Goal: Find contact information: Obtain details needed to contact an individual or organization

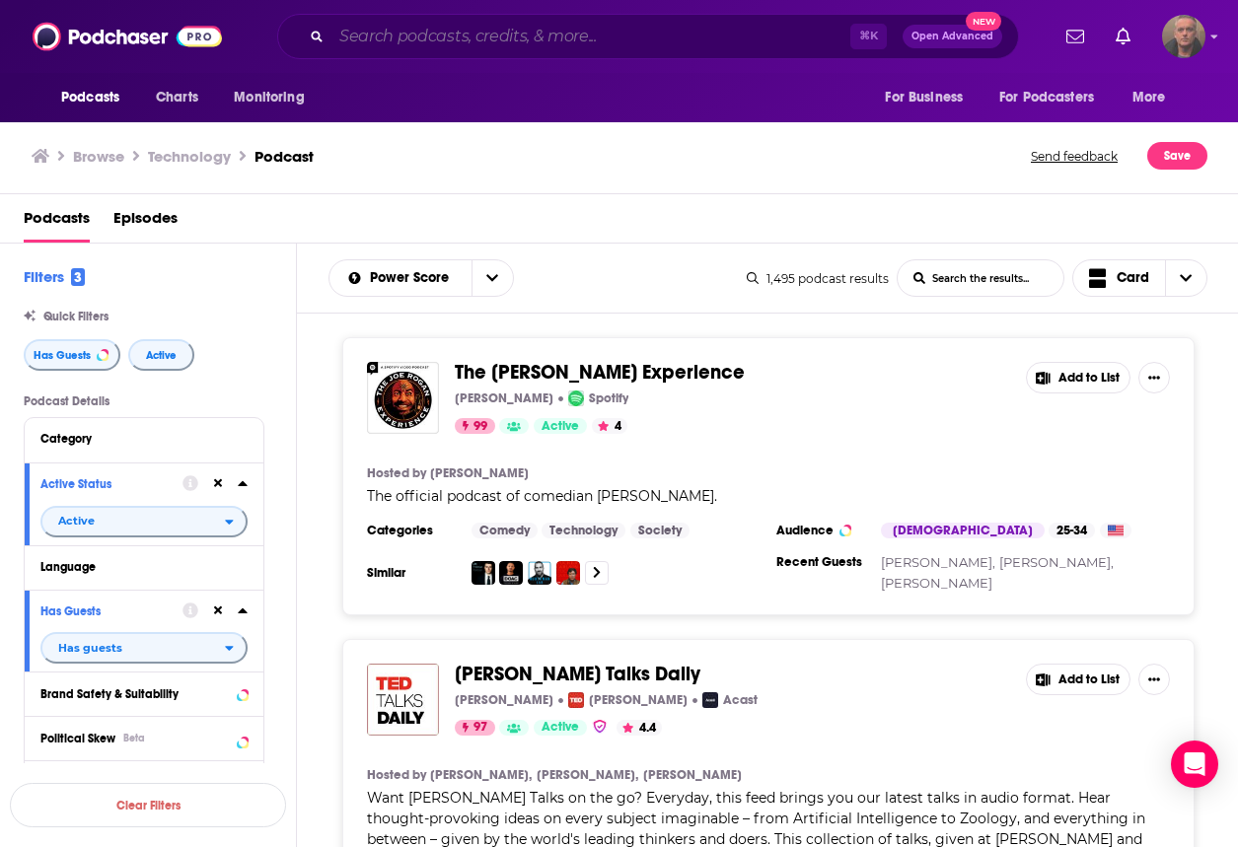
click at [441, 41] on input "Search podcasts, credits, & more..." at bounding box center [590, 37] width 519 height 32
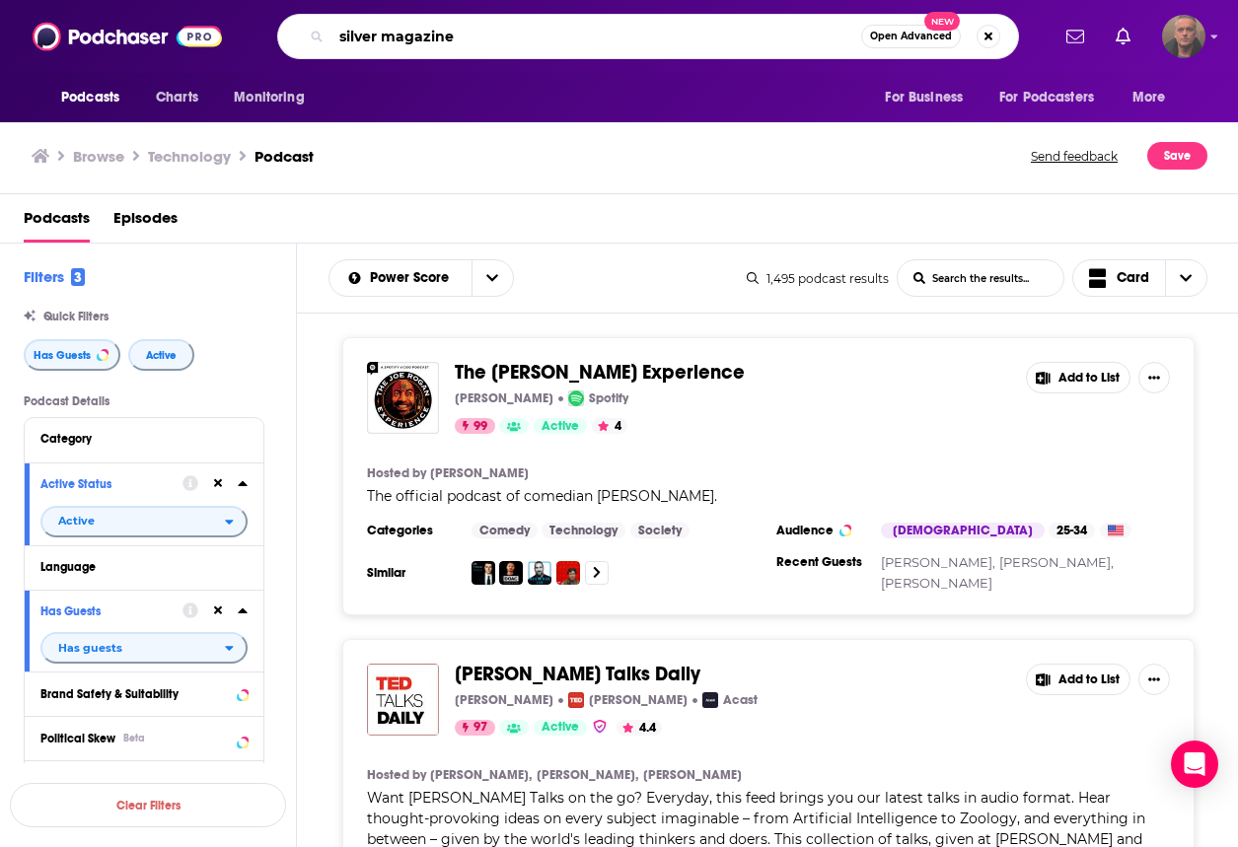
type input "silver magazine"
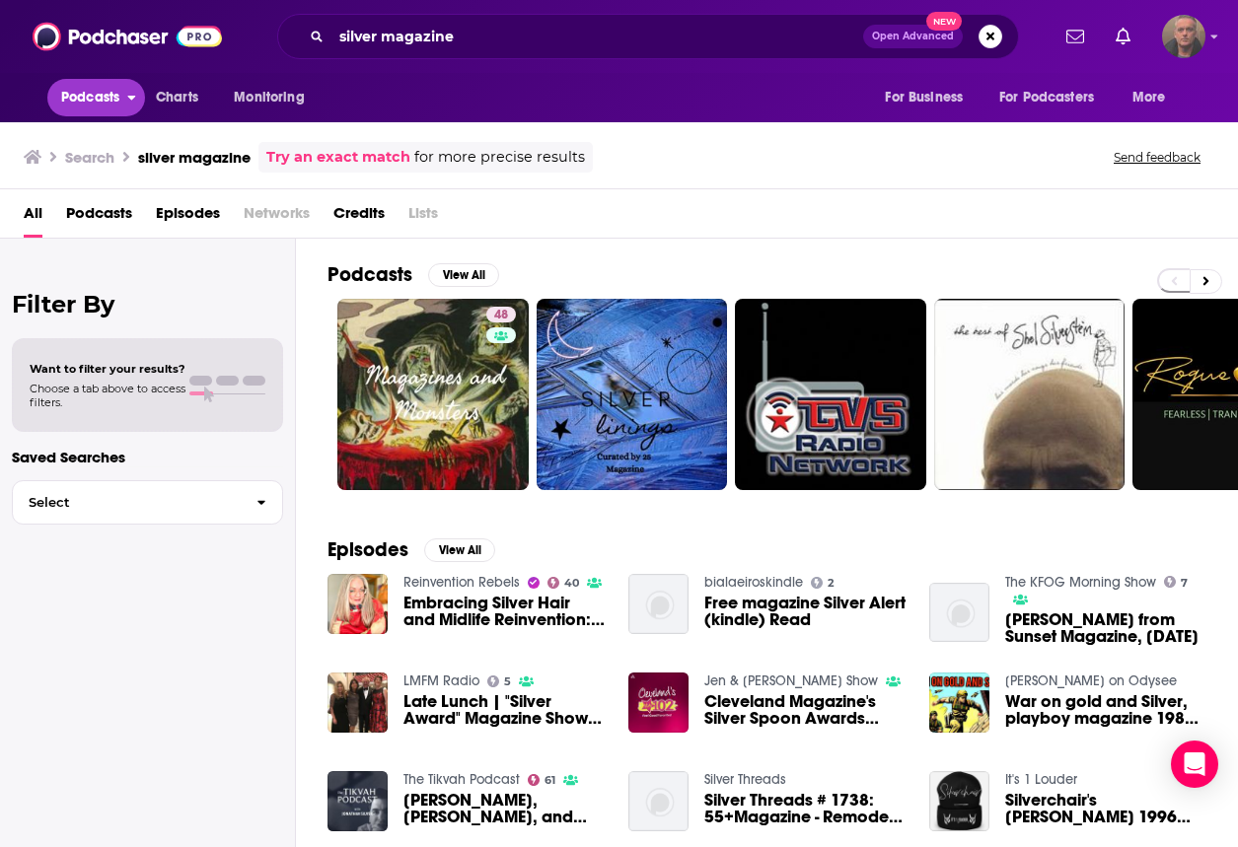
click at [95, 98] on span "Podcasts" at bounding box center [90, 98] width 58 height 28
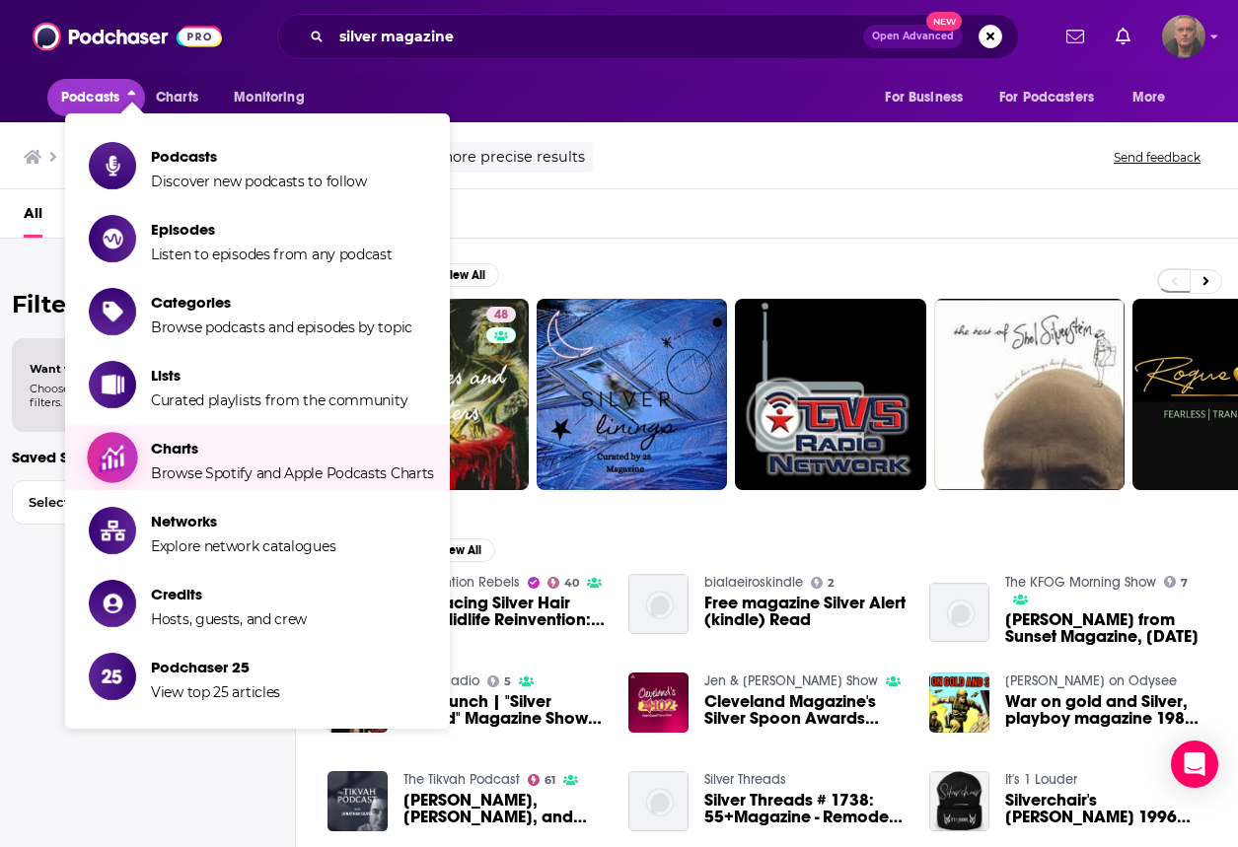
click at [255, 373] on span "Charts Browse Spotify and Apple Podcasts Charts" at bounding box center [292, 457] width 283 height 49
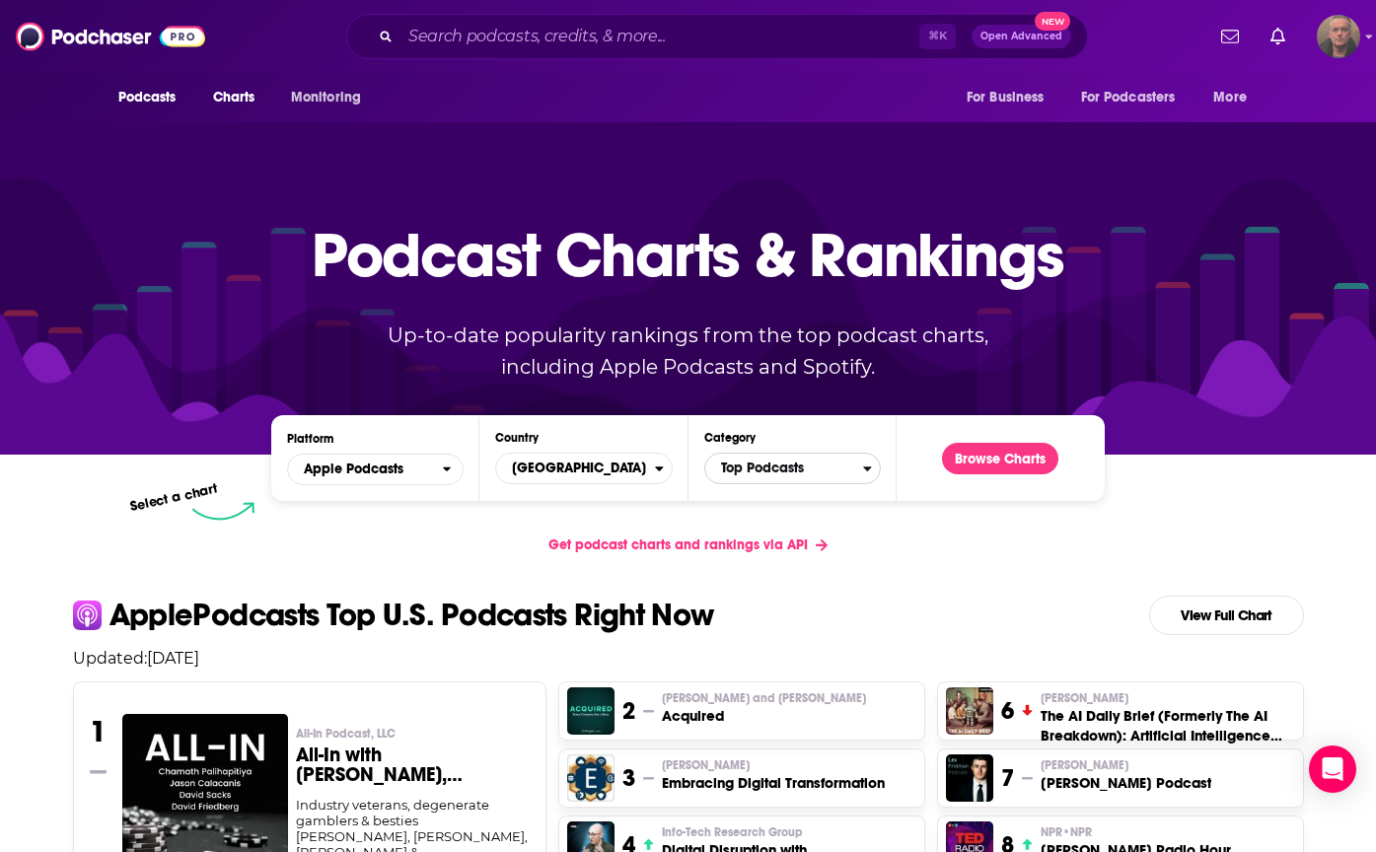
click at [653, 373] on span "Top Podcasts" at bounding box center [784, 469] width 158 height 34
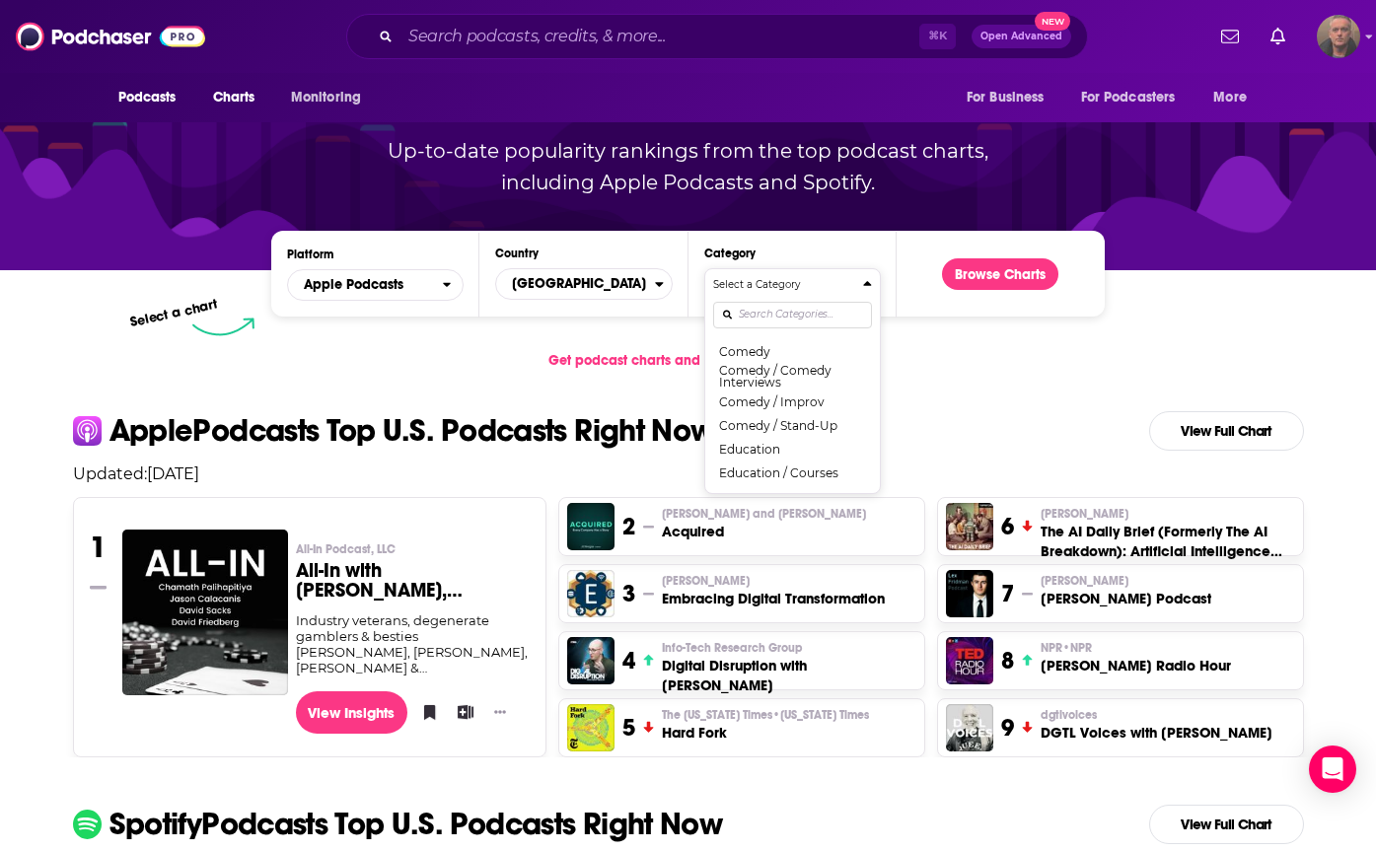
scroll to position [357, 0]
click at [653, 373] on link "View Full Chart" at bounding box center [1226, 824] width 155 height 39
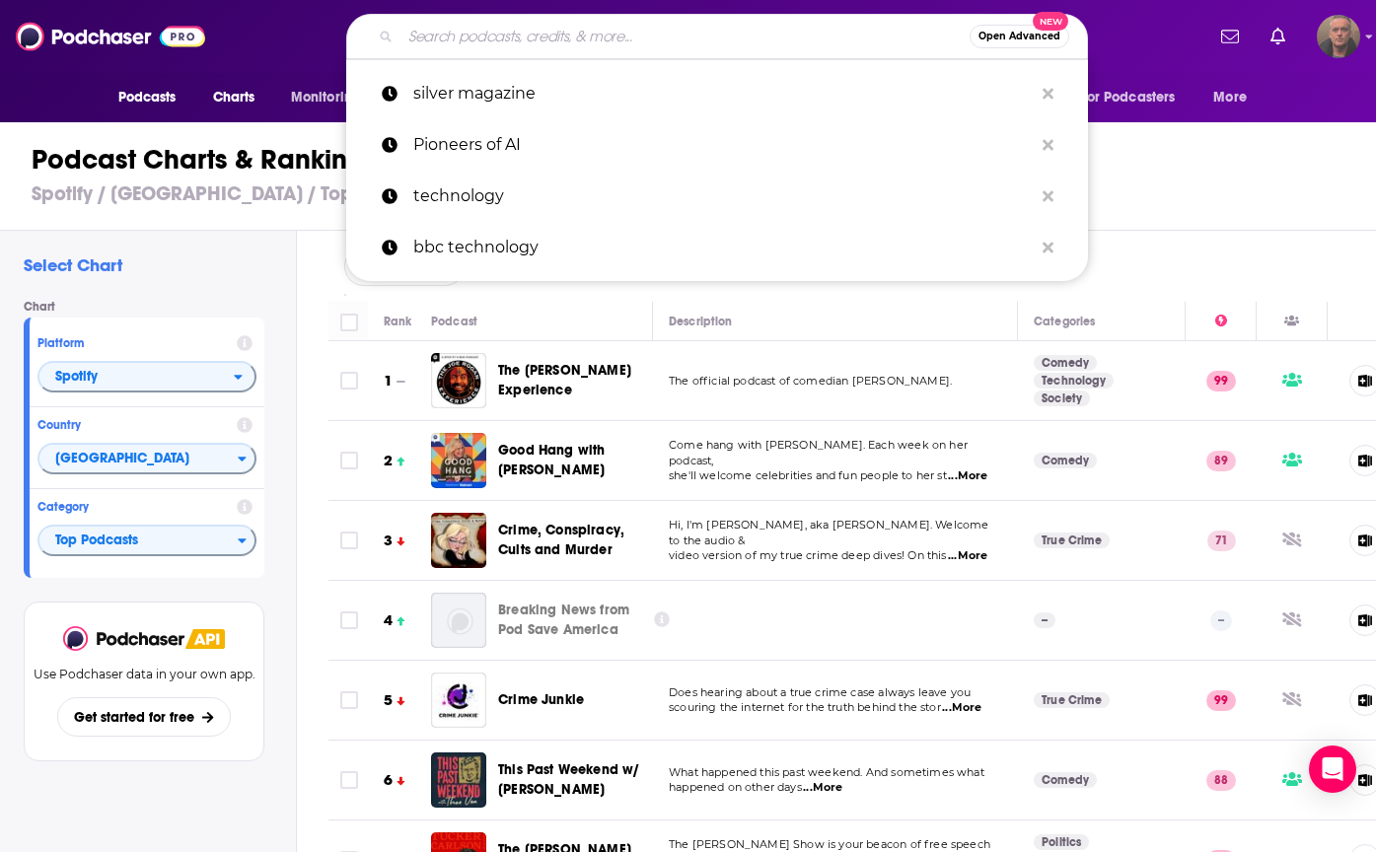
click at [508, 41] on input "Search podcasts, credits, & more..." at bounding box center [684, 37] width 569 height 32
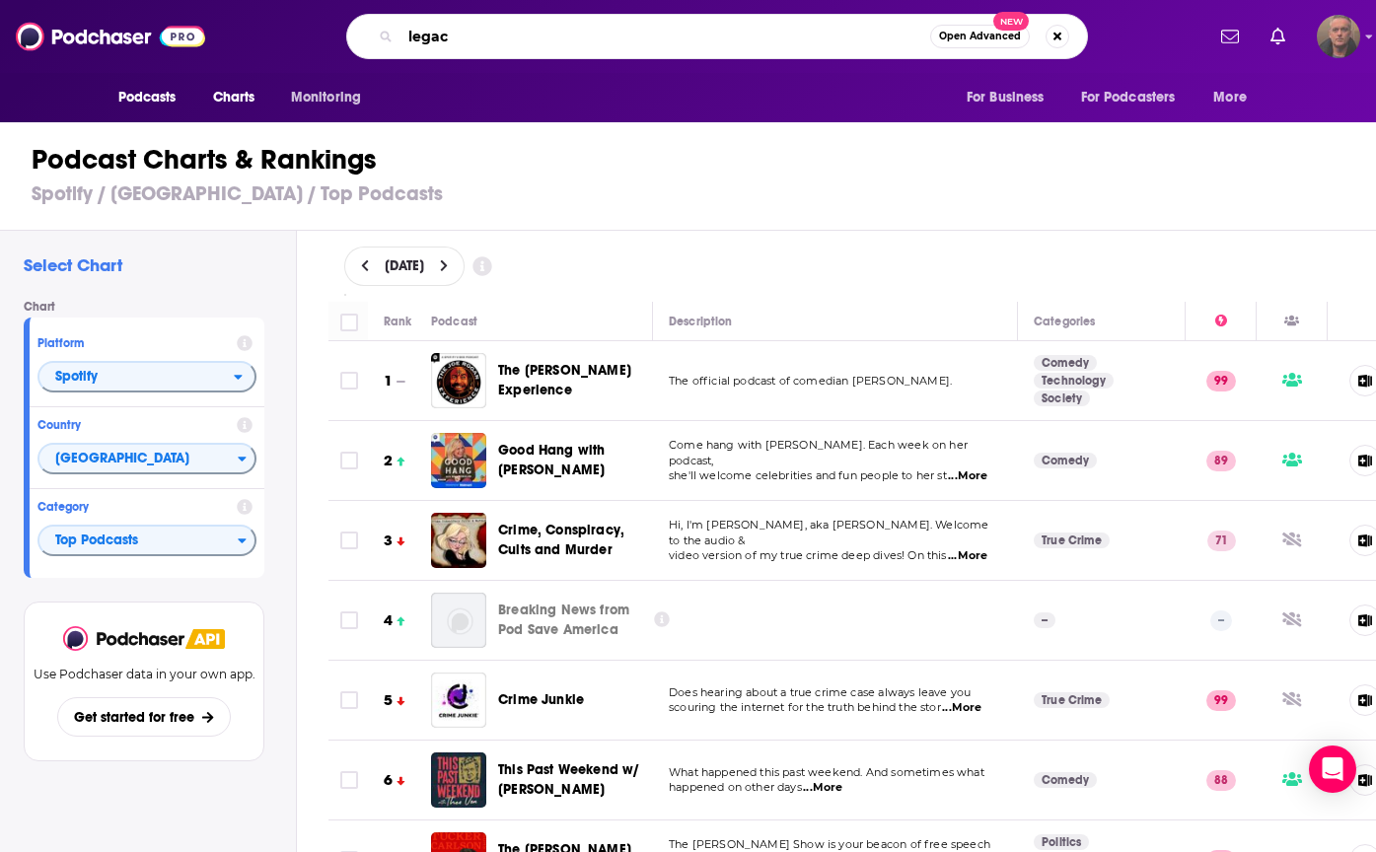
type input "legacy"
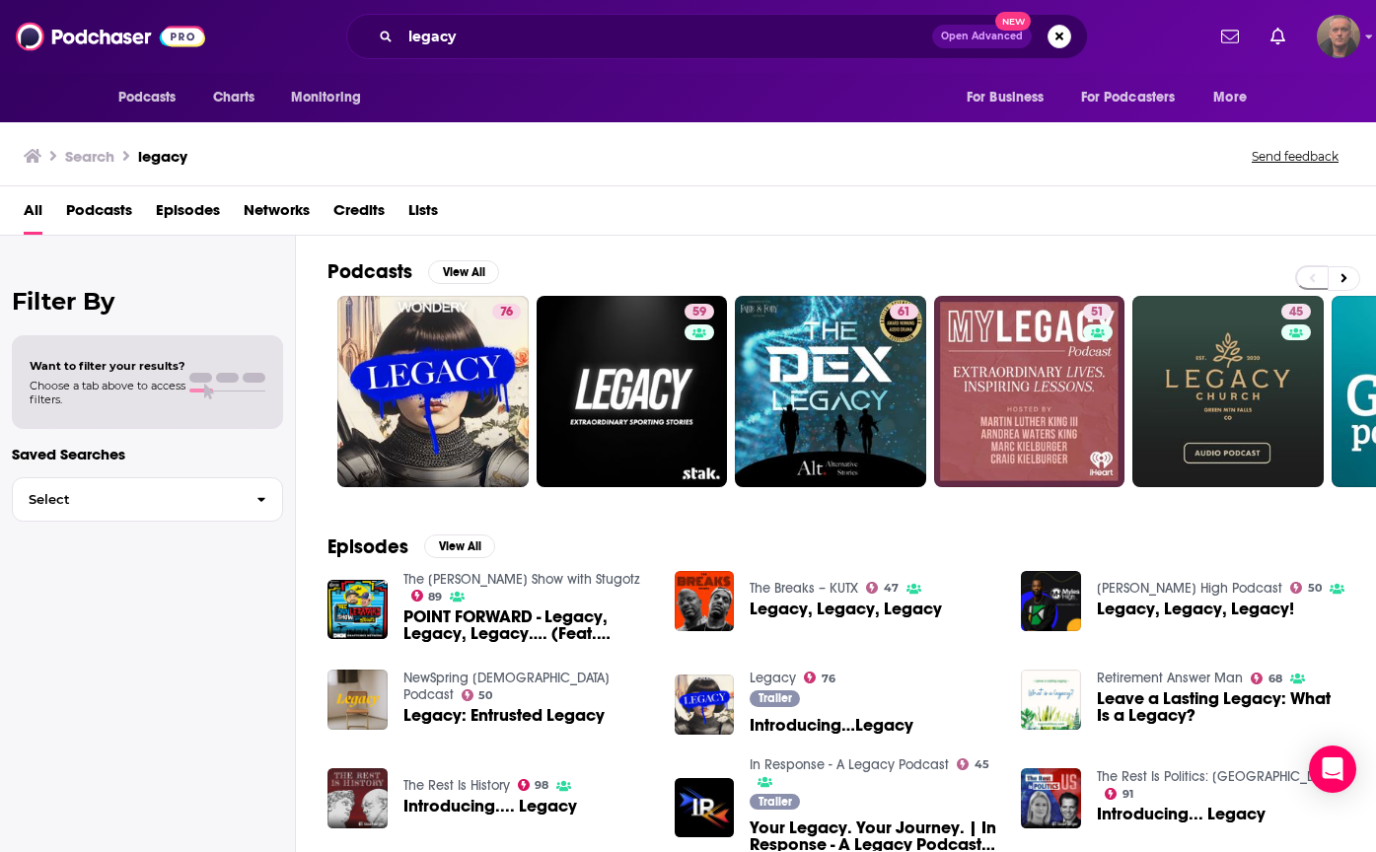
click at [512, 373] on span "POINT FORWARD - Legacy, Legacy, Legacy…. (Feat. Dwyane Wade)" at bounding box center [527, 626] width 248 height 34
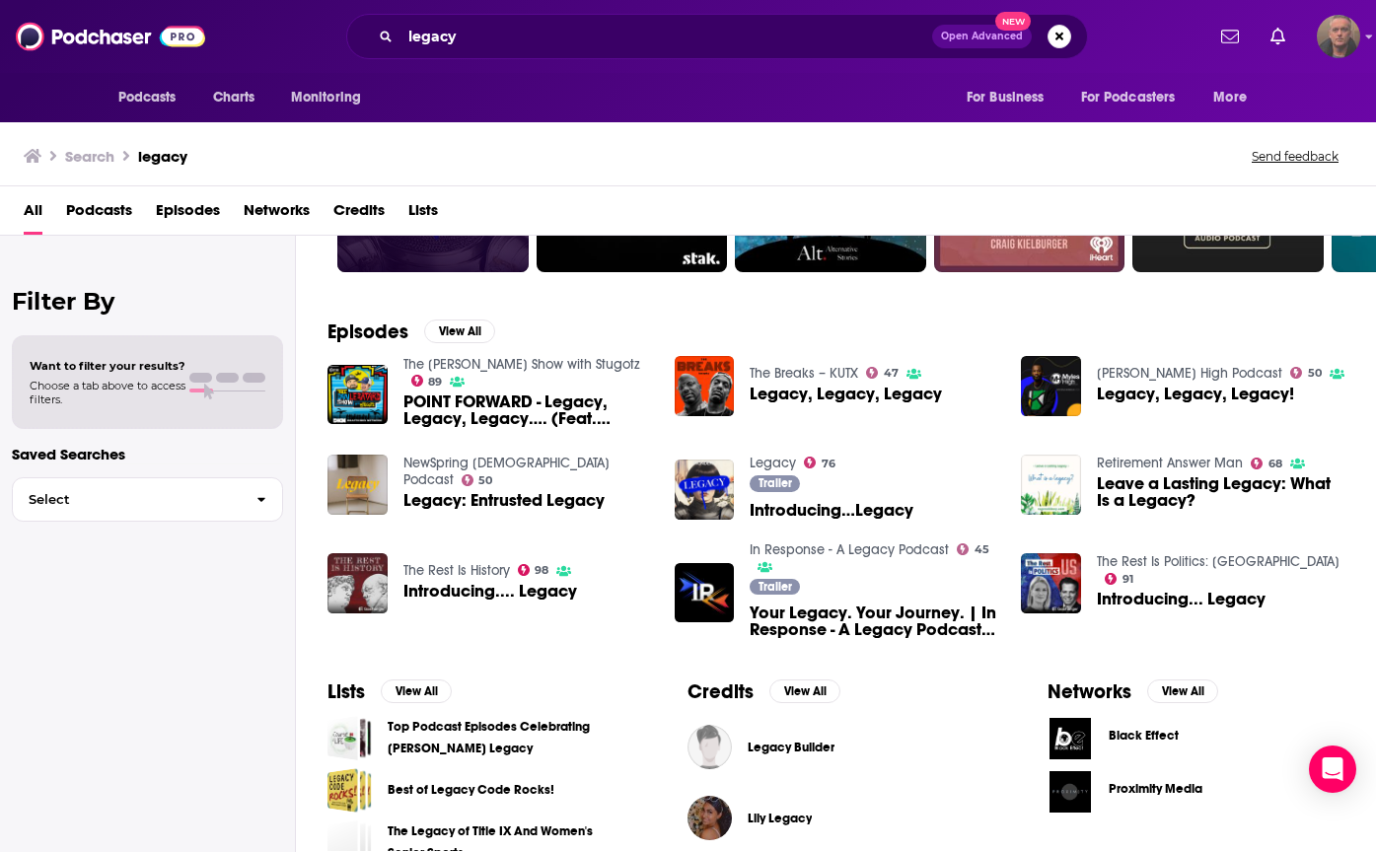
scroll to position [238, 0]
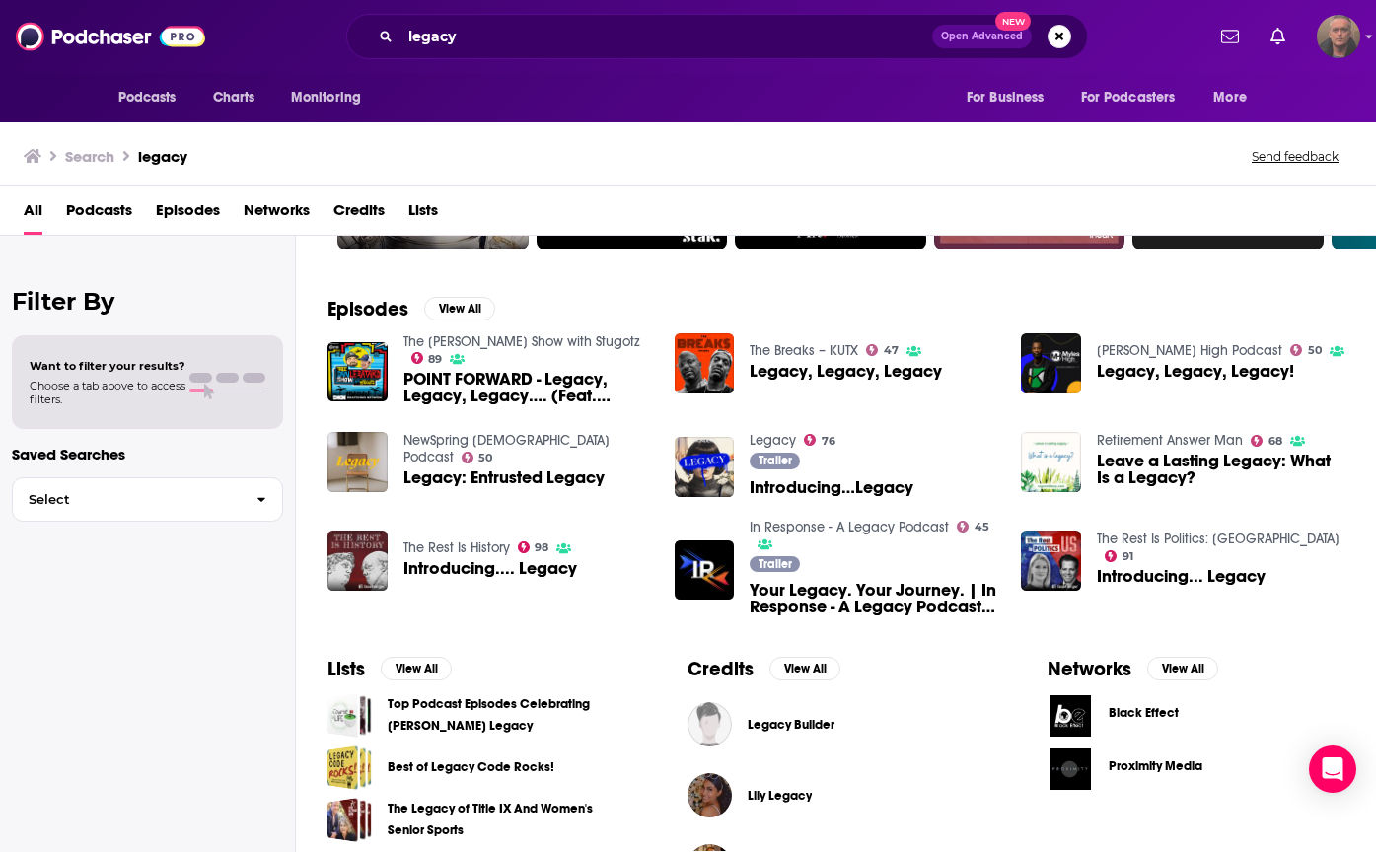
click at [517, 373] on span "Legacy: Entrusted Legacy" at bounding box center [503, 478] width 201 height 17
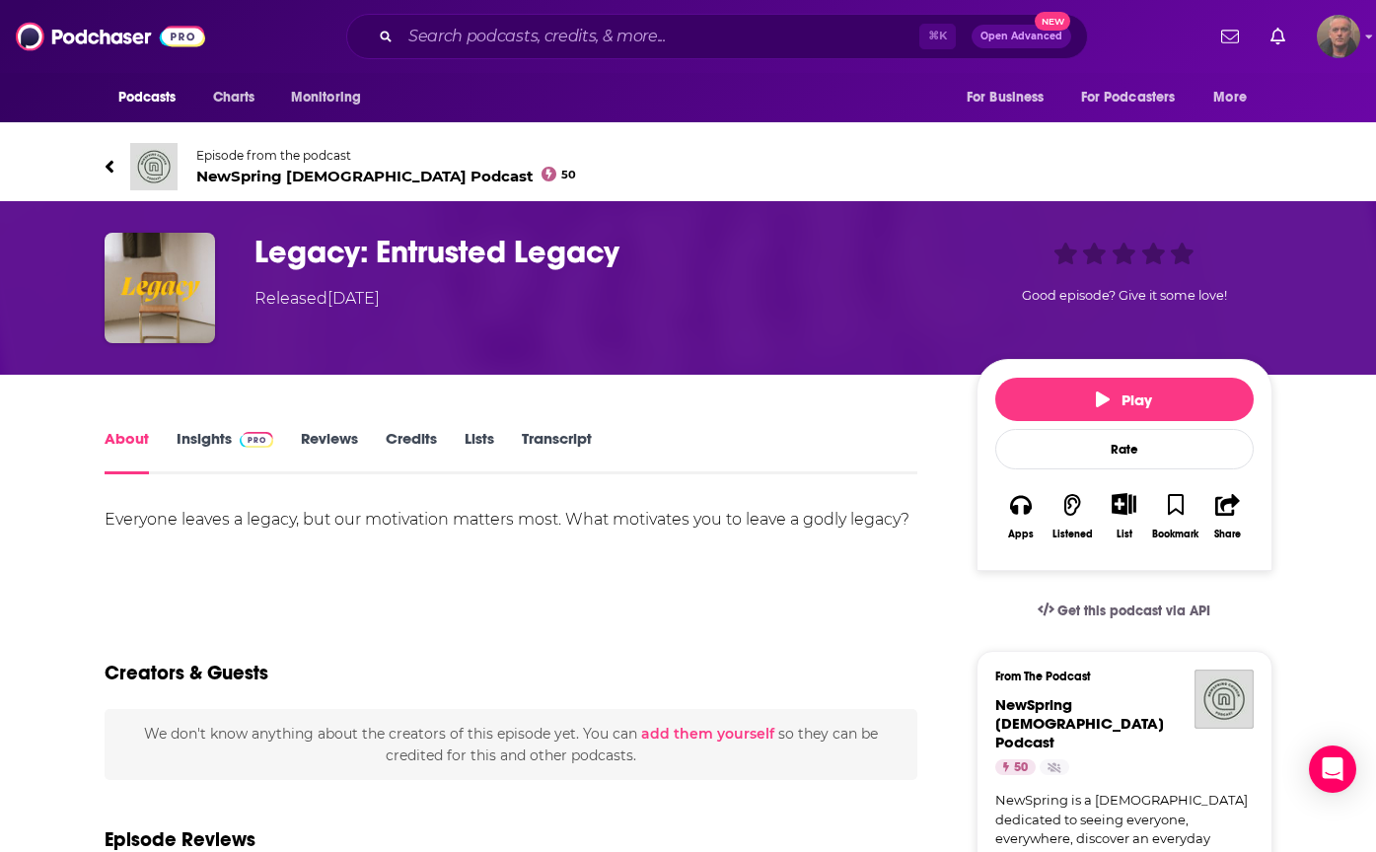
scroll to position [139, 0]
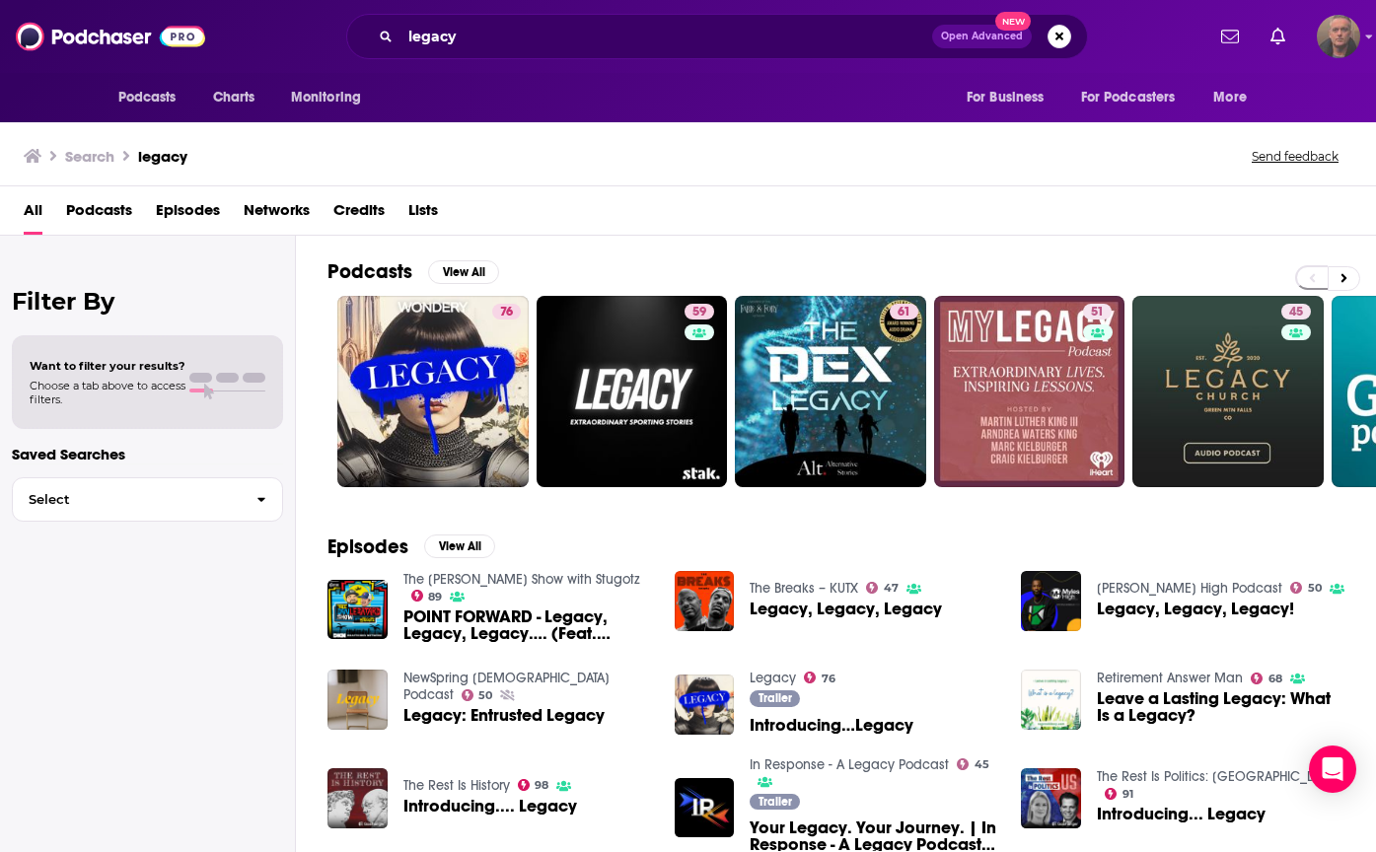
click at [201, 373] on div "Want to filter your results? Choose a tab above to access filters." at bounding box center [148, 382] width 236 height 47
click at [86, 373] on span "Choose a tab above to access filters." at bounding box center [108, 393] width 156 height 28
click at [234, 373] on div at bounding box center [227, 382] width 76 height 19
click at [221, 373] on span at bounding box center [227, 378] width 23 height 10
click at [199, 373] on div at bounding box center [227, 382] width 76 height 19
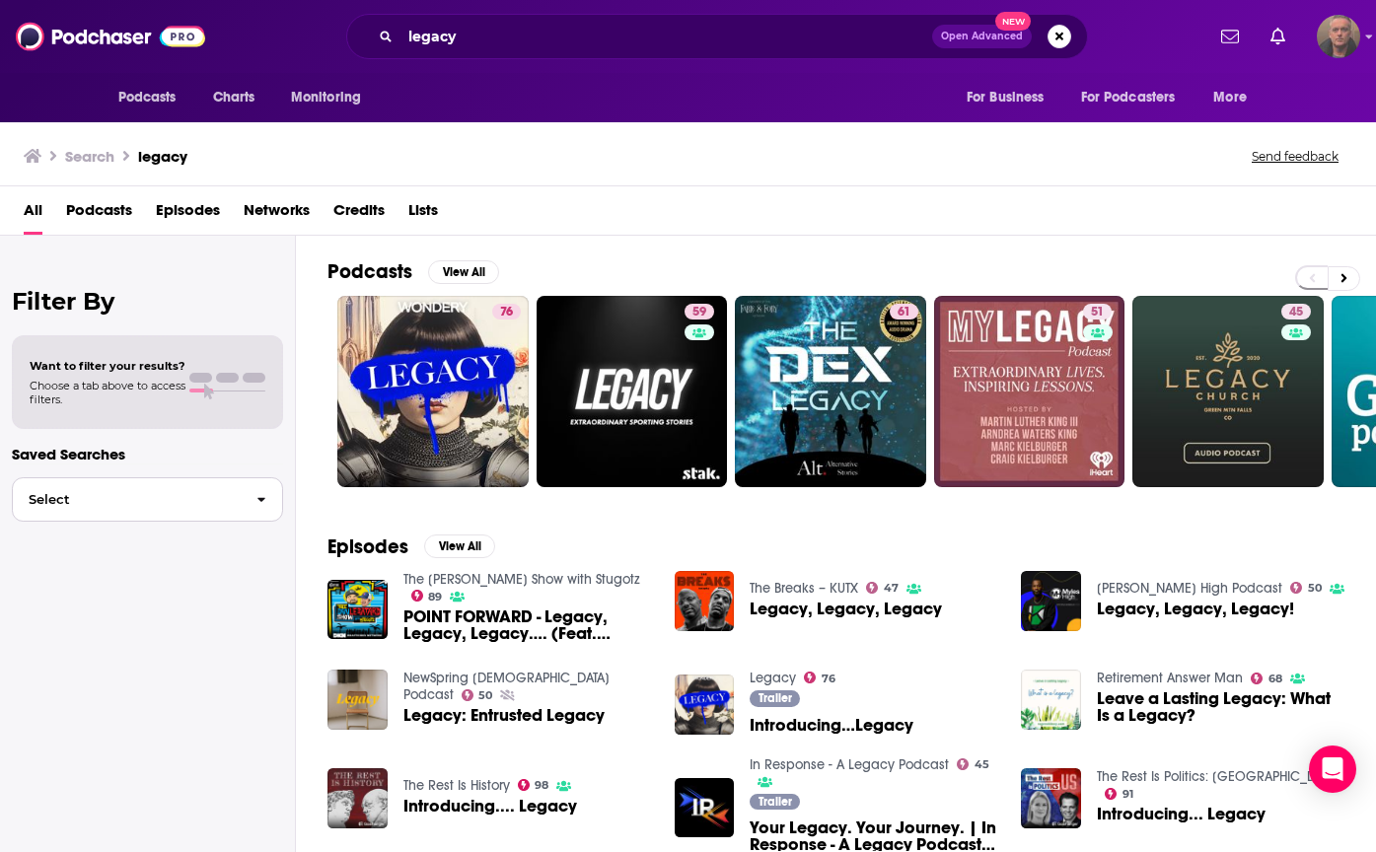
click at [205, 373] on span "Select" at bounding box center [127, 499] width 228 height 13
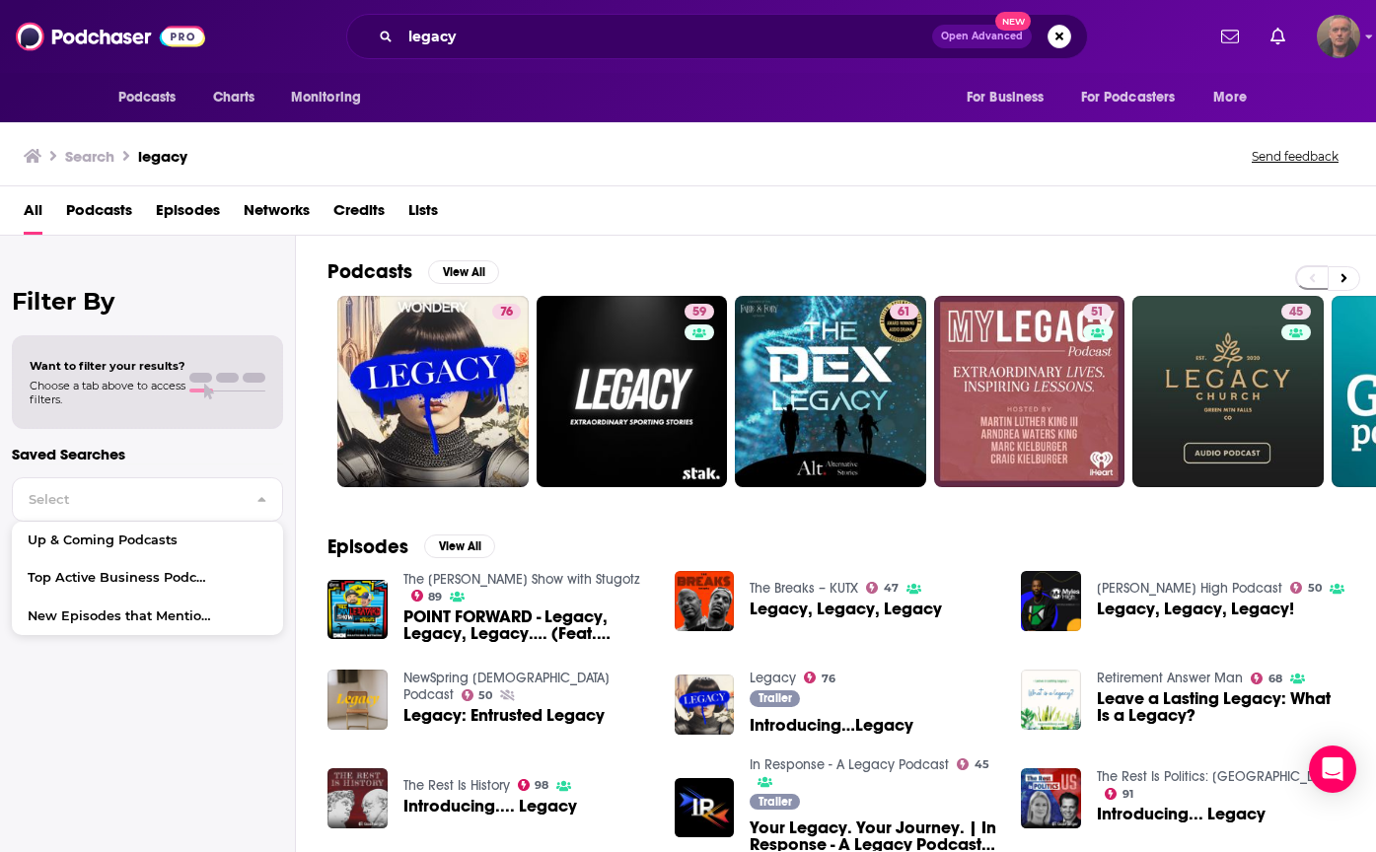
click at [168, 372] on span "Want to filter your results?" at bounding box center [108, 366] width 156 height 14
click at [158, 309] on h2 "Filter By" at bounding box center [147, 301] width 271 height 29
click at [169, 331] on div "Filter By Want to filter your results? Choose a tab above to access filters. Sa…" at bounding box center [148, 662] width 296 height 852
click at [97, 212] on span "Podcasts" at bounding box center [99, 214] width 66 height 40
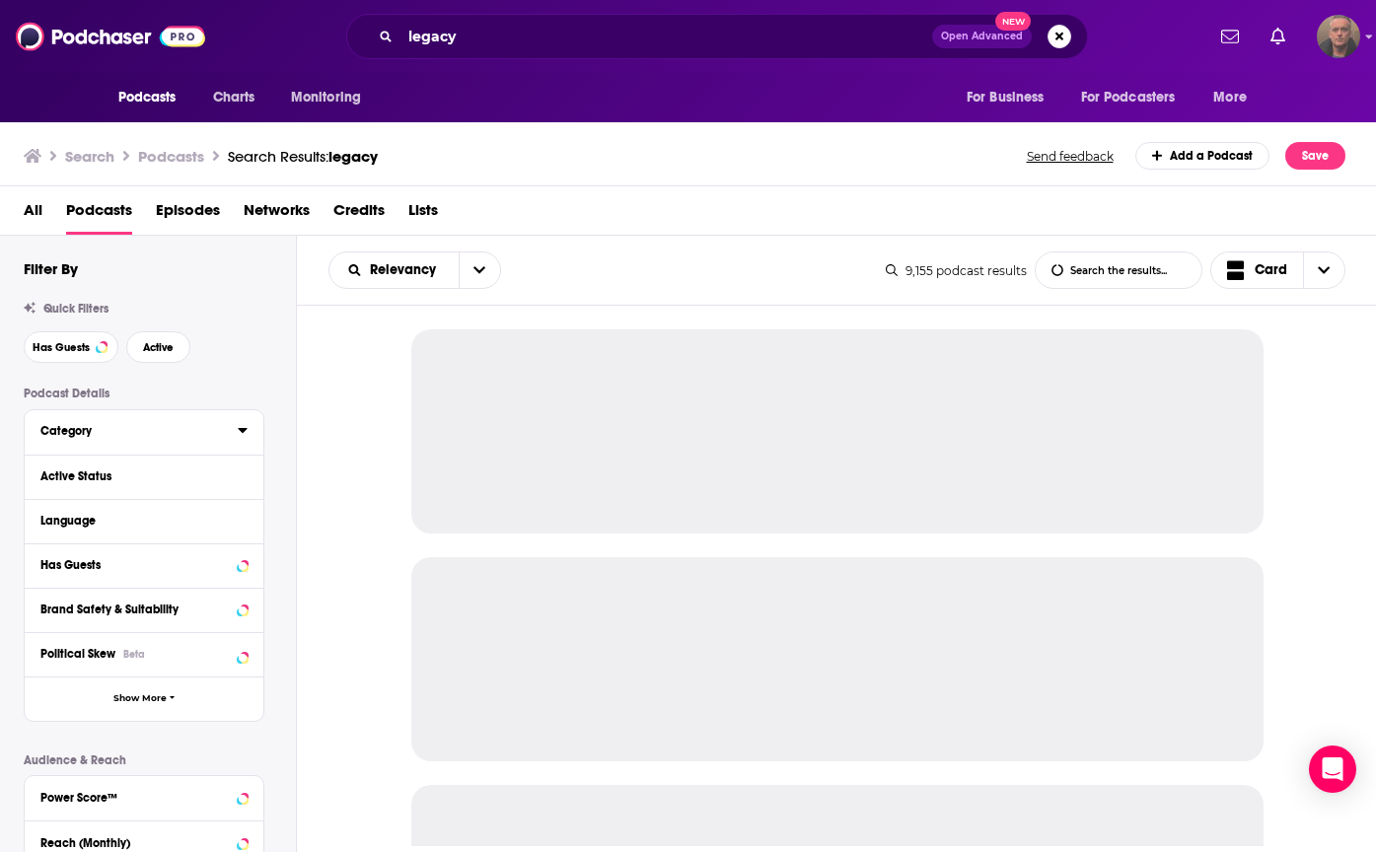
click at [183, 373] on div "Category" at bounding box center [132, 431] width 184 height 14
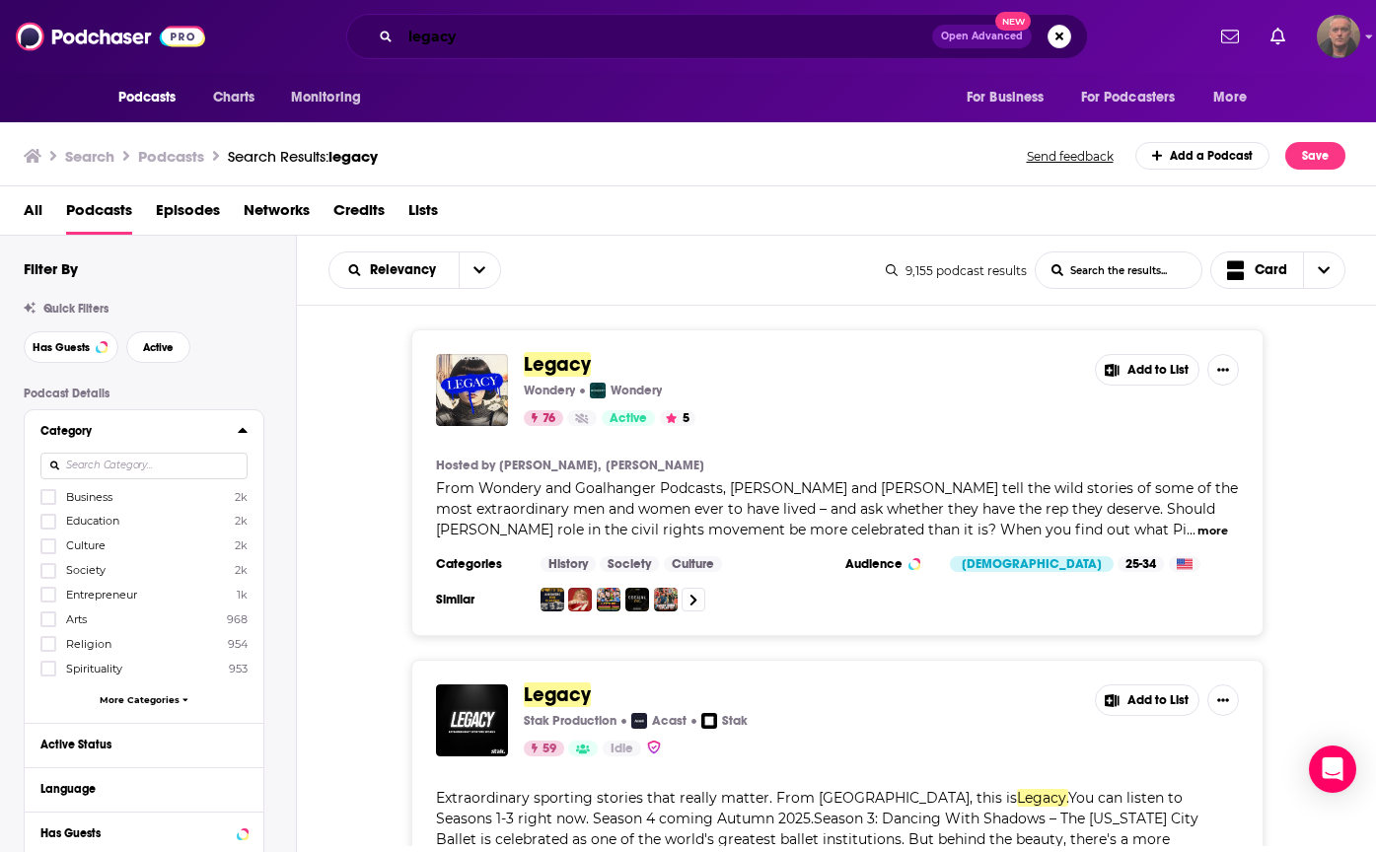
click at [444, 36] on input "legacy" at bounding box center [666, 37] width 532 height 32
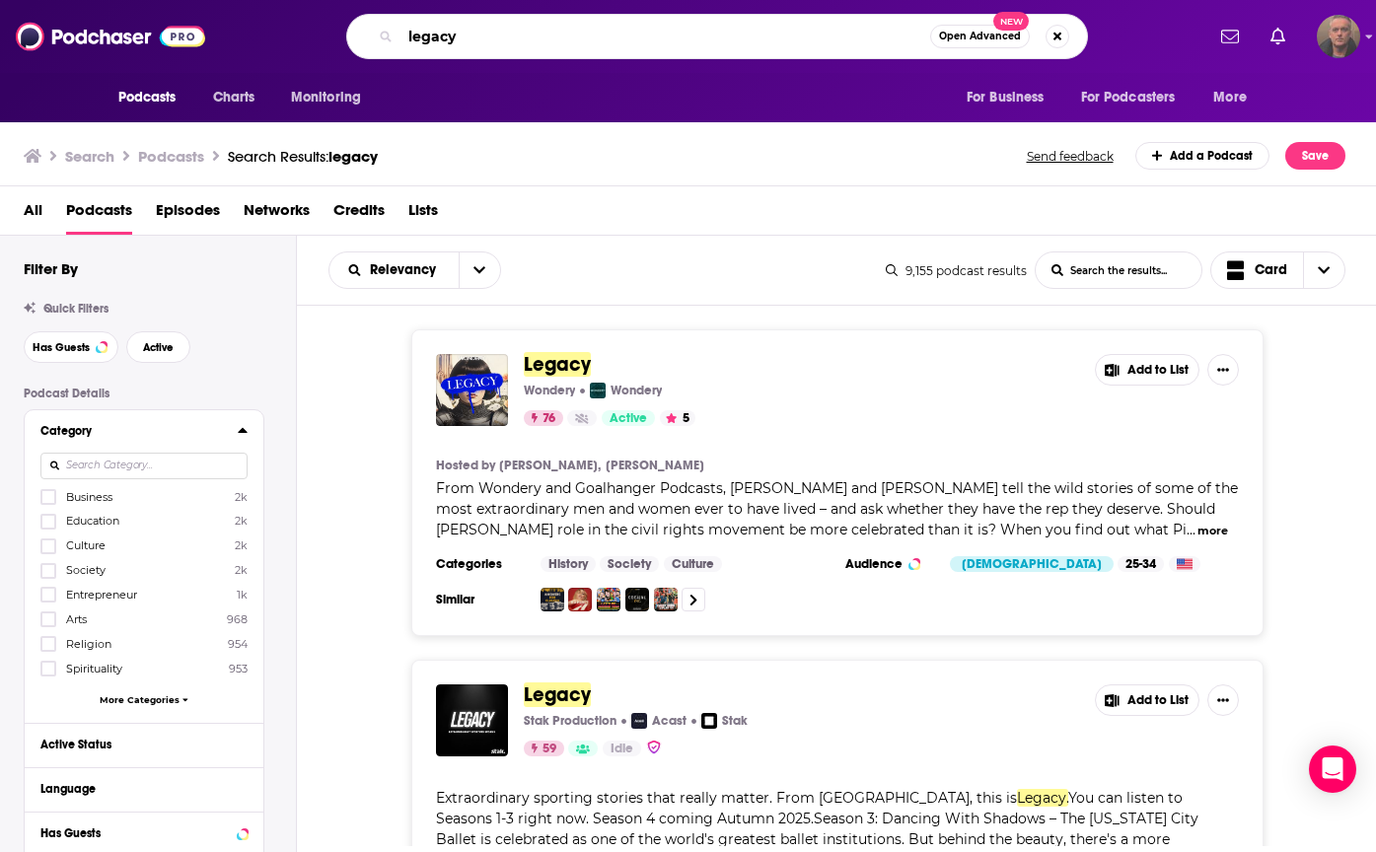
click at [444, 36] on input "legacy" at bounding box center [665, 37] width 530 height 32
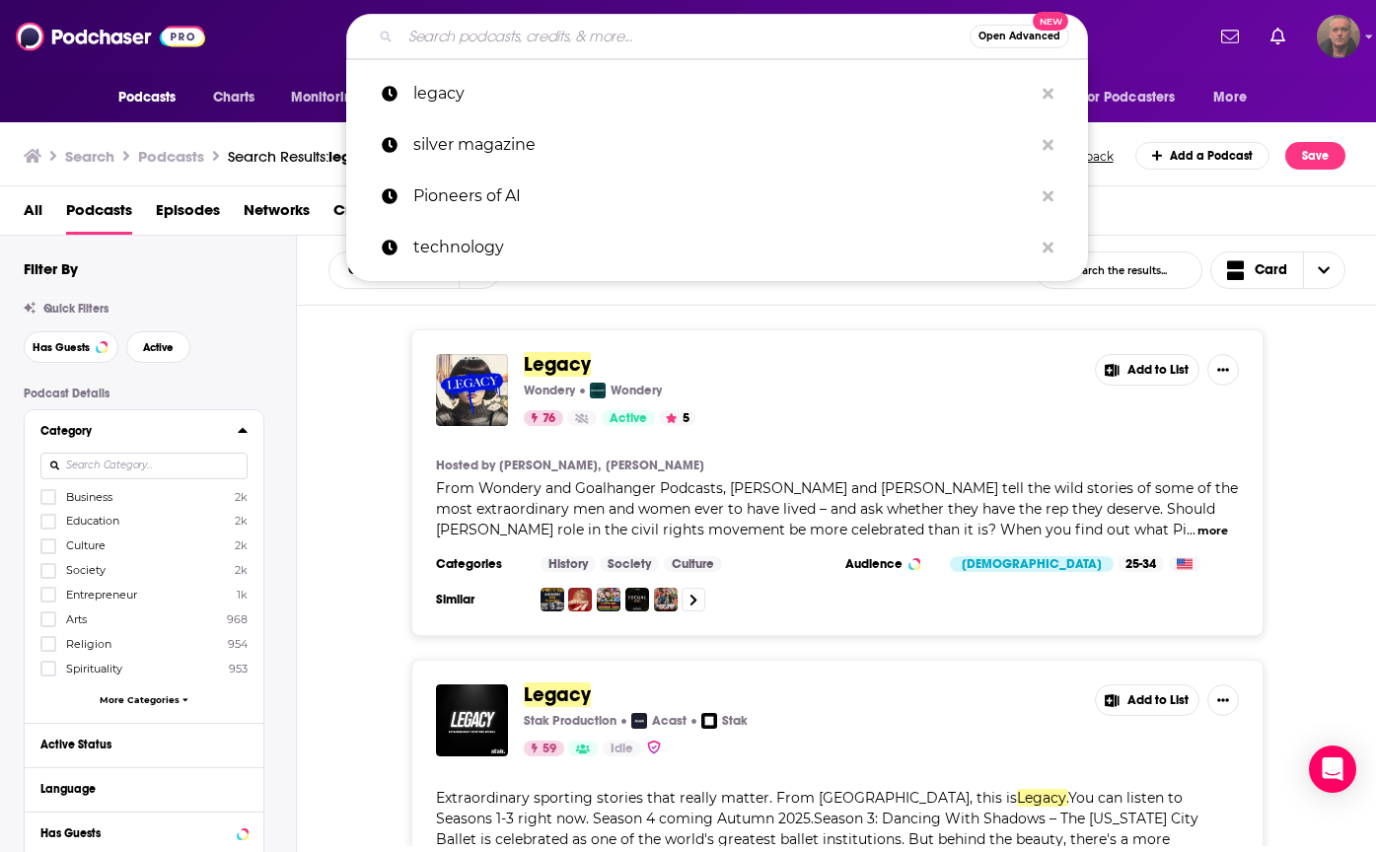
click at [331, 373] on div "Legacy Wondery Wondery 76 Active 5 Add to List Hosted by Peter Frankopan, Afua …" at bounding box center [837, 482] width 1080 height 307
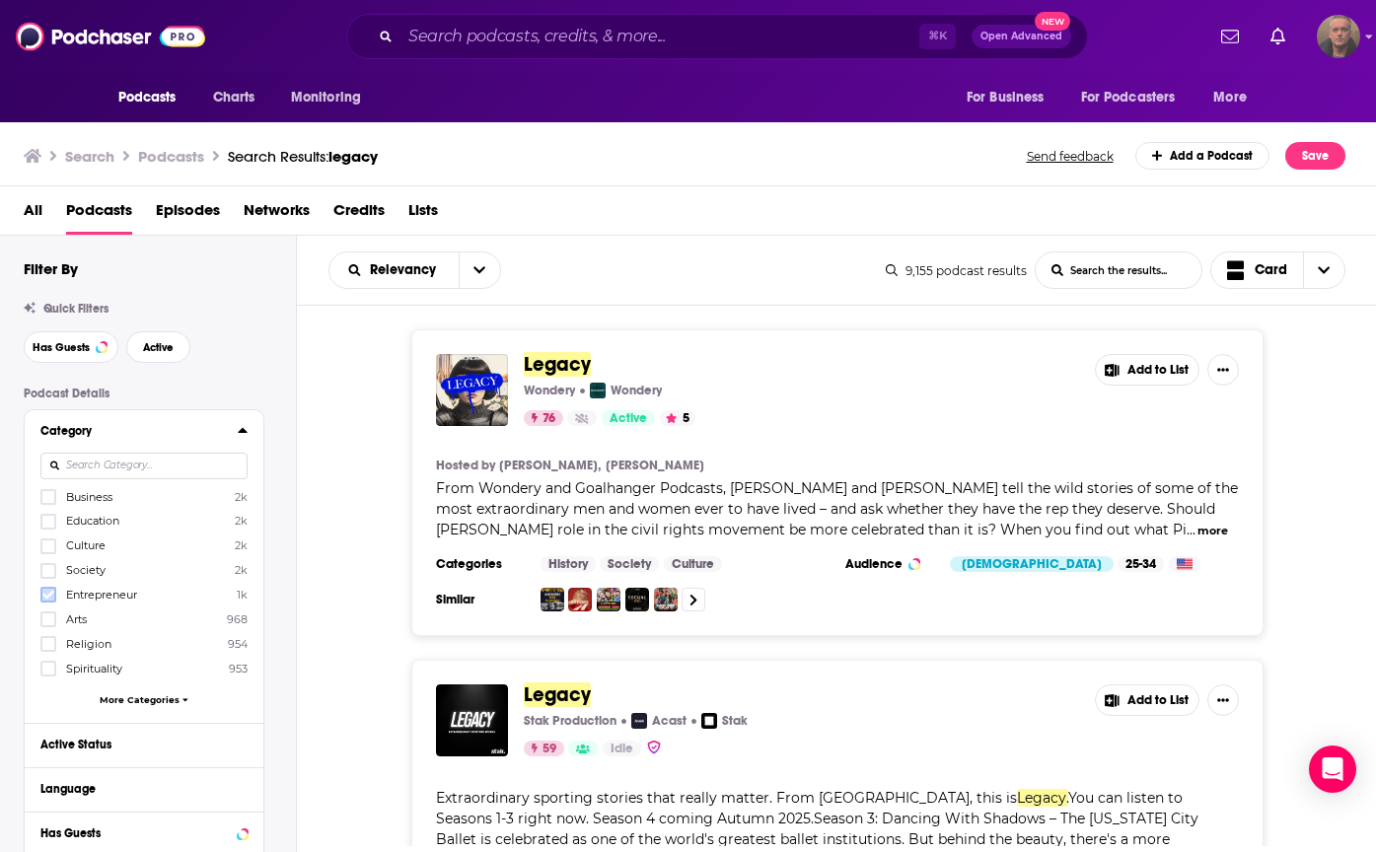
click at [44, 373] on icon at bounding box center [48, 595] width 12 height 12
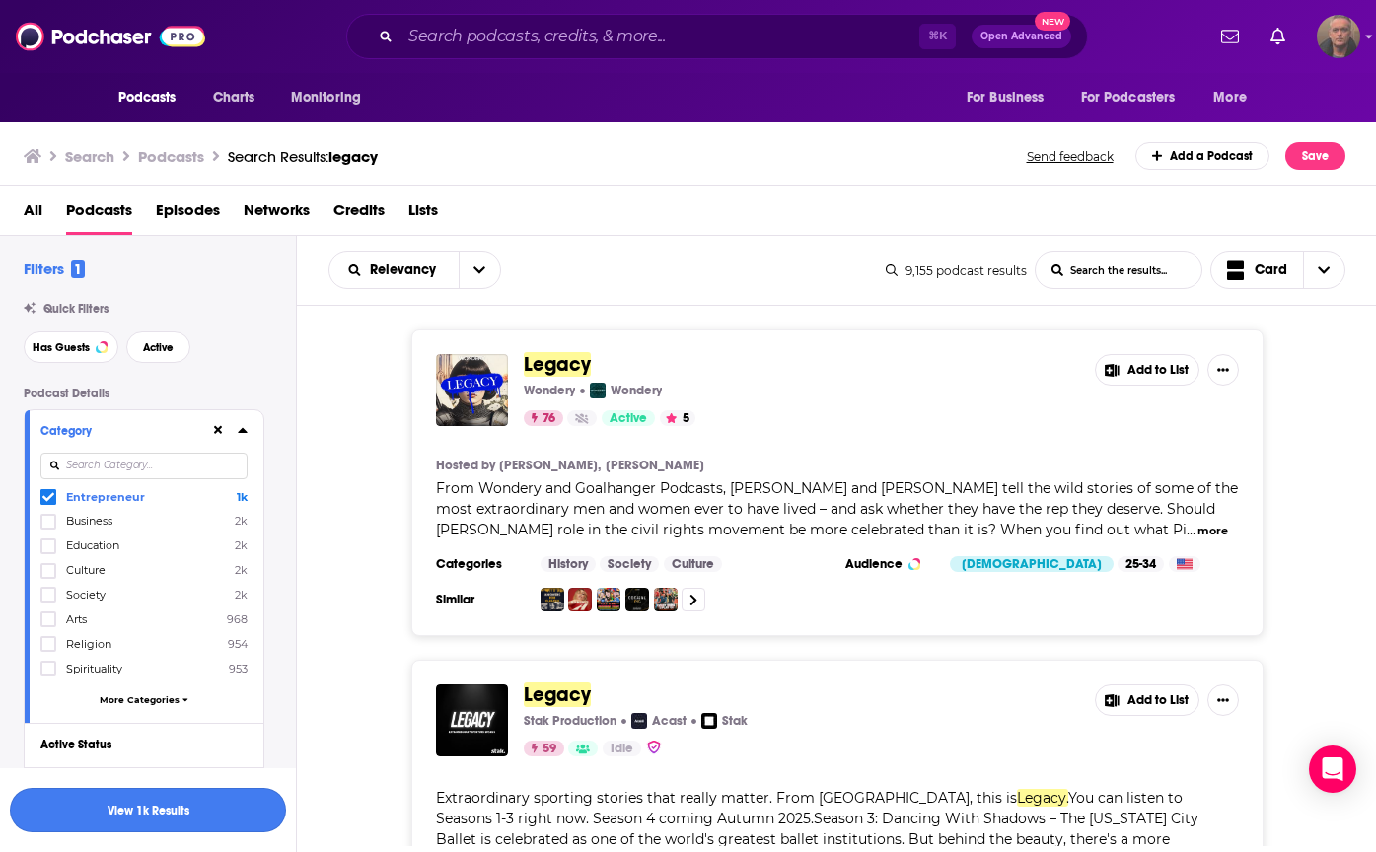
click at [199, 373] on button "View 1k Results" at bounding box center [148, 810] width 276 height 44
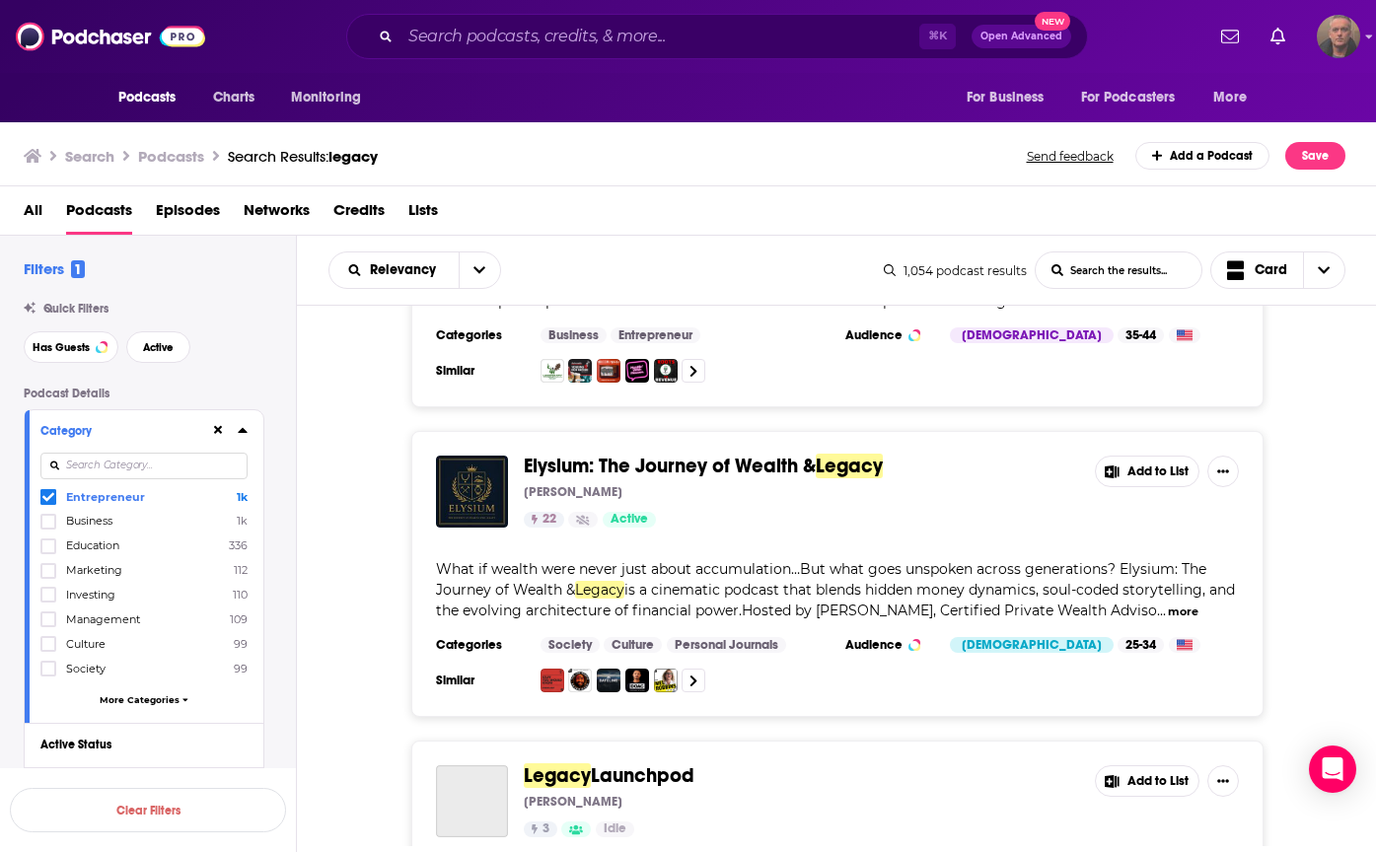
scroll to position [1139, 0]
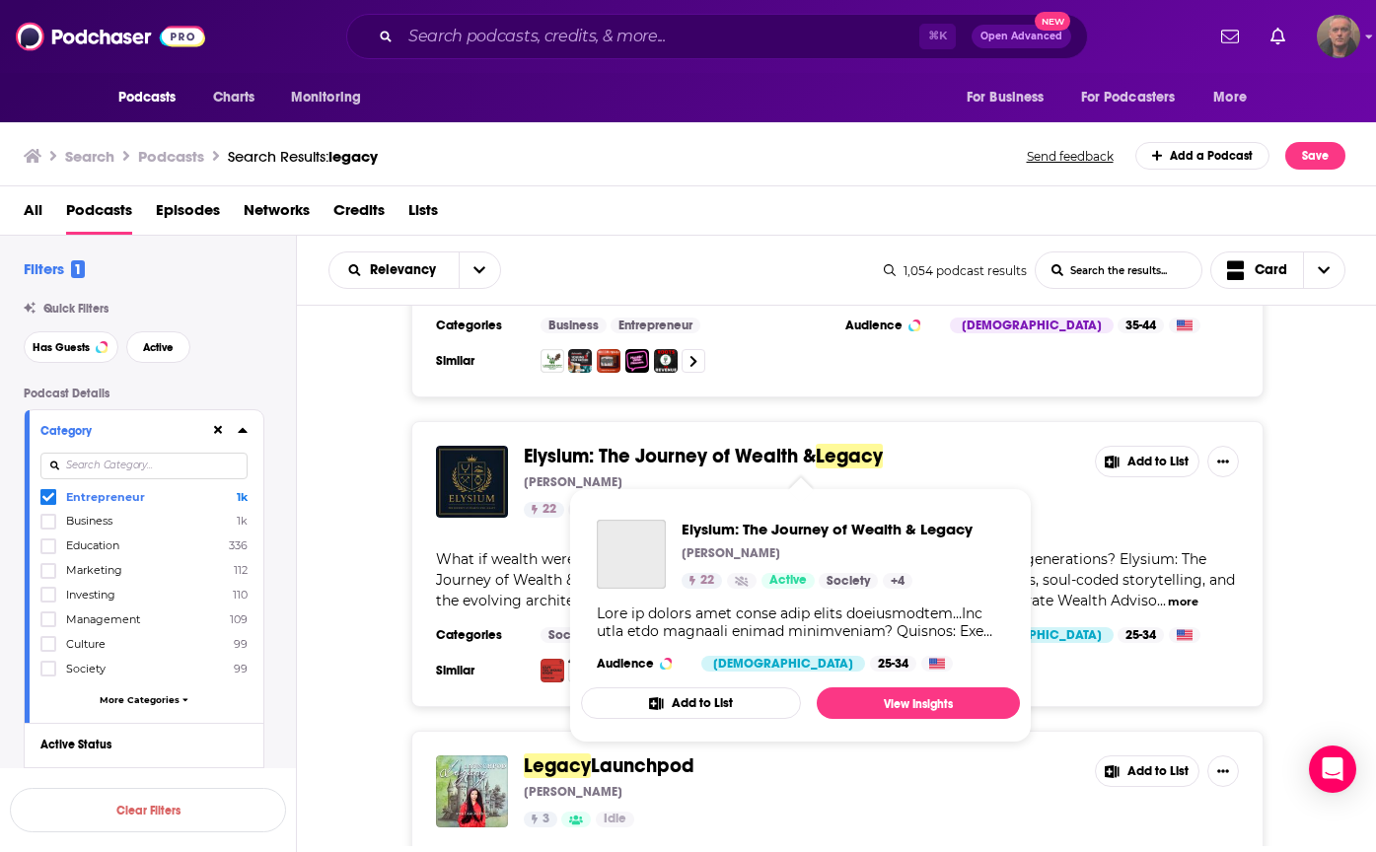
click at [653, 373] on span "Elysium: The Journey of Wealth &" at bounding box center [670, 456] width 292 height 25
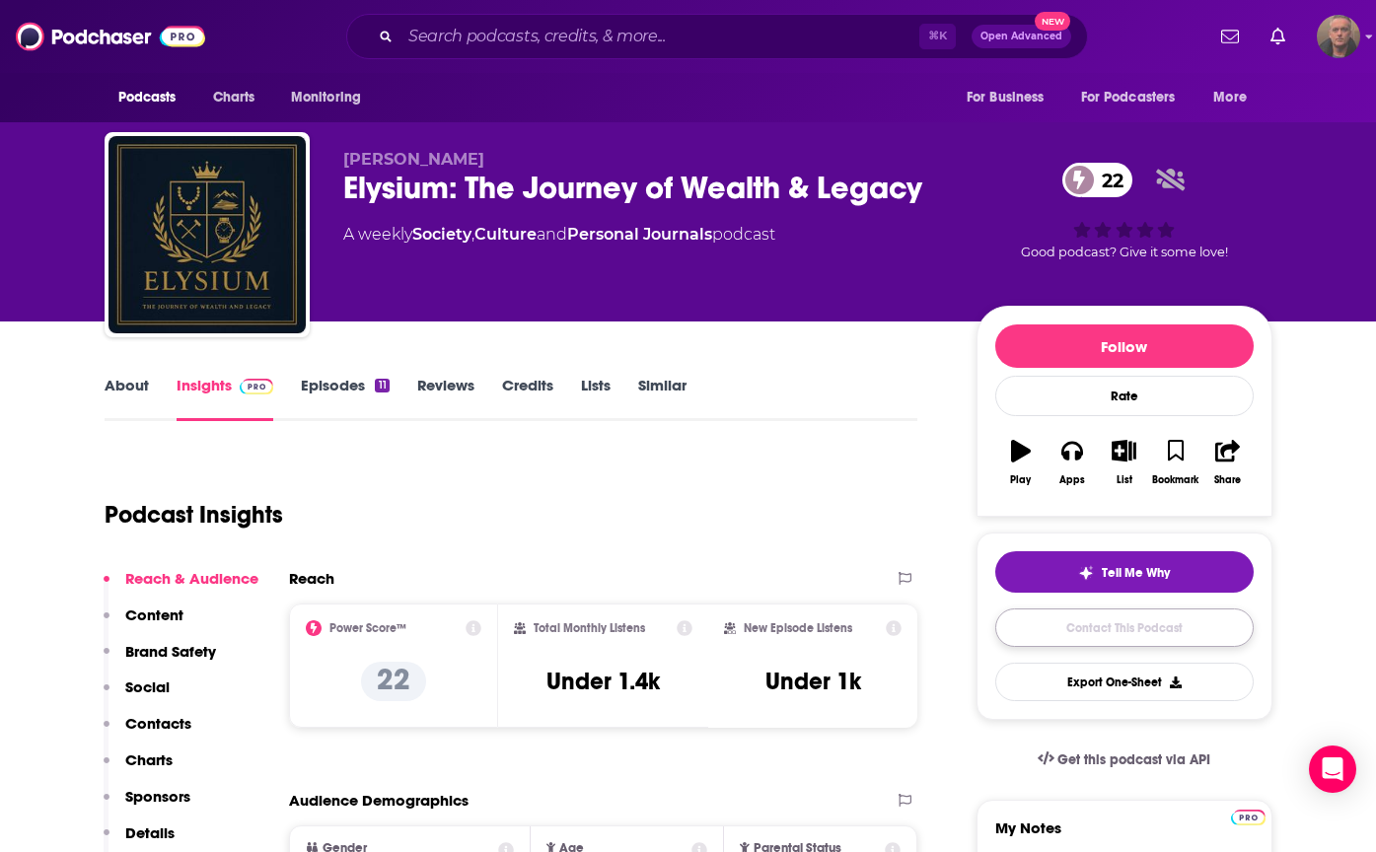
click at [653, 373] on link "Contact This Podcast" at bounding box center [1124, 628] width 258 height 38
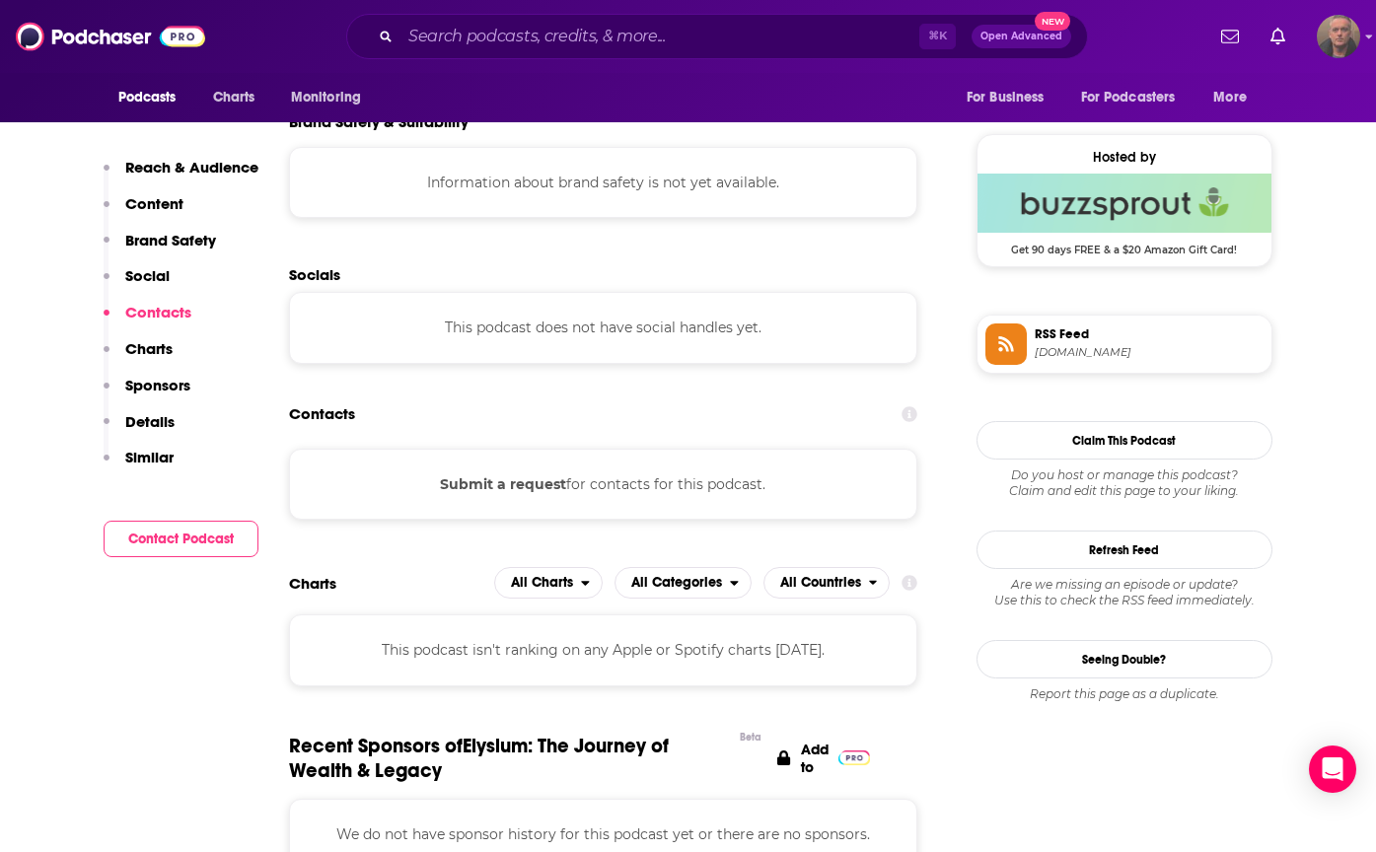
scroll to position [1383, 0]
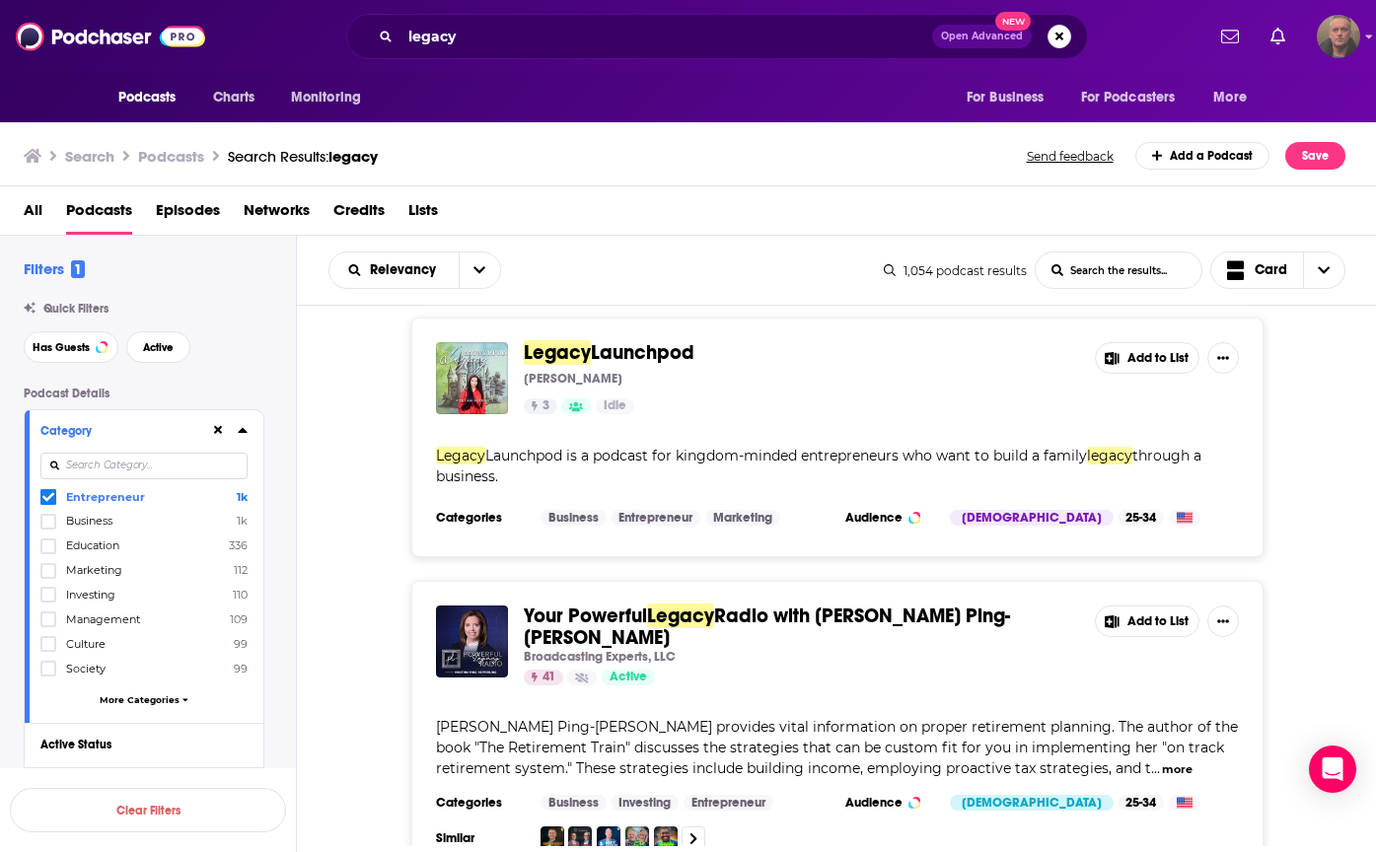
scroll to position [1437, 0]
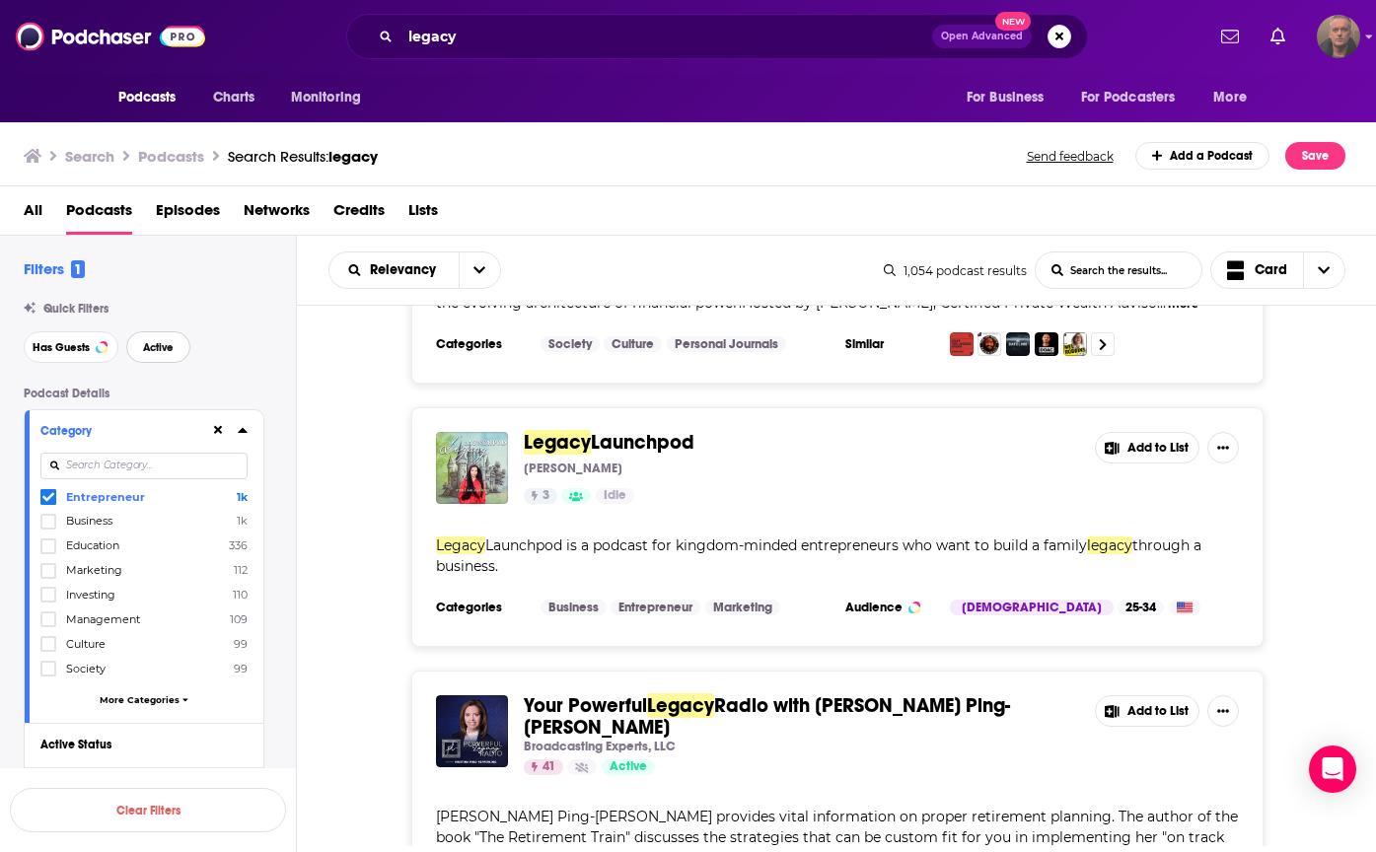
click at [162, 345] on span "Active" at bounding box center [158, 347] width 31 height 11
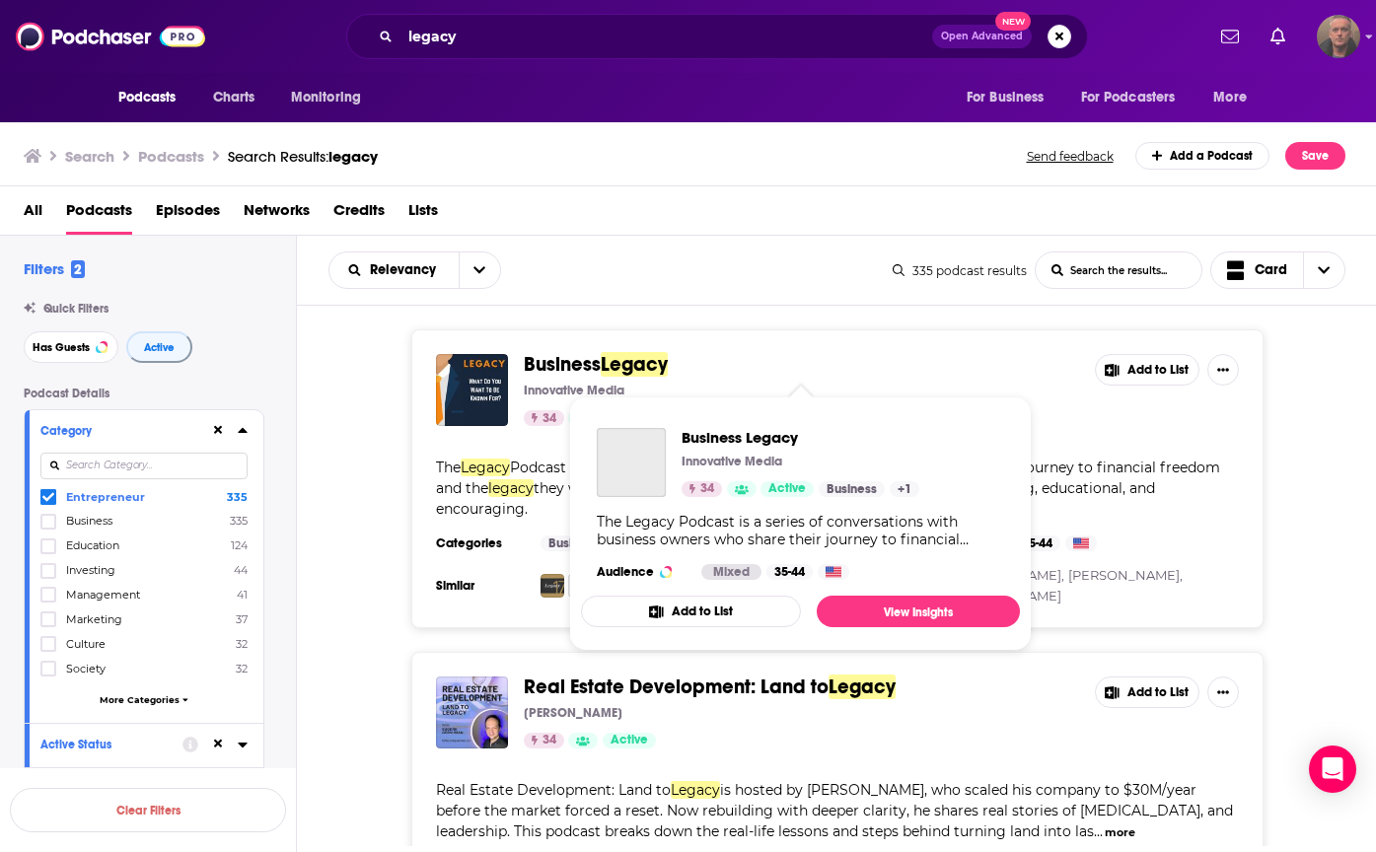
click at [580, 363] on span "Business" at bounding box center [562, 364] width 77 height 25
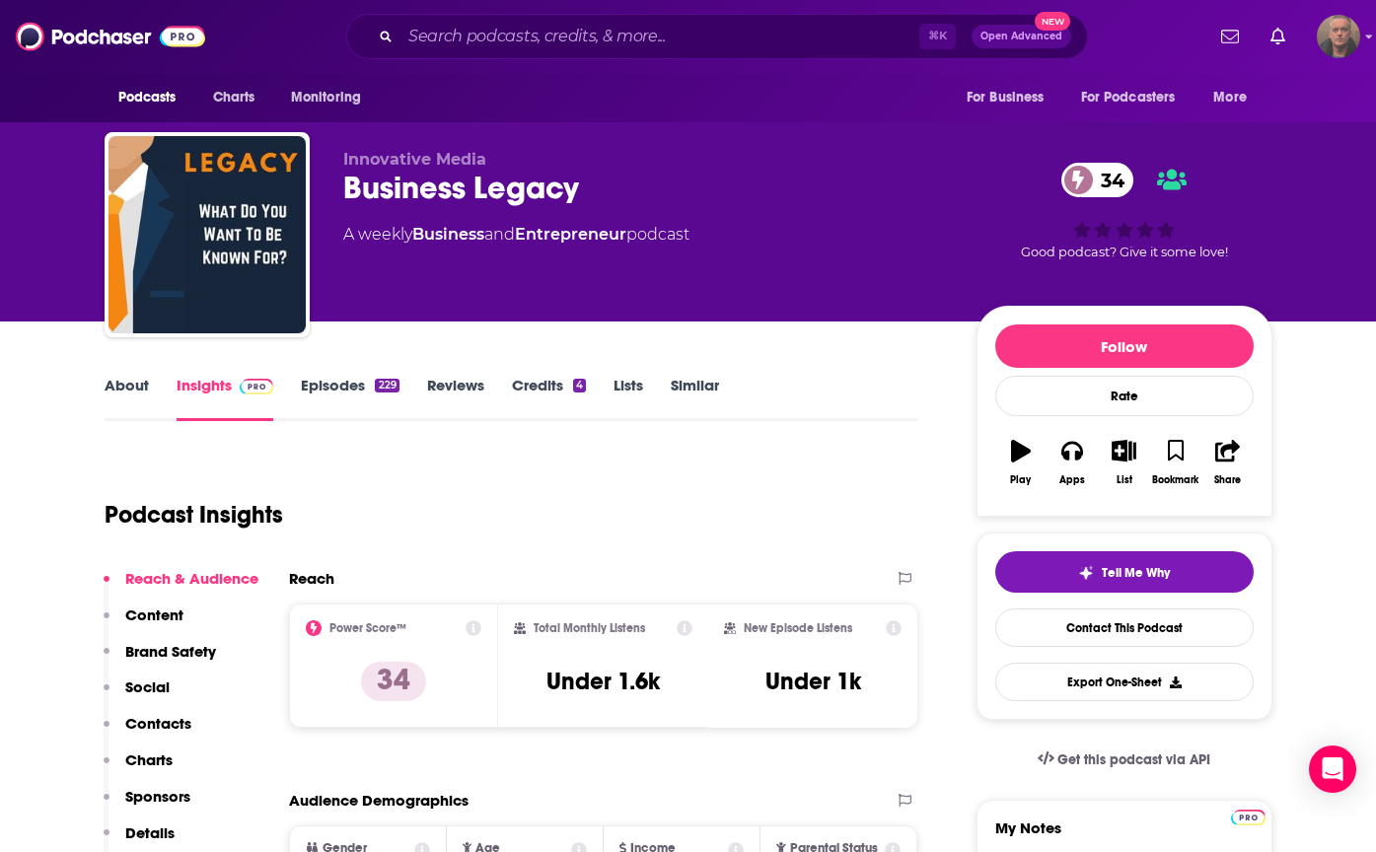
scroll to position [188, 0]
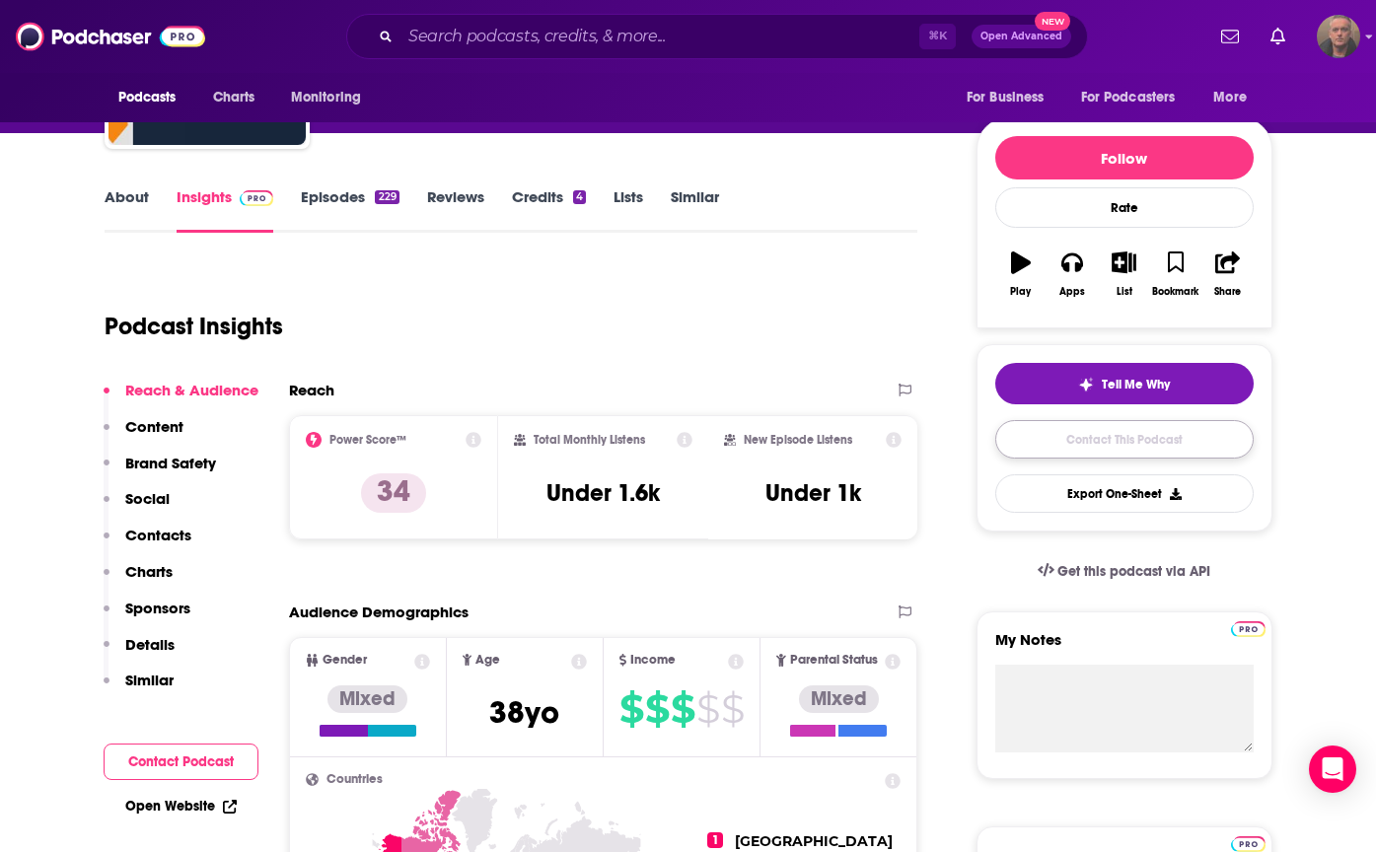
click at [653, 373] on link "Contact This Podcast" at bounding box center [1124, 439] width 258 height 38
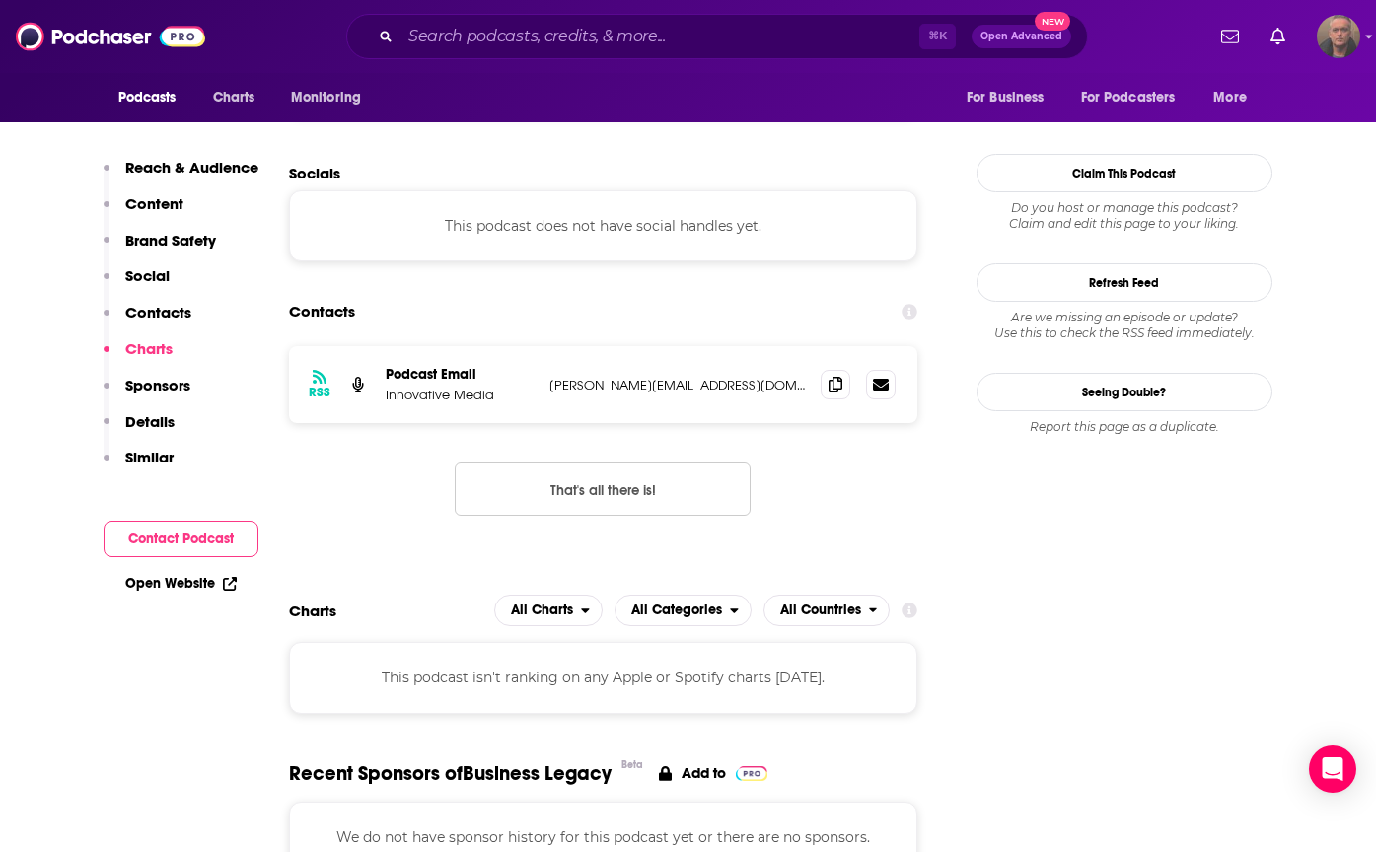
scroll to position [1872, 0]
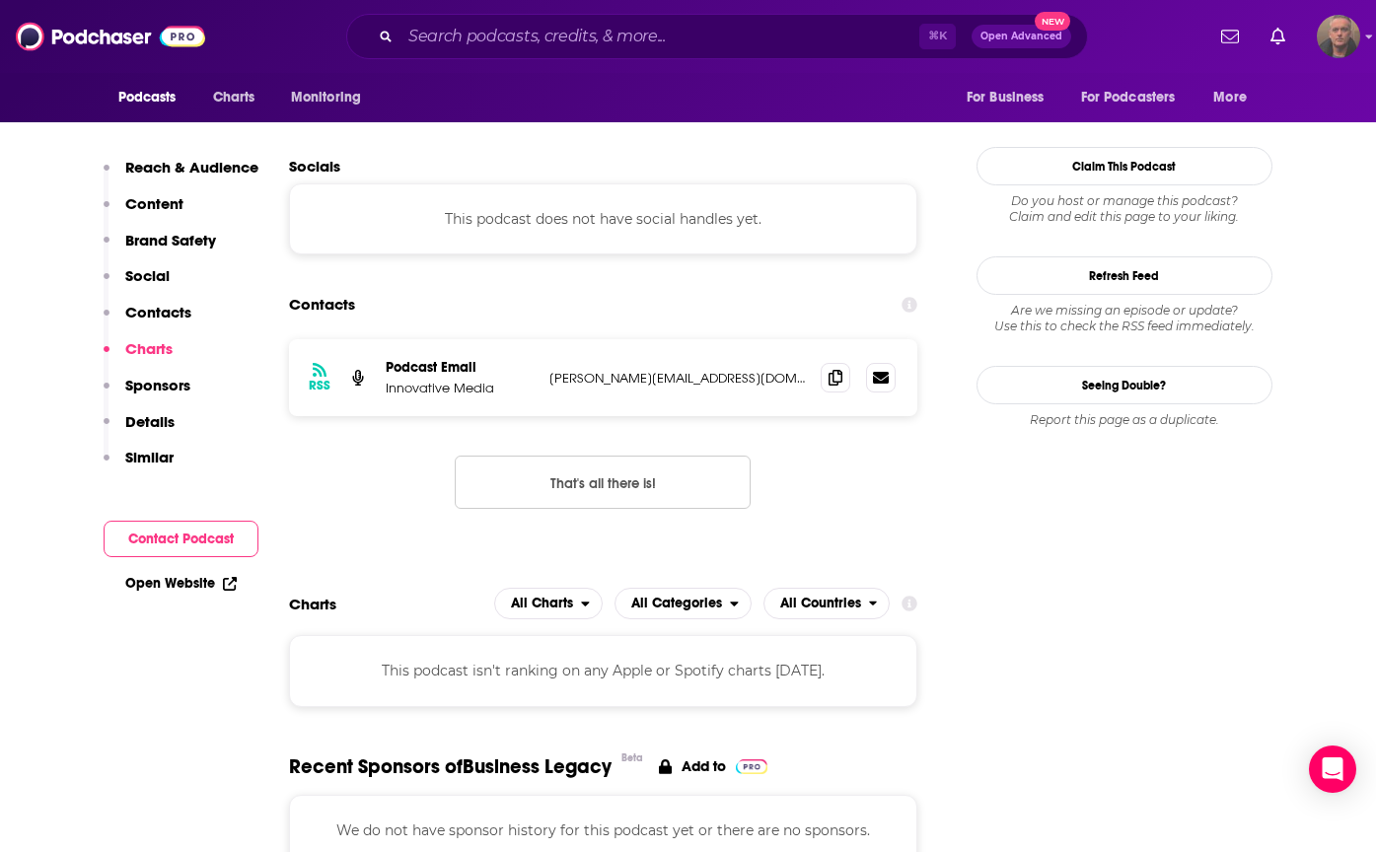
click at [643, 370] on p "kirk@innovativefinancialmedia.com" at bounding box center [677, 378] width 256 height 17
copy div "kirk@innovativefinancialmedia.com kirk@innovativefinancialmedia.com"
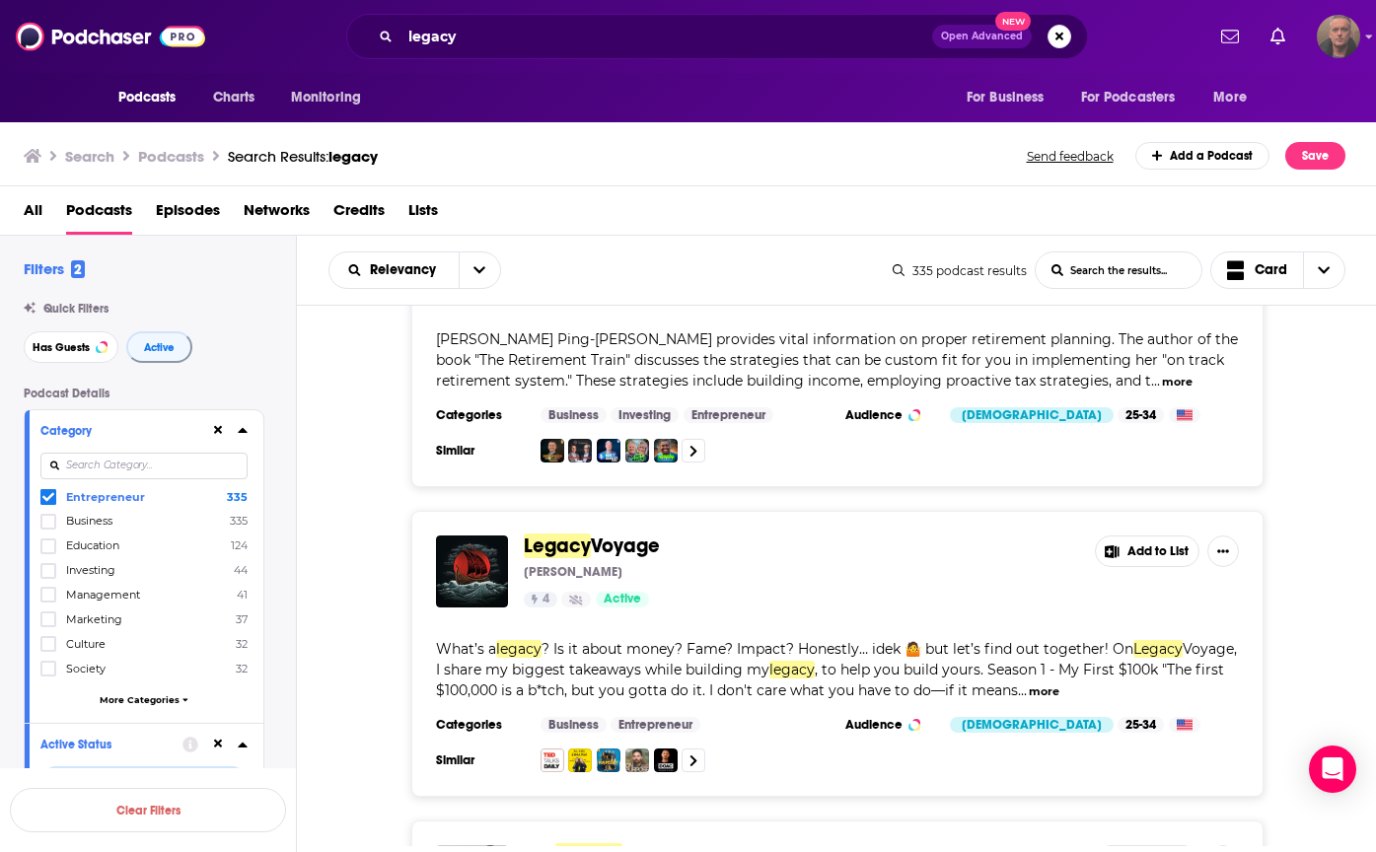
scroll to position [1091, 0]
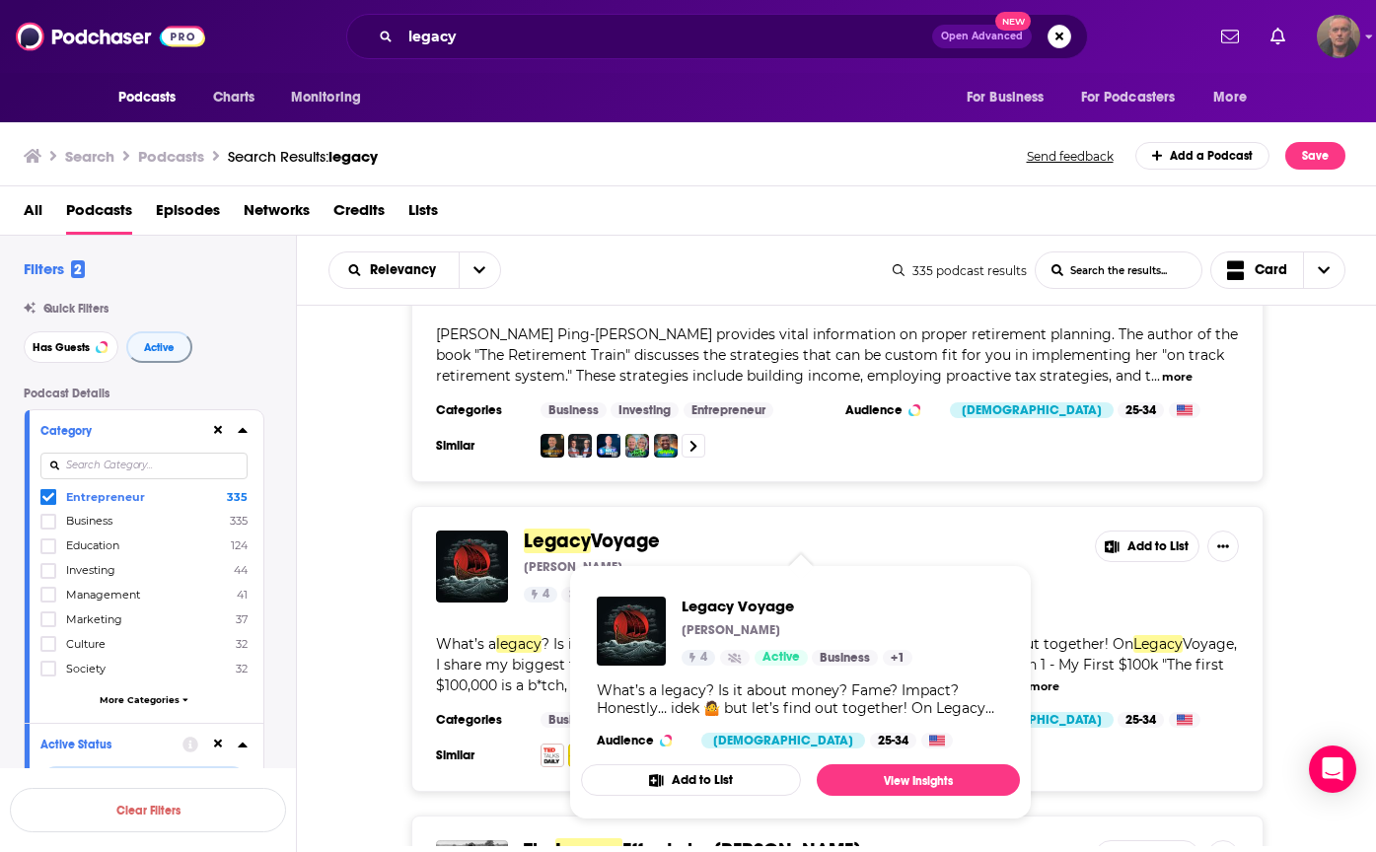
click at [594, 373] on span "Voyage" at bounding box center [625, 541] width 69 height 25
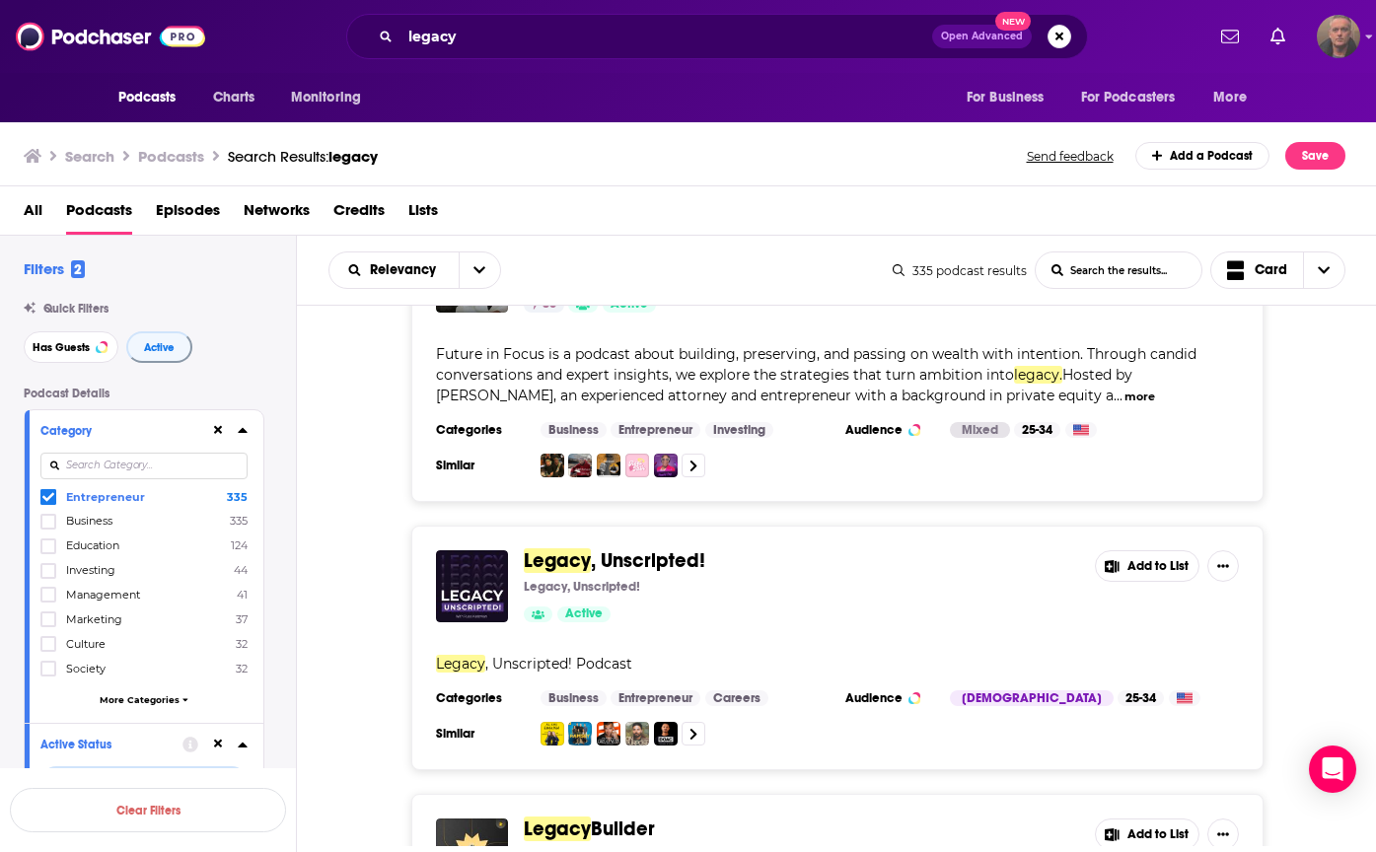
scroll to position [2684, 0]
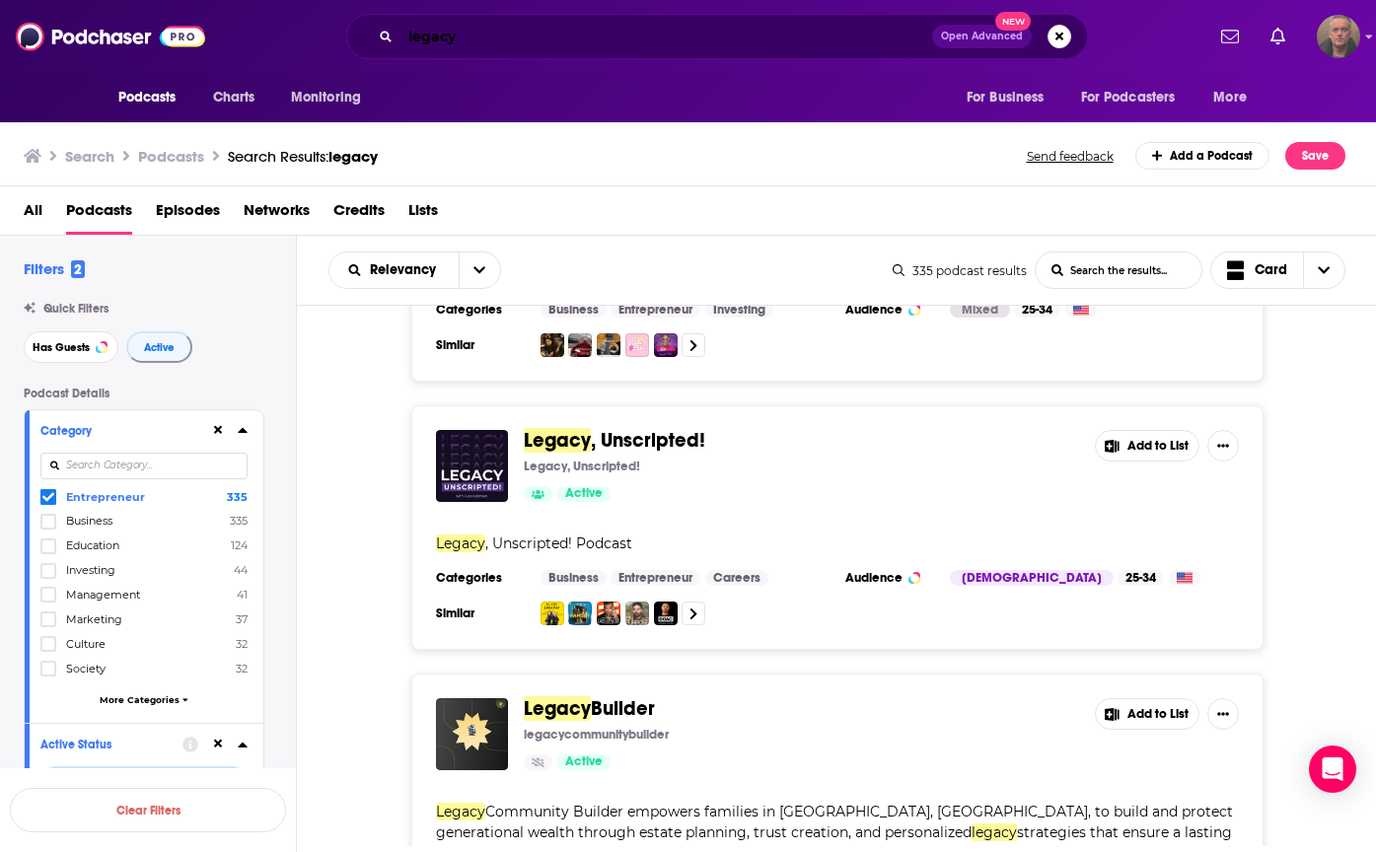
click at [431, 43] on input "legacy" at bounding box center [666, 37] width 532 height 32
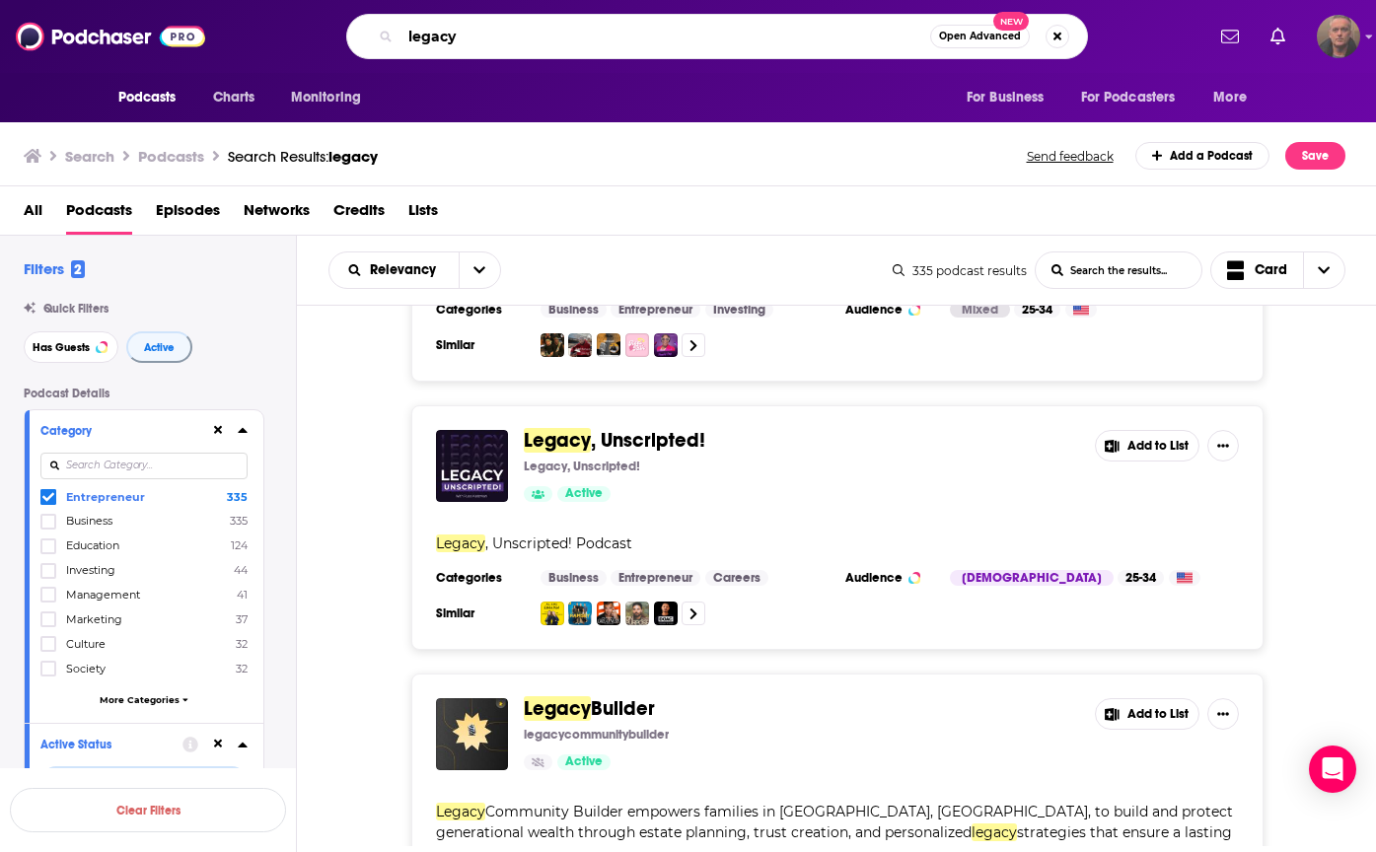
click at [431, 43] on input "legacy" at bounding box center [665, 37] width 530 height 32
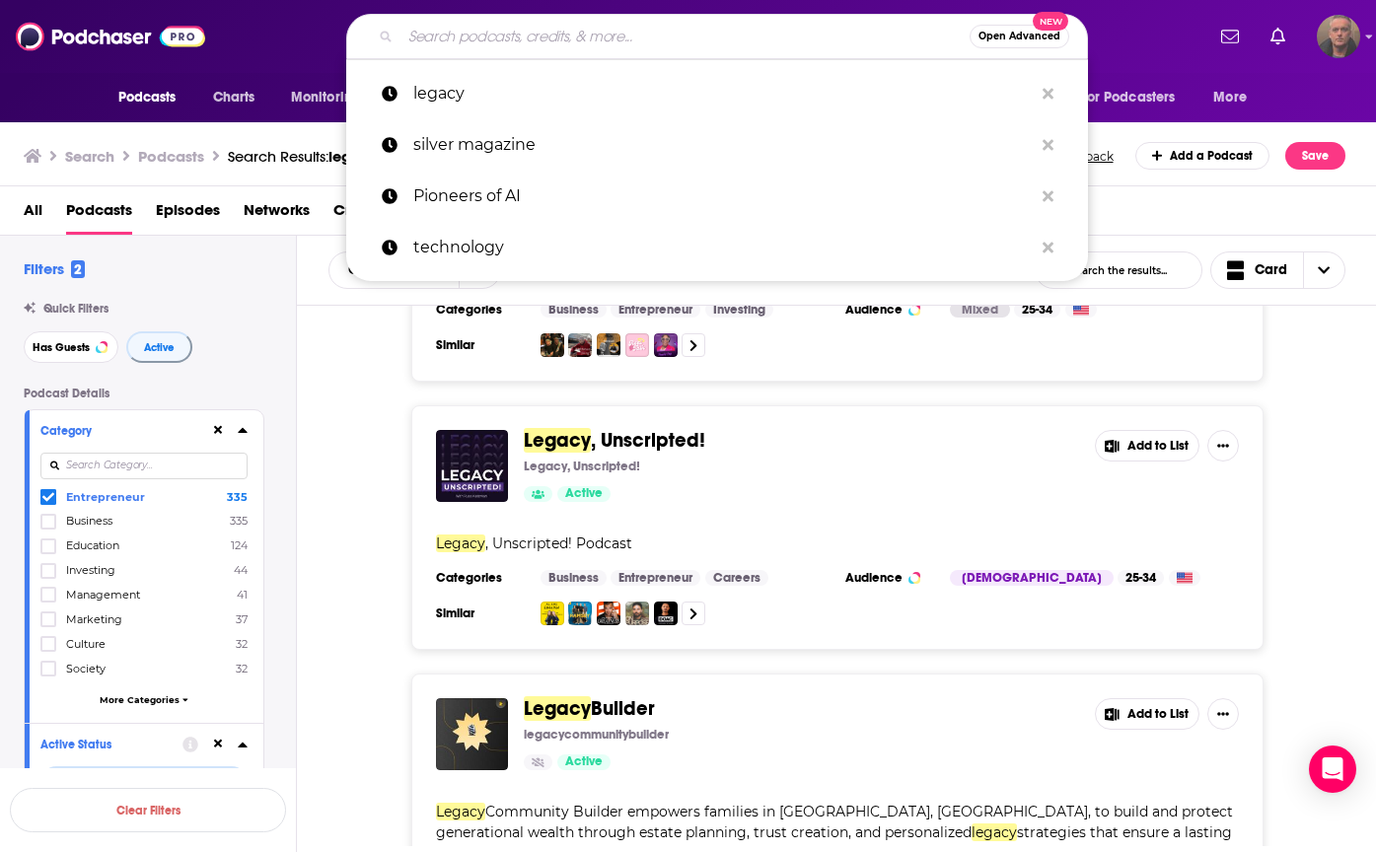
click at [315, 373] on div "Legacy , Unscripted! Legacy, Unscripted! Active Add to List Legacy , Unscripted…" at bounding box center [837, 527] width 1080 height 245
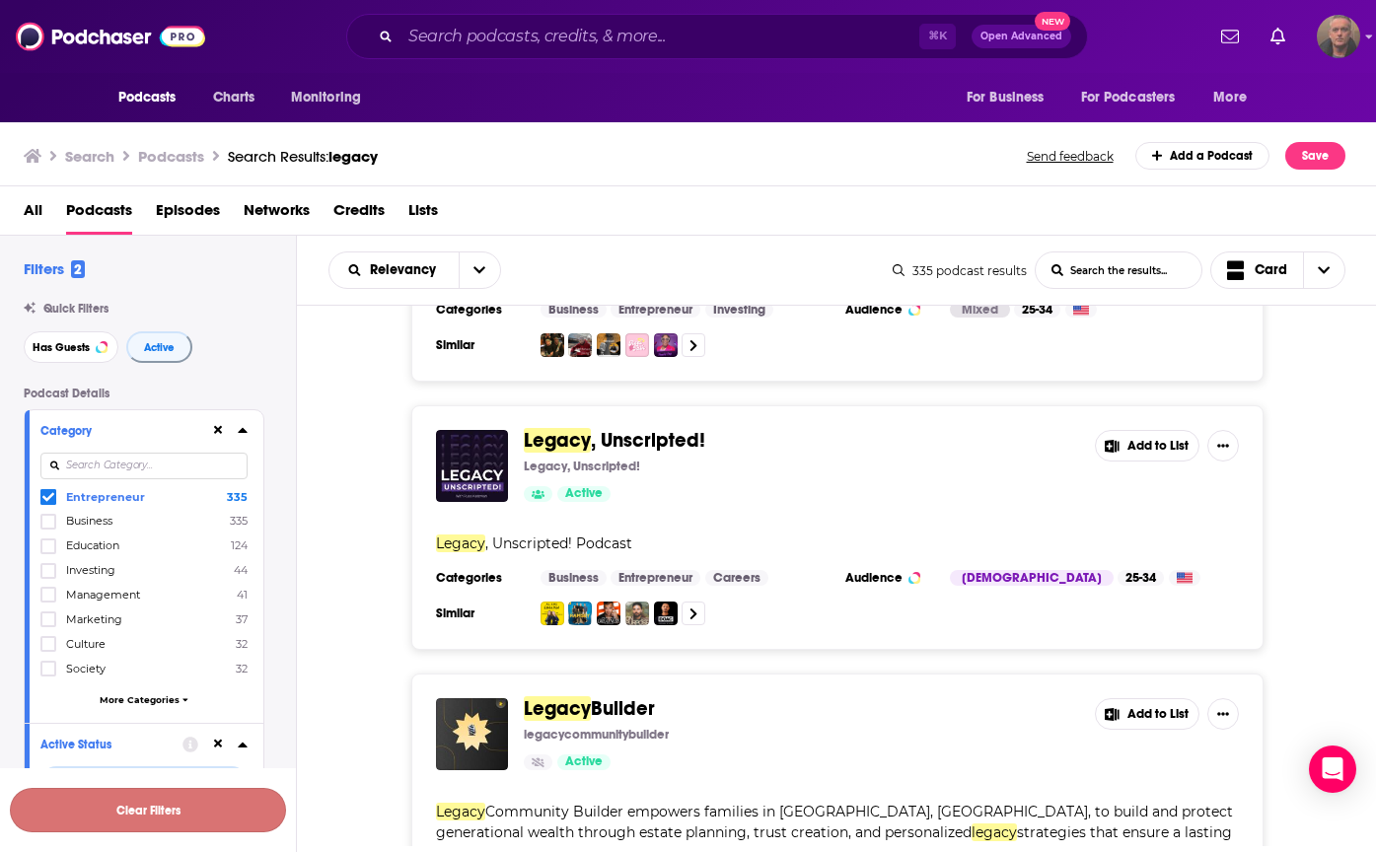
click at [129, 373] on button "Clear Filters" at bounding box center [148, 810] width 276 height 44
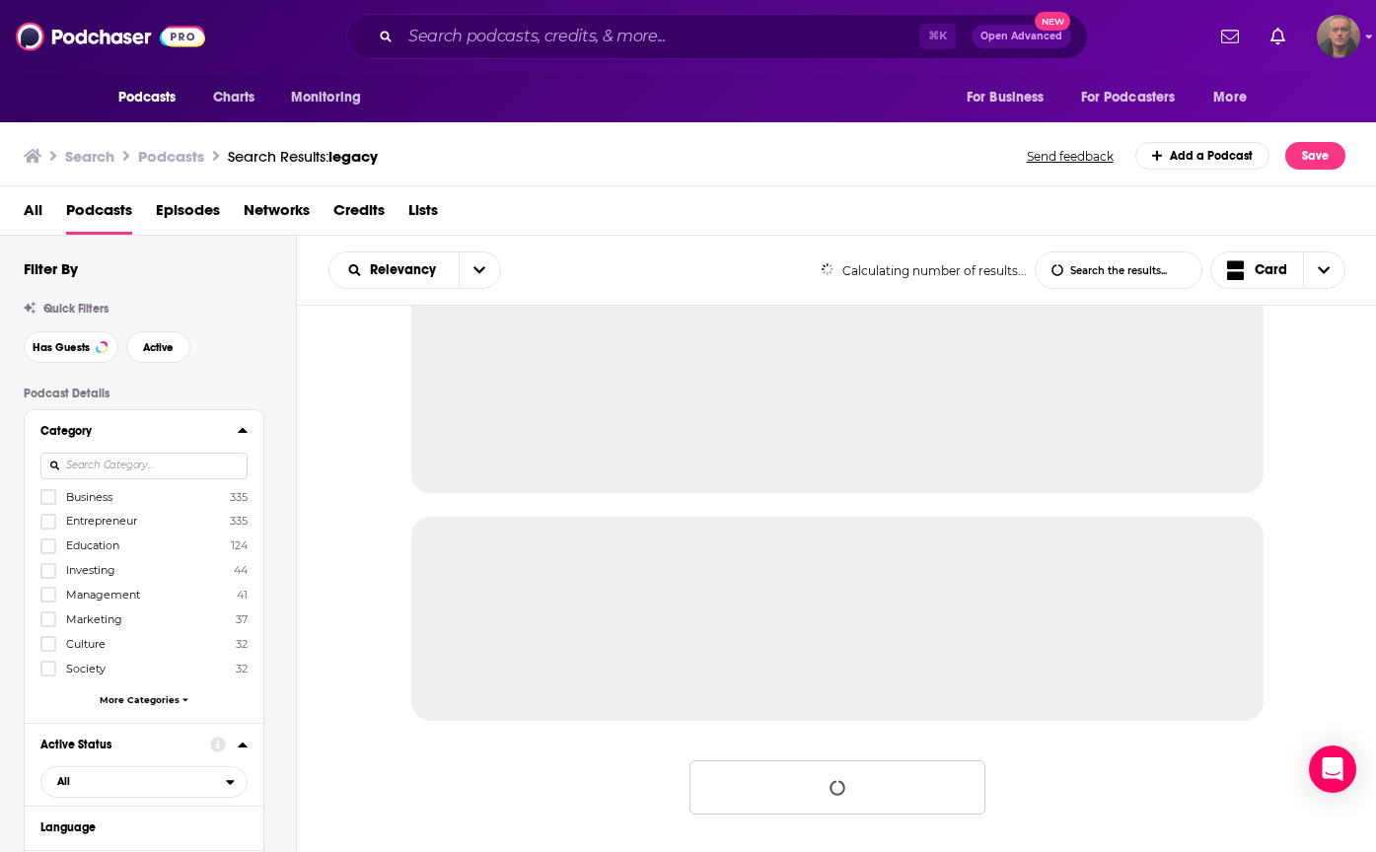
scroll to position [1862, 0]
click at [50, 373] on icon at bounding box center [48, 595] width 12 height 12
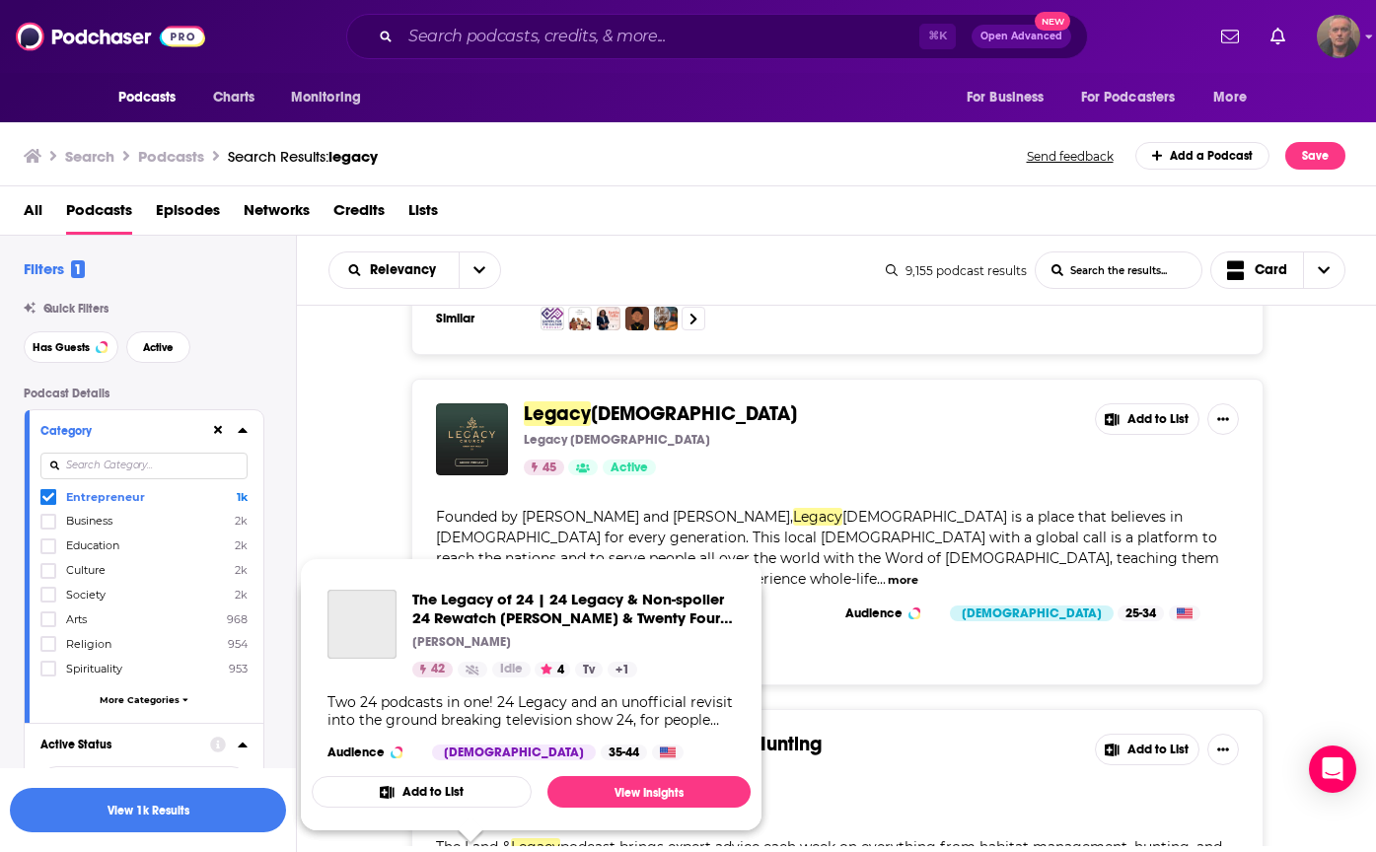
scroll to position [0, 0]
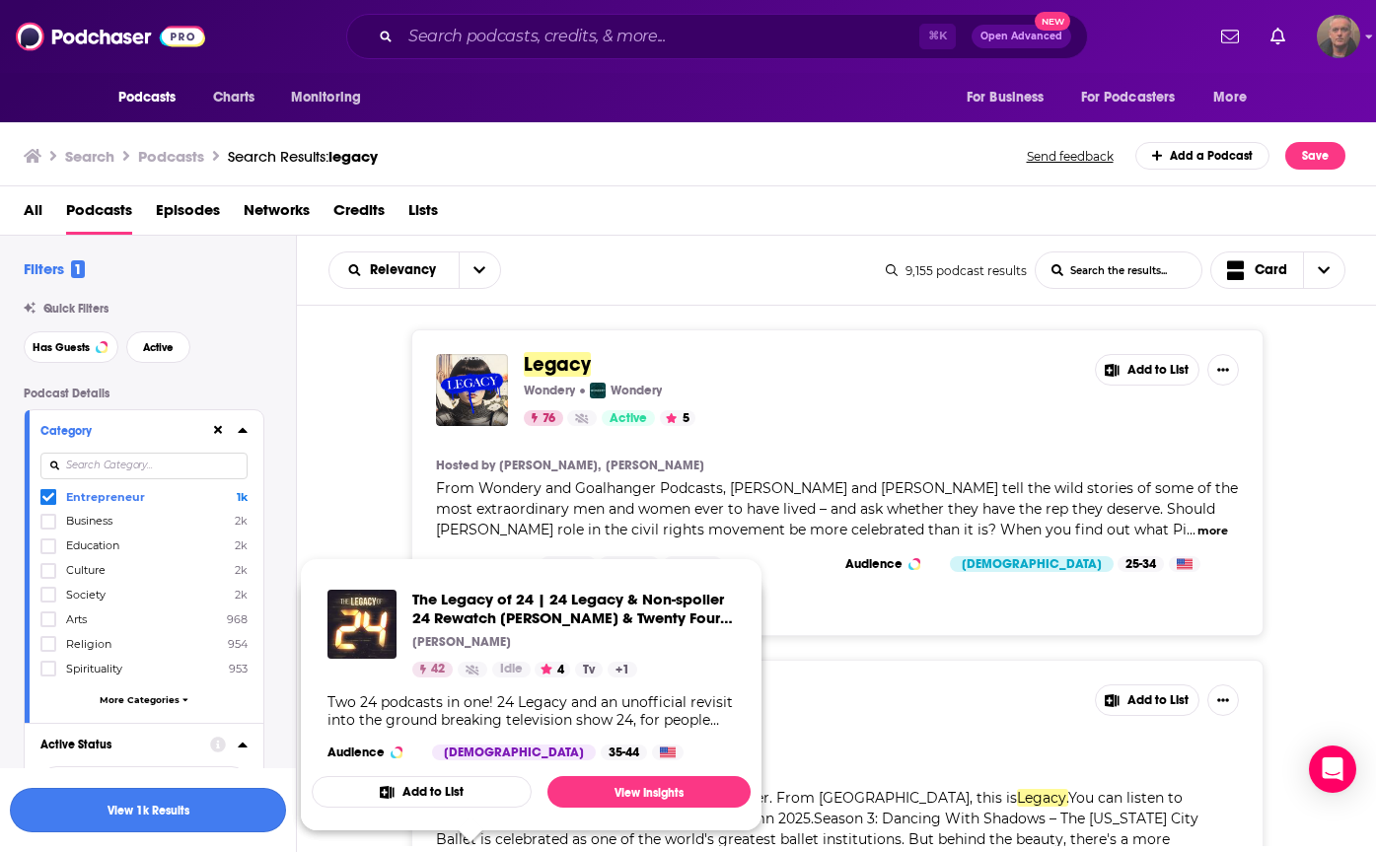
click at [186, 373] on button "View 1k Results" at bounding box center [148, 810] width 276 height 44
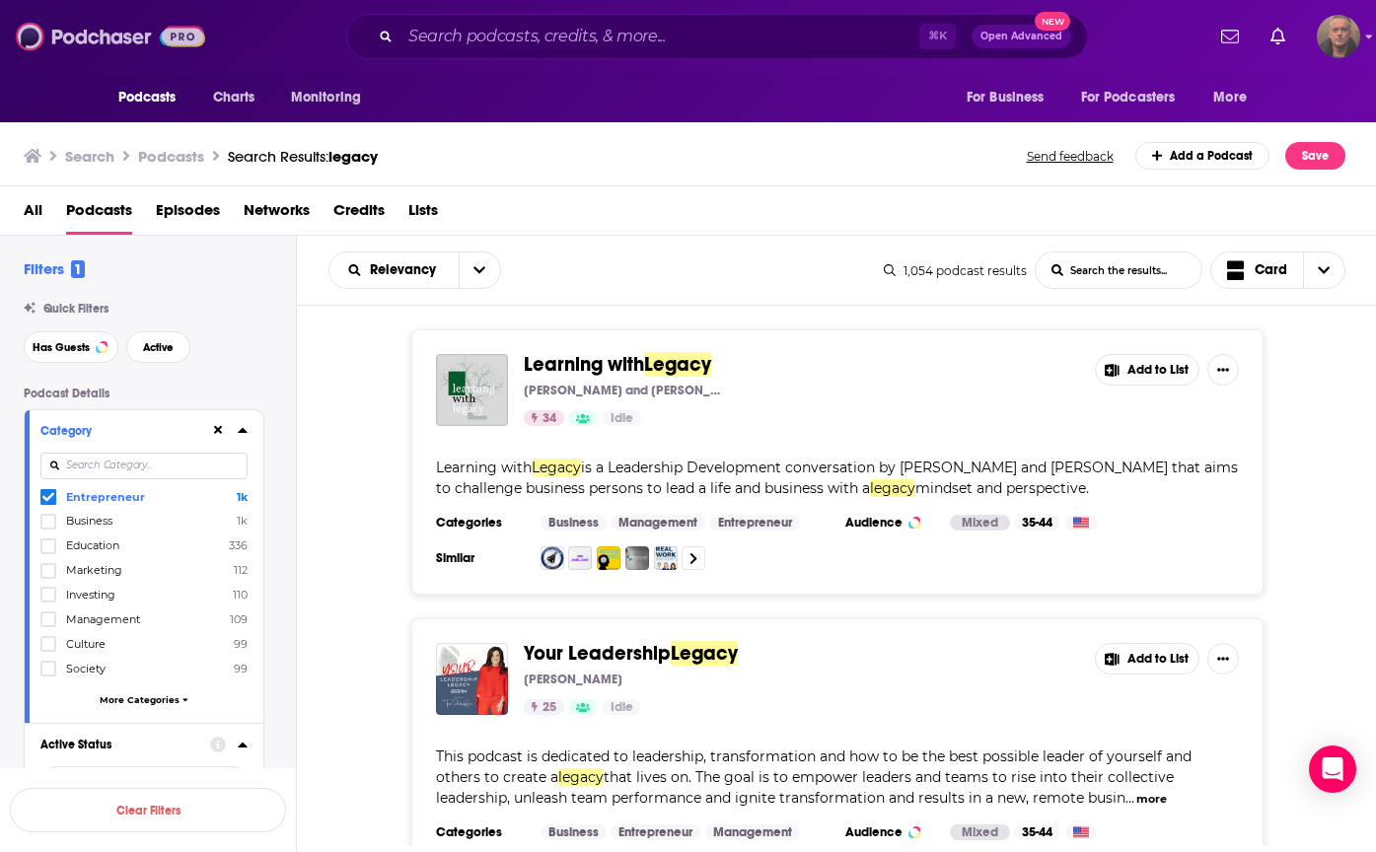
click at [135, 40] on img at bounding box center [110, 36] width 189 height 37
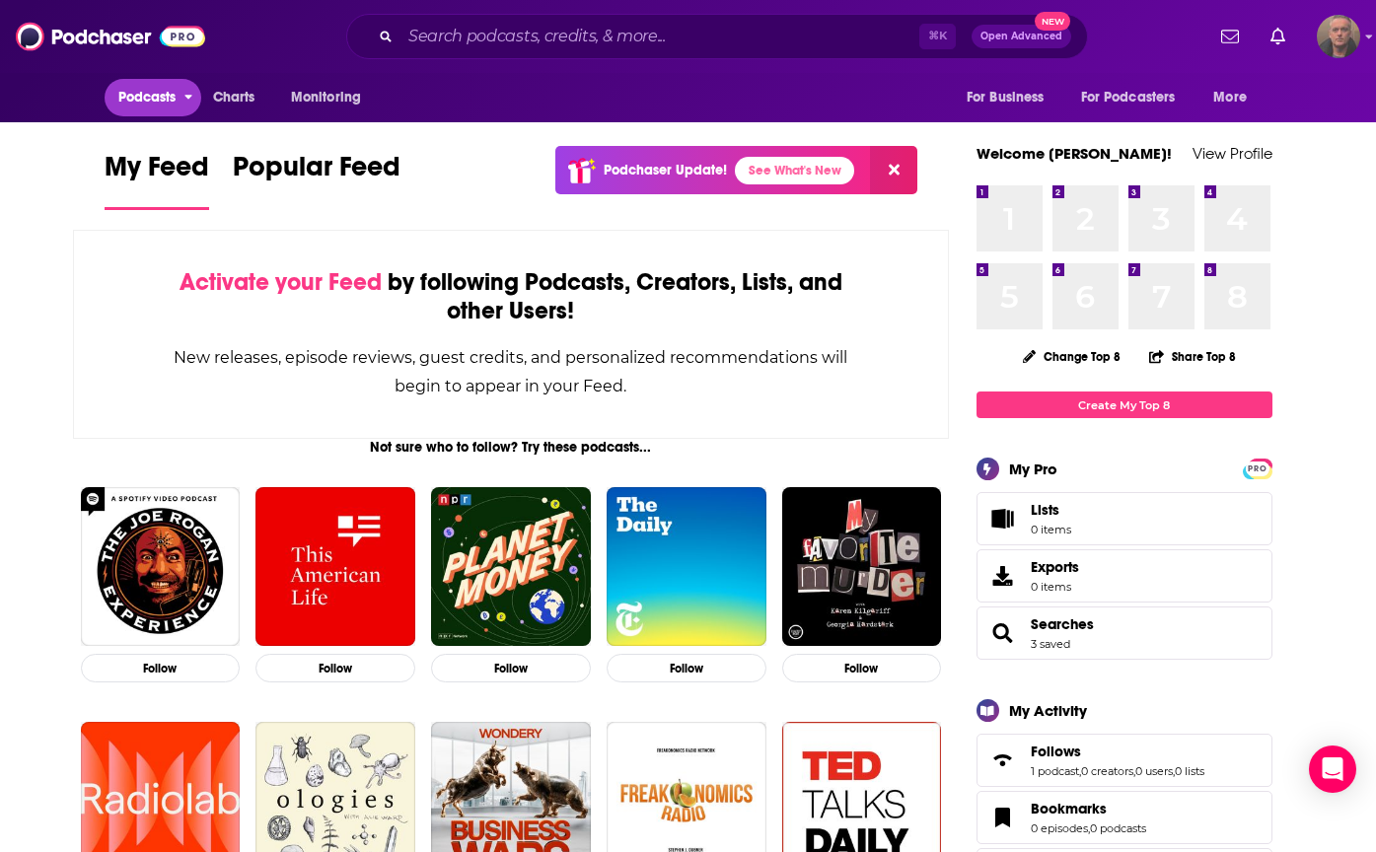
click at [162, 100] on span "Podcasts" at bounding box center [147, 98] width 58 height 28
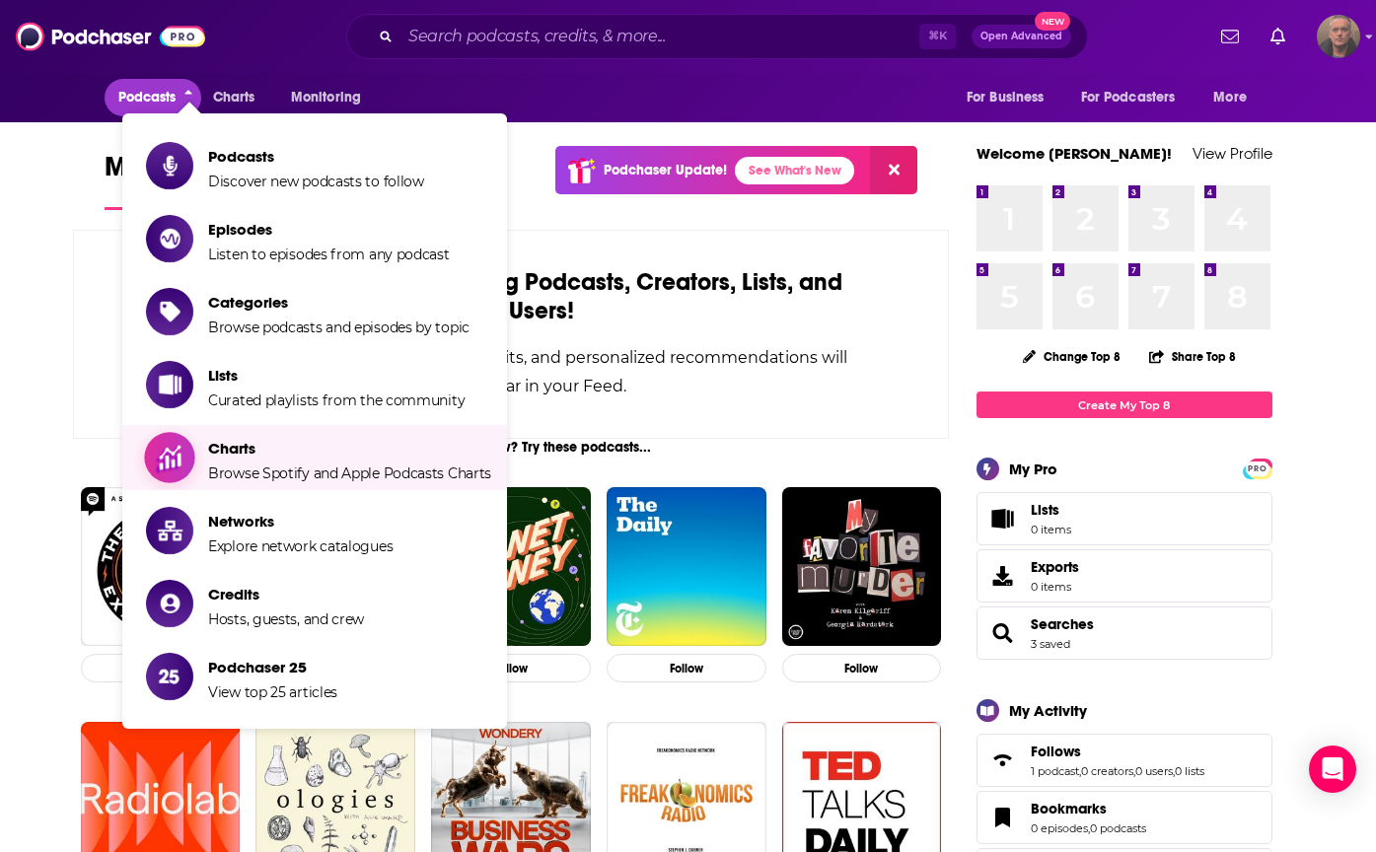
click at [277, 373] on span "Charts" at bounding box center [349, 448] width 283 height 19
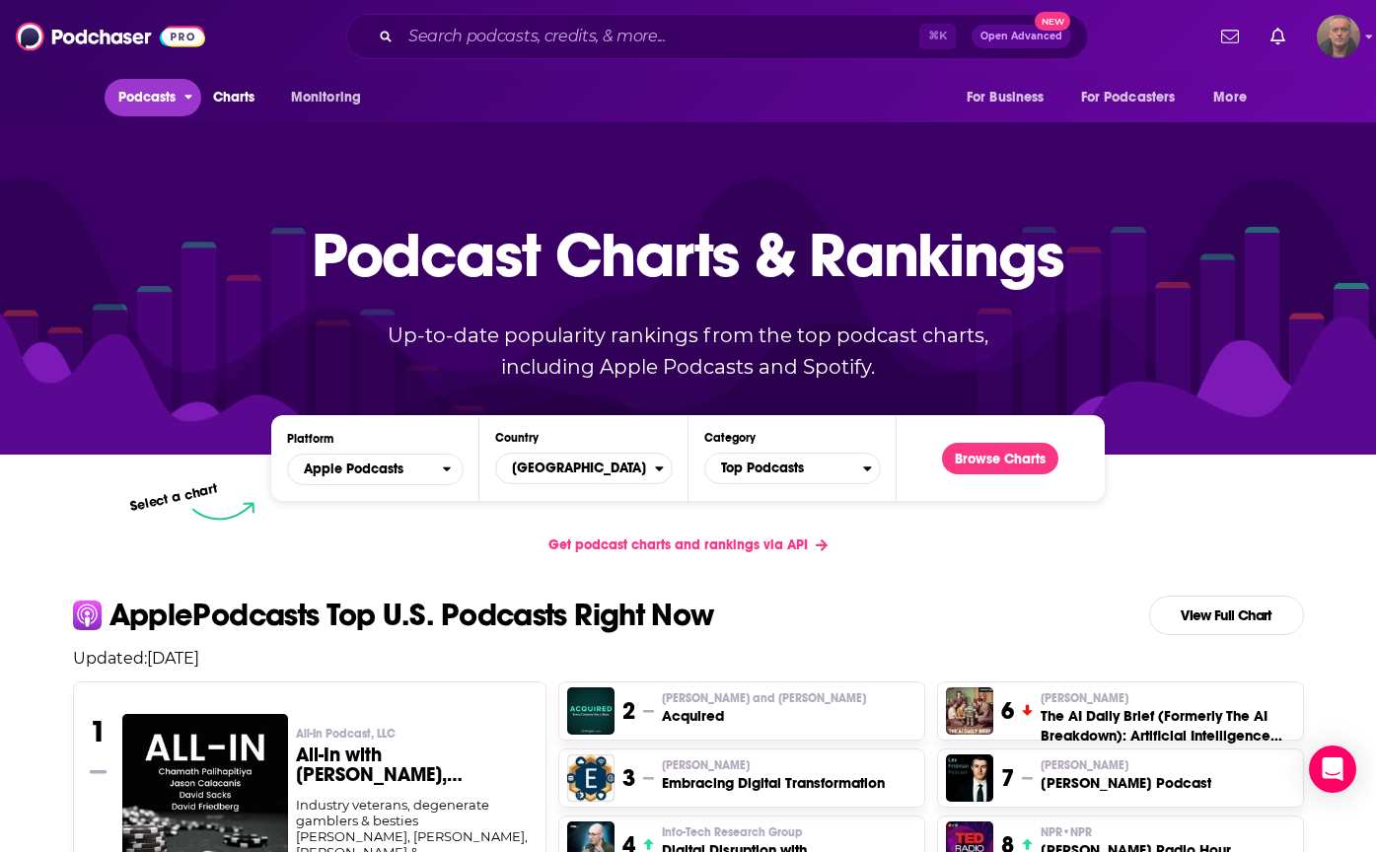
click at [171, 108] on span "Podcasts" at bounding box center [147, 98] width 58 height 28
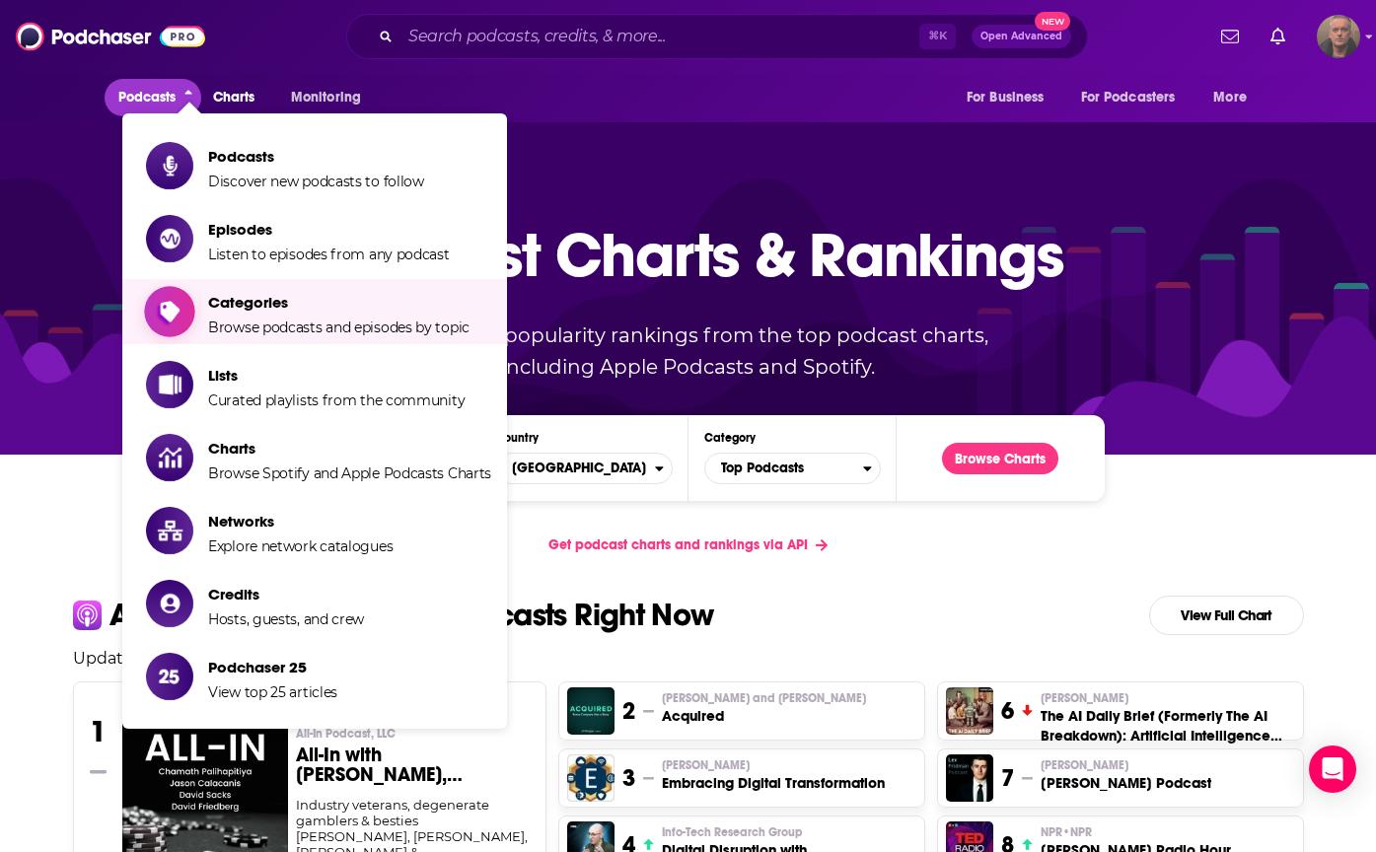
click at [248, 327] on span "Browse podcasts and episodes by topic" at bounding box center [338, 328] width 261 height 18
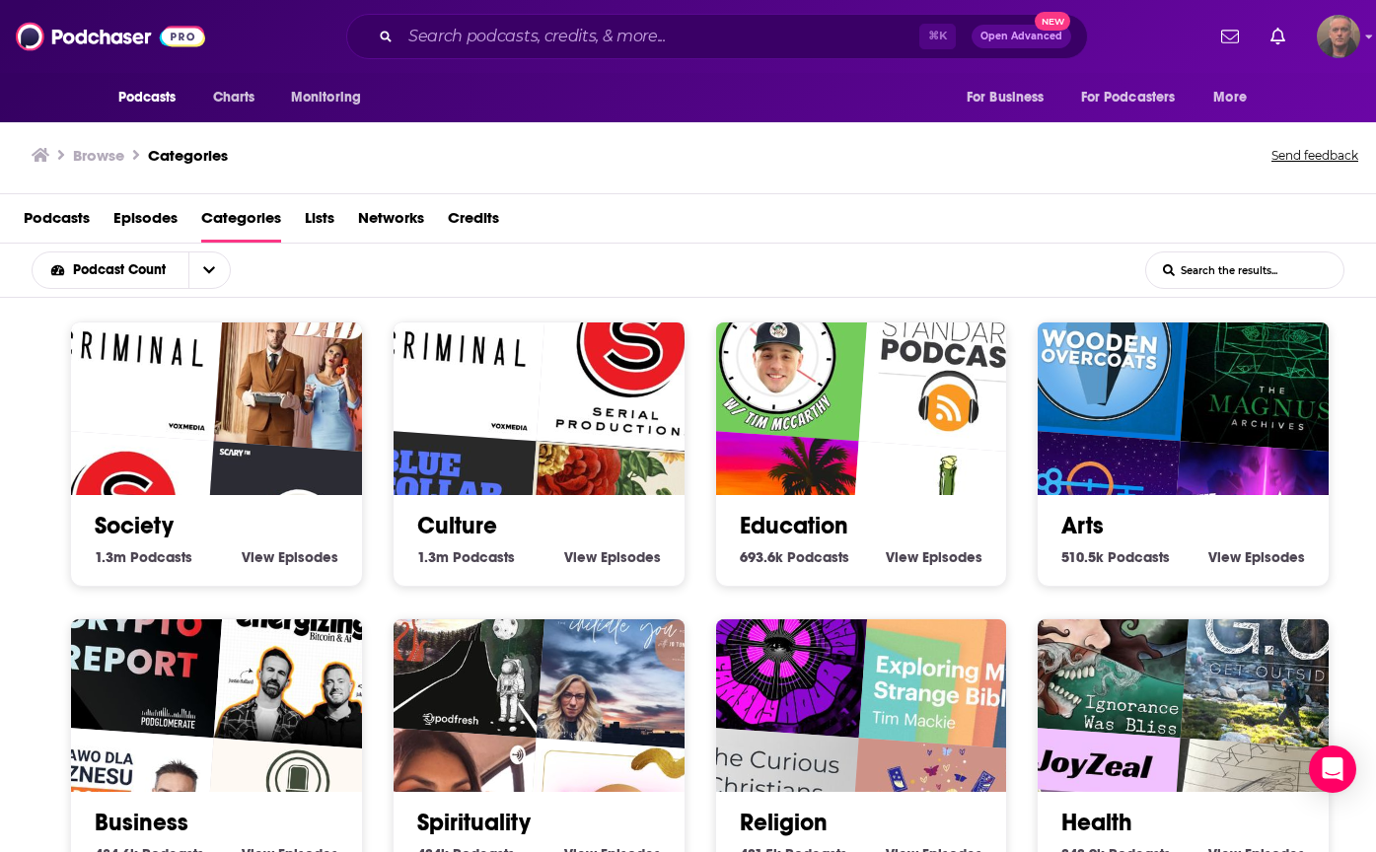
click at [57, 210] on span "Podcasts" at bounding box center [57, 222] width 66 height 40
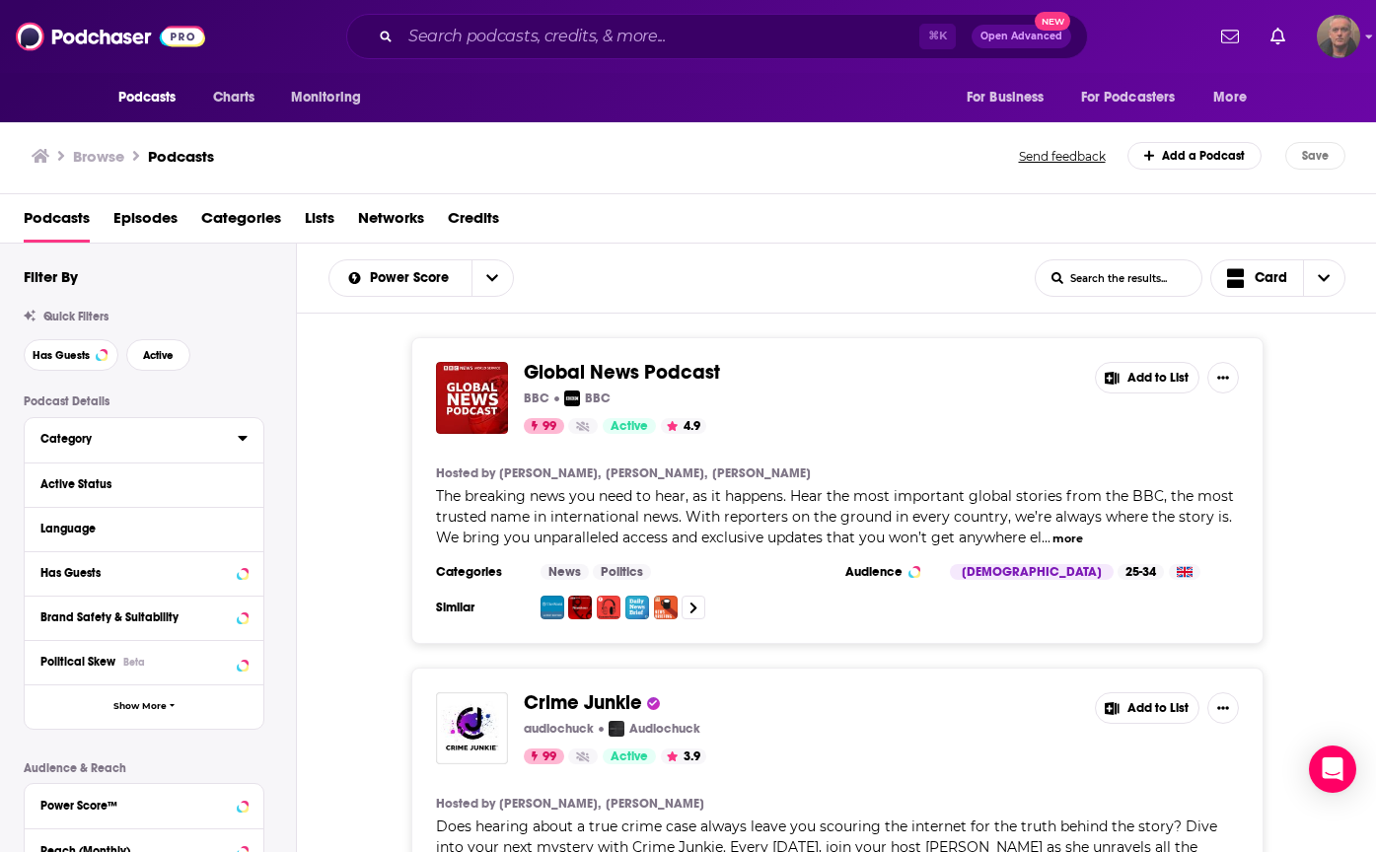
click at [145, 373] on button "Category" at bounding box center [138, 438] width 197 height 25
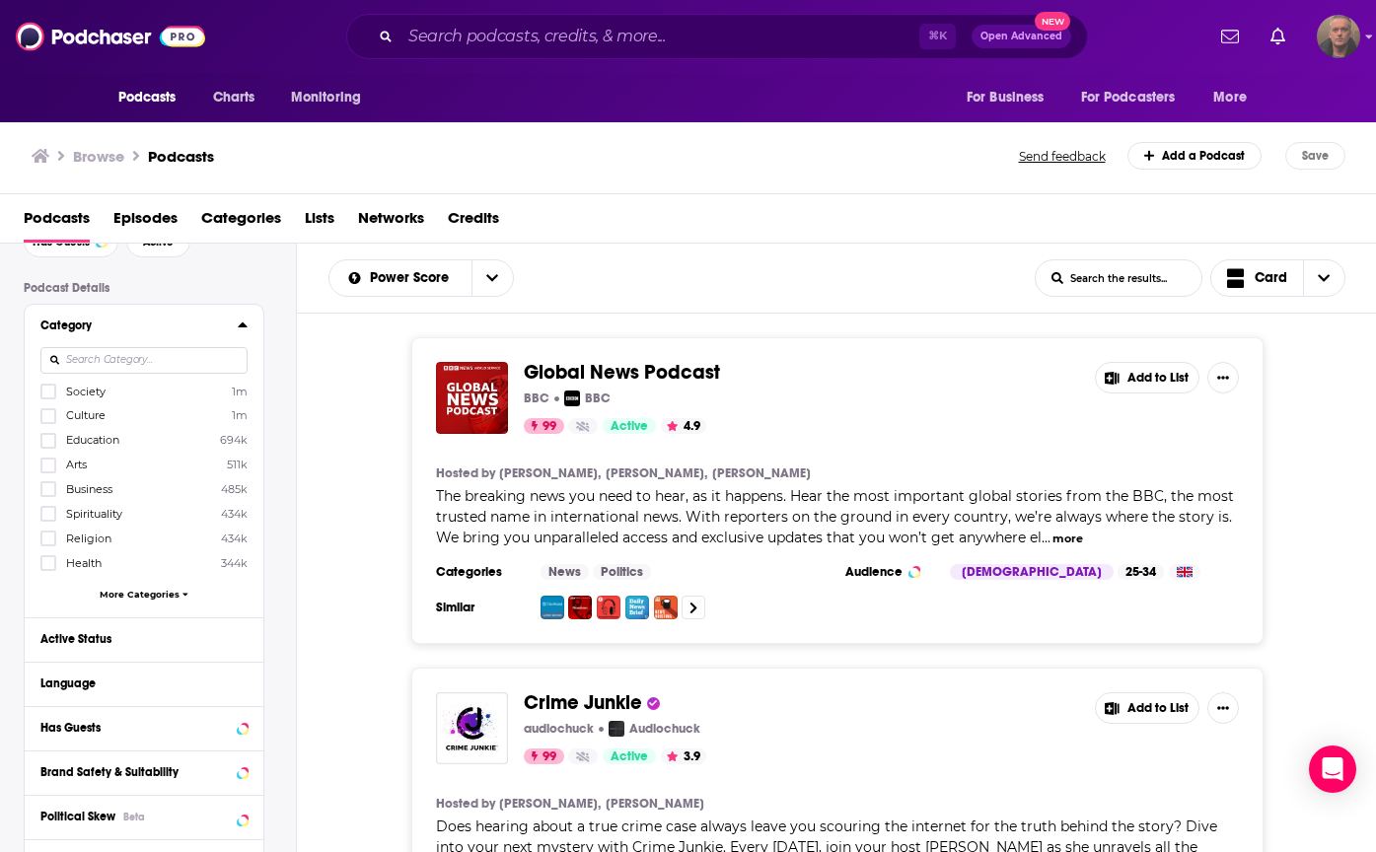
scroll to position [141, 0]
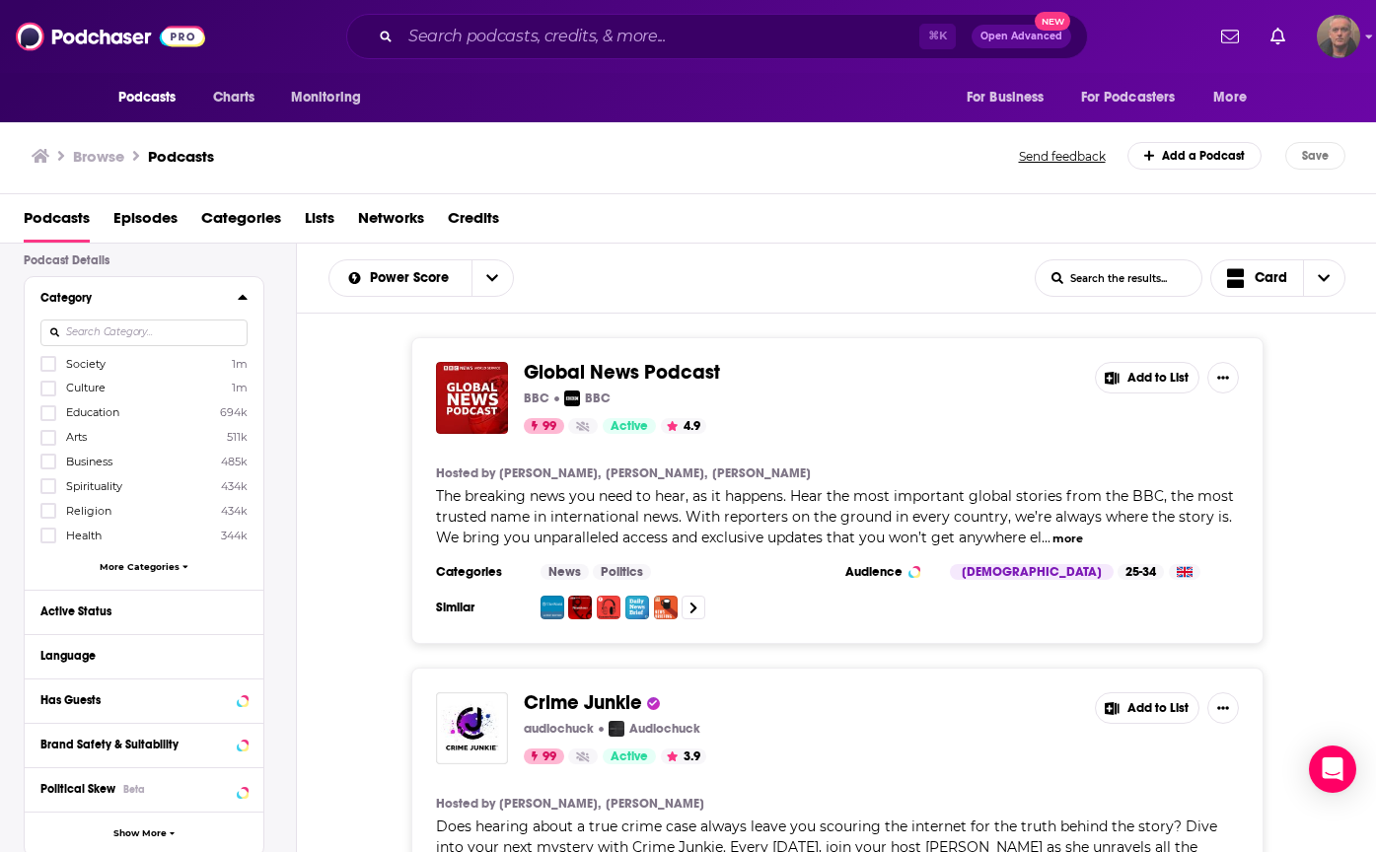
click at [124, 373] on span "More Categories" at bounding box center [140, 566] width 80 height 11
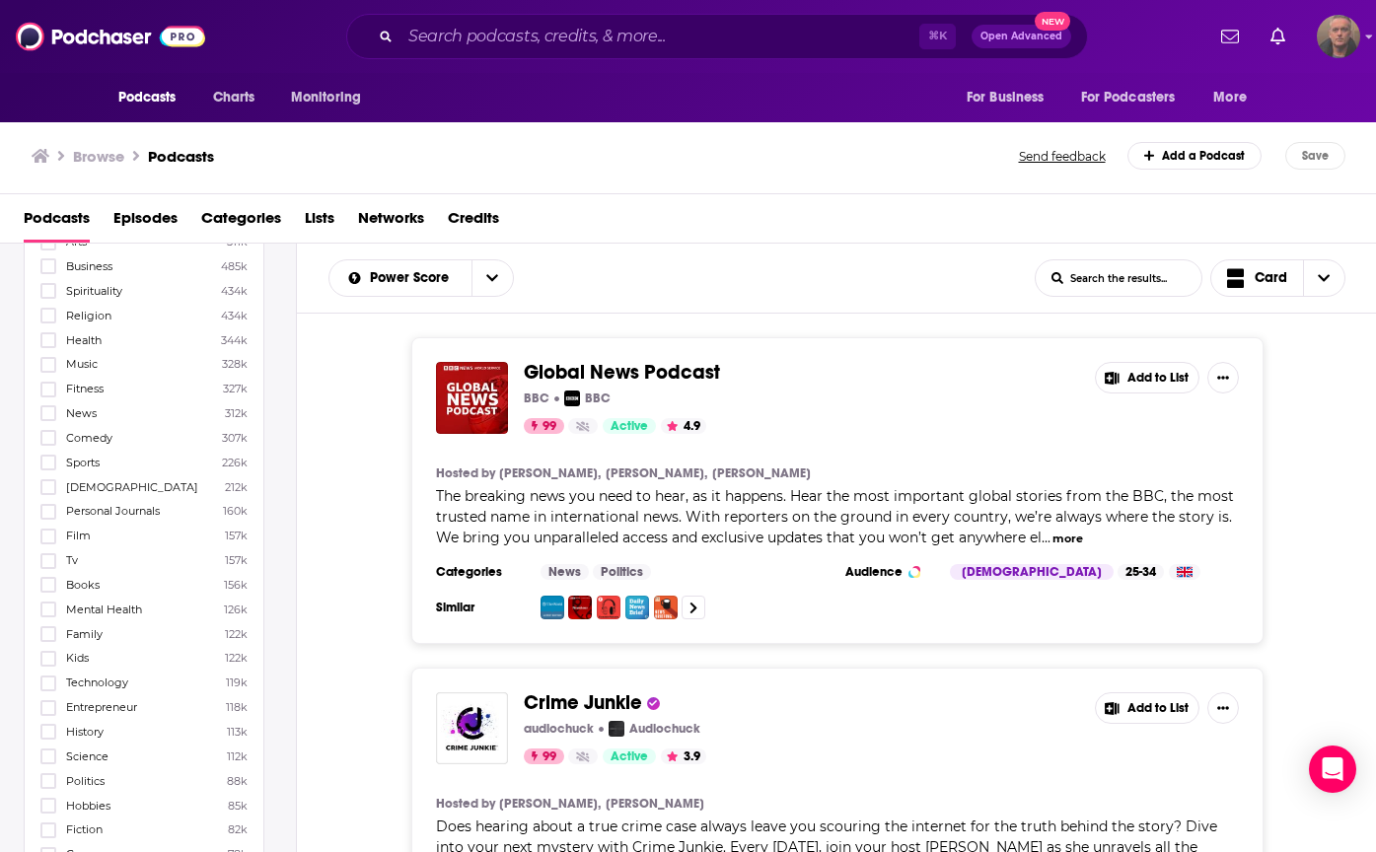
scroll to position [373, 0]
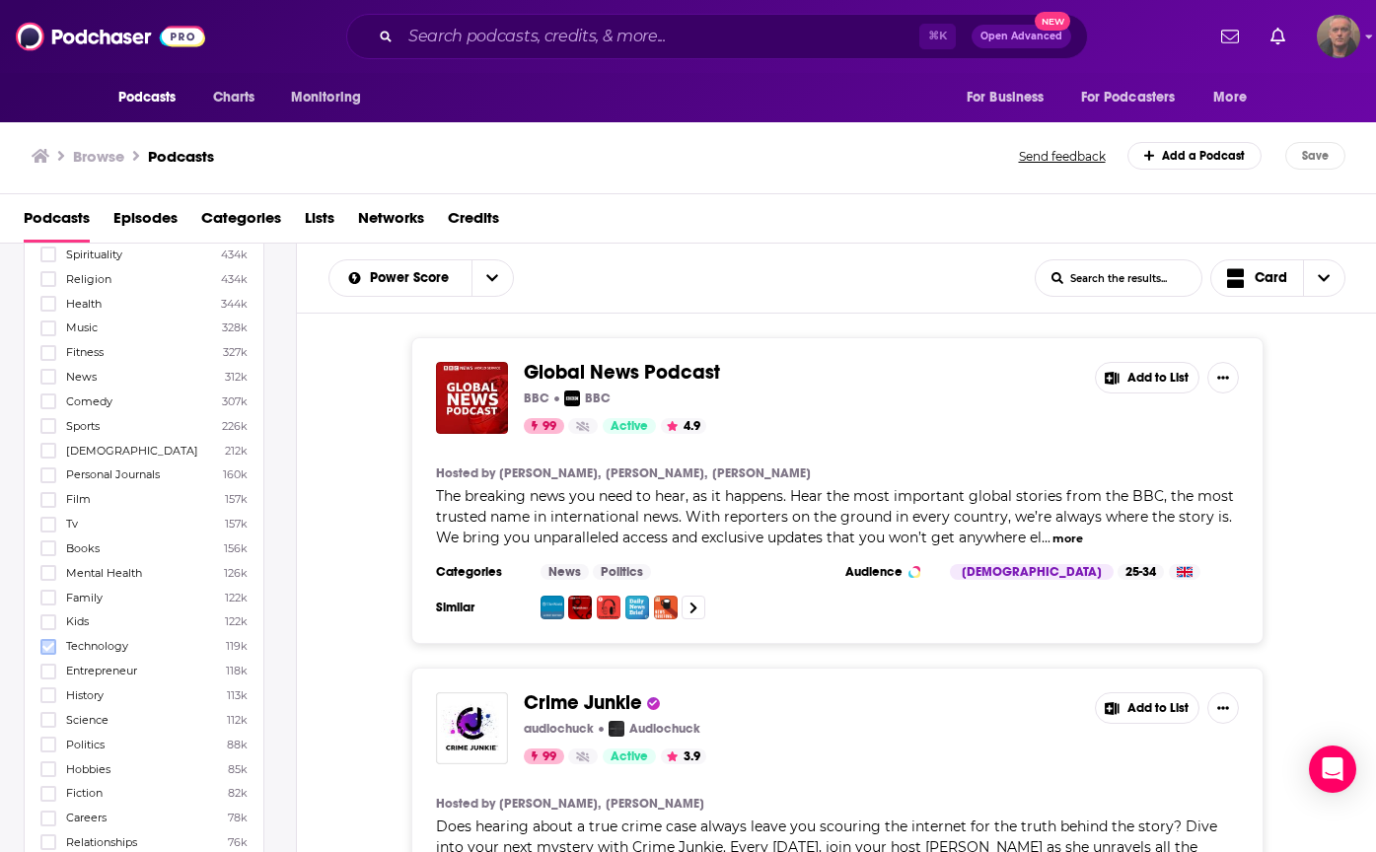
click at [48, 373] on icon at bounding box center [48, 647] width 12 height 12
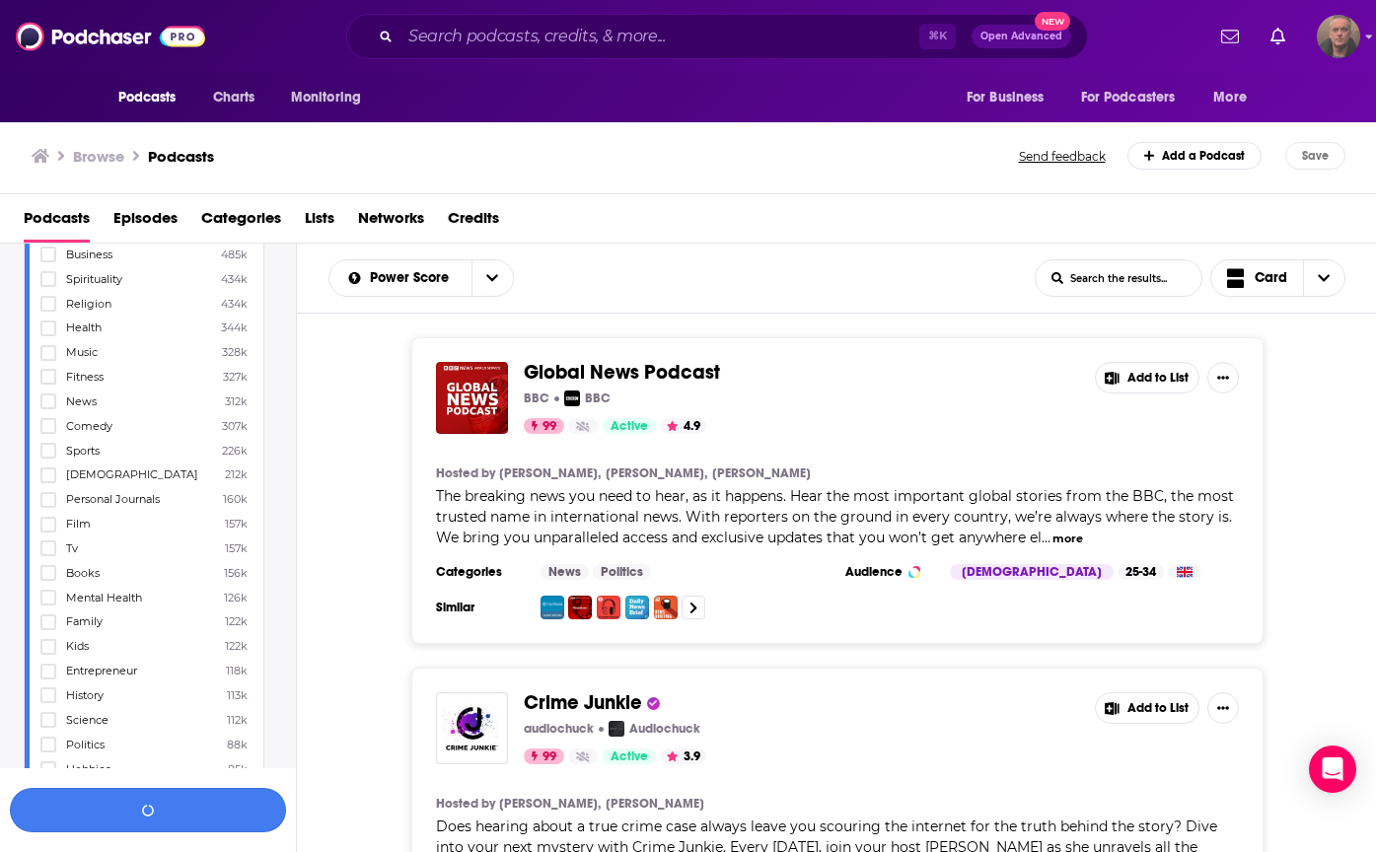
click at [171, 373] on button "button" at bounding box center [148, 810] width 276 height 44
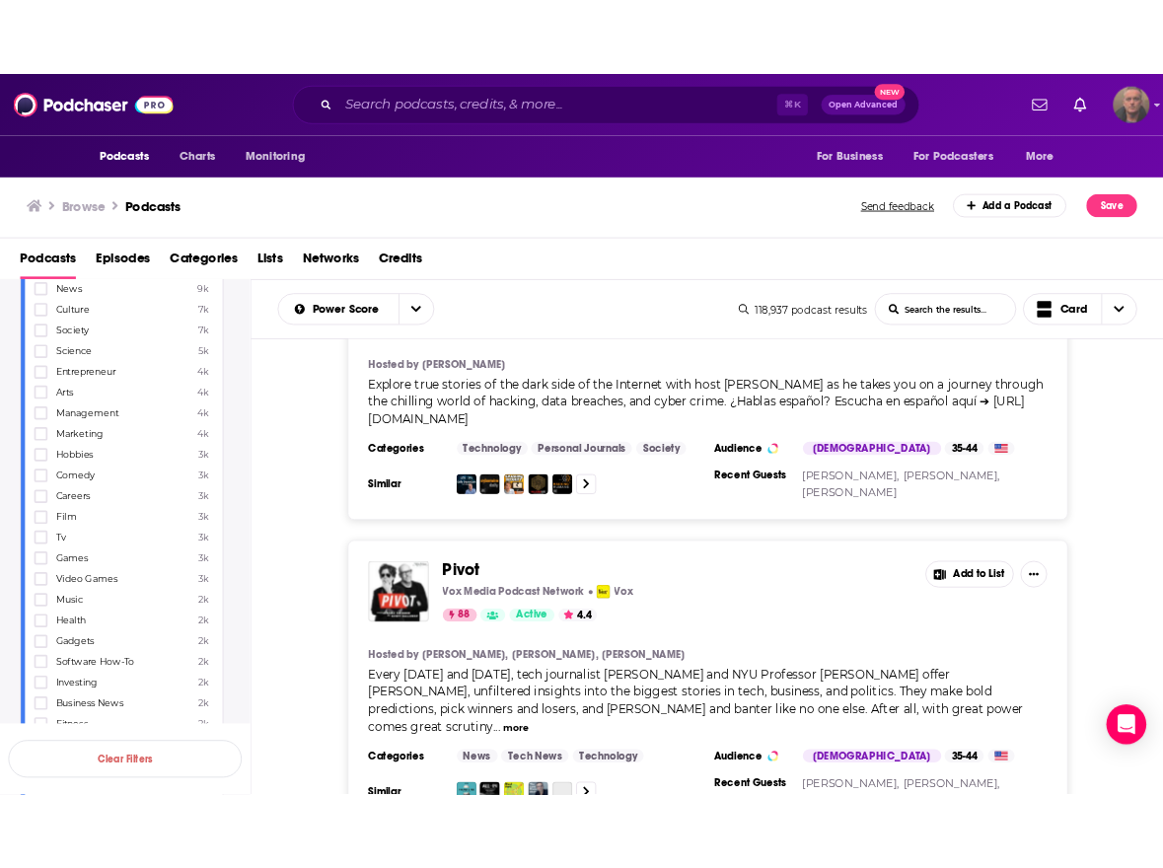
scroll to position [1849, 0]
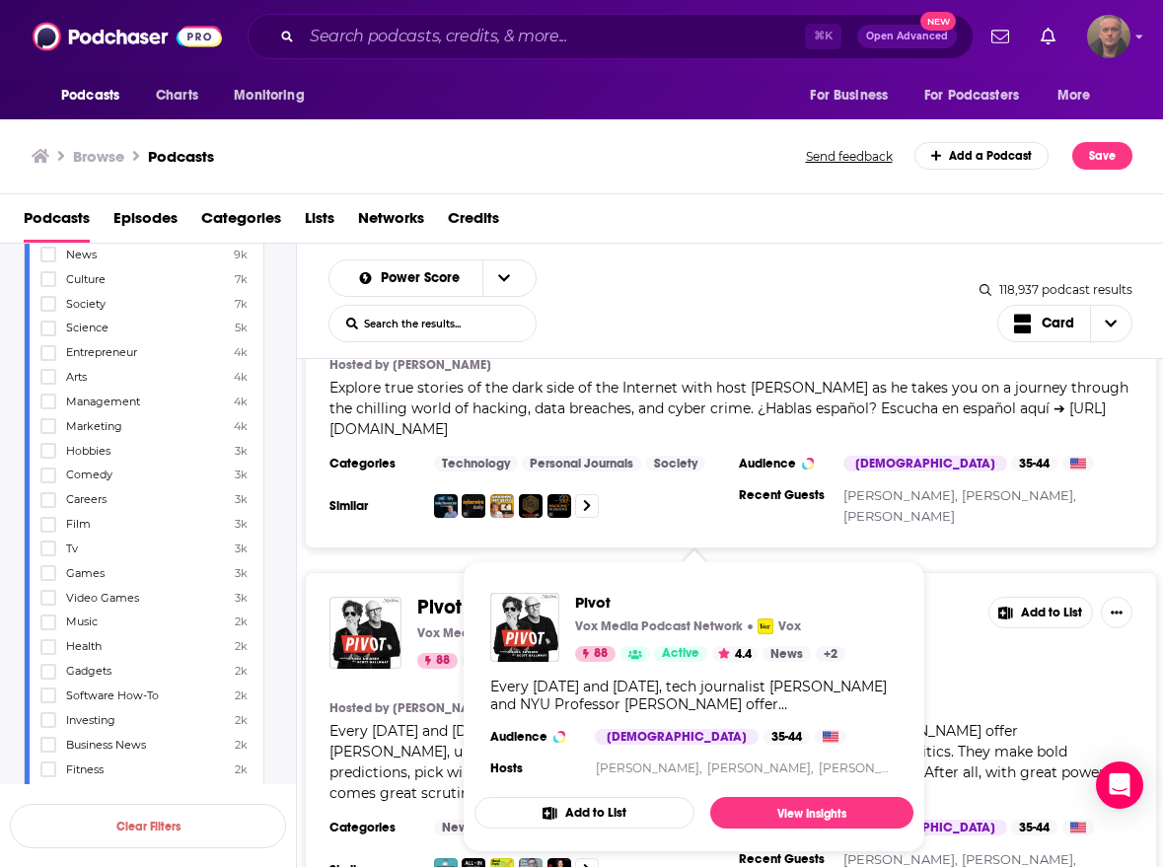
click at [439, 373] on span "Pivot" at bounding box center [439, 607] width 44 height 25
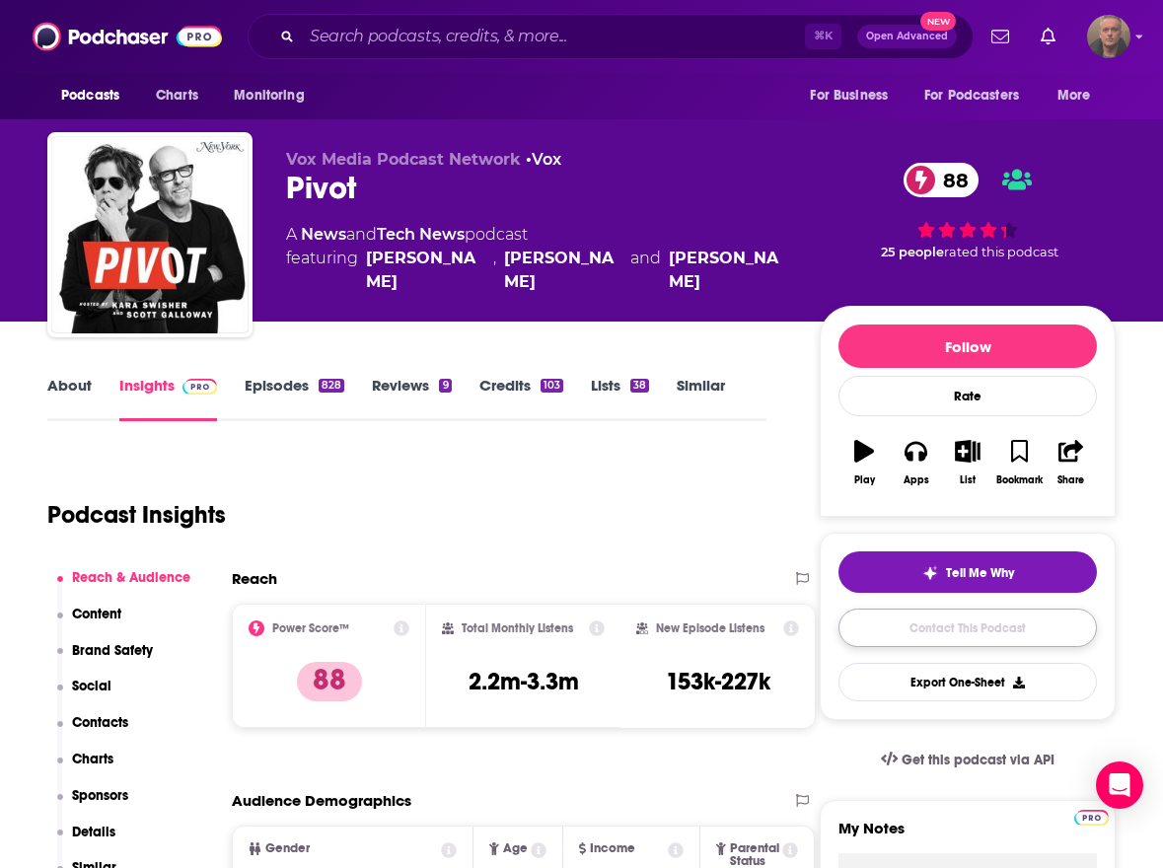
click at [653, 373] on link "Contact This Podcast" at bounding box center [967, 628] width 258 height 38
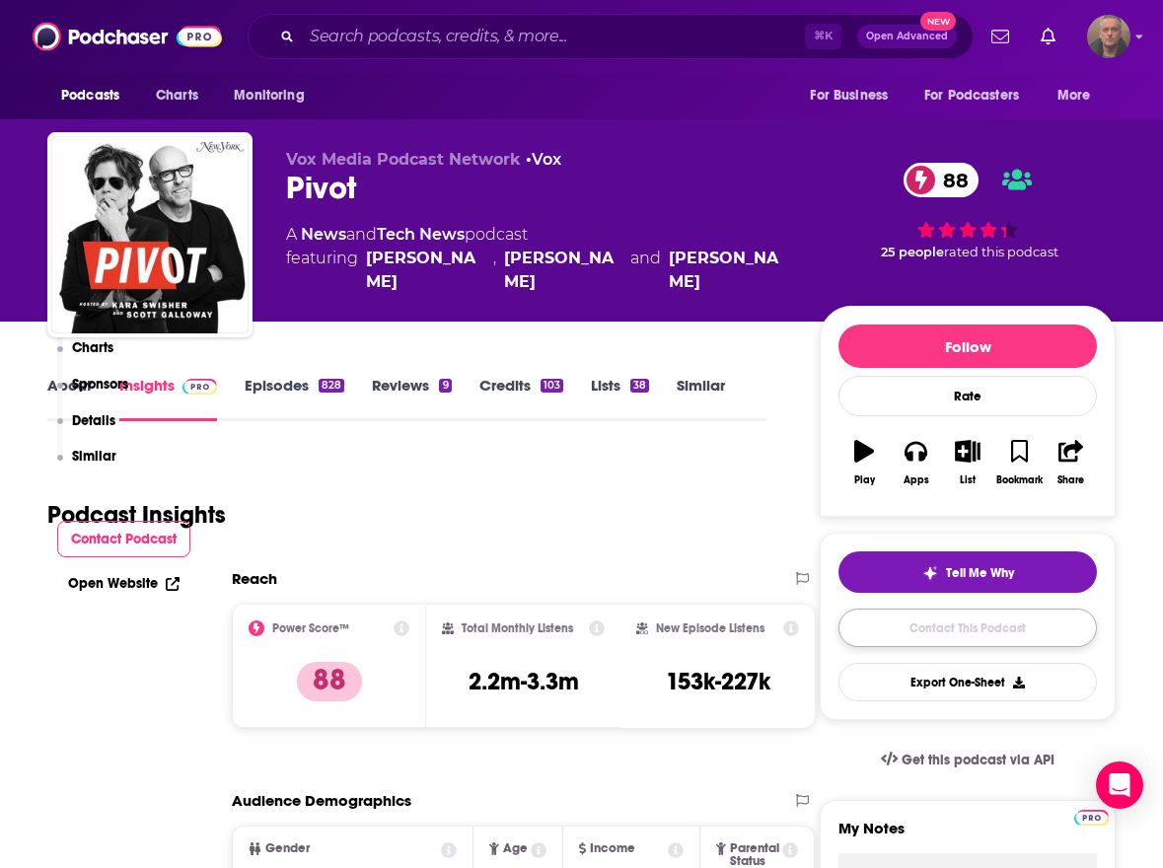
scroll to position [2591, 0]
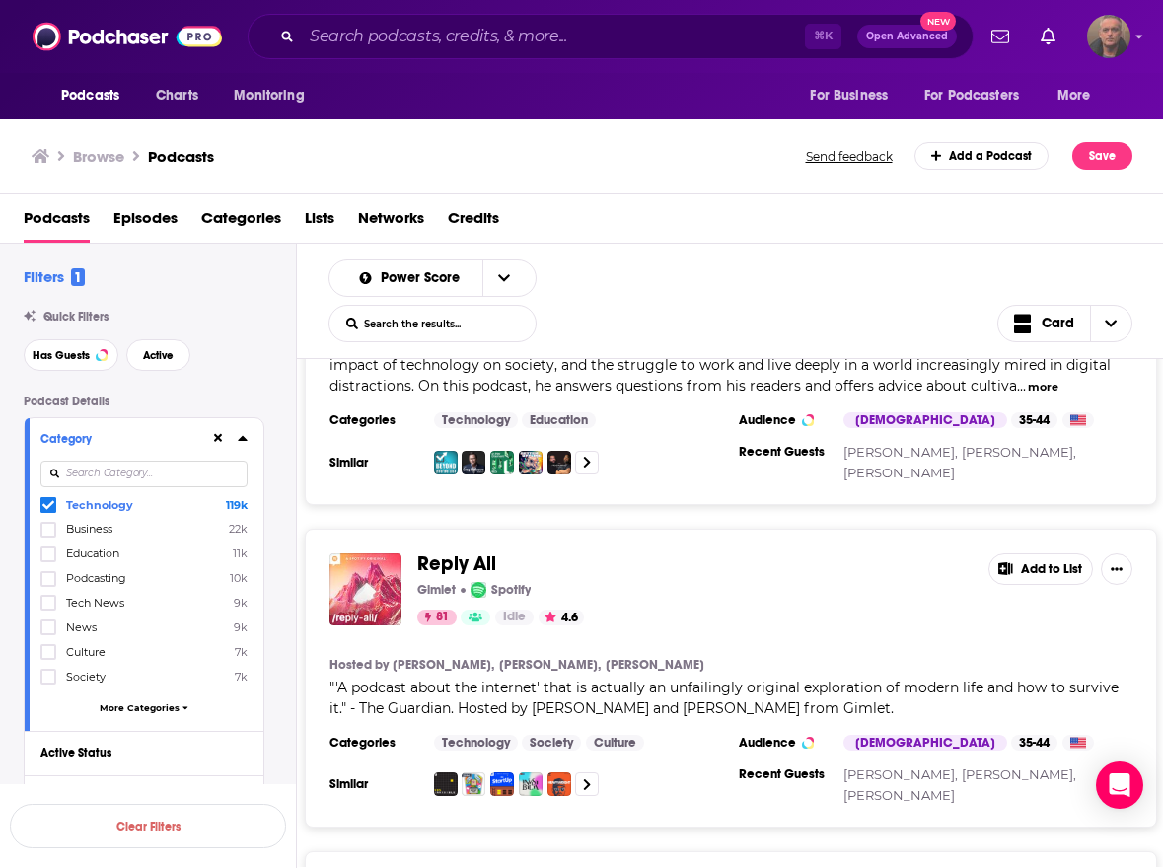
scroll to position [7950, 0]
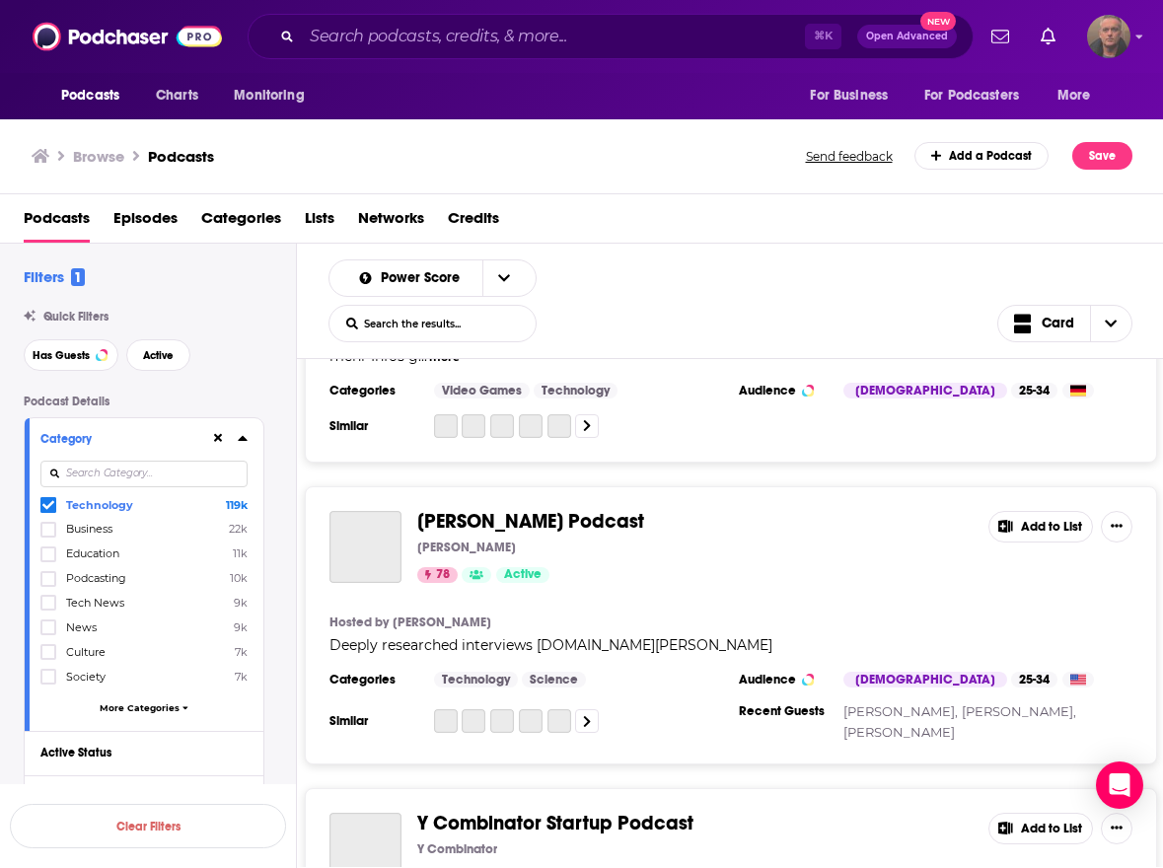
scroll to position [12894, 0]
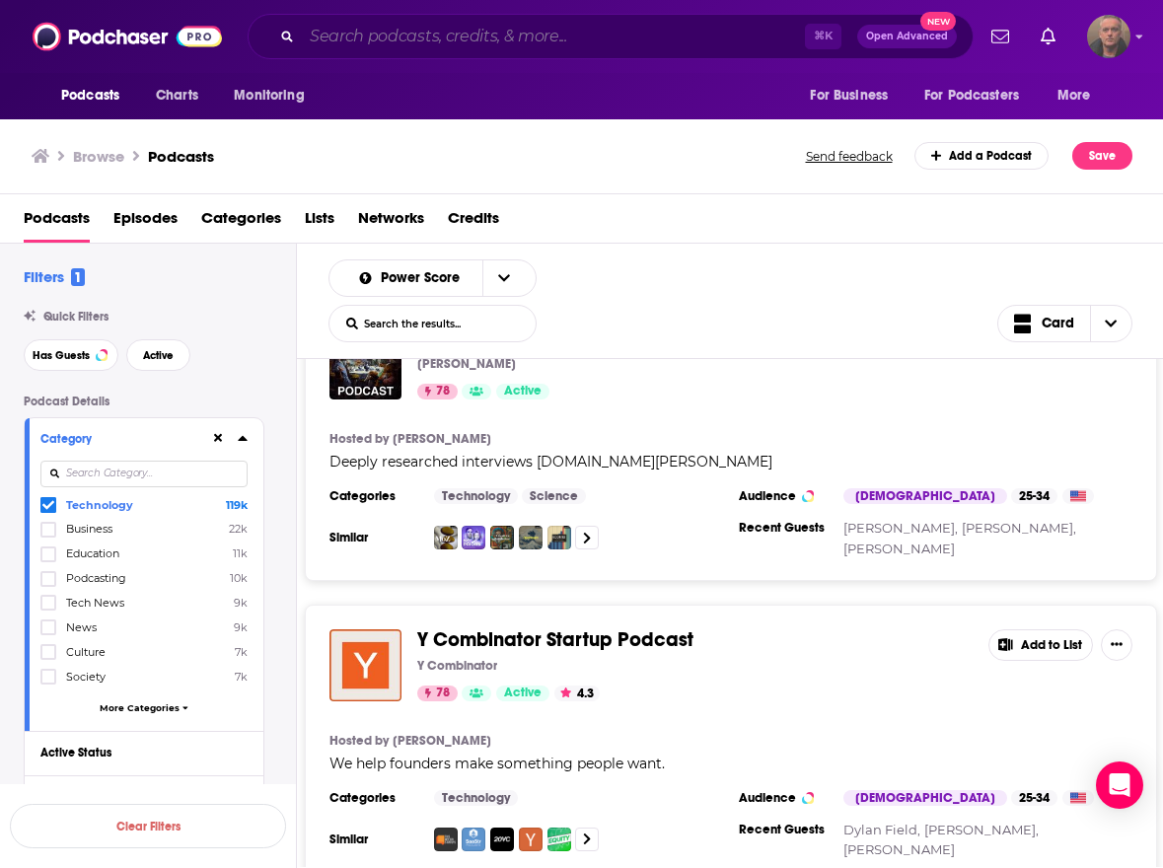
click at [385, 42] on input "Search podcasts, credits, & more..." at bounding box center [553, 37] width 503 height 32
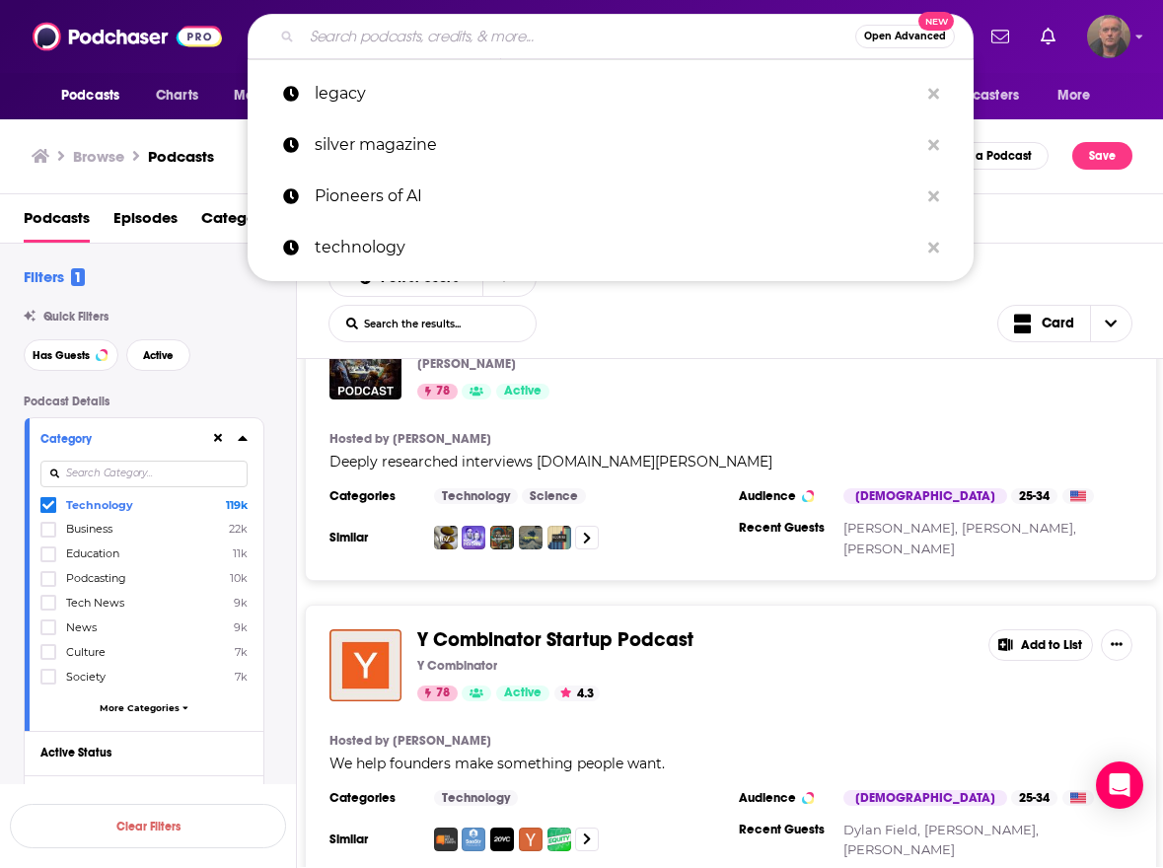
paste input "The Not Old – Better Show"
type input "The Not Old – Better Show"
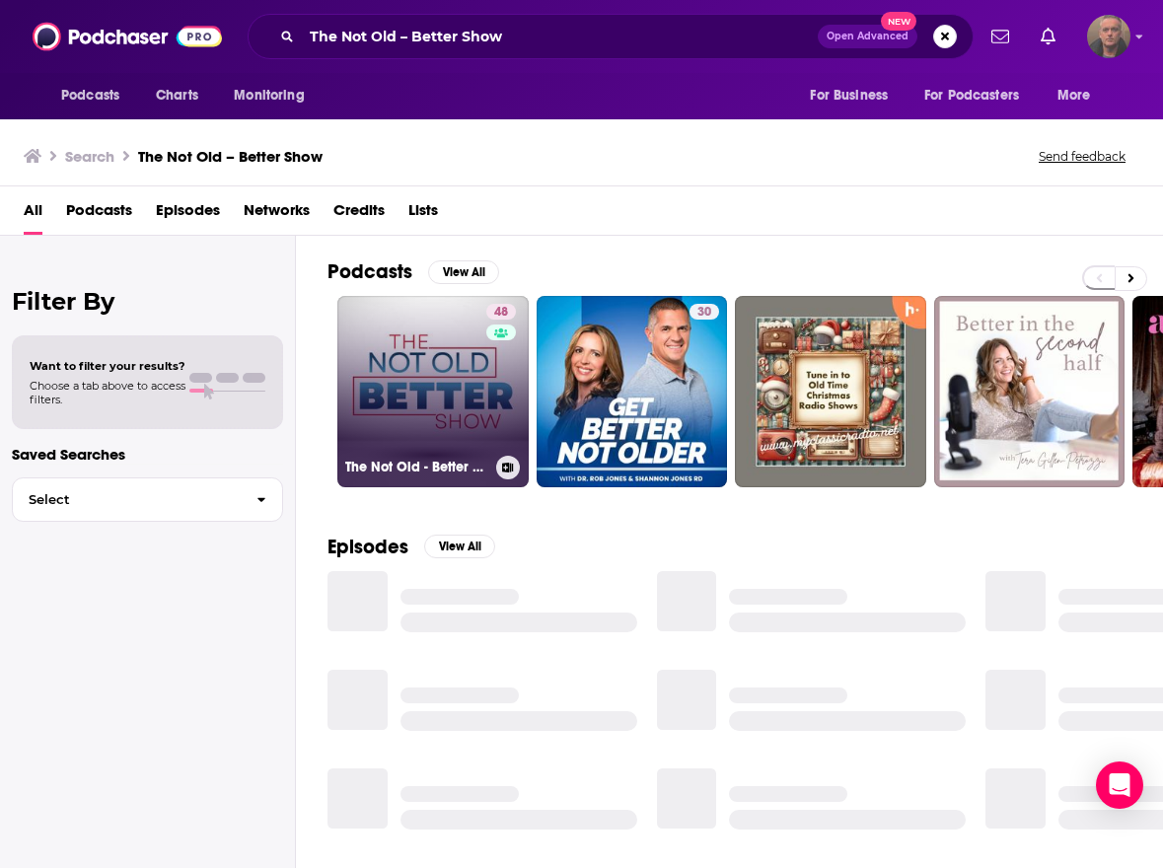
click at [438, 373] on link "48 The Not Old - Better Show" at bounding box center [432, 391] width 191 height 191
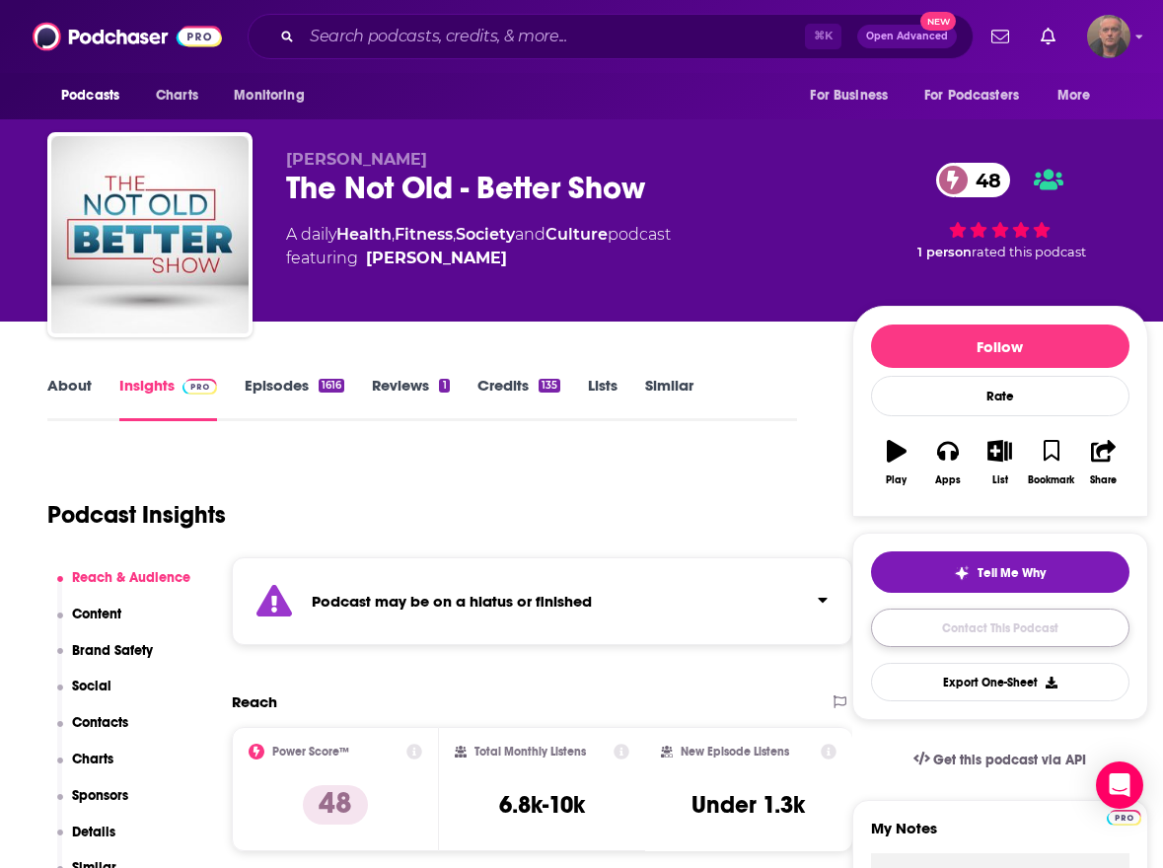
click at [653, 373] on link "Contact This Podcast" at bounding box center [1000, 628] width 258 height 38
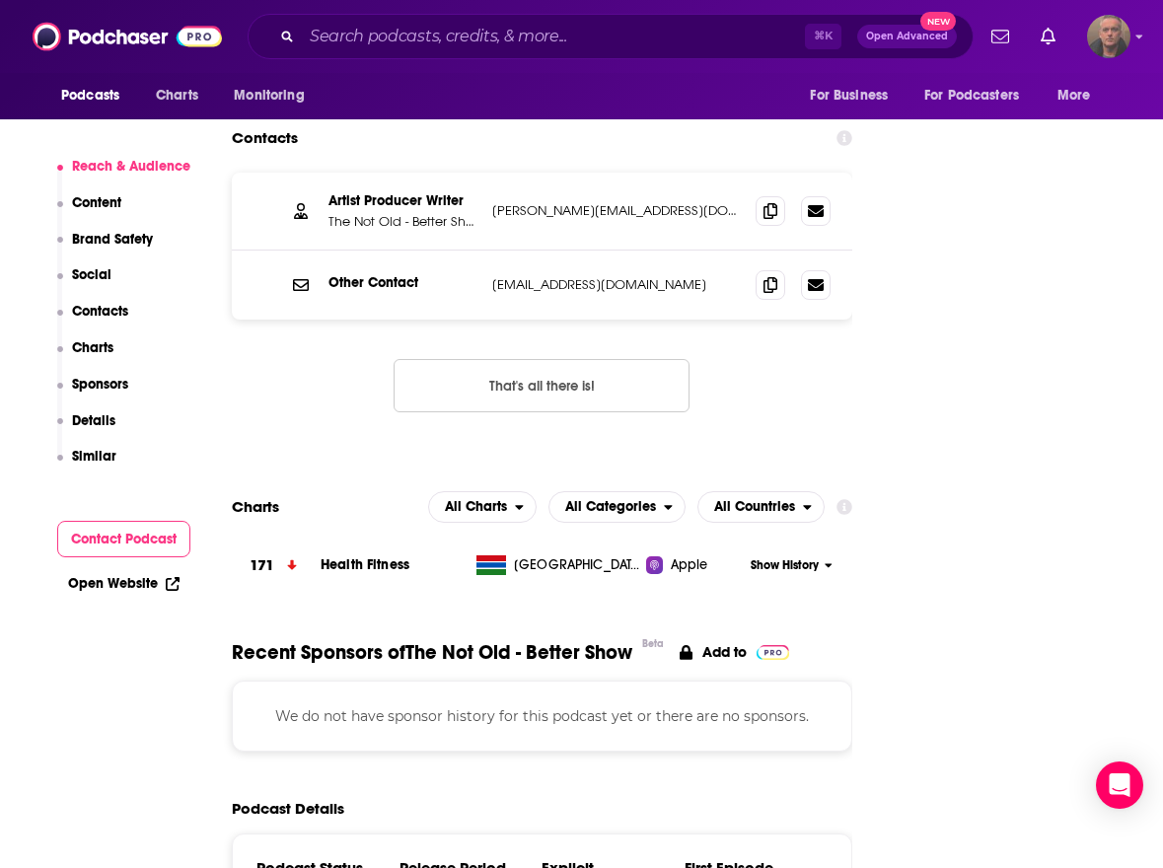
scroll to position [2050, 0]
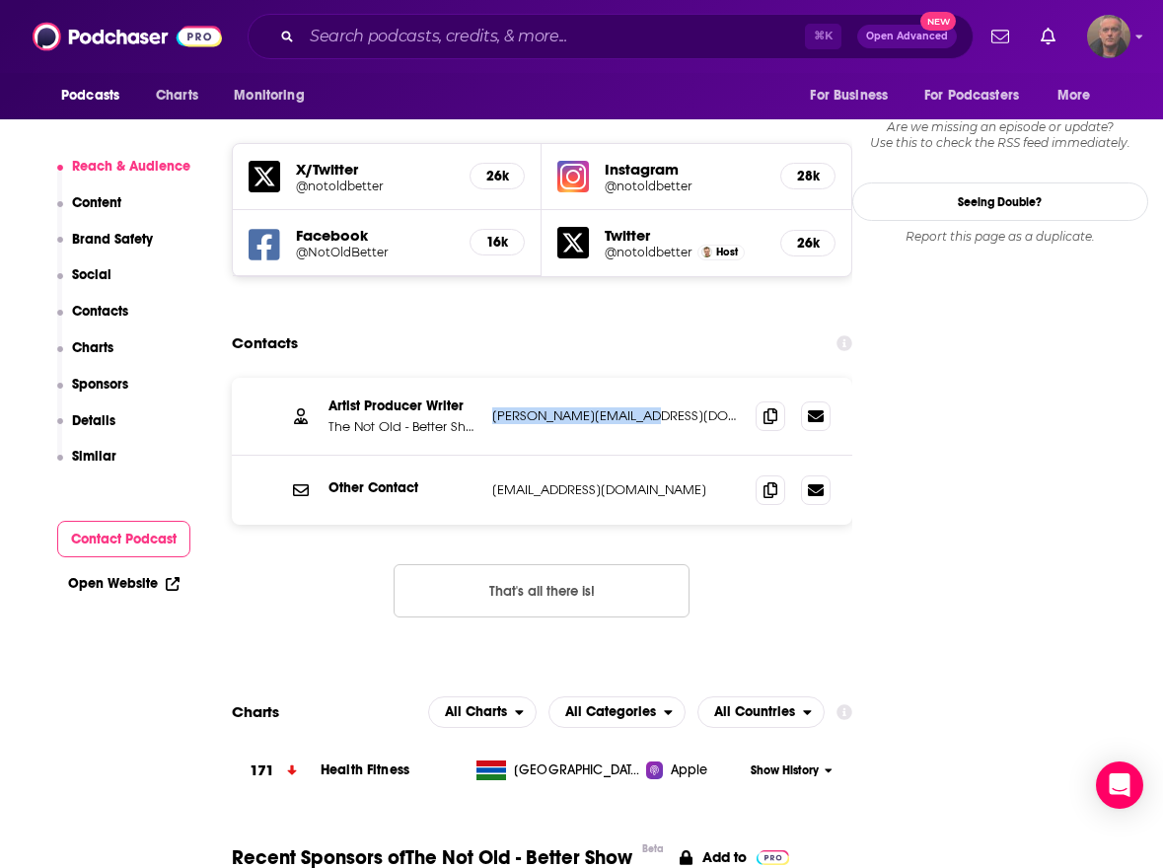
drag, startPoint x: 641, startPoint y: 295, endPoint x: 495, endPoint y: 296, distance: 146.0
click at [495, 373] on p "paul@notold-better.com" at bounding box center [616, 415] width 248 height 17
copy p "paul@notold-better.com"
click at [653, 373] on p "info@notold-better.com" at bounding box center [616, 489] width 248 height 17
drag, startPoint x: 638, startPoint y: 370, endPoint x: 492, endPoint y: 376, distance: 146.1
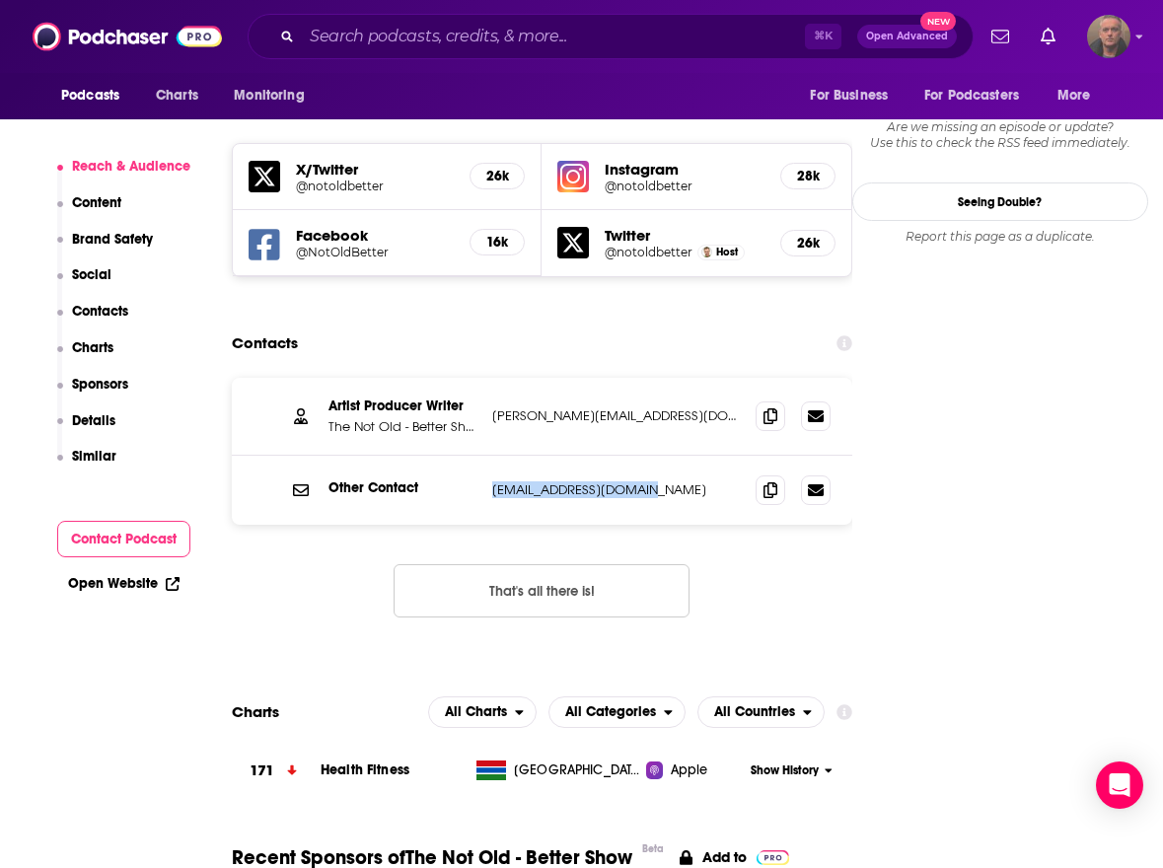
click at [492, 373] on p "info@notold-better.com" at bounding box center [616, 489] width 248 height 17
copy p "info@notold-better.com"
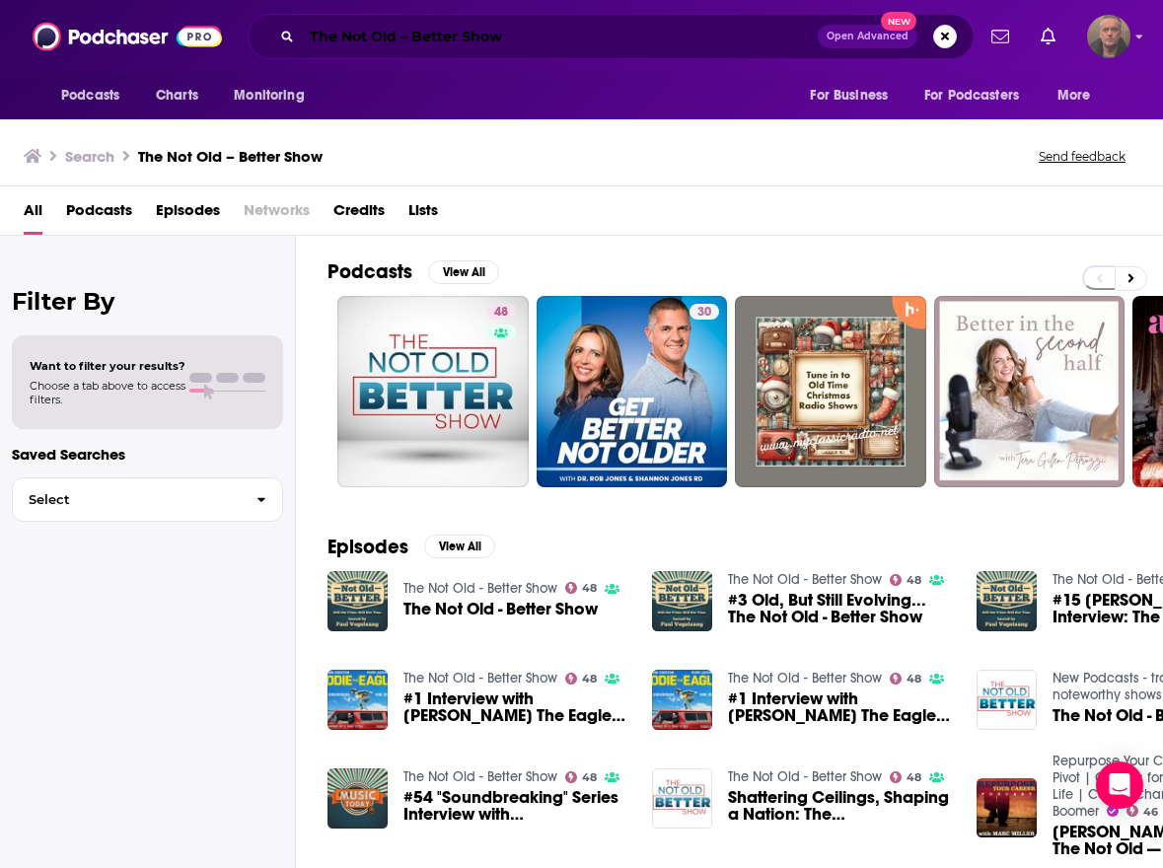
click at [408, 39] on input "The Not Old – Better Show" at bounding box center [560, 37] width 516 height 32
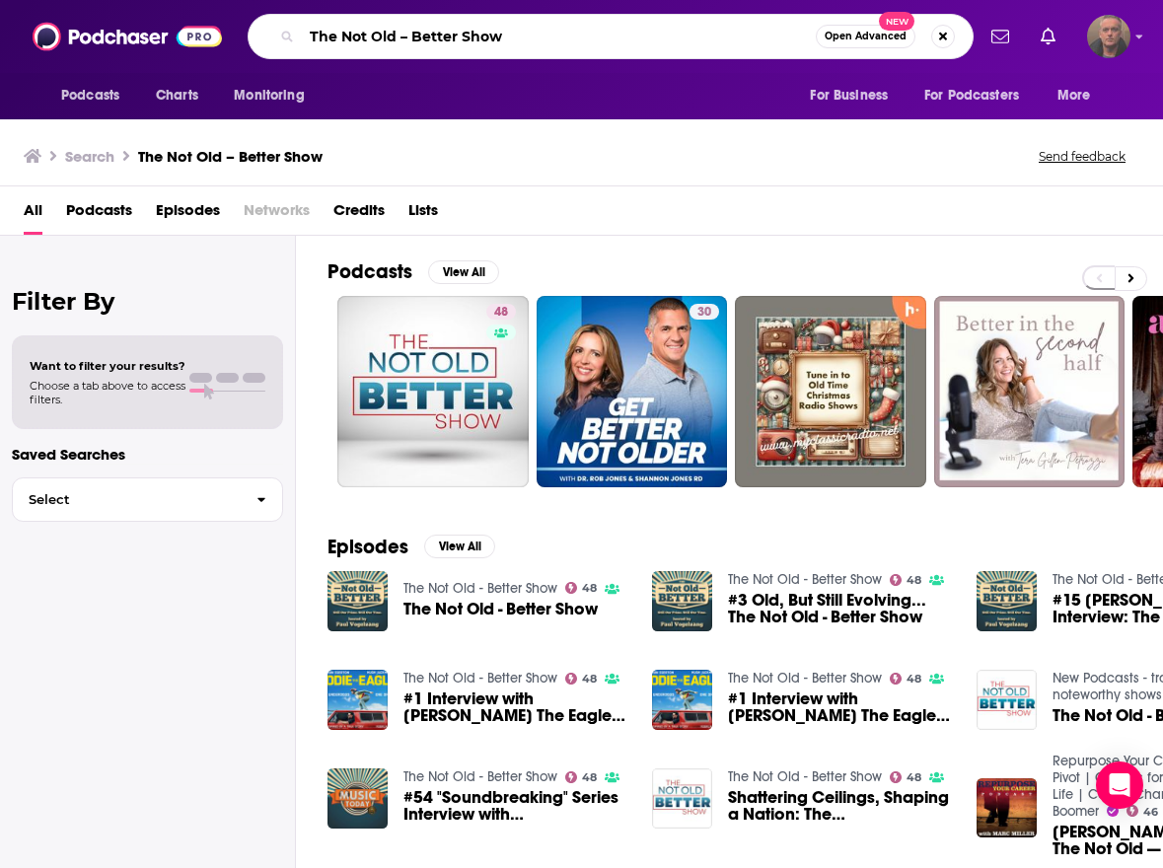
click at [408, 39] on input "The Not Old – Better Show" at bounding box center [559, 37] width 514 height 32
paste input "Griefcast"
type input "Griefcast"
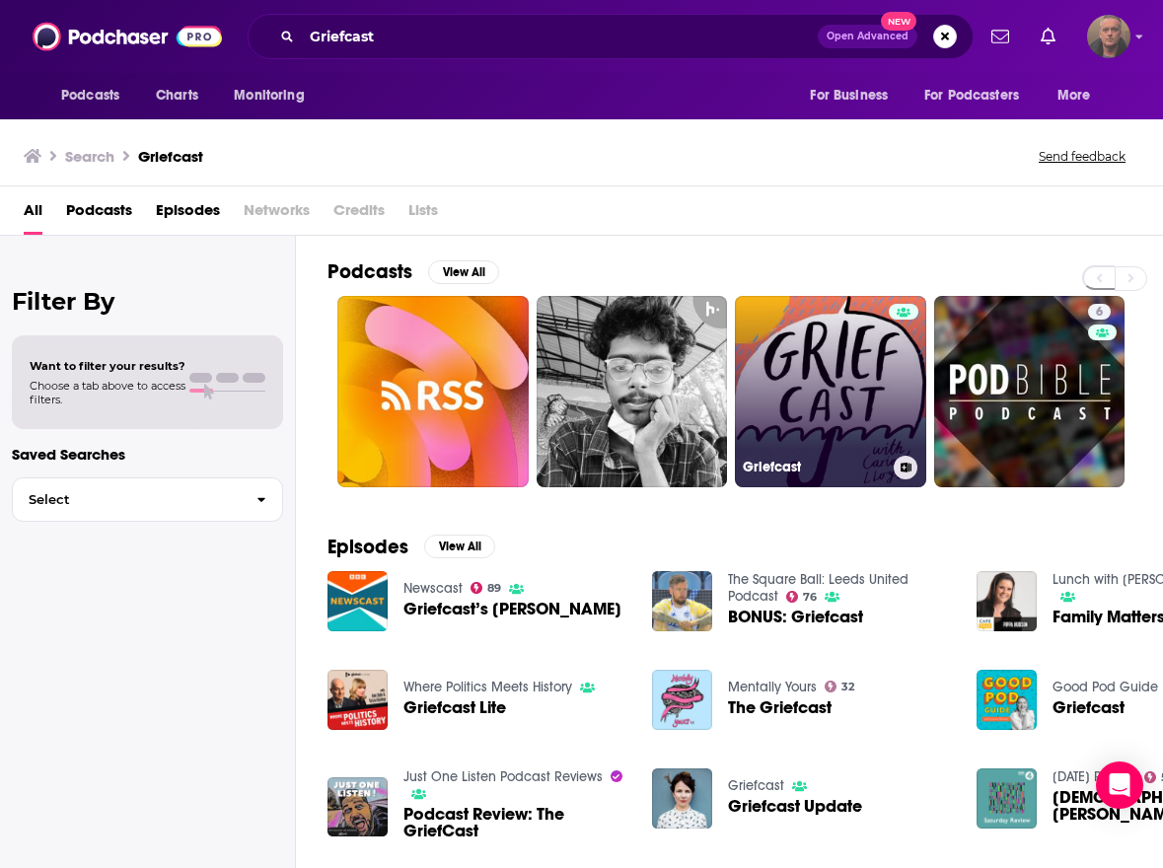
click at [653, 346] on link "Griefcast" at bounding box center [830, 391] width 191 height 191
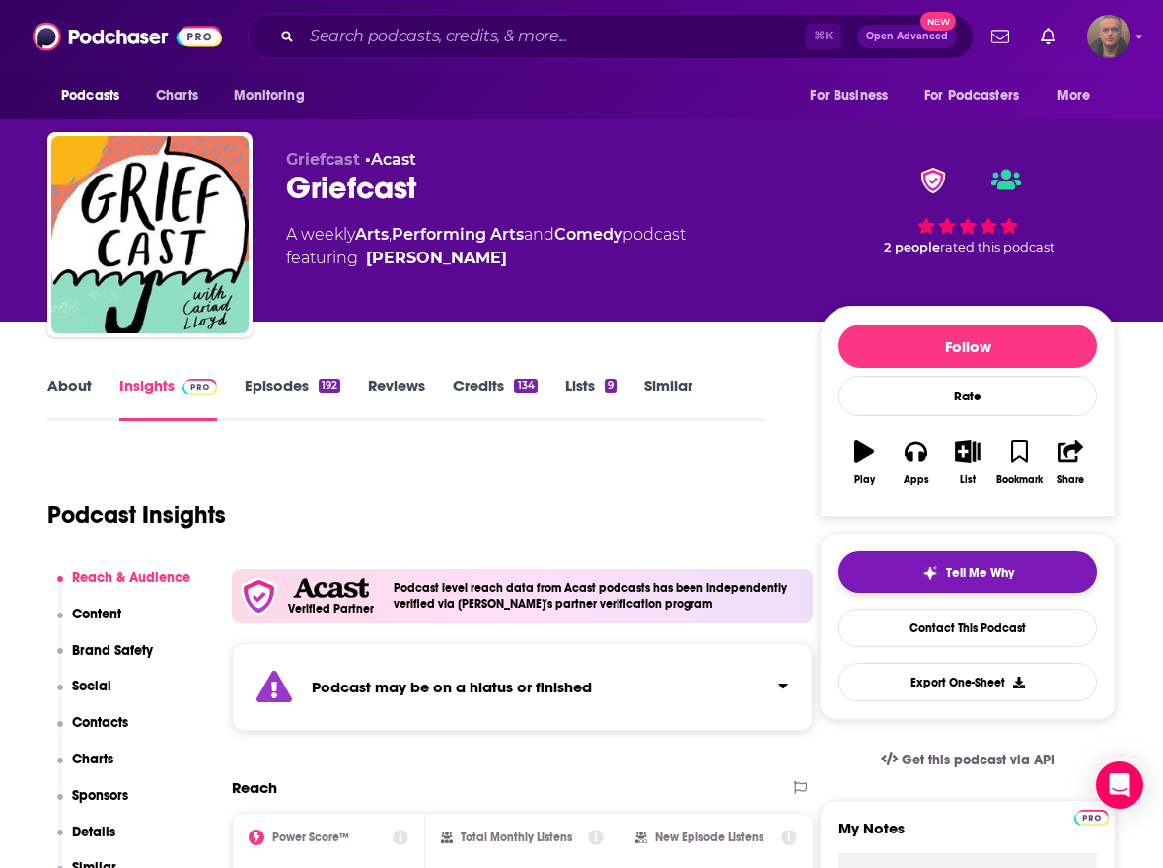
click at [653, 373] on span "Tell Me Why" at bounding box center [980, 573] width 68 height 16
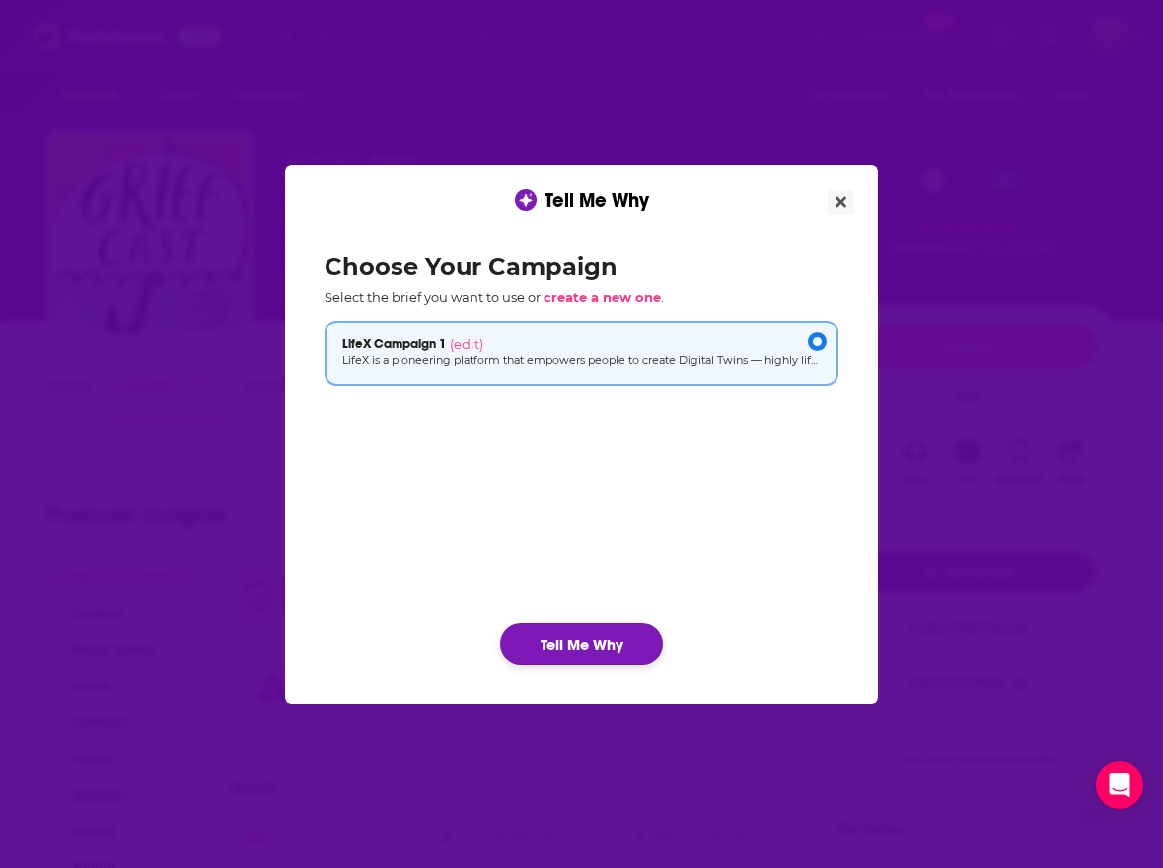
click at [641, 373] on button "Tell Me Why" at bounding box center [581, 643] width 163 height 41
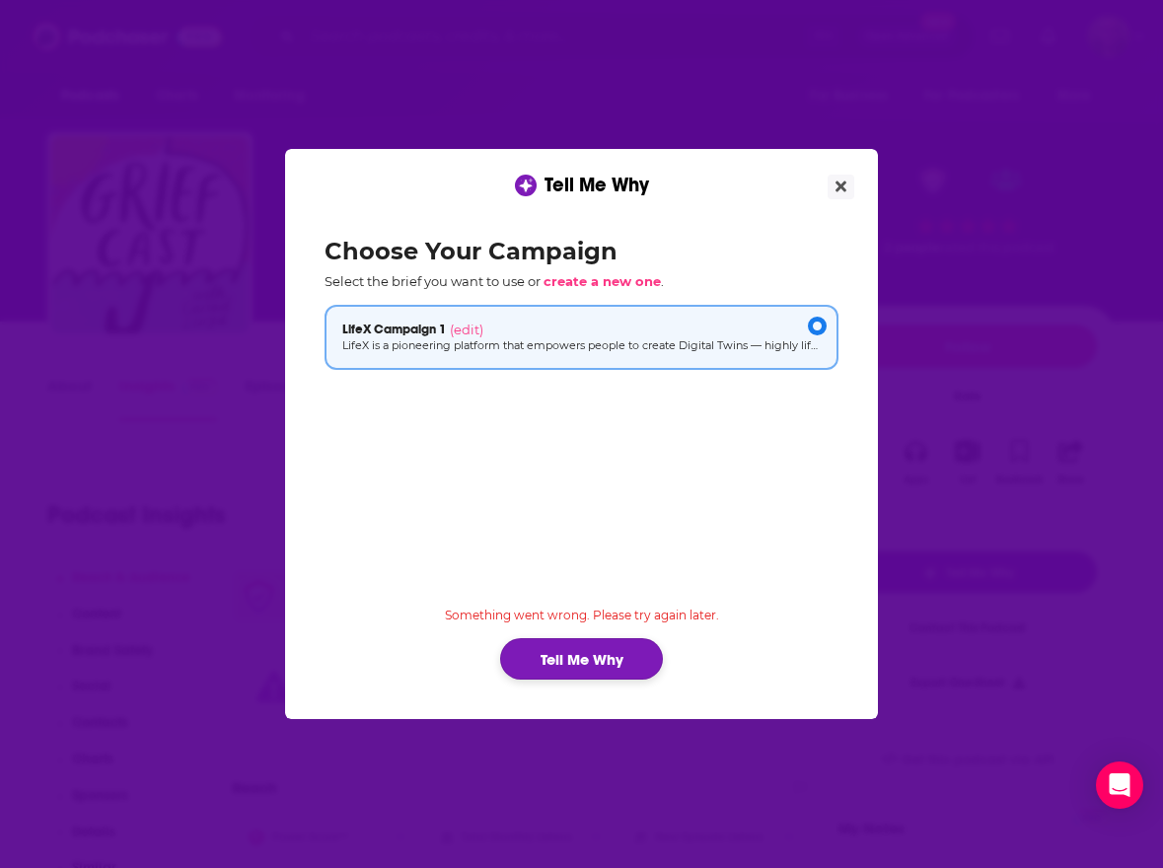
click at [581, 373] on button "Tell Me Why" at bounding box center [581, 658] width 163 height 41
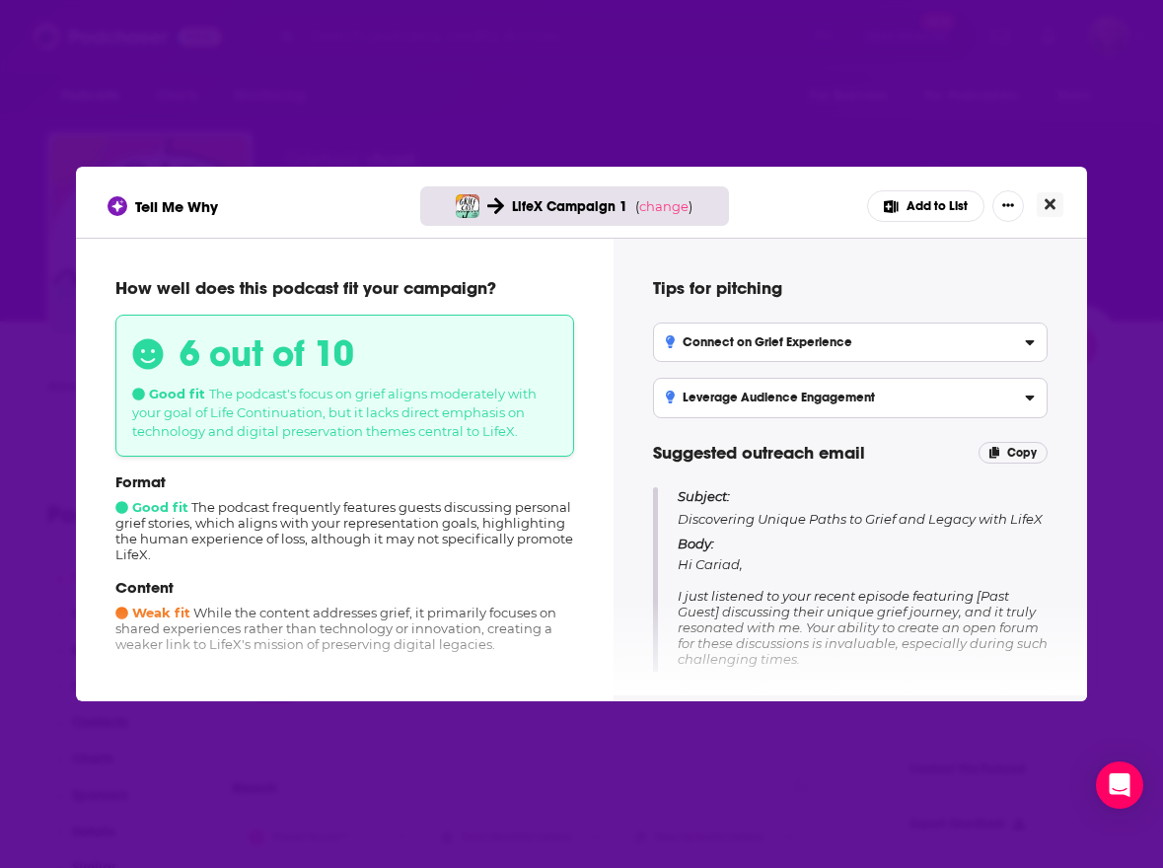
click at [653, 201] on icon "Close" at bounding box center [1050, 204] width 11 height 11
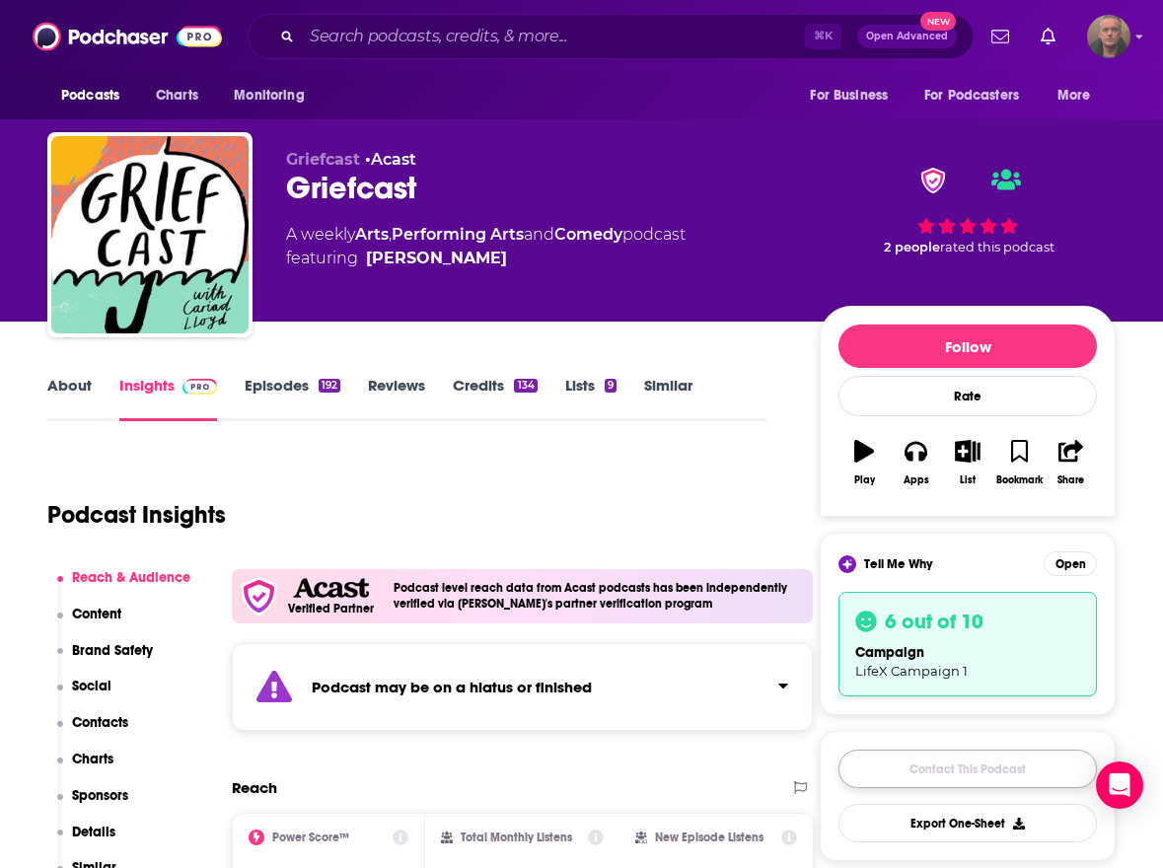
click at [653, 373] on link "Contact This Podcast" at bounding box center [967, 769] width 258 height 38
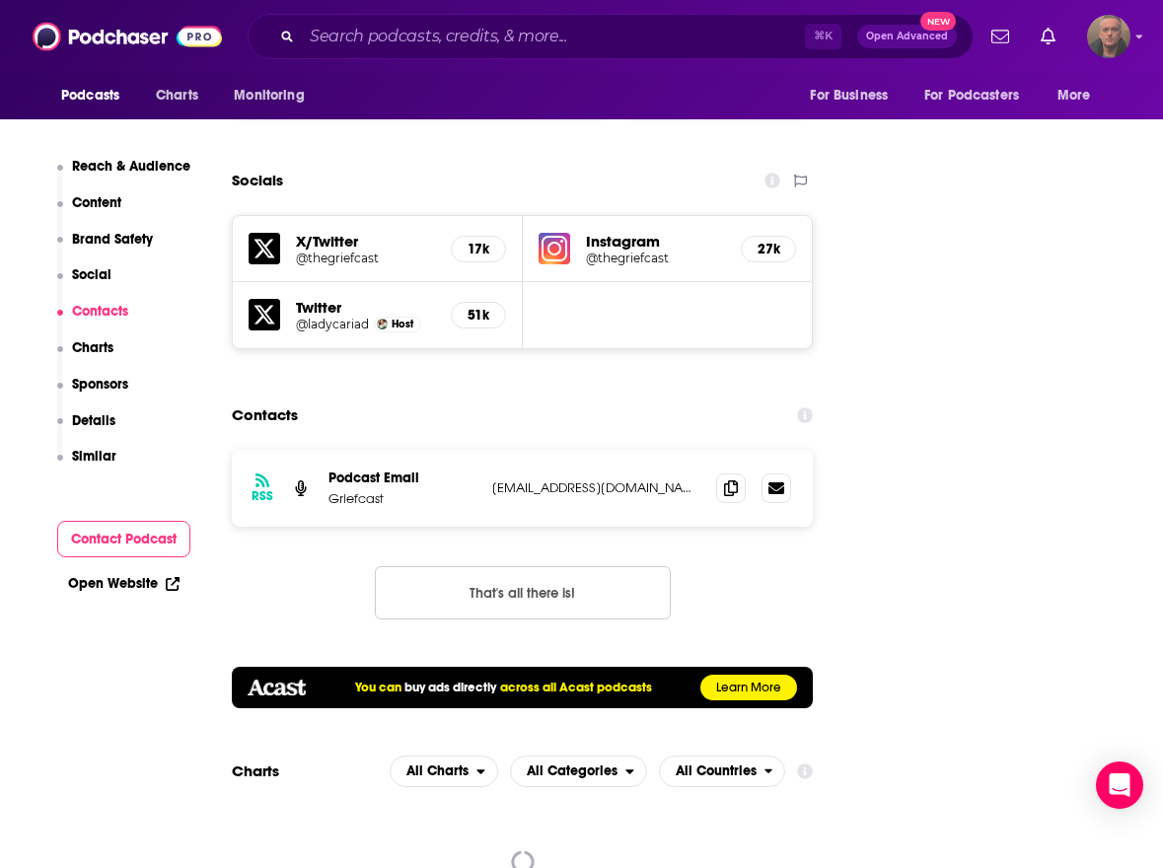
scroll to position [2410, 0]
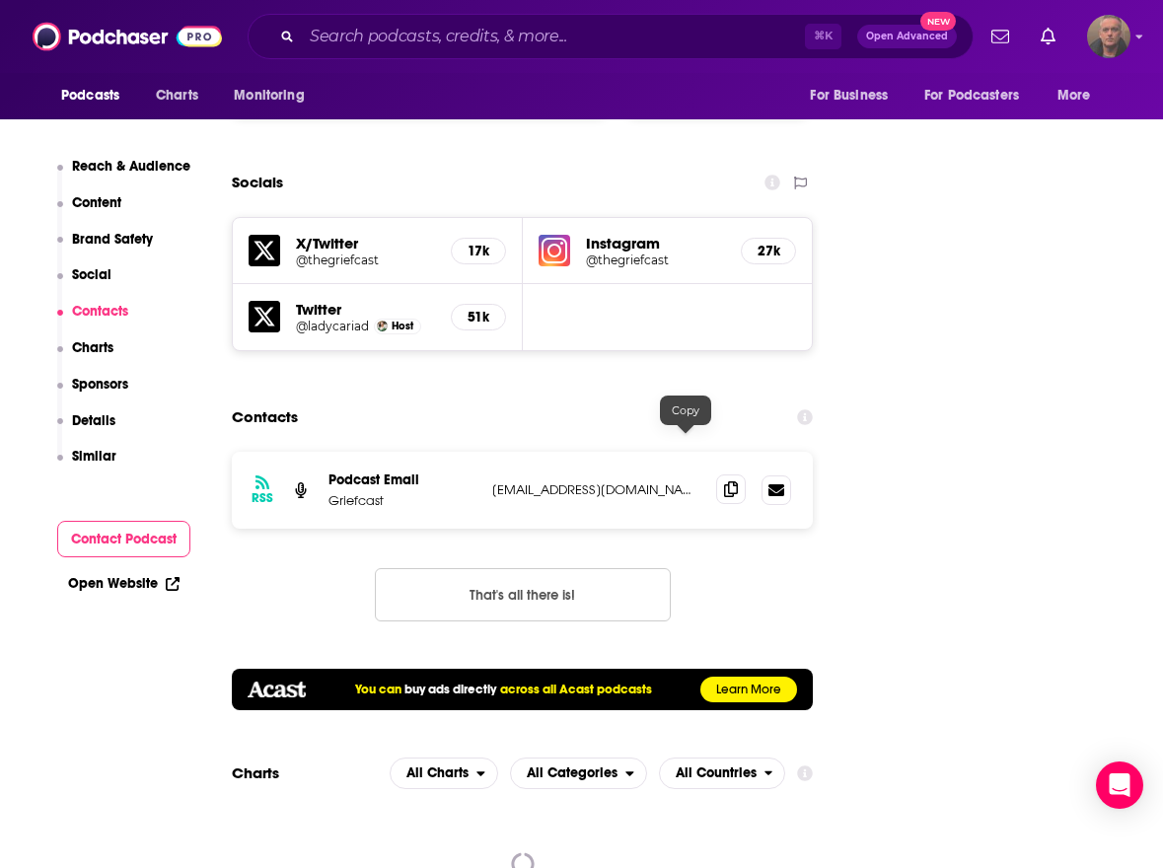
click at [653, 373] on icon at bounding box center [731, 489] width 14 height 16
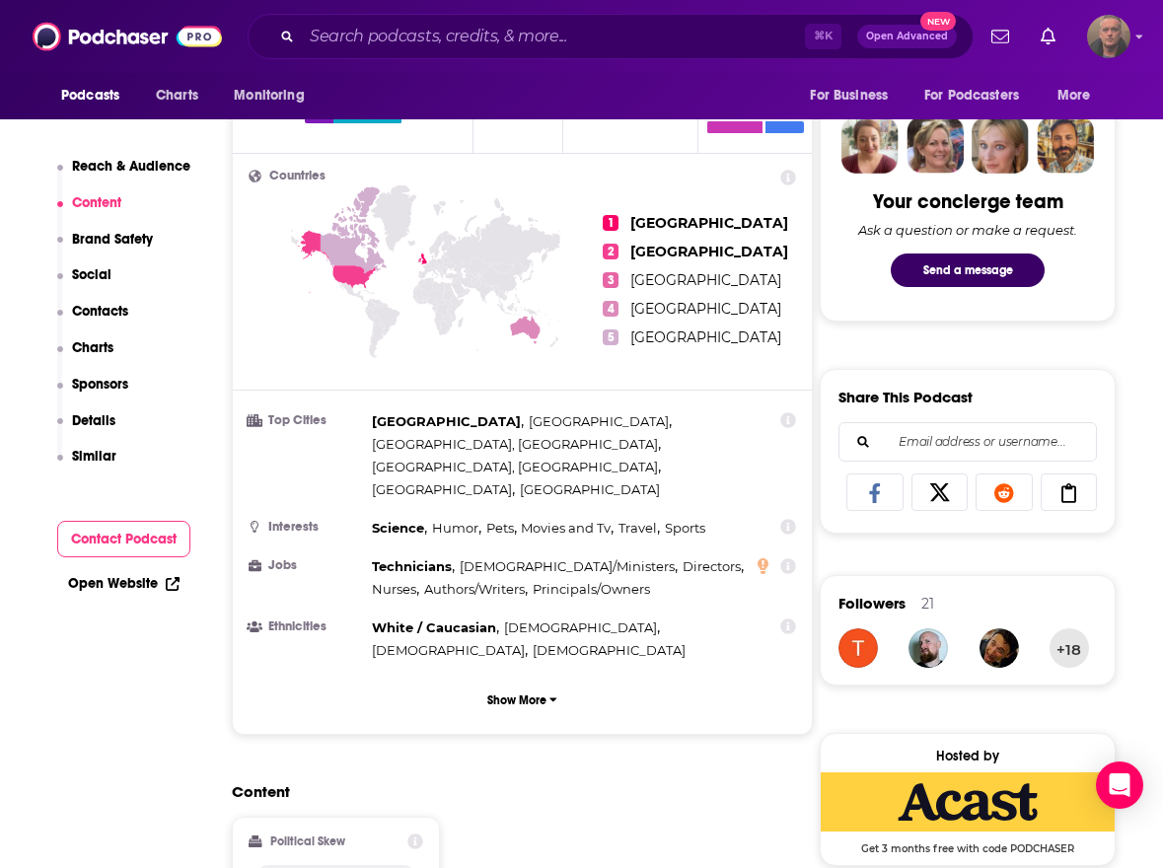
scroll to position [912, 0]
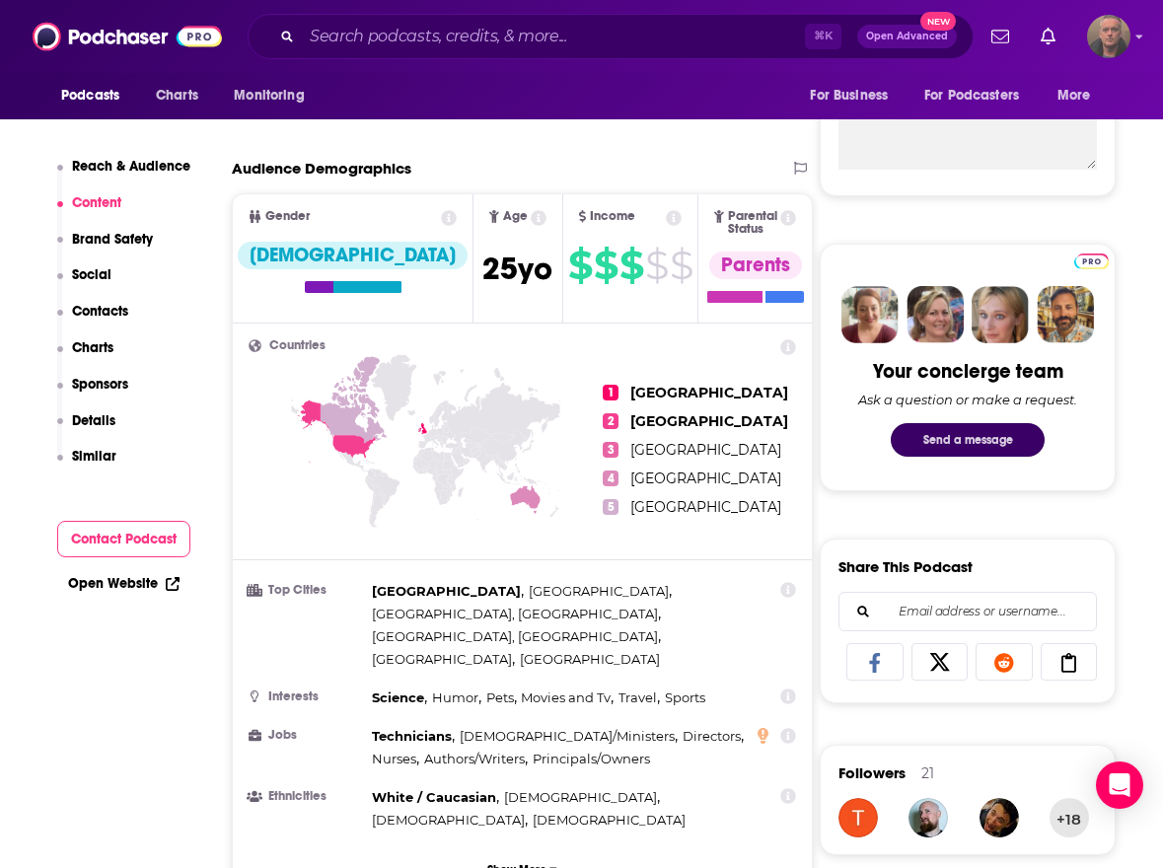
click at [653, 373] on button "Send a message" at bounding box center [968, 440] width 154 height 34
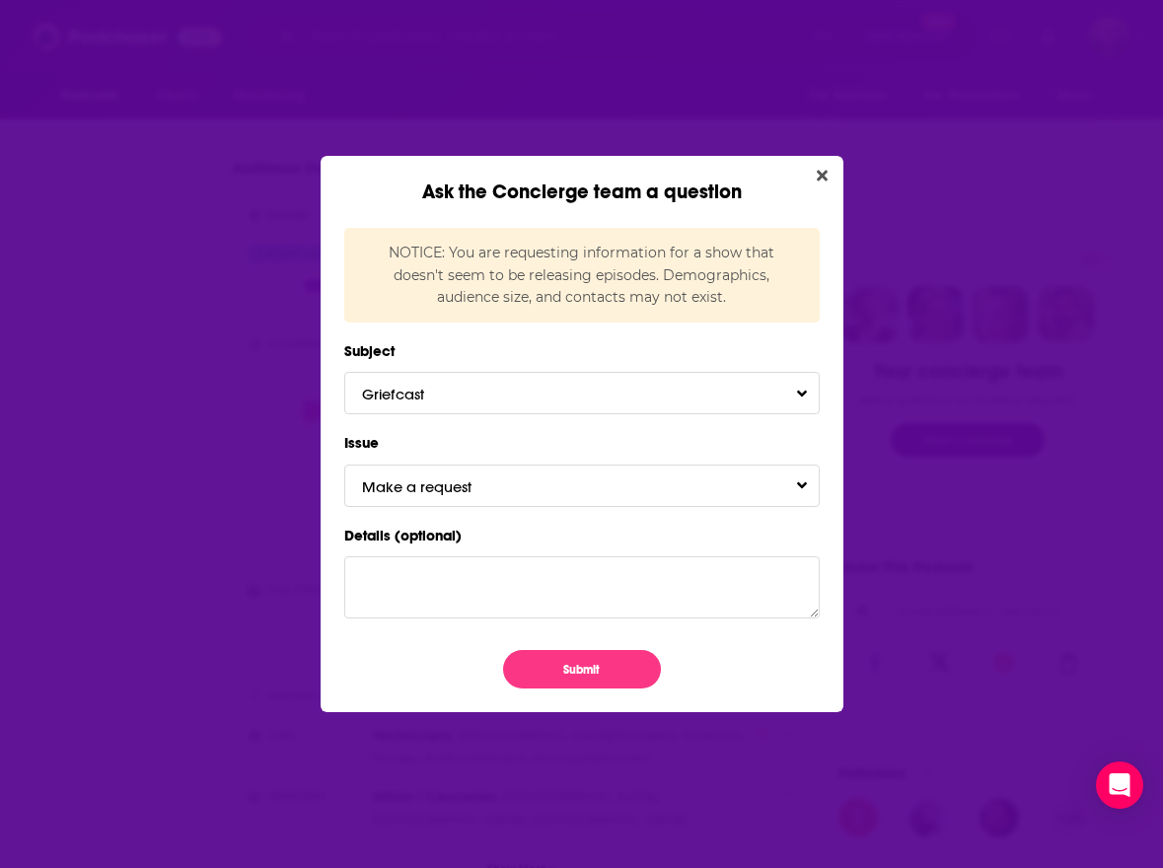
scroll to position [0, 0]
click at [419, 373] on textarea "Details (optional)" at bounding box center [581, 586] width 475 height 61
click at [466, 373] on button "Make a request" at bounding box center [581, 486] width 475 height 42
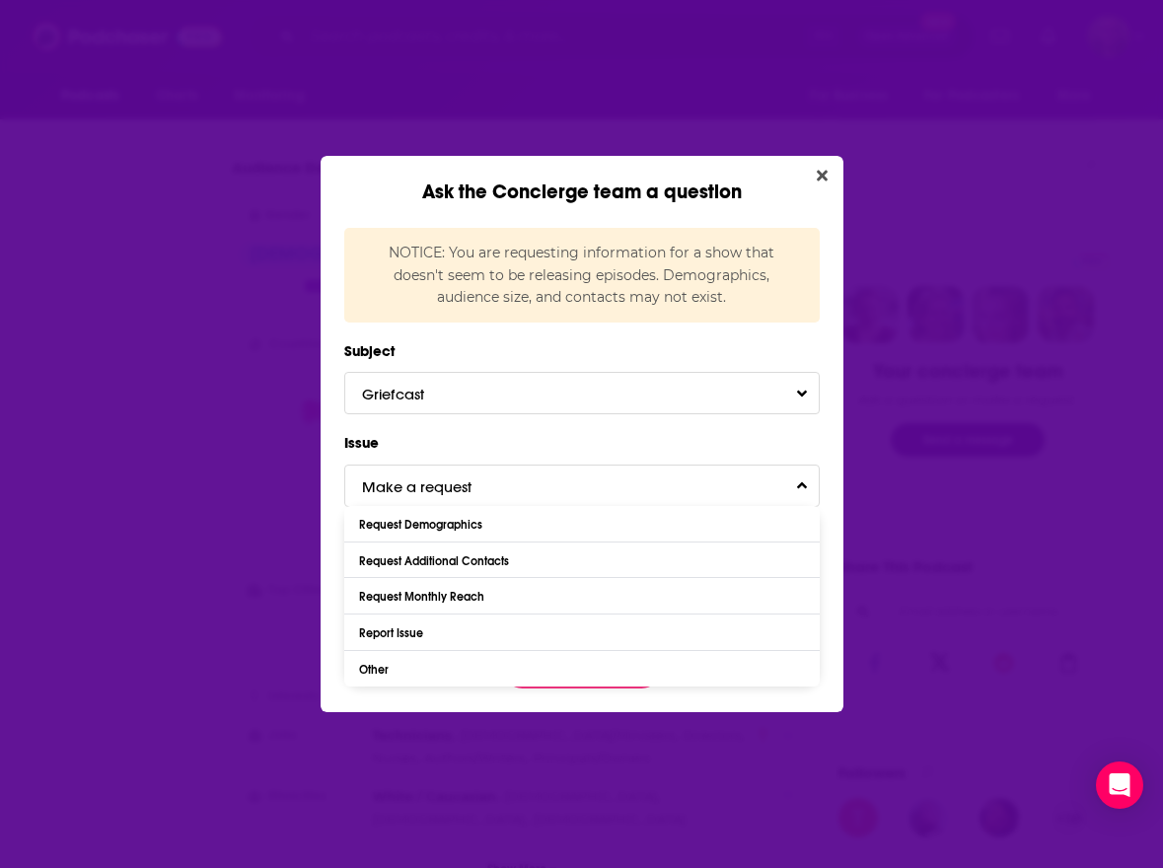
click at [465, 373] on form "Subject Griefcast Issue Make a request Request Demographics Request Additional …" at bounding box center [581, 513] width 475 height 350
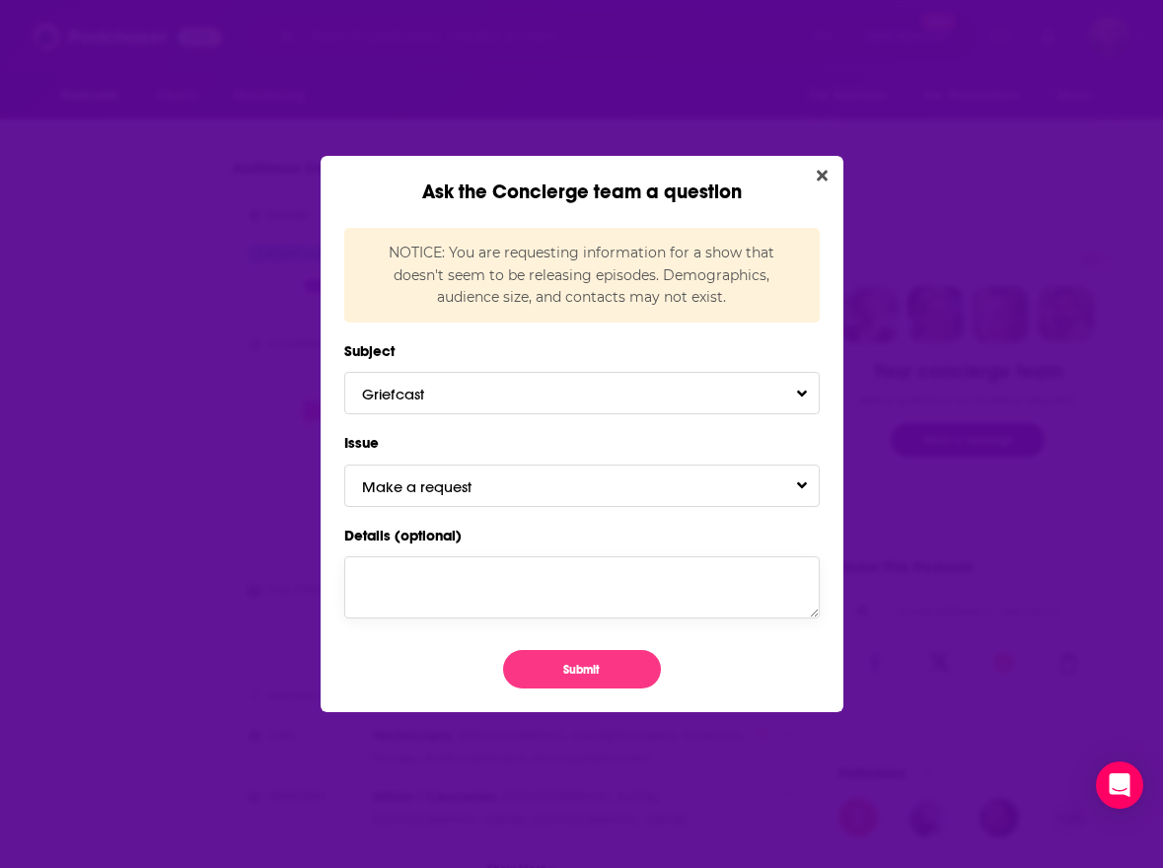
click at [419, 373] on textarea "Details (optional)" at bounding box center [581, 586] width 475 height 61
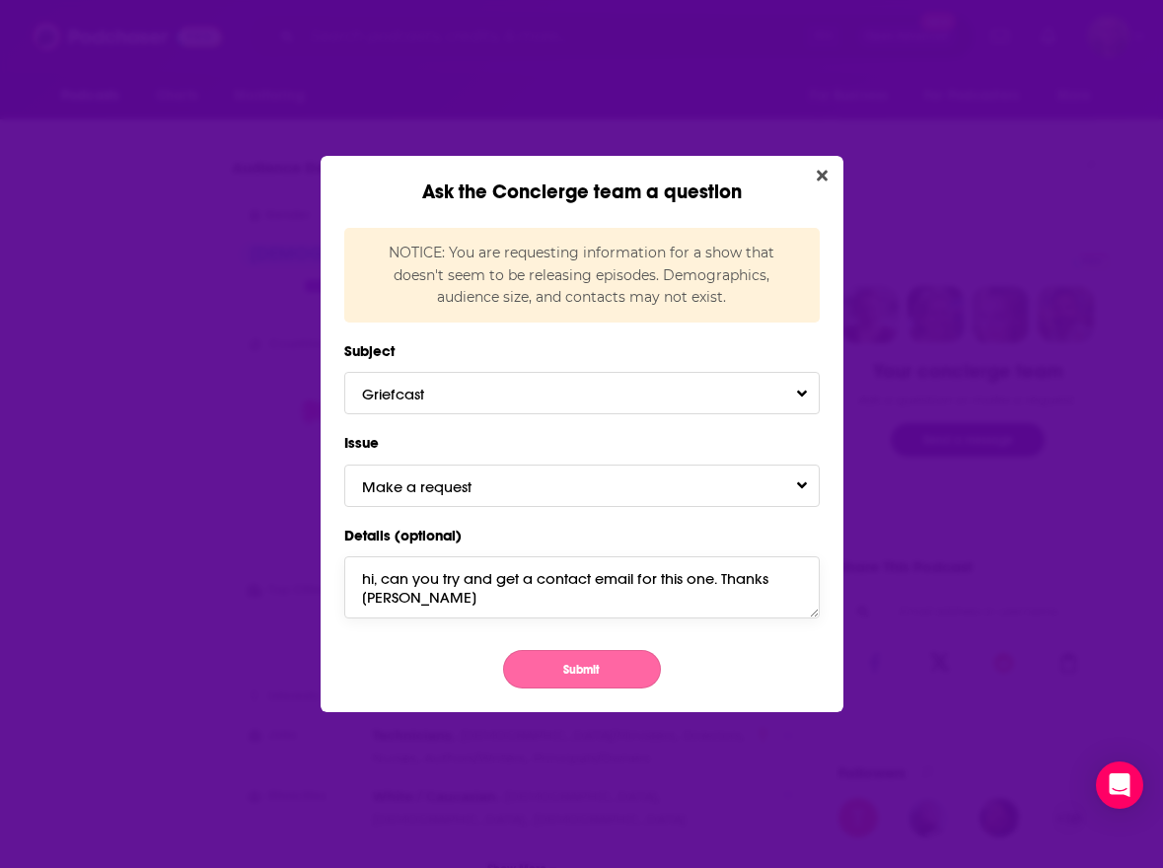
type textarea "hi, can you try and get a contact email for this one. Thanks Scott"
click at [548, 373] on button "Submit" at bounding box center [582, 669] width 158 height 38
click at [588, 373] on button "Submit" at bounding box center [582, 669] width 158 height 38
click at [587, 373] on button "Submit" at bounding box center [582, 669] width 158 height 38
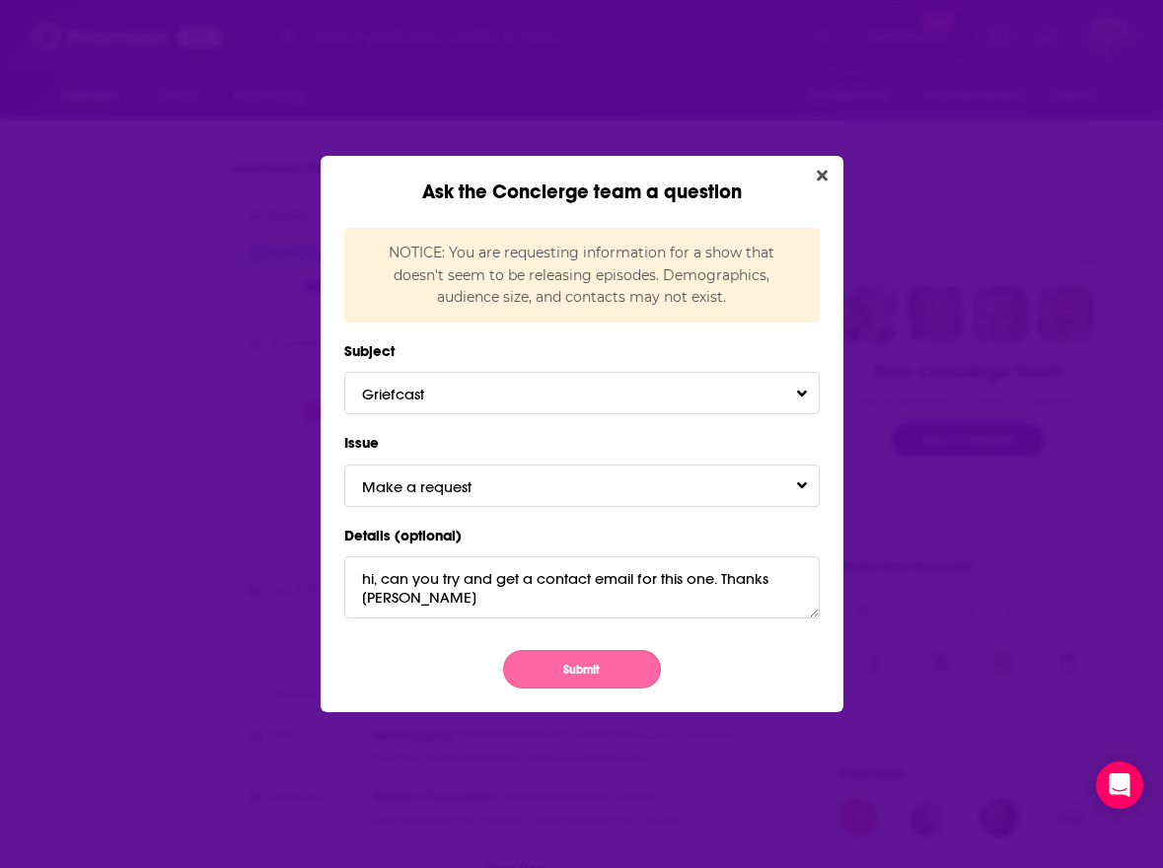
click at [587, 373] on button "Submit" at bounding box center [582, 669] width 158 height 38
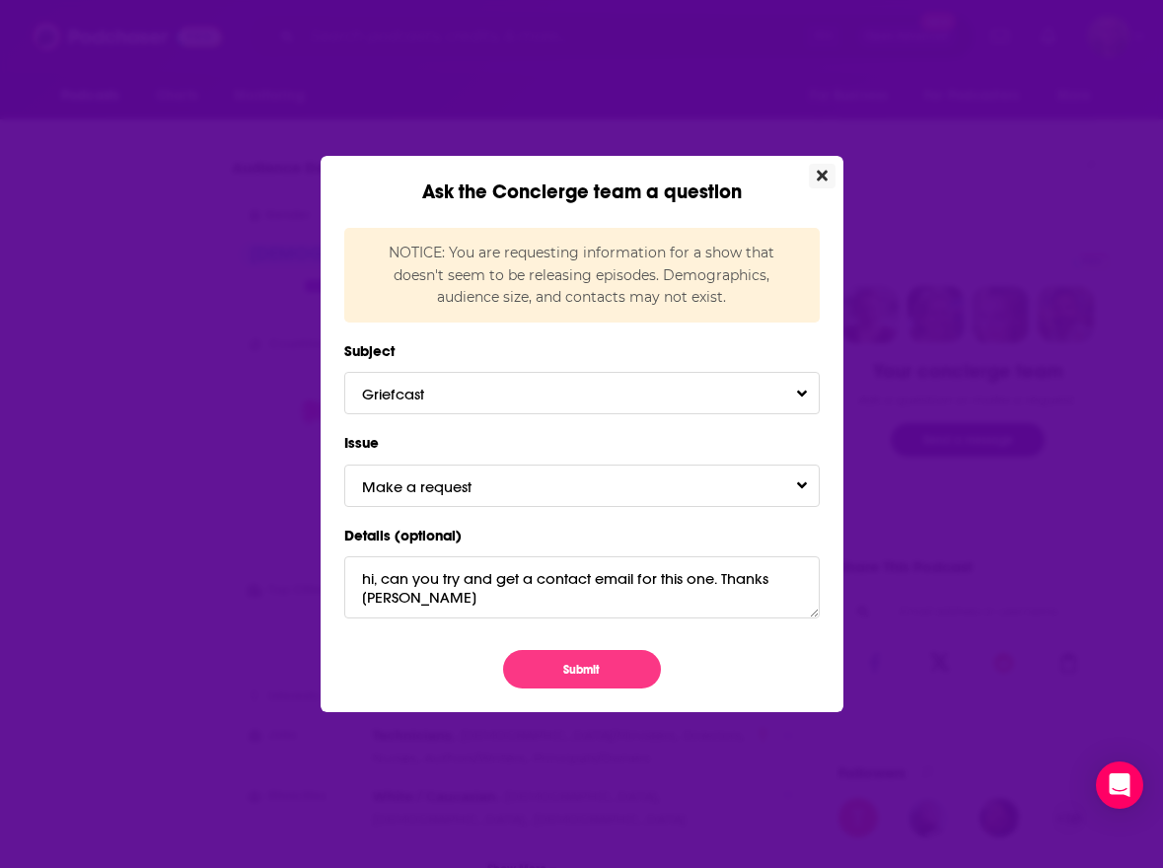
click at [653, 178] on icon "Close" at bounding box center [822, 176] width 11 height 11
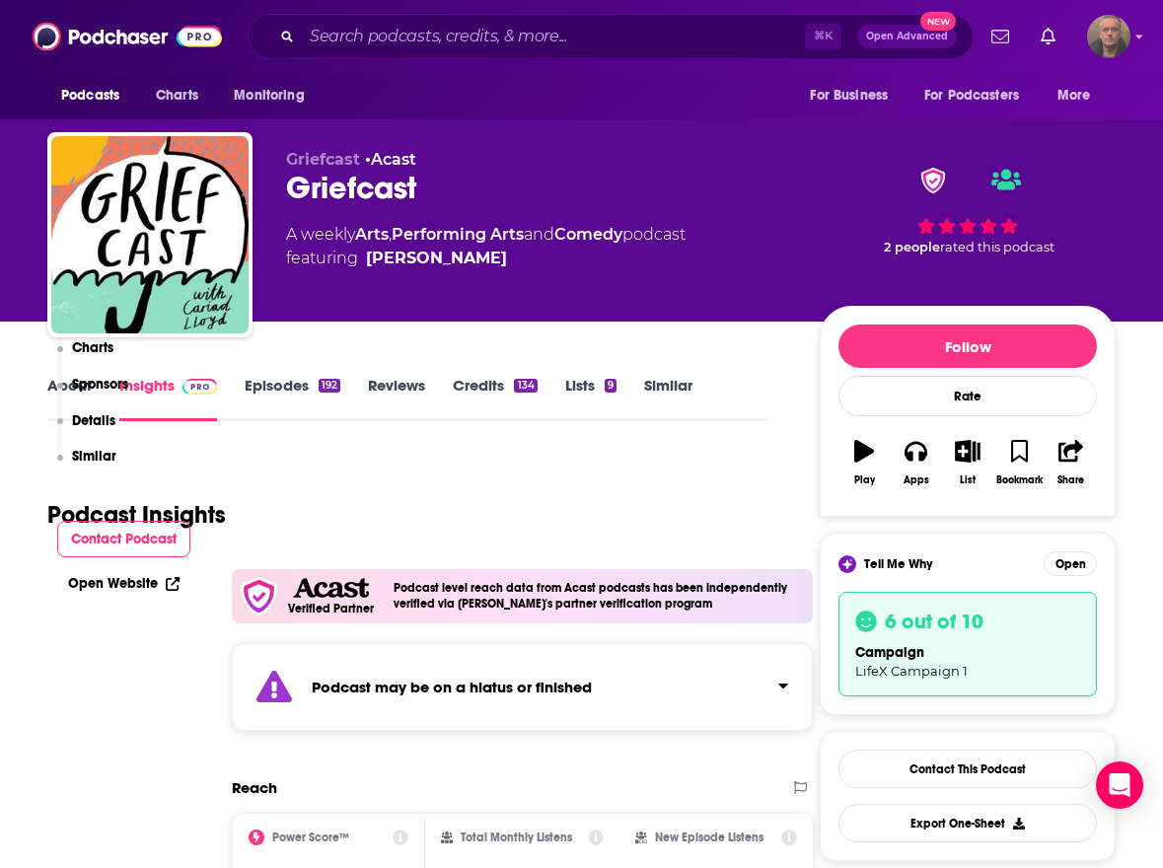
scroll to position [912, 0]
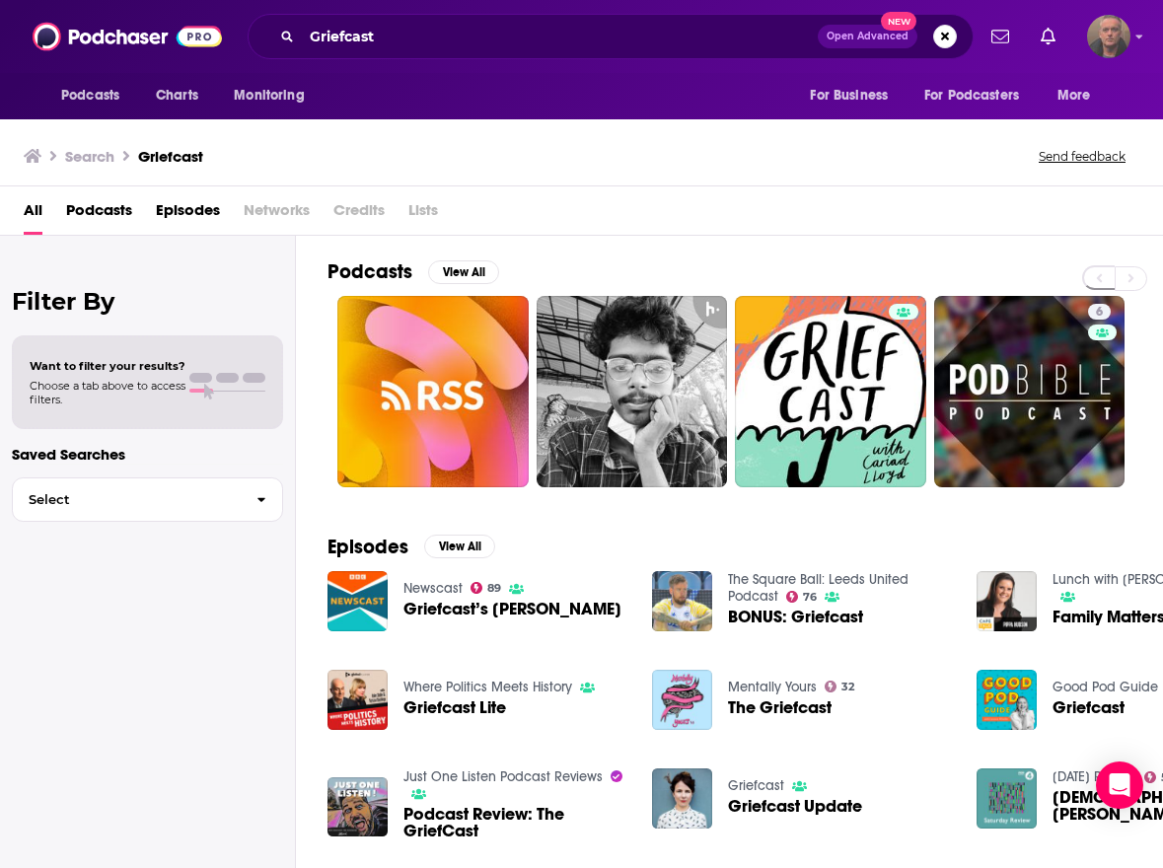
click at [463, 373] on span "Griefcast’s Cariad Lloyd" at bounding box center [512, 609] width 218 height 17
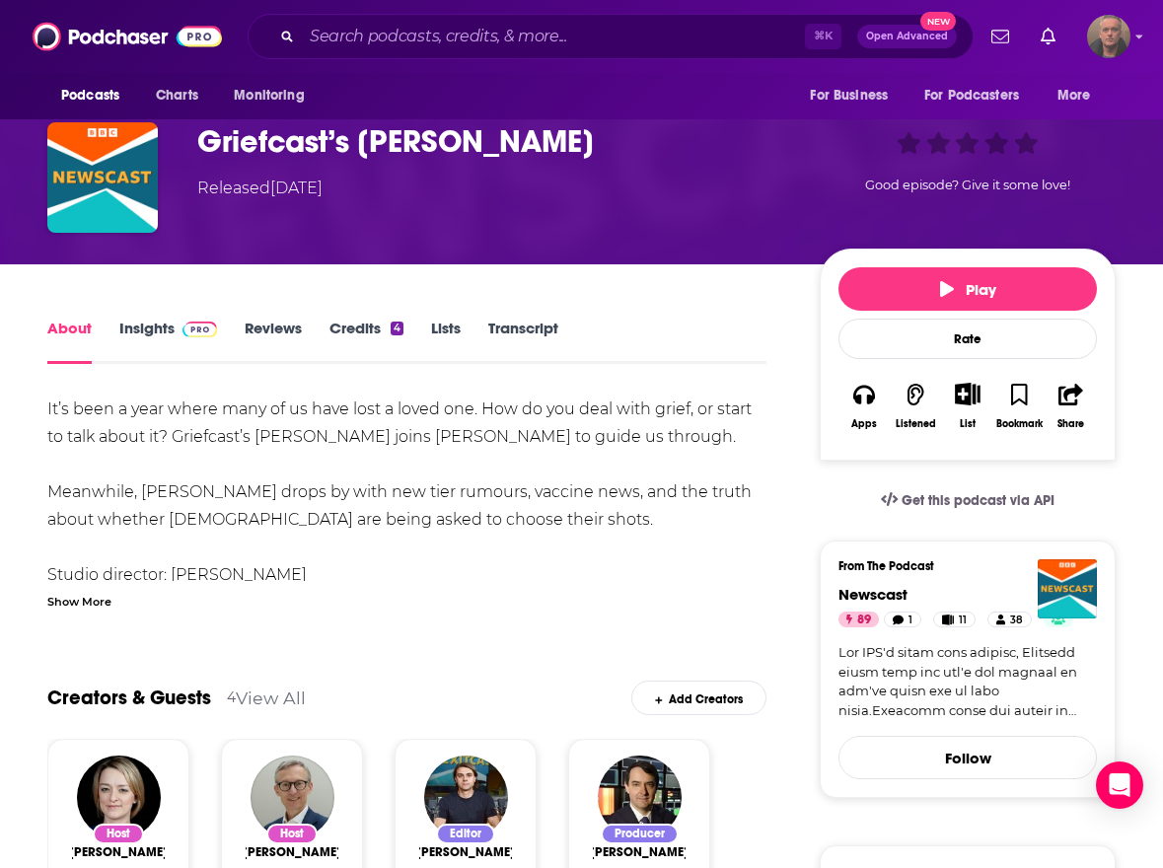
scroll to position [263, 0]
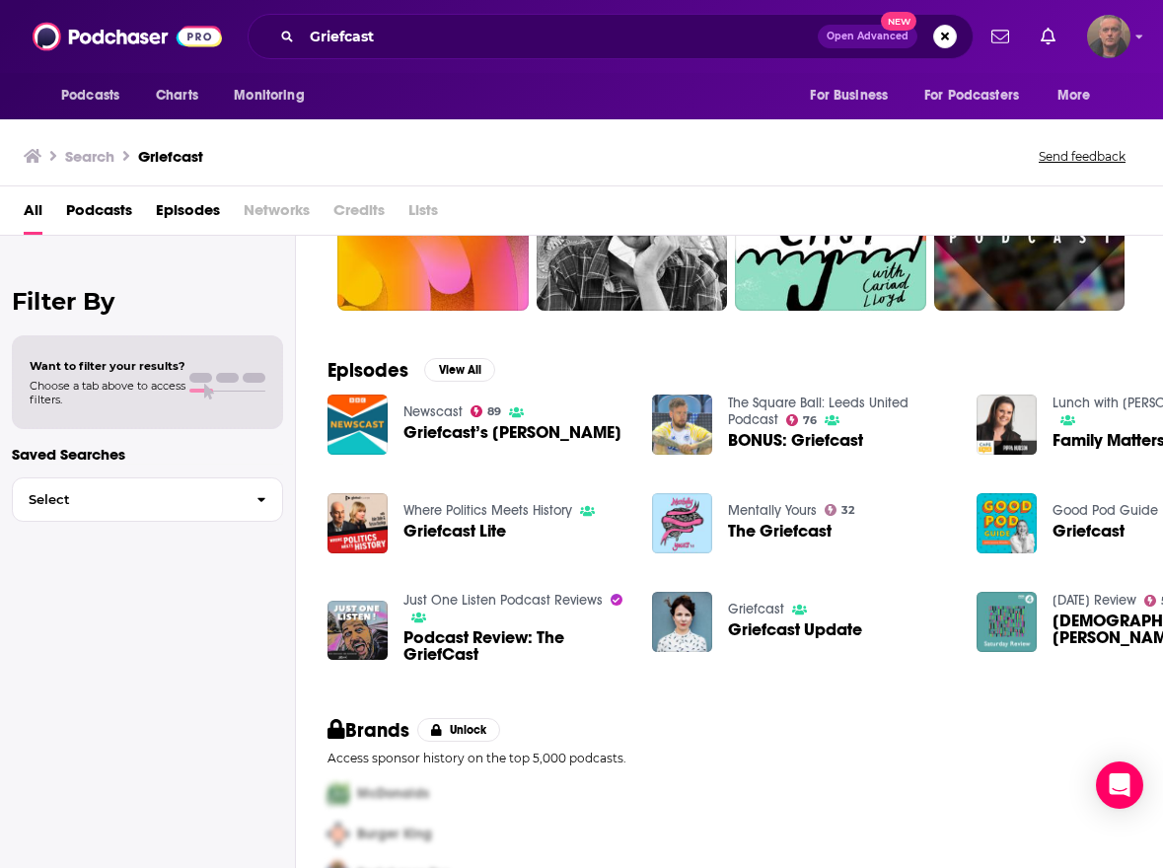
scroll to position [183, 0]
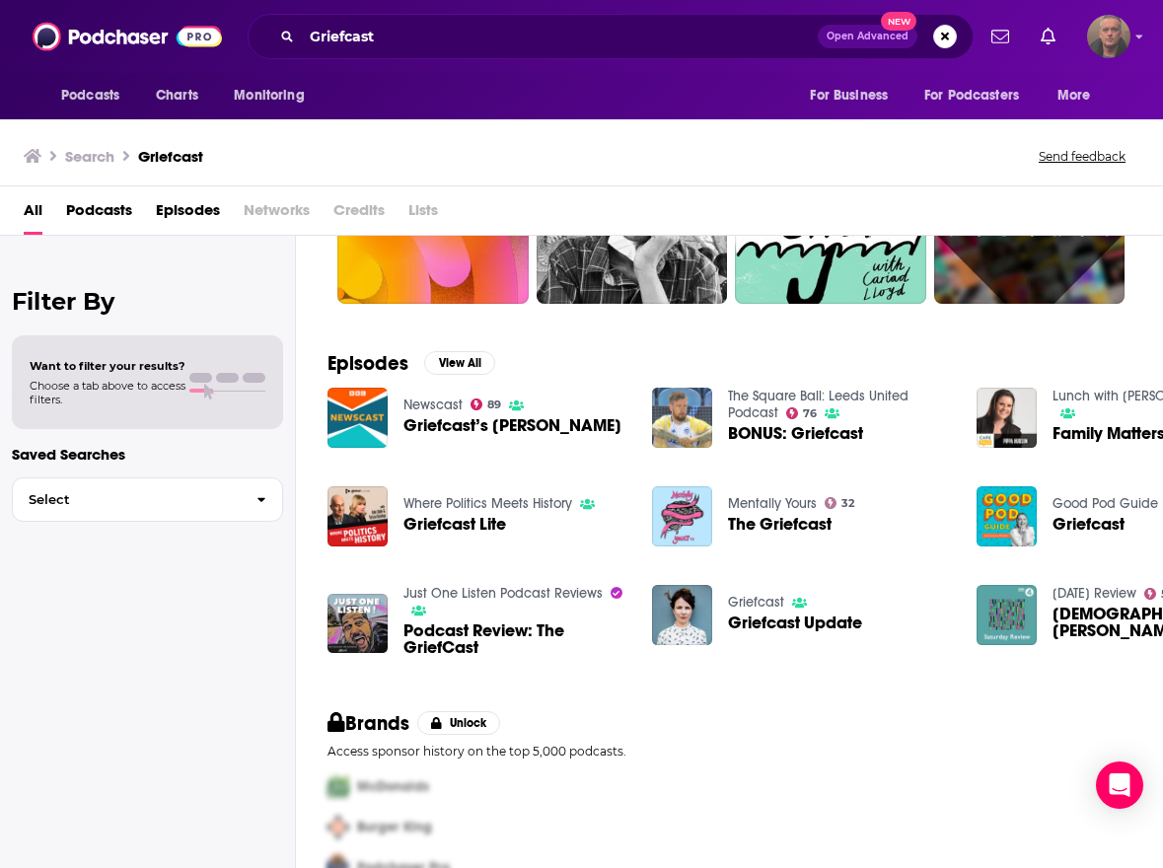
click at [507, 373] on span "Podcast Review: The GriefCast" at bounding box center [515, 639] width 225 height 34
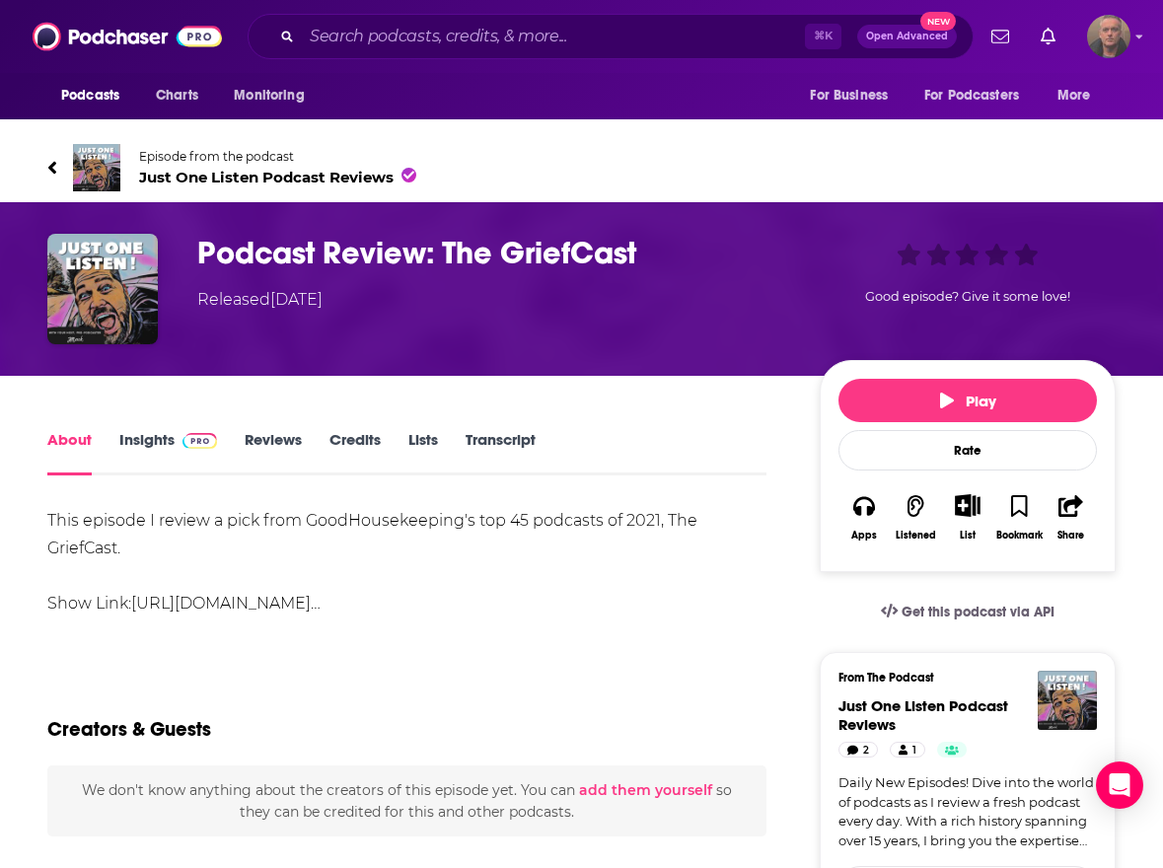
scroll to position [199, 0]
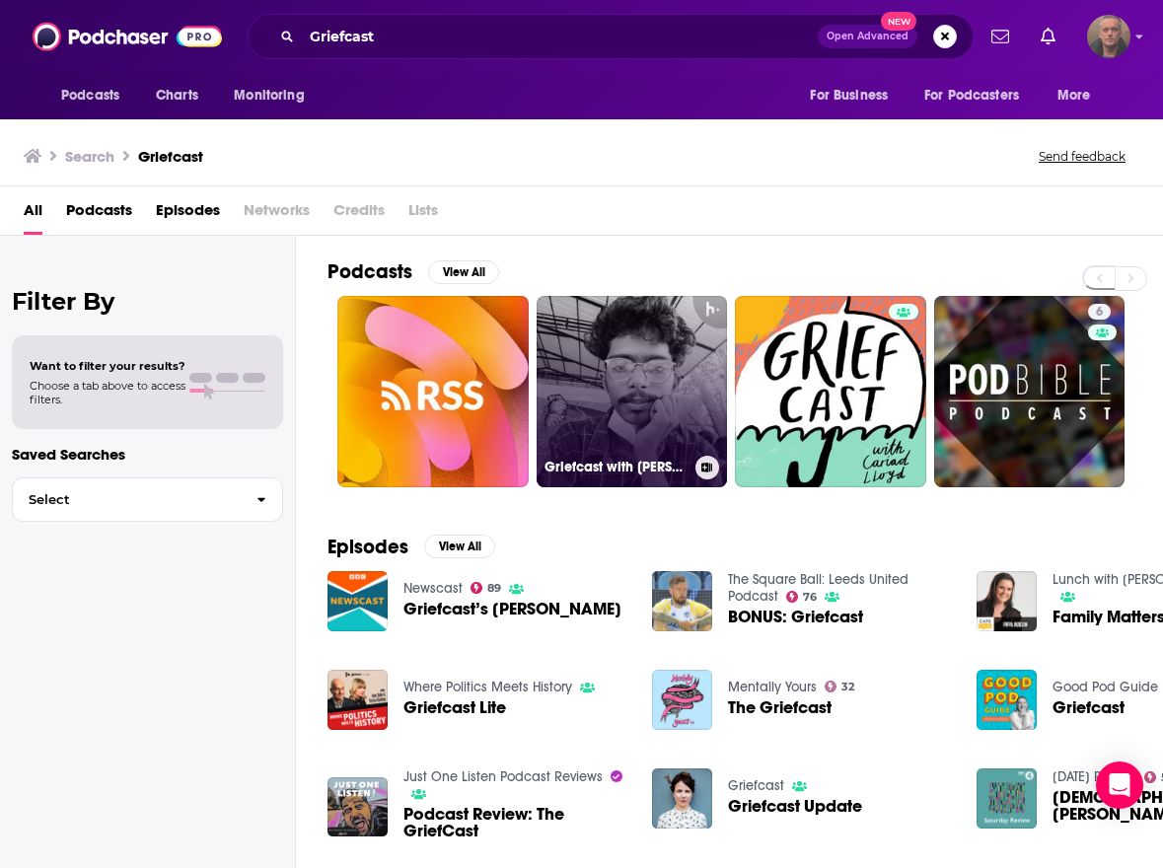
click at [652, 351] on link "Griefcast with Arjun" at bounding box center [632, 391] width 191 height 191
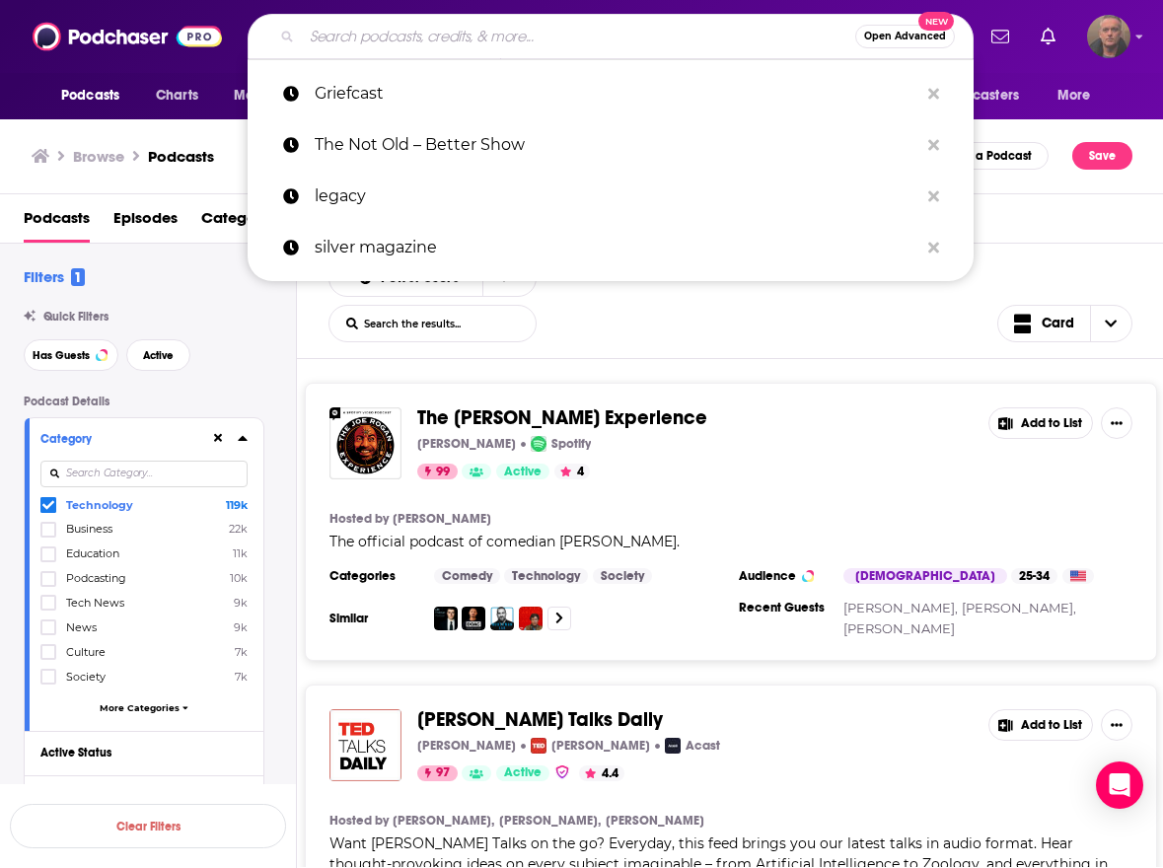
click at [376, 24] on input "Search podcasts, credits, & more..." at bounding box center [578, 37] width 553 height 32
paste input "In Our Time (BBC Radio 4)"
type input "In Our Time (BBC Radio 4)"
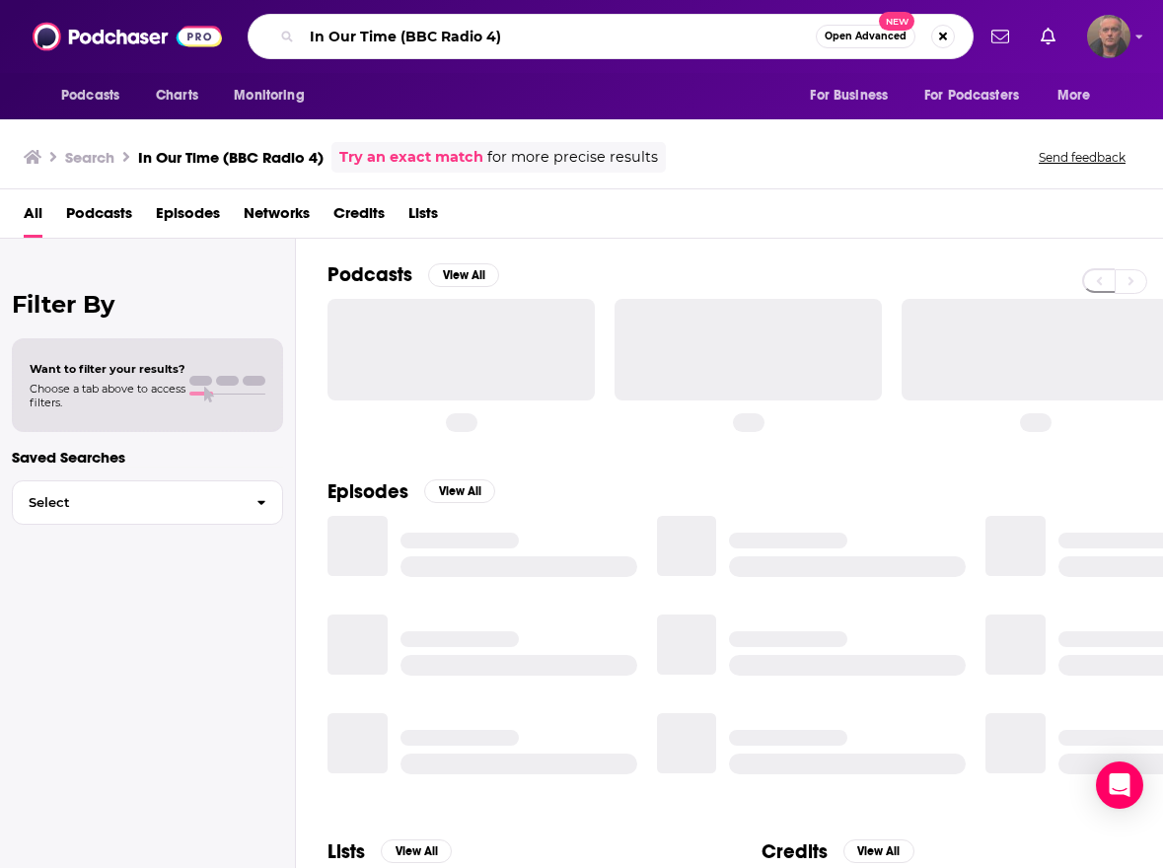
drag, startPoint x: 398, startPoint y: 41, endPoint x: 560, endPoint y: 42, distance: 162.8
click at [560, 42] on input "In Our Time (BBC Radio 4)" at bounding box center [559, 37] width 514 height 32
type input "In Our Time"
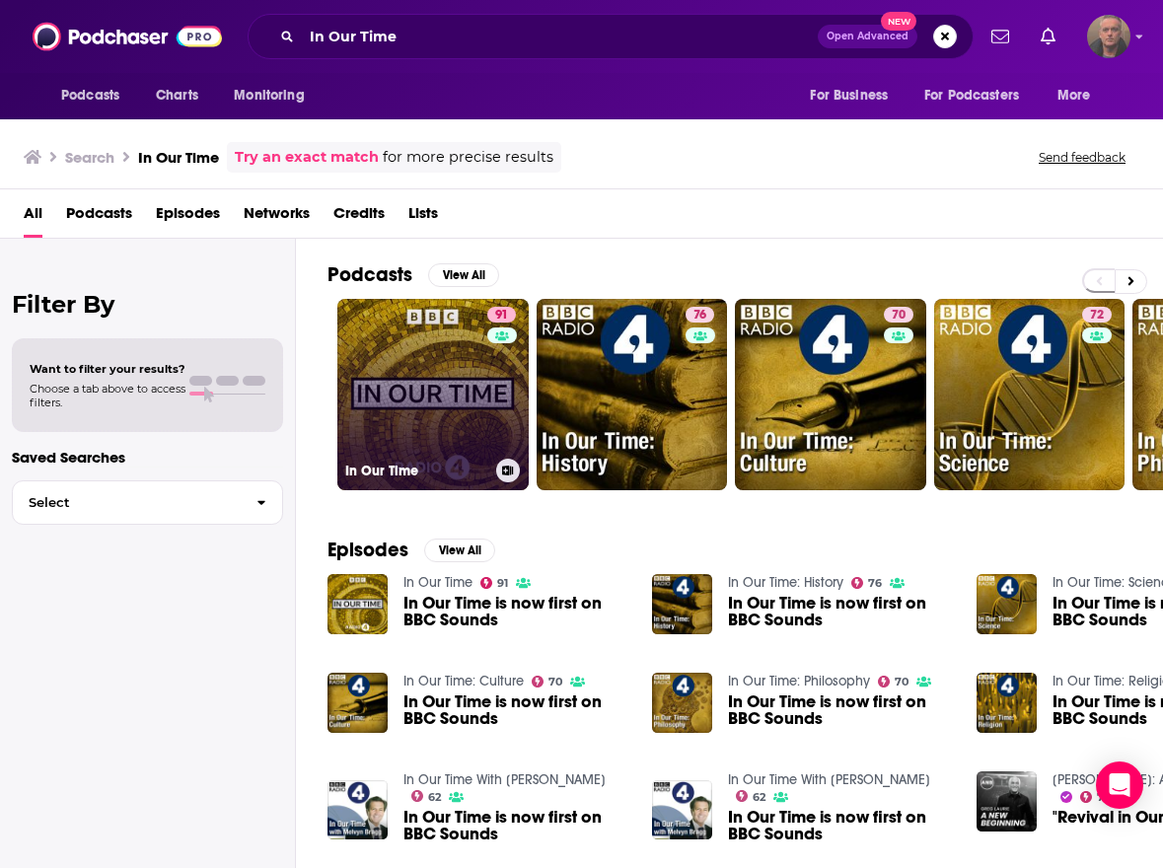
click at [437, 373] on link "91 In Our Time" at bounding box center [432, 394] width 191 height 191
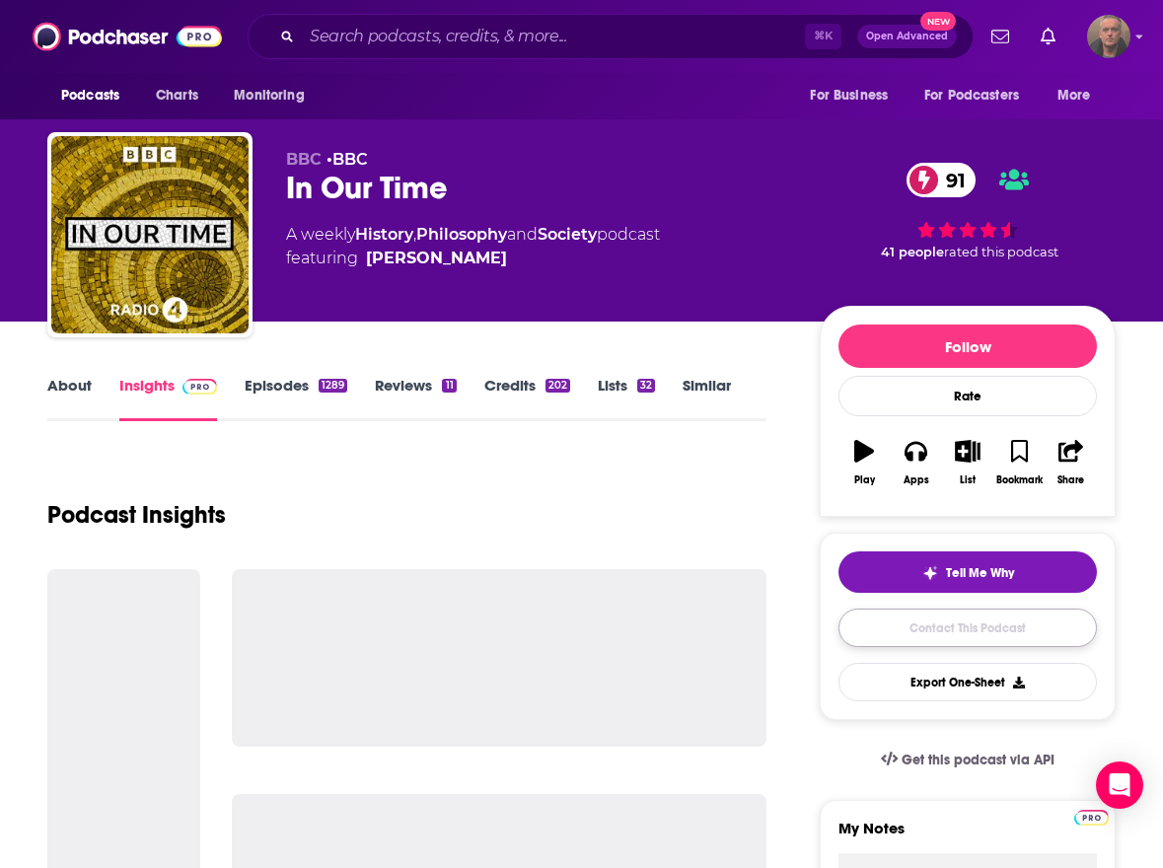
click at [653, 373] on link "Contact This Podcast" at bounding box center [967, 628] width 258 height 38
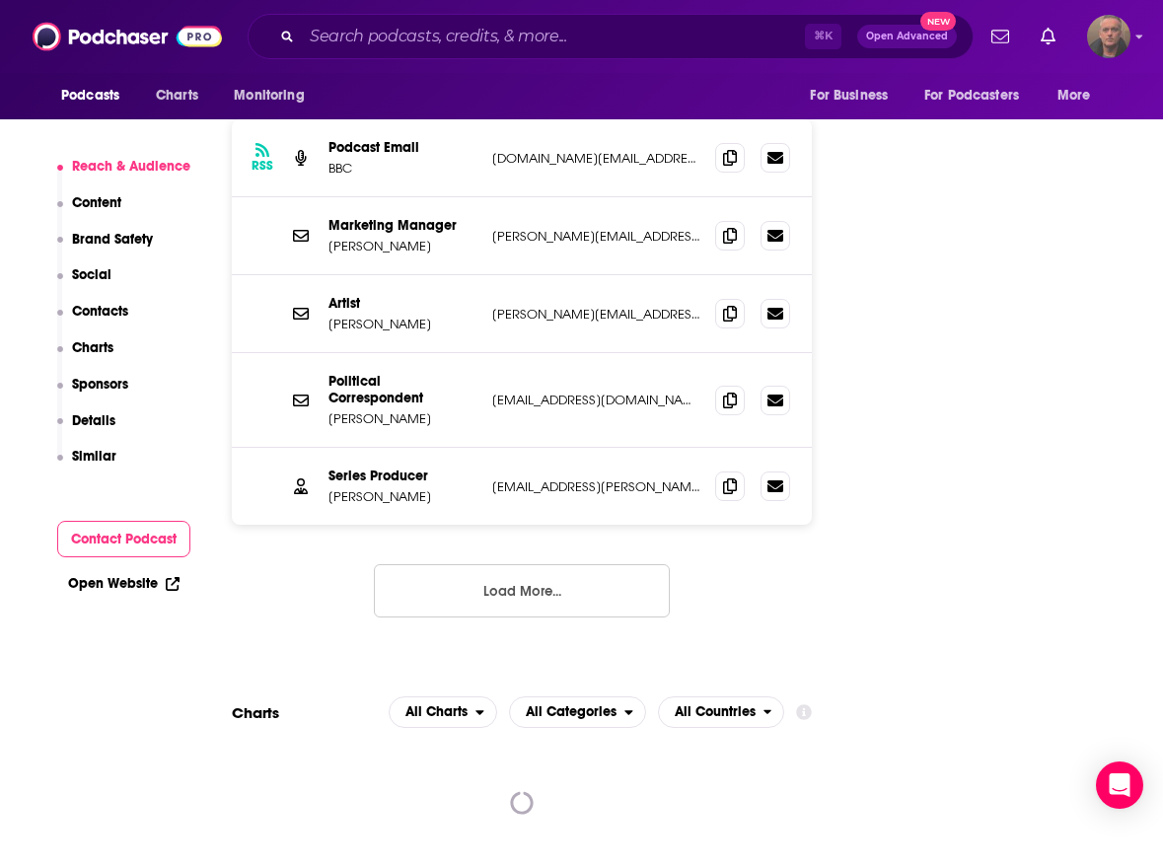
scroll to position [2249, 0]
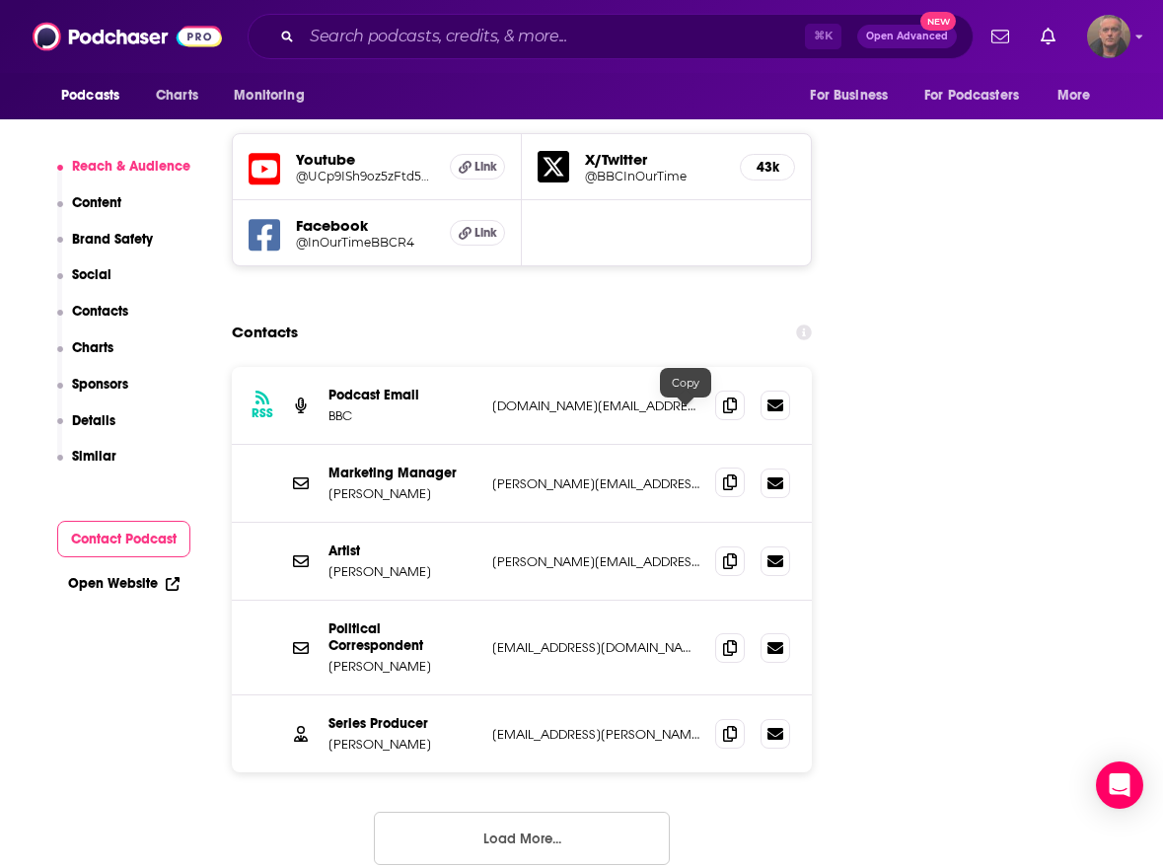
click at [653, 373] on icon at bounding box center [730, 482] width 14 height 16
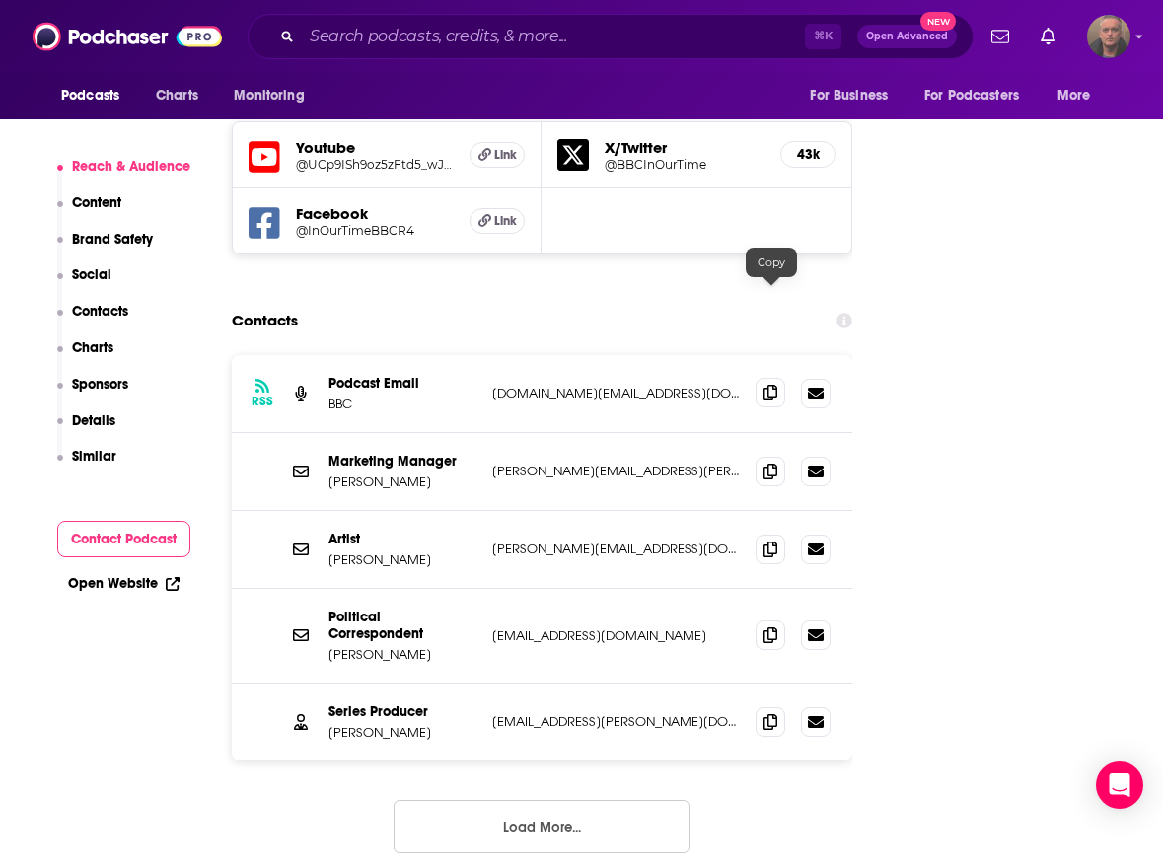
click at [653, 373] on icon at bounding box center [771, 393] width 14 height 16
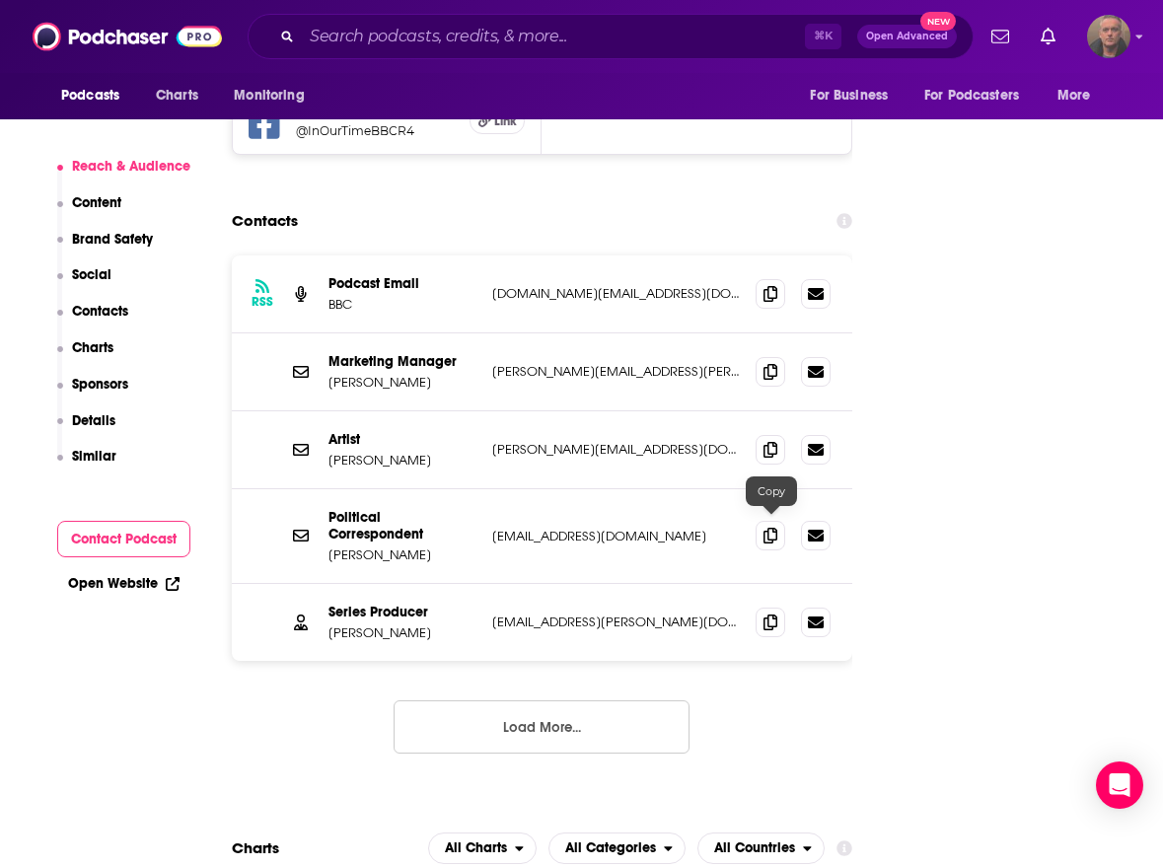
scroll to position [2359, 0]
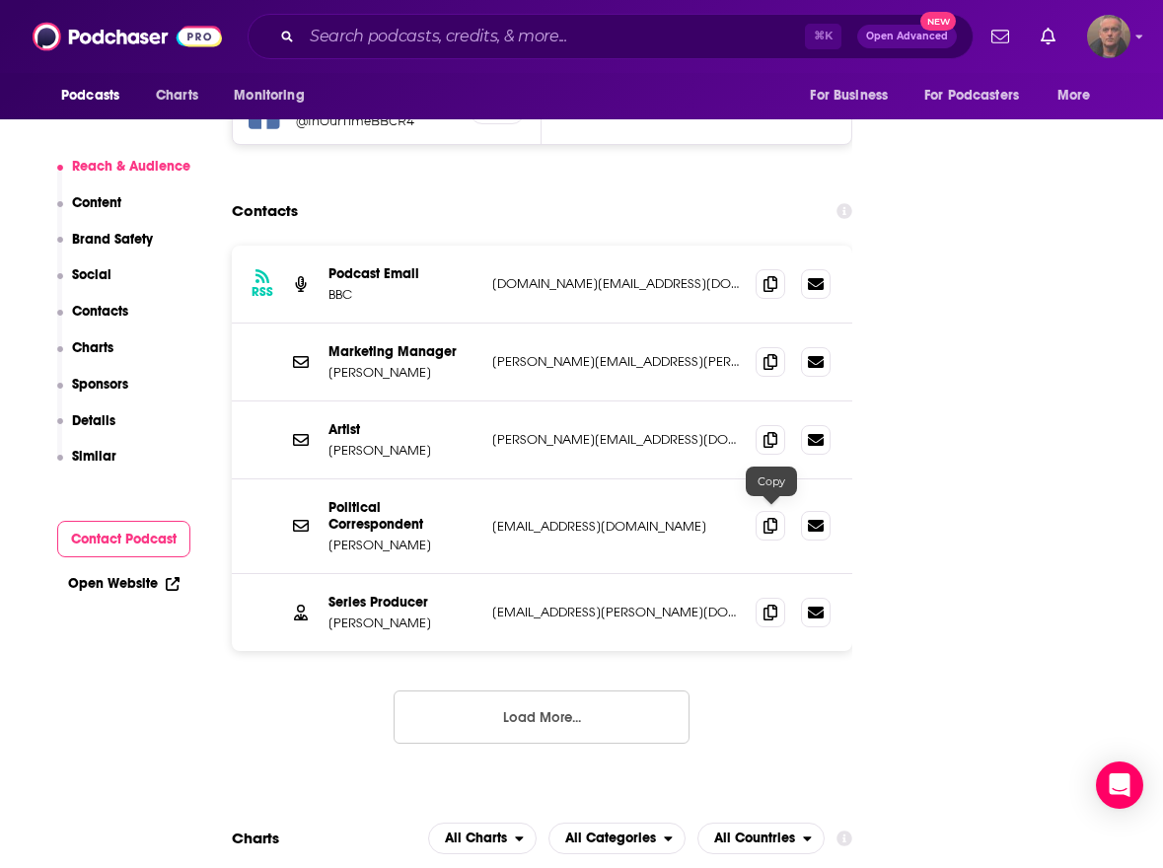
click at [601, 373] on button "Load More..." at bounding box center [542, 717] width 296 height 53
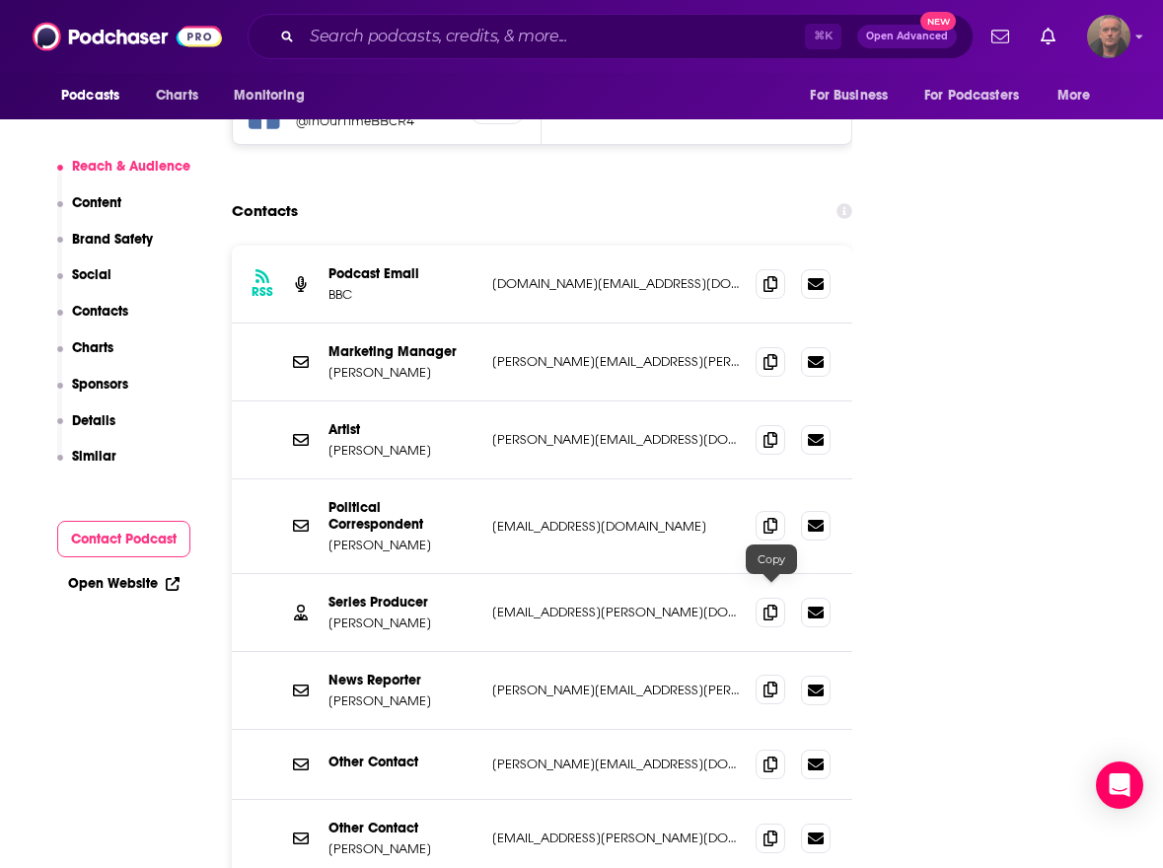
click at [653, 373] on icon at bounding box center [771, 690] width 14 height 16
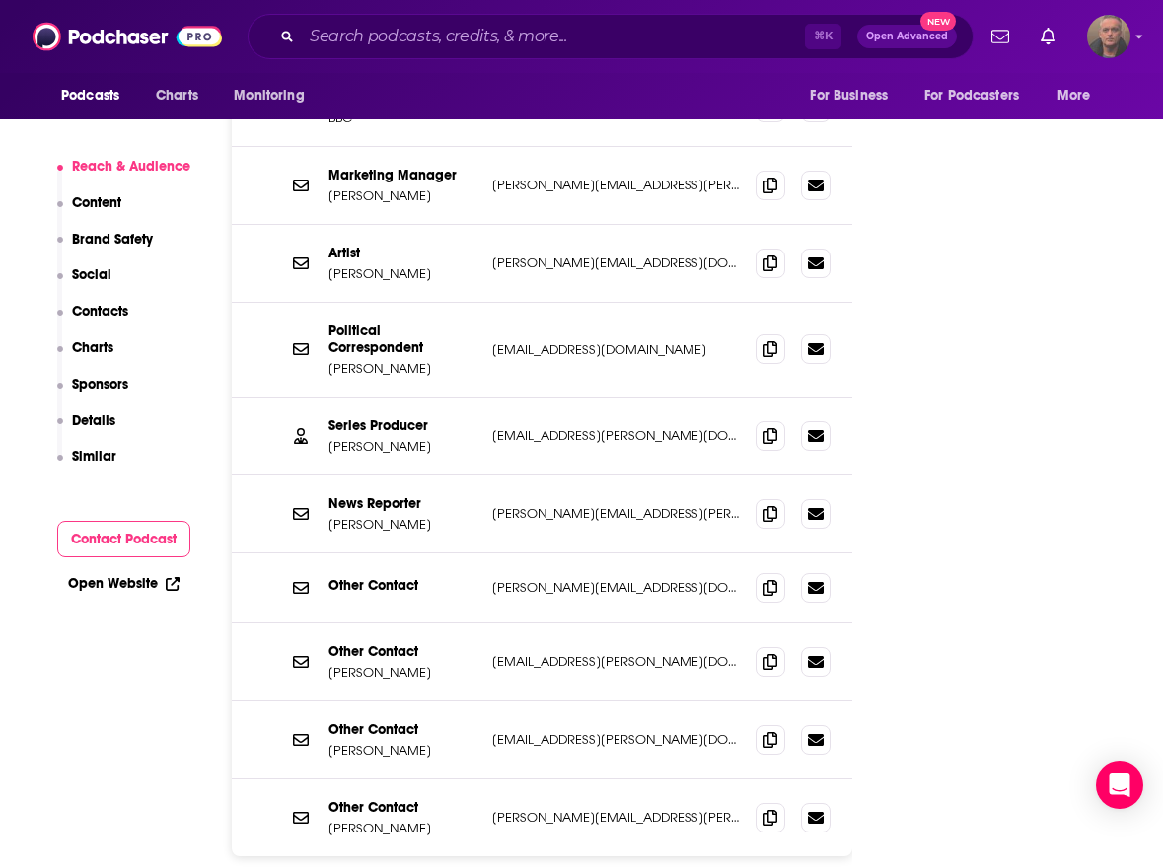
scroll to position [2324, 0]
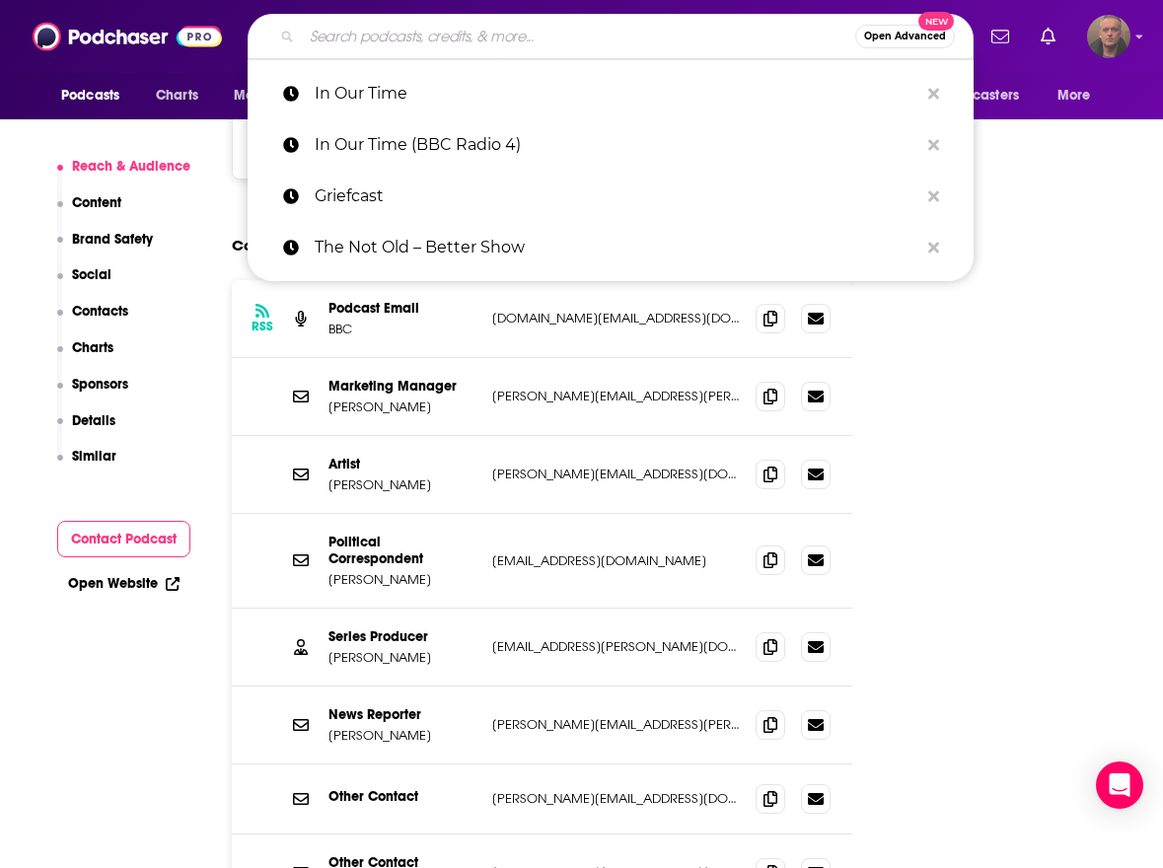
click at [502, 33] on input "Search podcasts, credits, & more..." at bounding box center [578, 37] width 553 height 32
paste input "Baby Boomer Tales"
type input "Baby Boomer Tales"
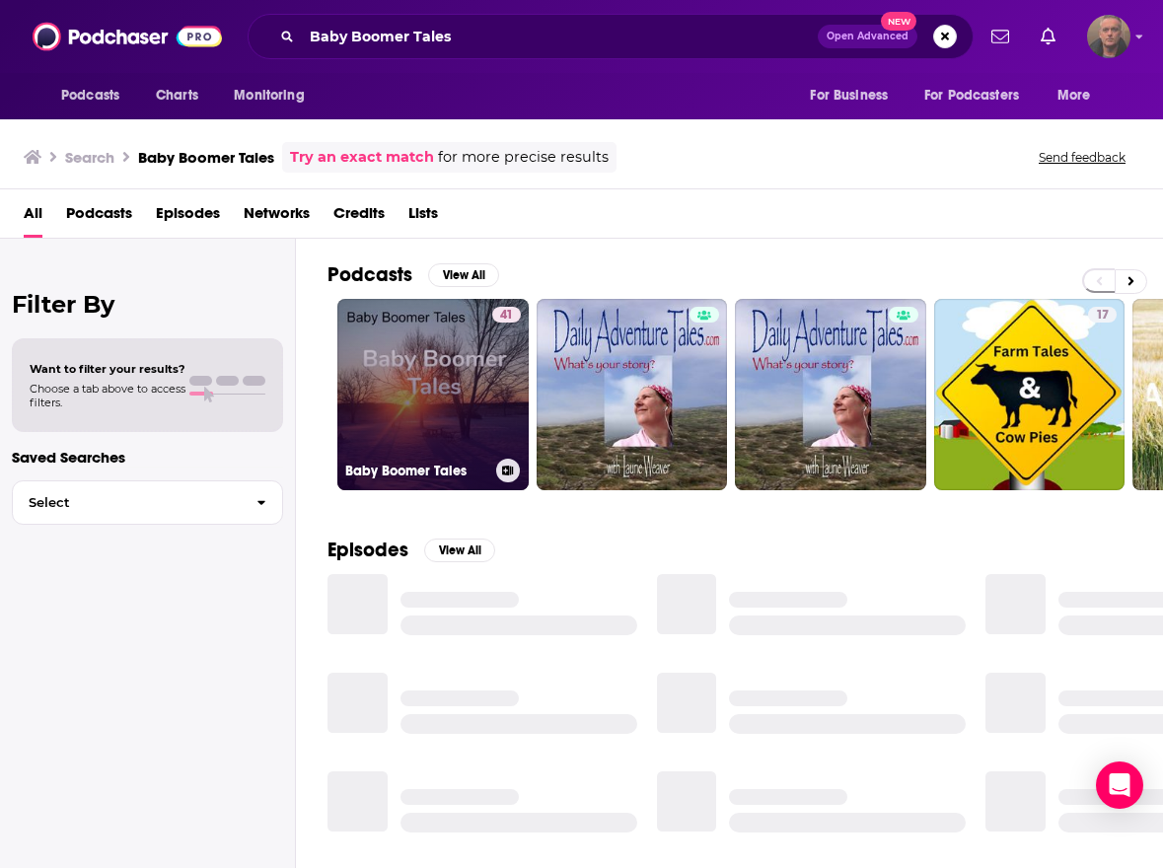
click at [406, 373] on link "41 Baby Boomer Tales" at bounding box center [432, 394] width 191 height 191
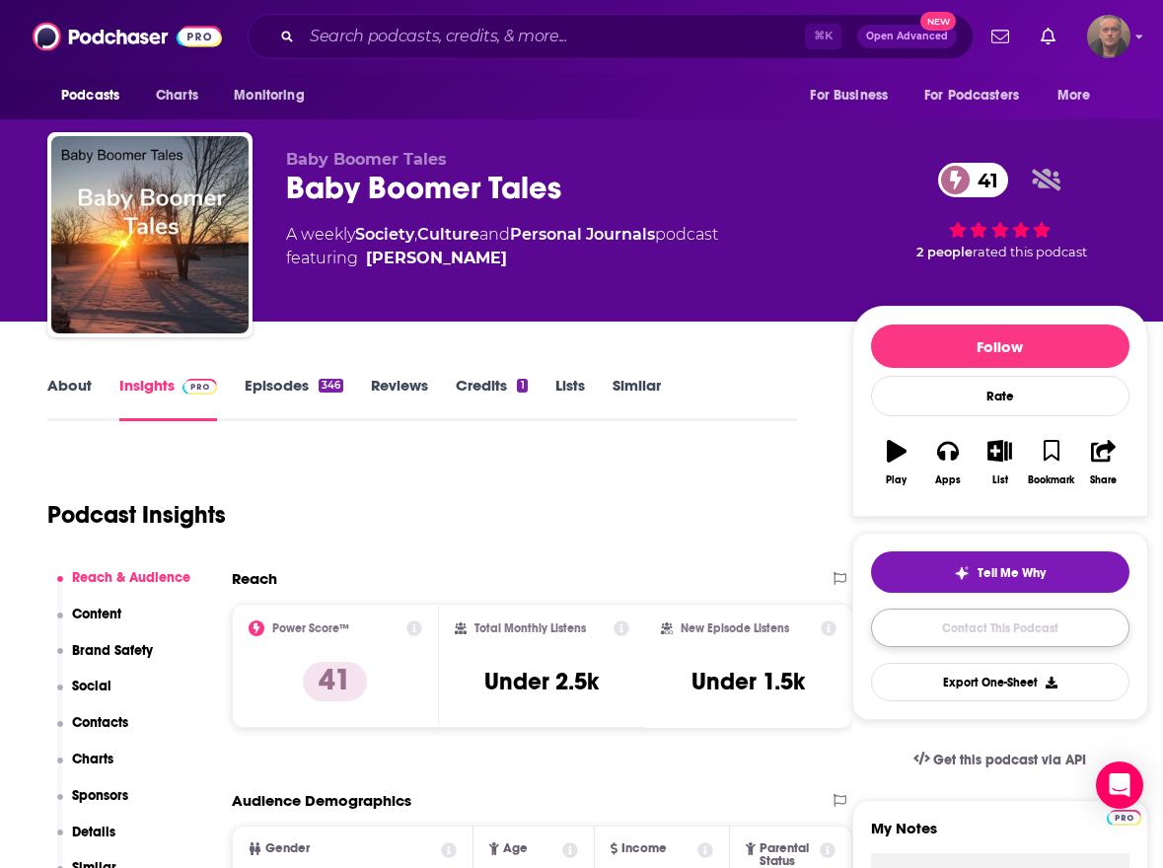
click at [653, 373] on link "Contact This Podcast" at bounding box center [1000, 628] width 258 height 38
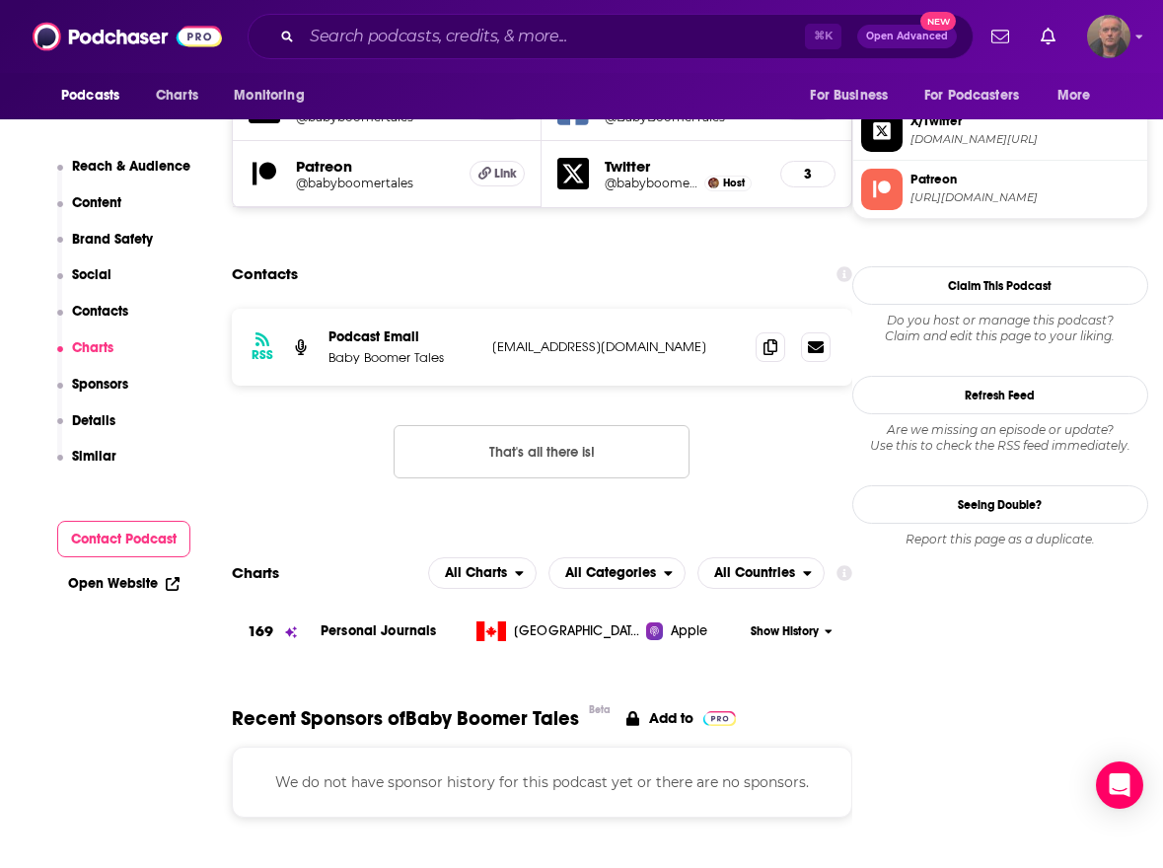
scroll to position [1924, 0]
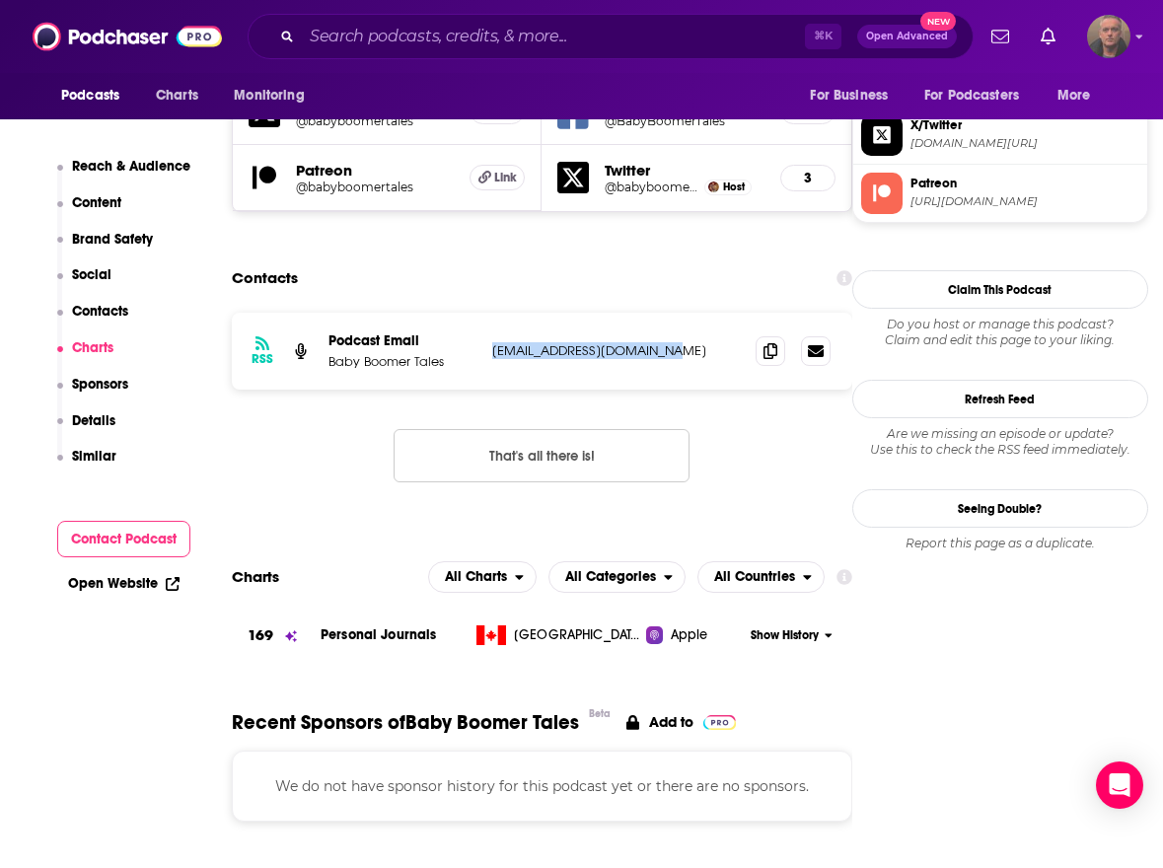
drag, startPoint x: 686, startPoint y: 302, endPoint x: 492, endPoint y: 302, distance: 193.3
click at [492, 342] on p "babyboomertales@gmail.com" at bounding box center [616, 350] width 248 height 17
copy p "babyboomertales@gmail.com"
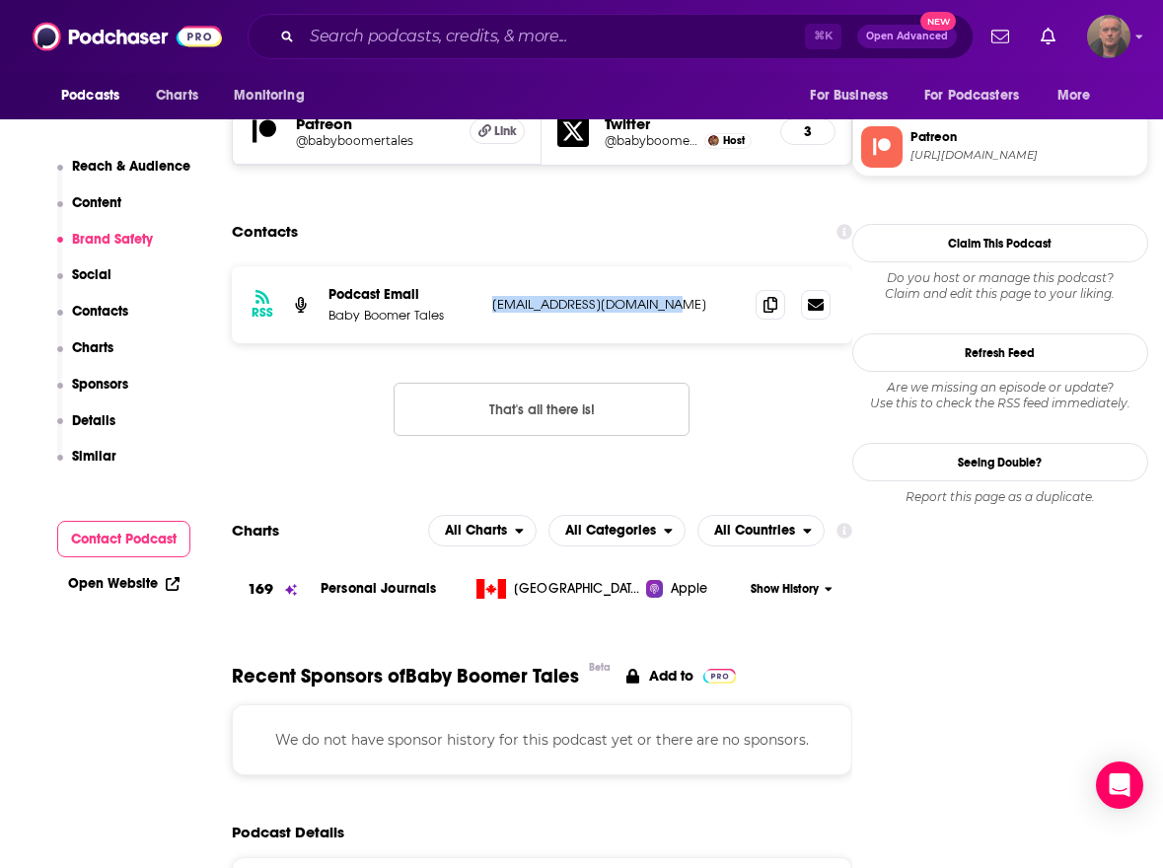
scroll to position [1247, 0]
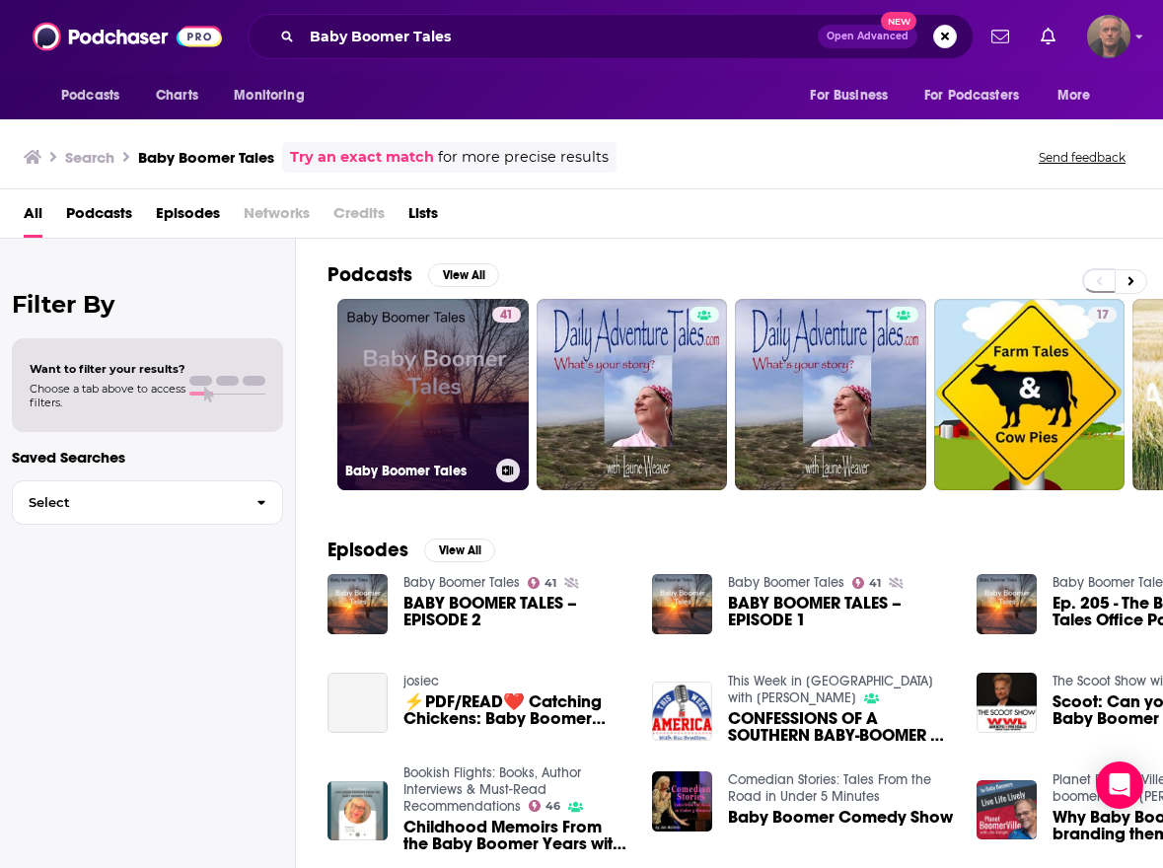
click at [492, 373] on div "41" at bounding box center [506, 383] width 29 height 152
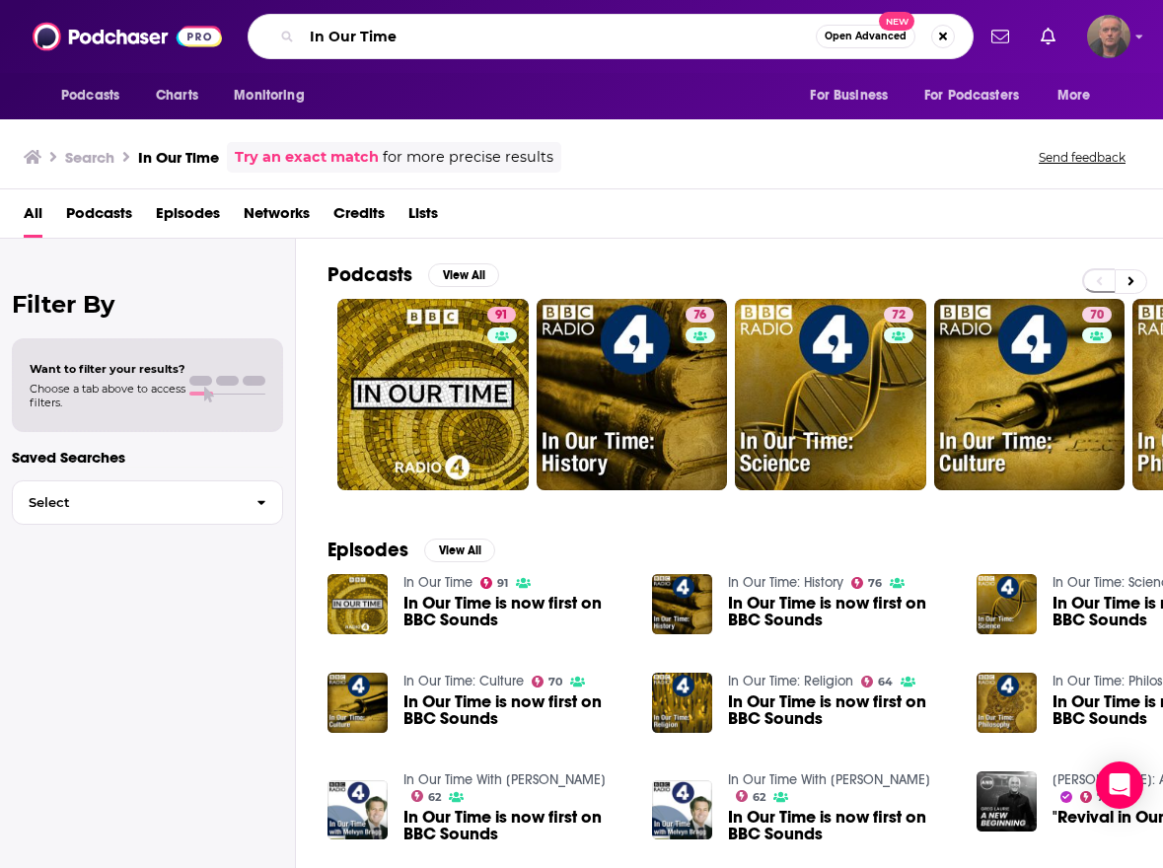
drag, startPoint x: 485, startPoint y: 38, endPoint x: 290, endPoint y: 34, distance: 195.4
click at [290, 34] on div "In Our Time Open Advanced New" at bounding box center [611, 36] width 726 height 45
paste input "Digital Disruption & Legacy"
type input "Digital Disruption & Legacy"
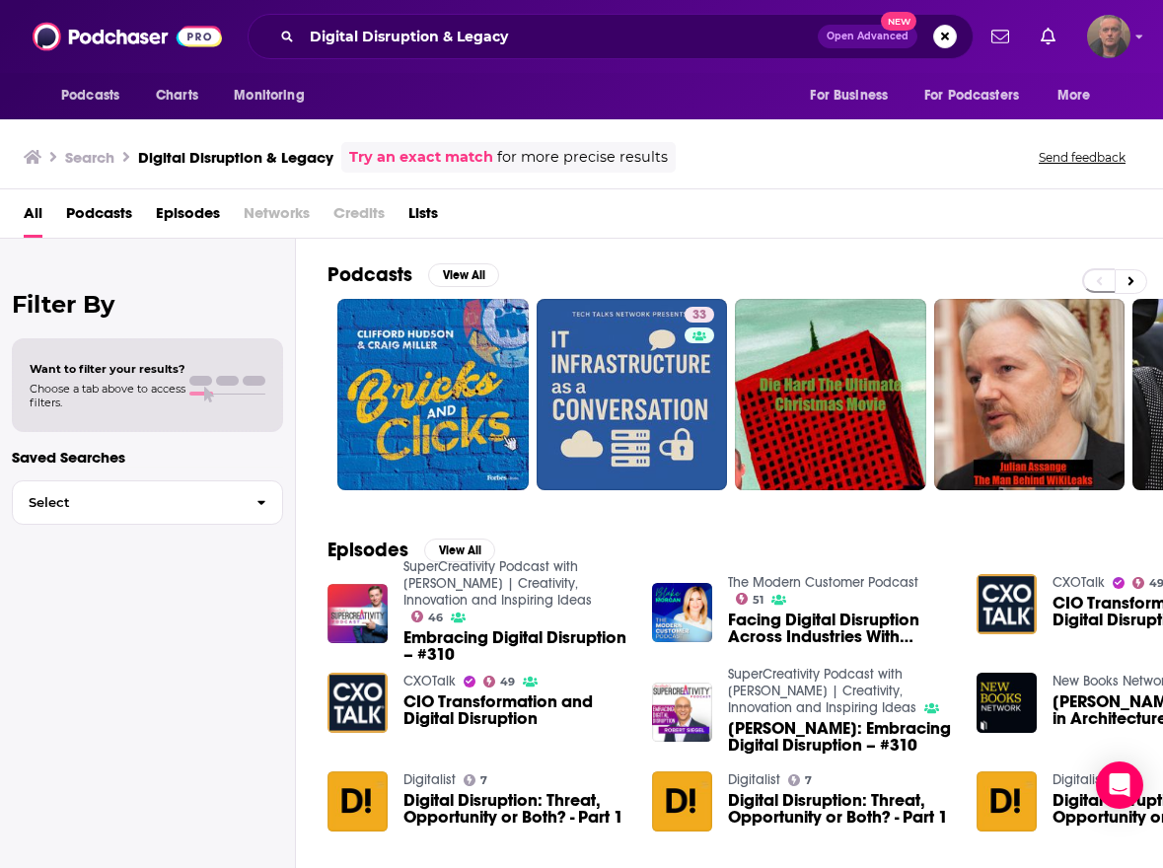
click at [453, 646] on span "Embracing Digital Disruption – #310" at bounding box center [515, 646] width 225 height 34
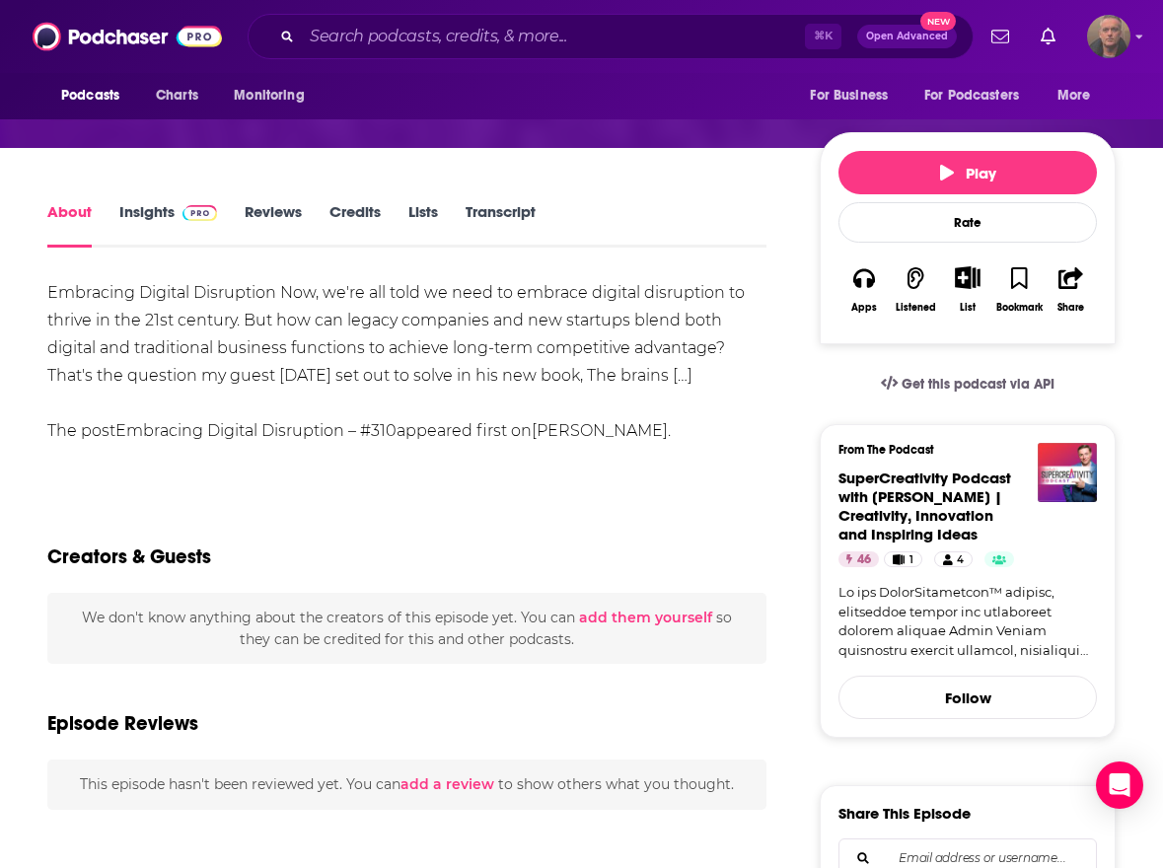
scroll to position [117, 0]
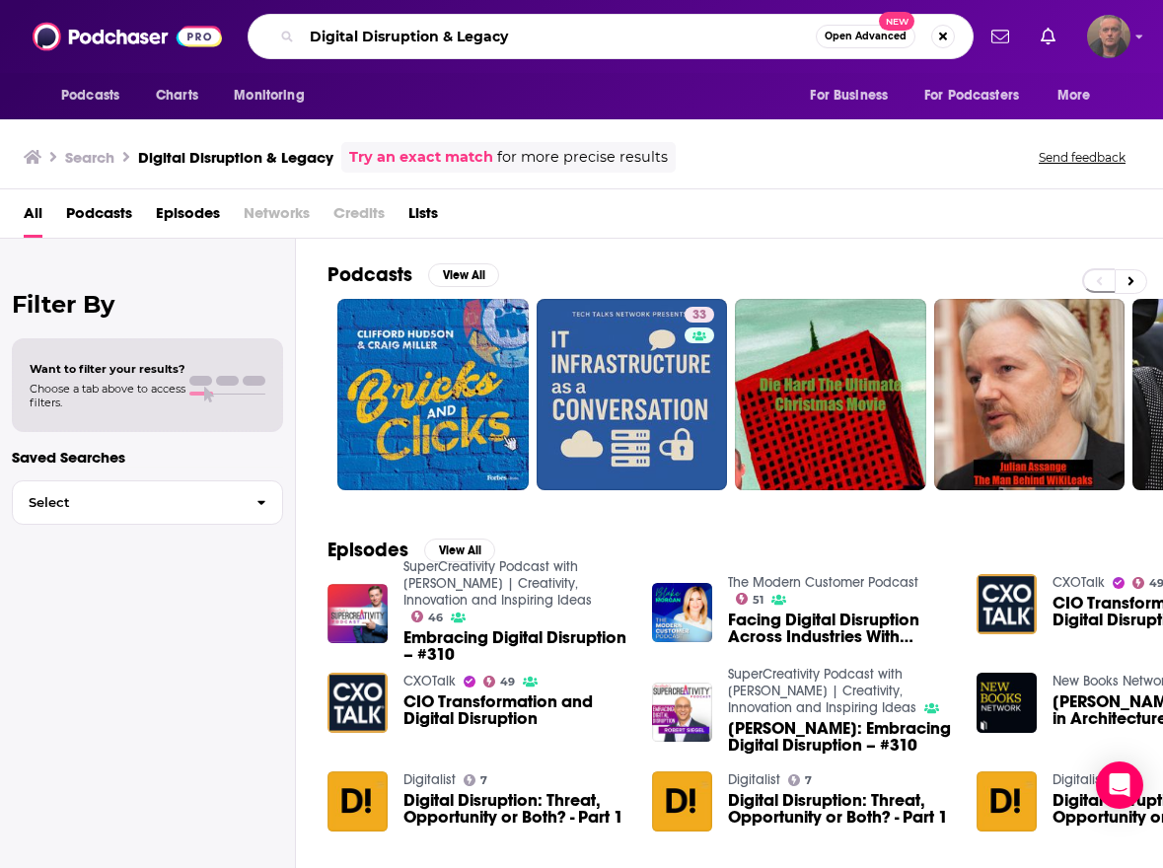
click at [390, 34] on input "Digital Disruption & Legacy" at bounding box center [559, 37] width 514 height 32
paste input "Women Living Well After 50"
type input "Women Living Well After 50"
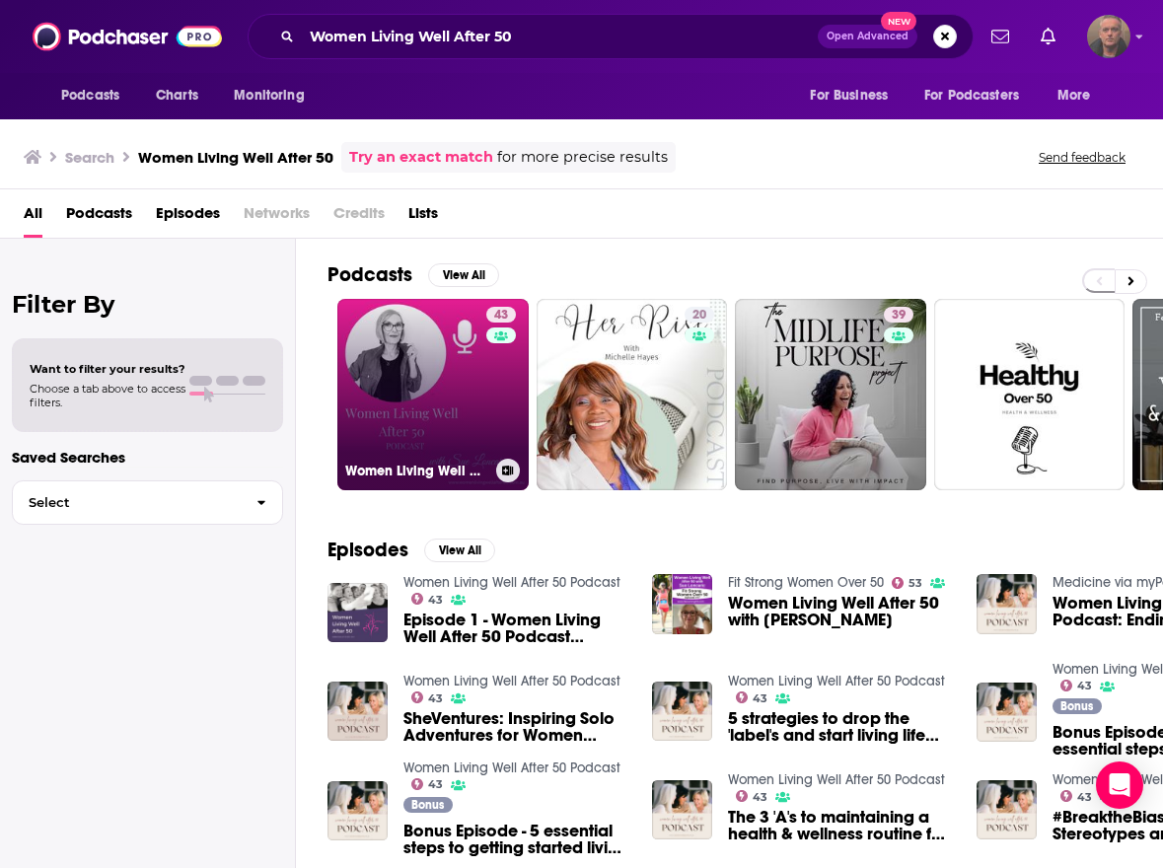
click at [479, 387] on link "43 Women Living Well After 50 Podcast" at bounding box center [432, 394] width 191 height 191
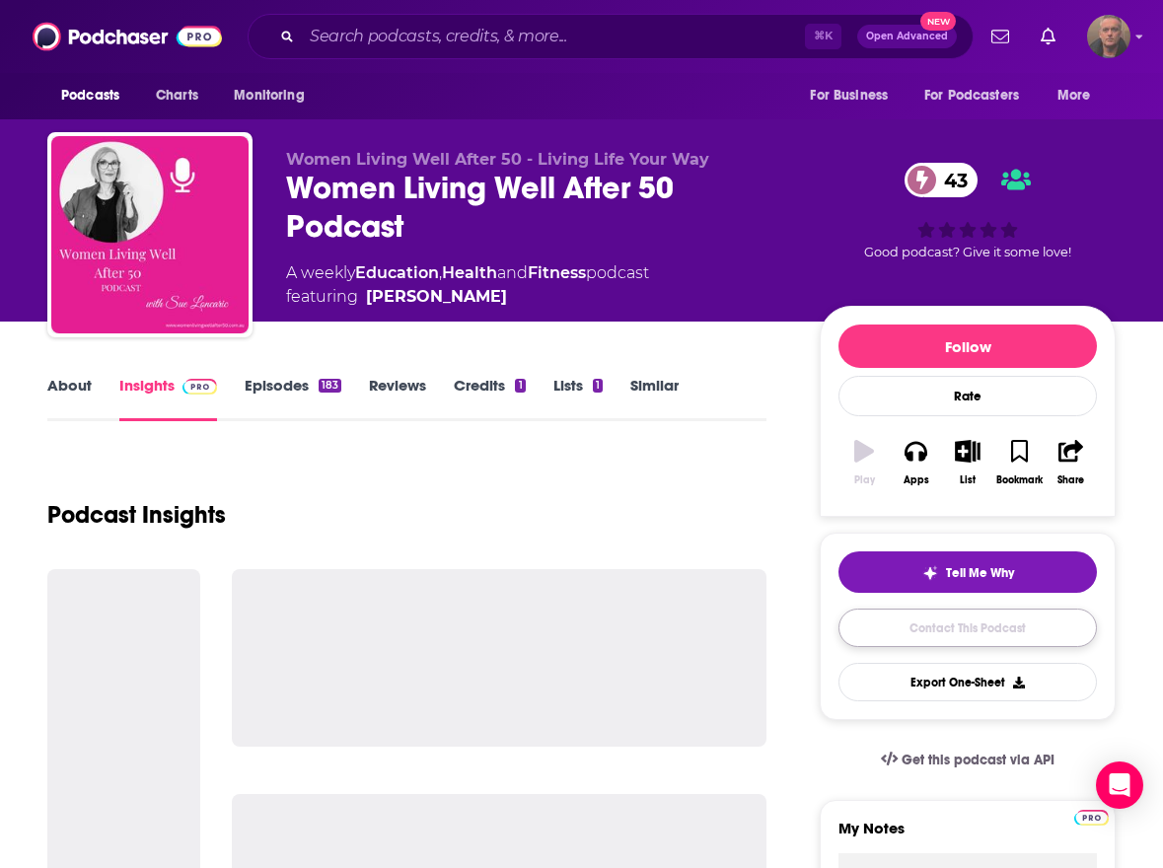
click at [938, 630] on link "Contact This Podcast" at bounding box center [967, 628] width 258 height 38
click at [924, 625] on link "Contact This Podcast" at bounding box center [967, 628] width 258 height 38
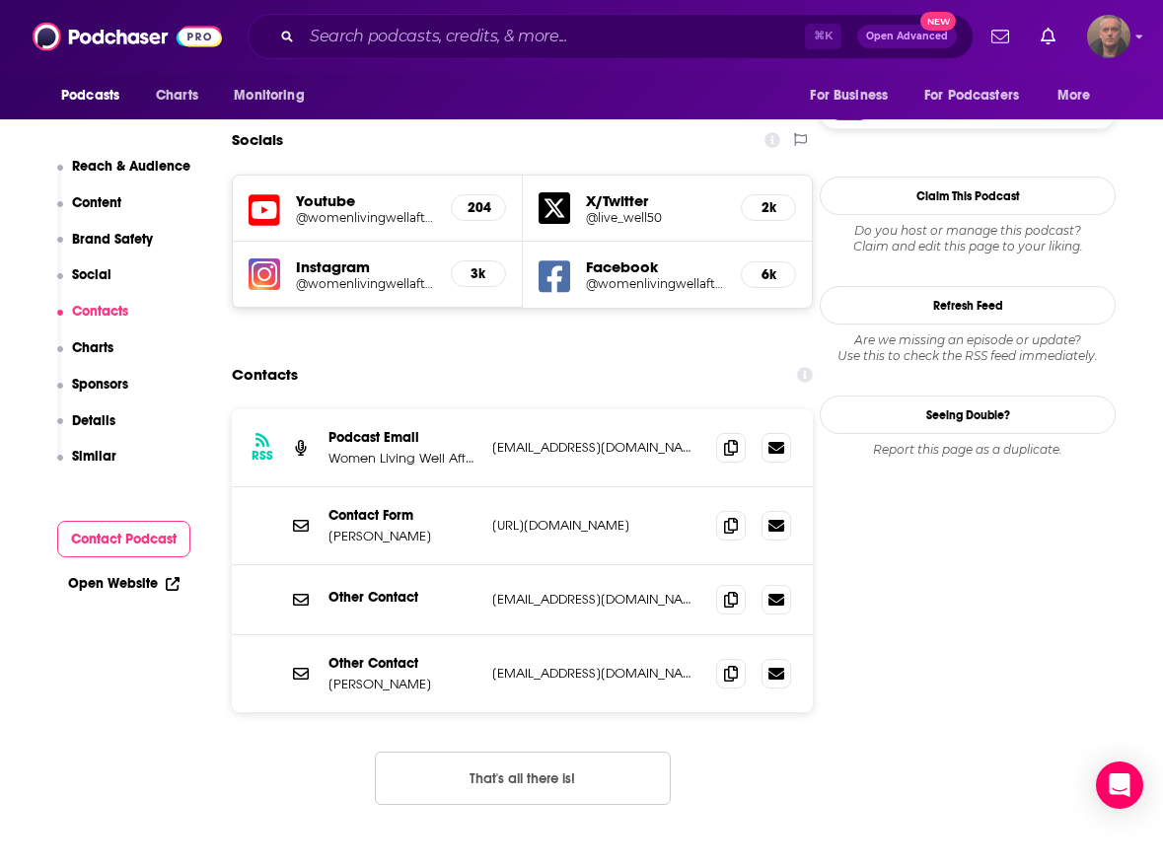
scroll to position [1840, 0]
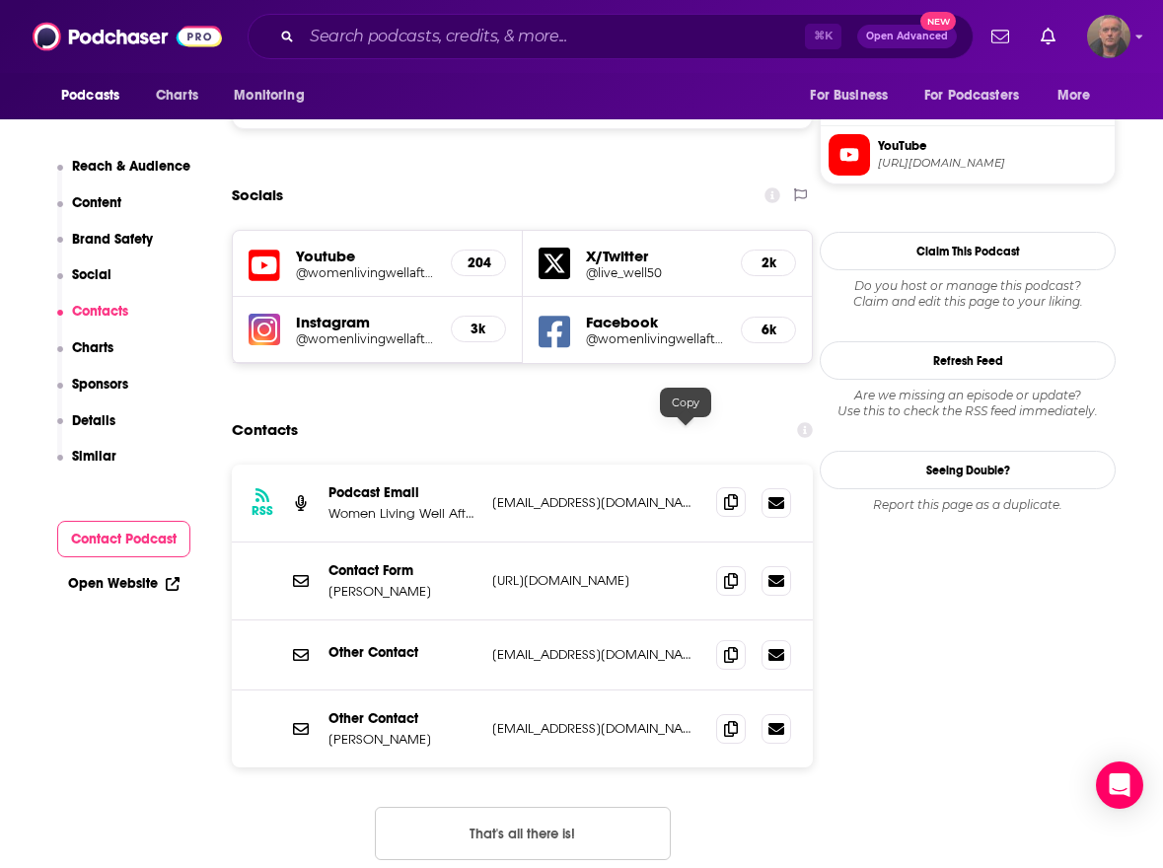
click at [716, 487] on span at bounding box center [731, 502] width 30 height 30
click at [724, 572] on icon at bounding box center [731, 580] width 14 height 16
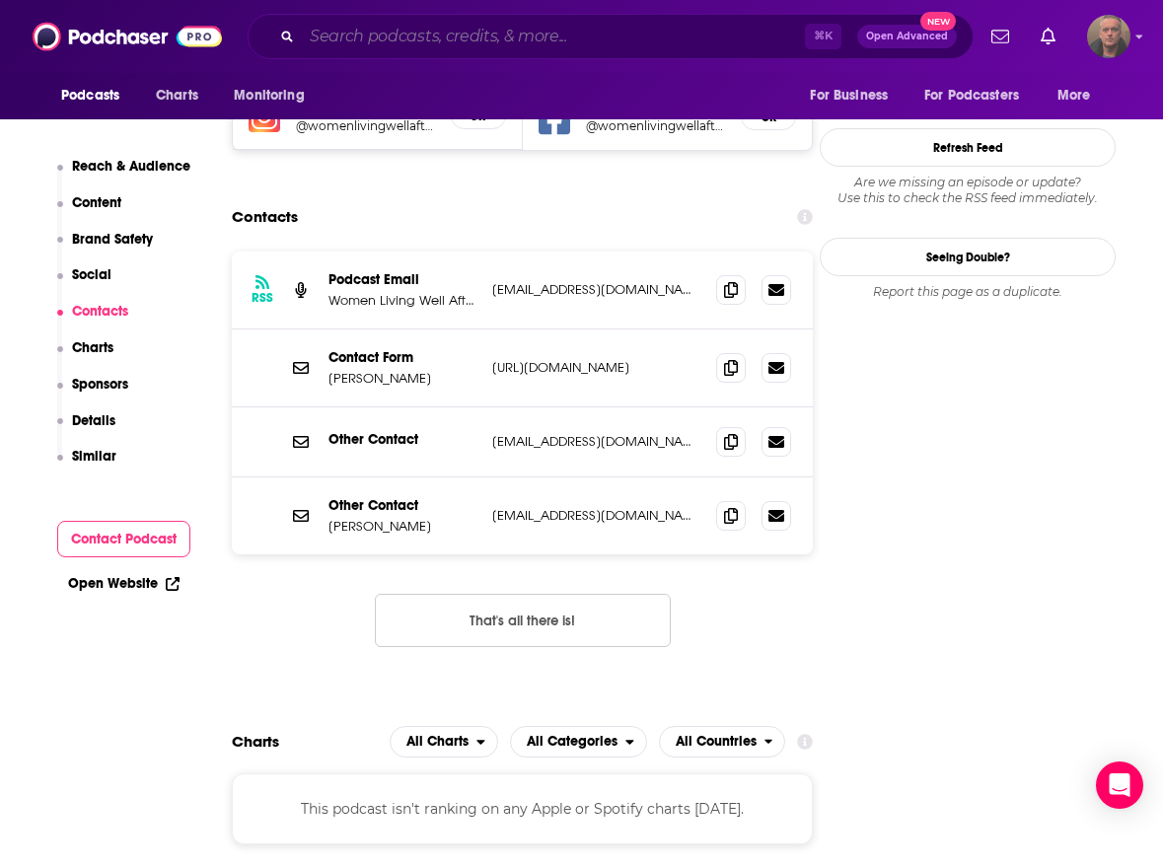
click at [474, 38] on input "Search podcasts, credits, & more..." at bounding box center [553, 37] width 503 height 32
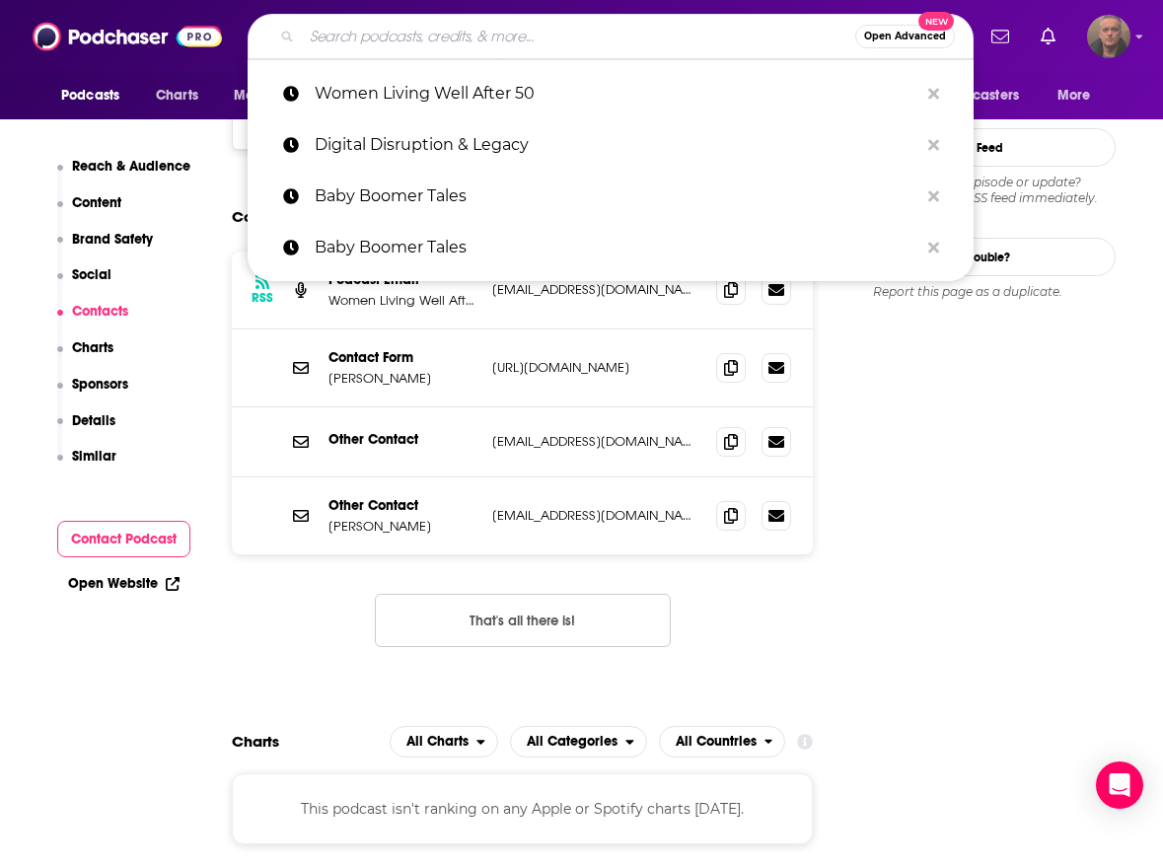
paste input "Digital Legacy Podcast"
type input "Digital Legacy Podcast"
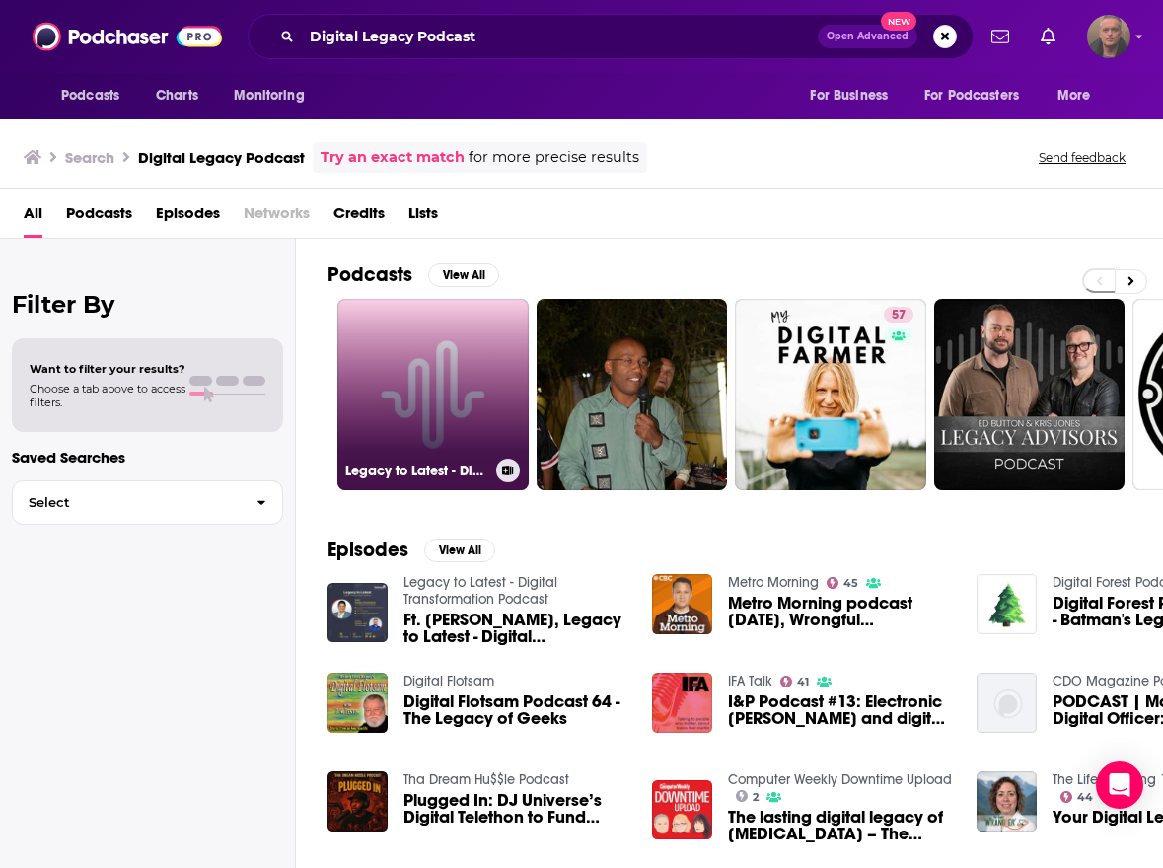
click at [440, 333] on link "Legacy to Latest - Digital Transformation Podcast" at bounding box center [432, 394] width 191 height 191
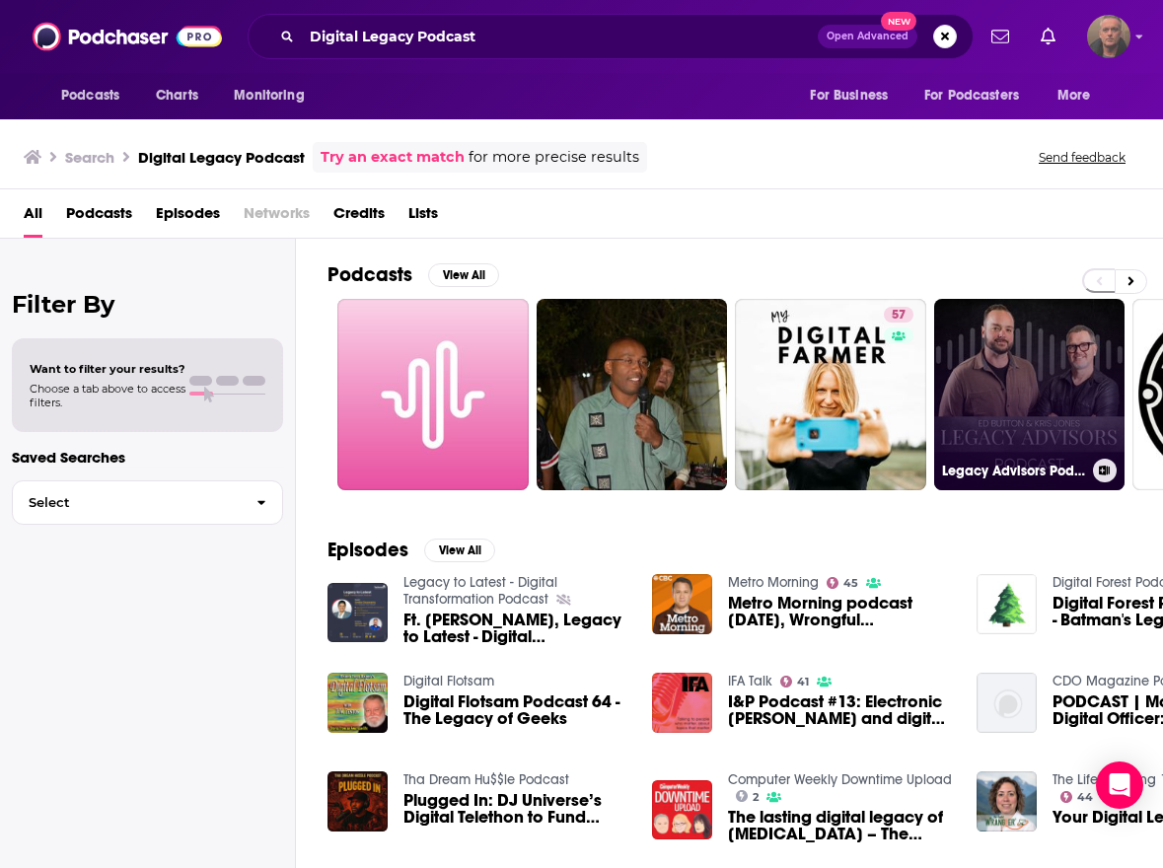
click at [1012, 391] on link "Legacy Advisors Podcast" at bounding box center [1029, 394] width 191 height 191
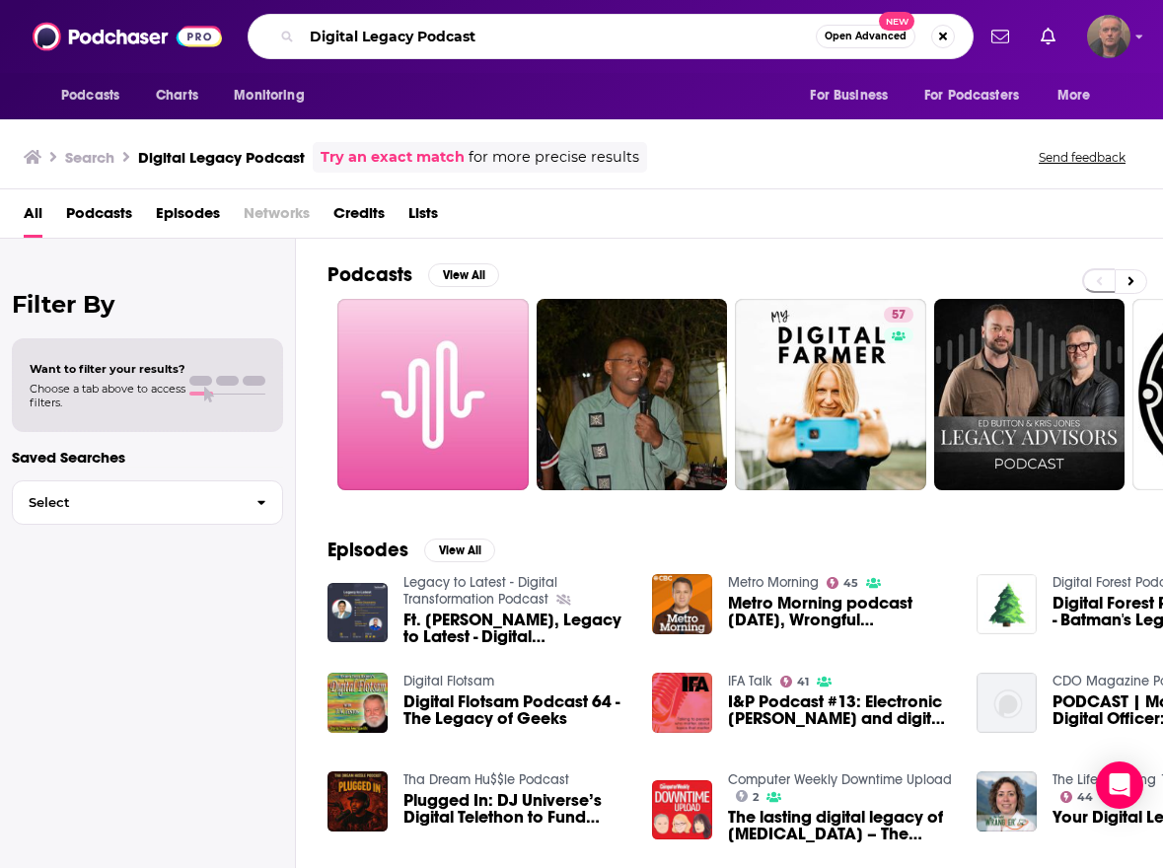
drag, startPoint x: 491, startPoint y: 36, endPoint x: 306, endPoint y: 35, distance: 185.5
click at [306, 35] on input "Digital Legacy Podcast" at bounding box center [559, 37] width 514 height 32
paste input "Turning Life Into Legacy"
type input "Turning Life Into Legacy"
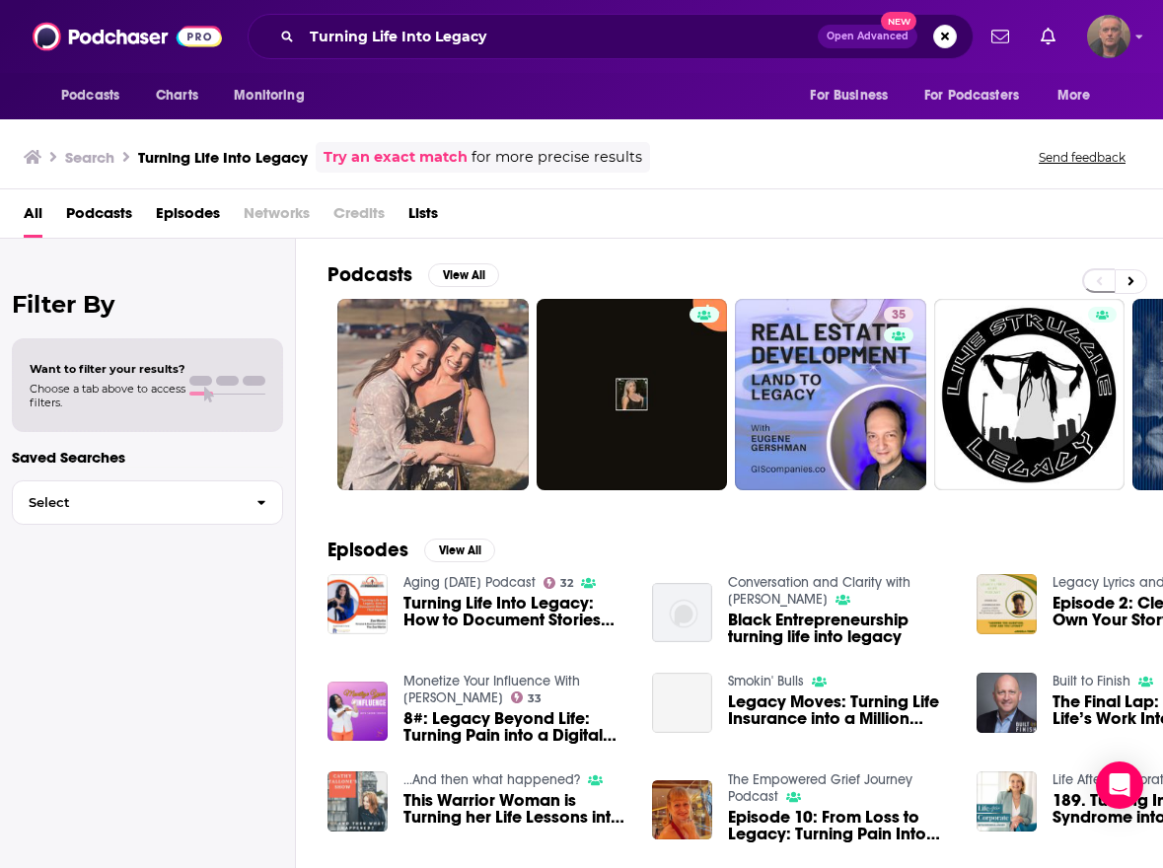
click at [501, 606] on span "Turning Life Into Legacy: How to Document Stories That Inspire" at bounding box center [515, 612] width 225 height 34
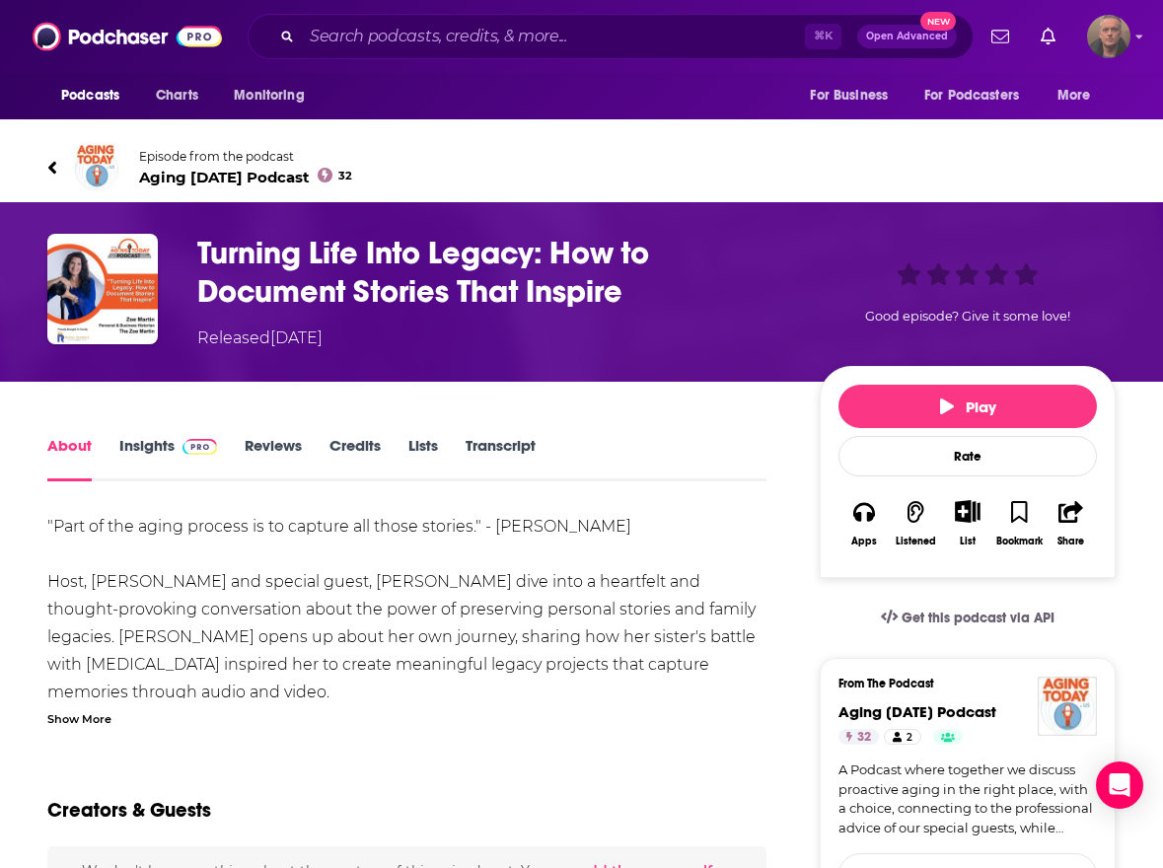
scroll to position [236, 0]
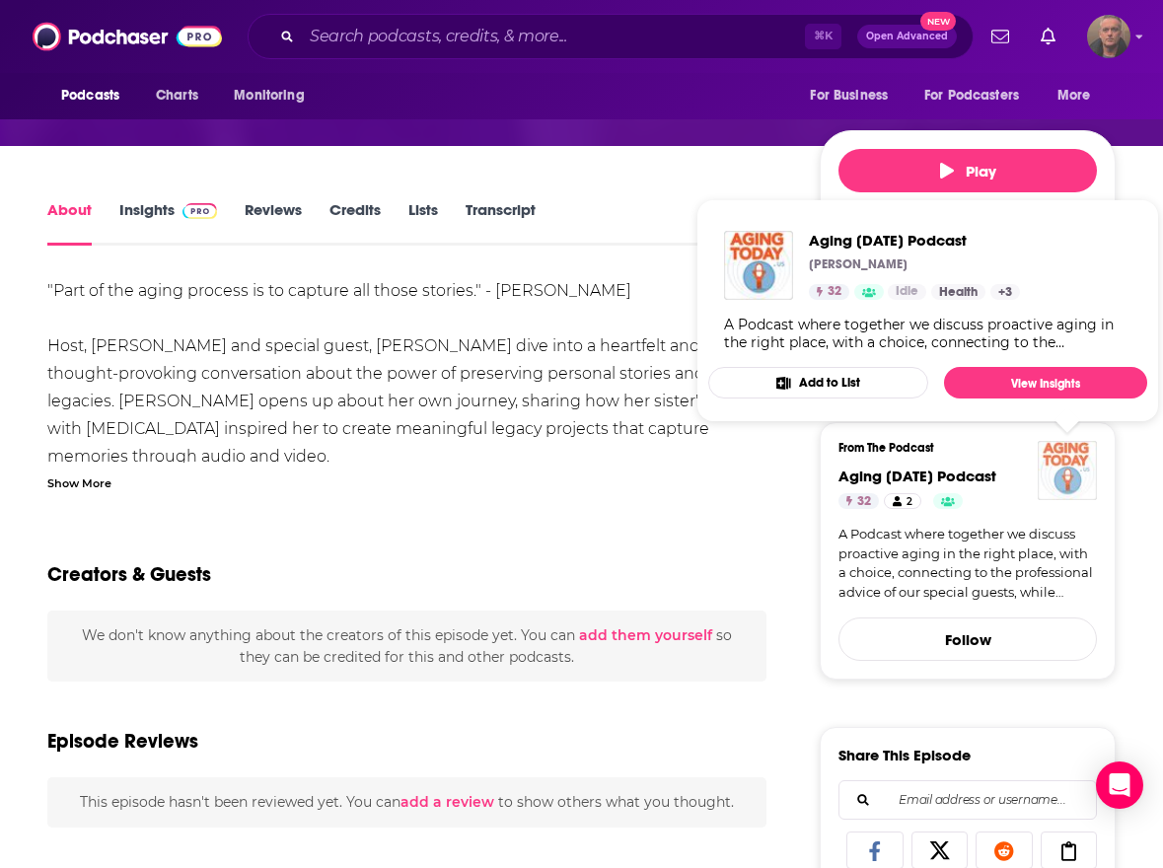
click at [1059, 475] on img "Aging Today Podcast" at bounding box center [1067, 470] width 59 height 59
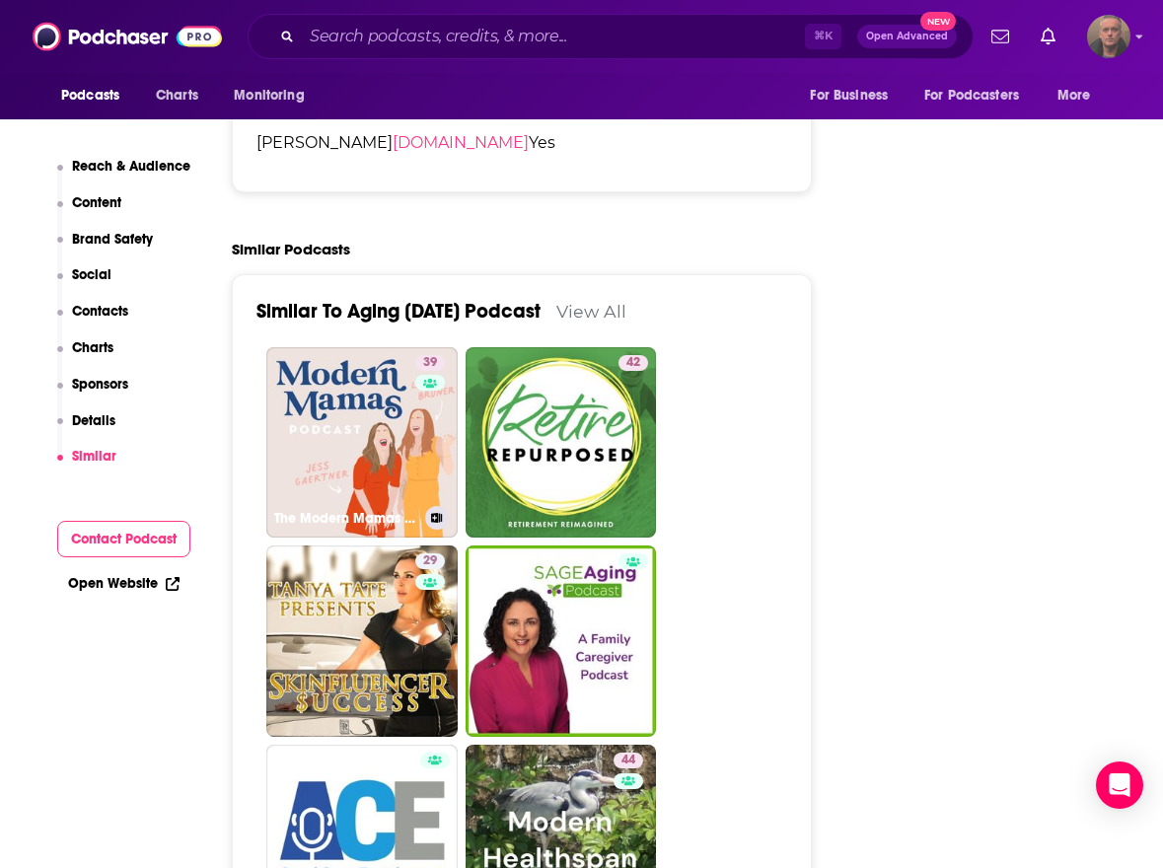
scroll to position [3286, 0]
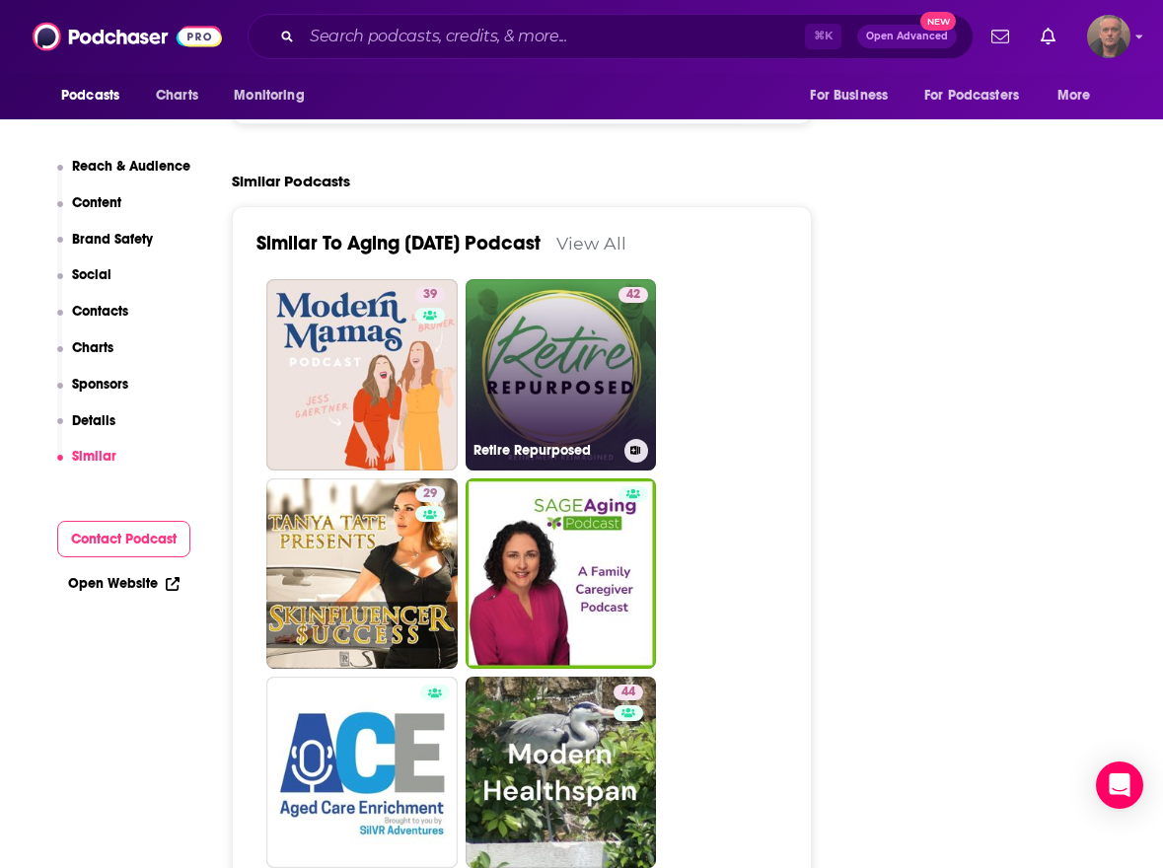
click at [510, 380] on link "42 Retire Repurposed" at bounding box center [561, 374] width 191 height 191
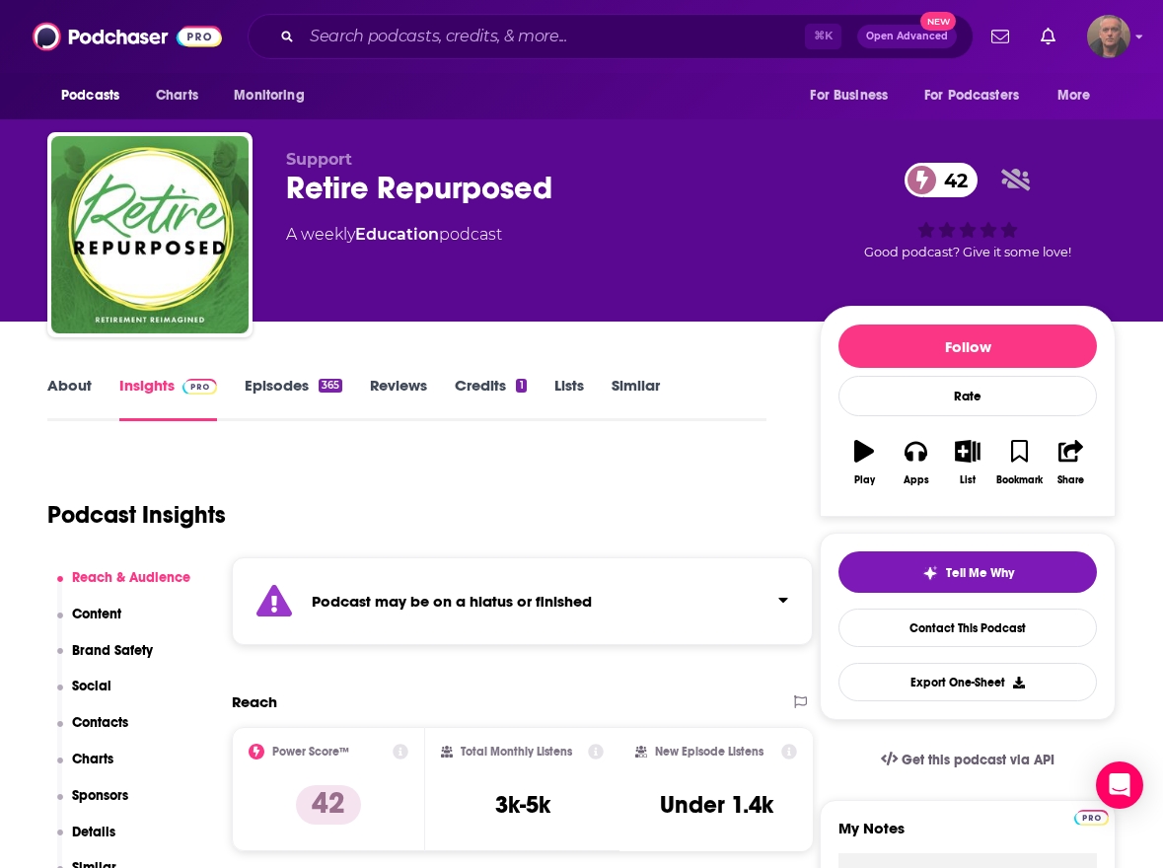
type input "[URL][DOMAIN_NAME][DATE]"
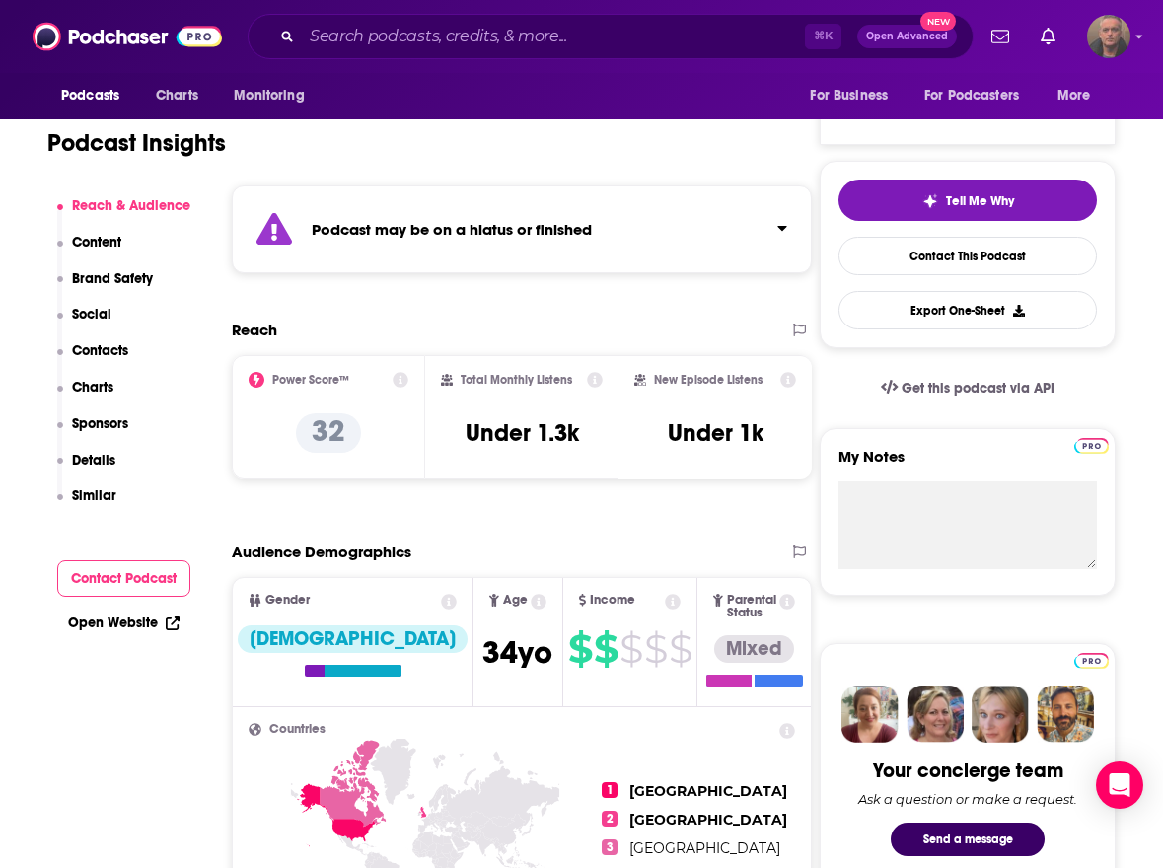
scroll to position [190, 0]
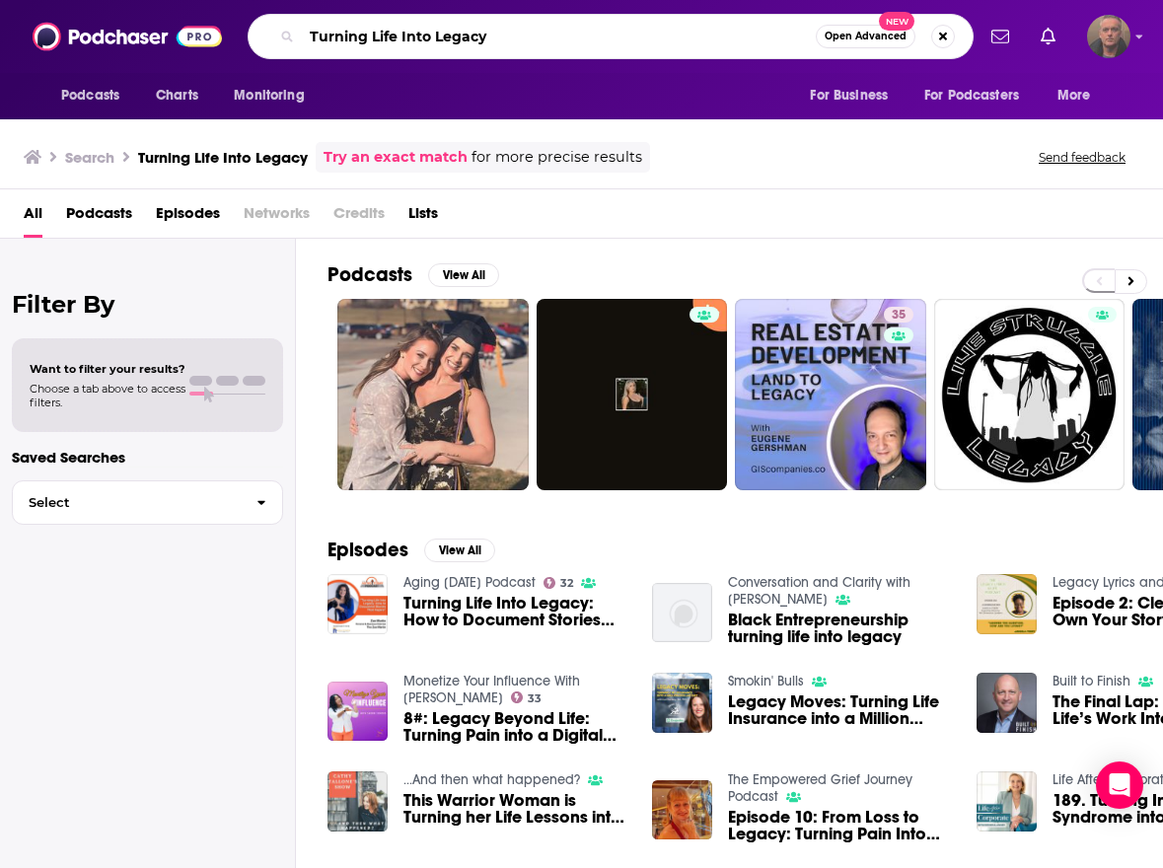
drag, startPoint x: 518, startPoint y: 37, endPoint x: 284, endPoint y: 37, distance: 233.8
click at [284, 37] on div "Turning Life Into Legacy Open Advanced New" at bounding box center [611, 36] width 726 height 45
paste input "In Our Time / [GEOGRAPHIC_DATA] Discs"
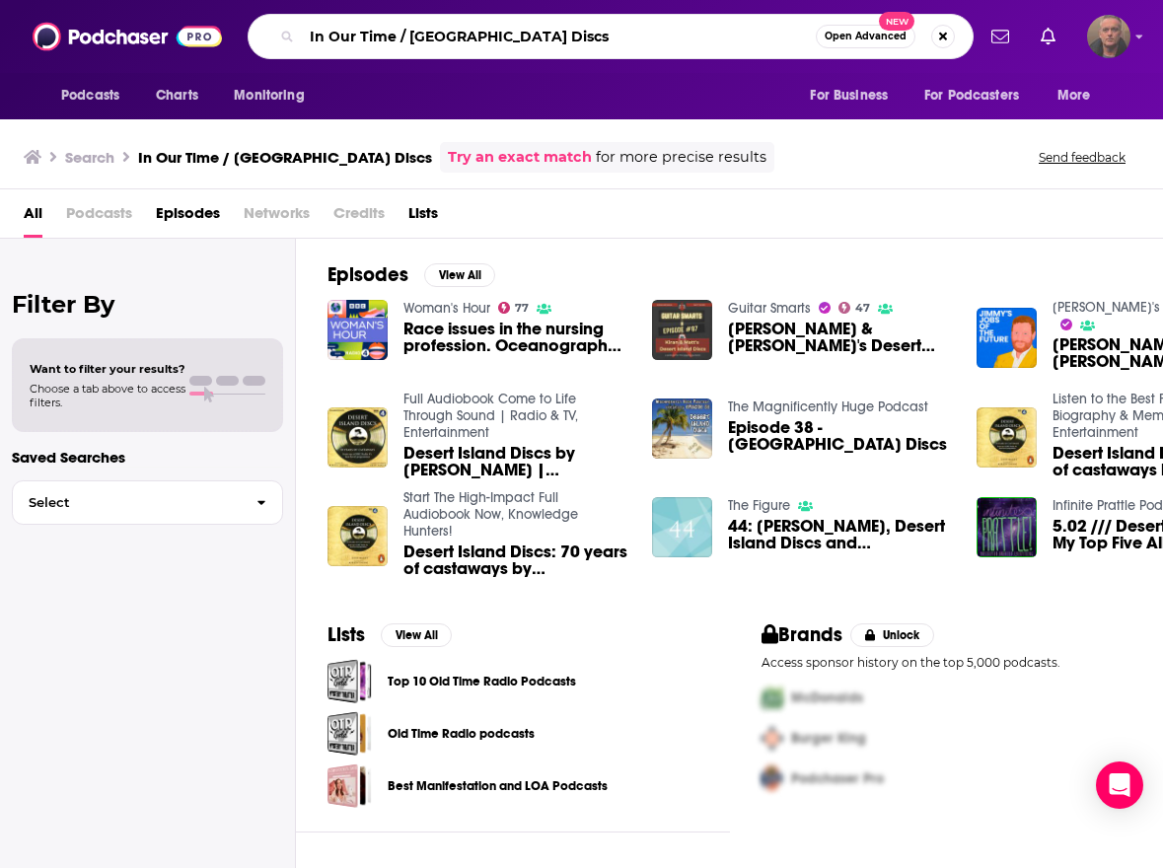
drag, startPoint x: 558, startPoint y: 36, endPoint x: 292, endPoint y: 36, distance: 266.3
click at [292, 36] on div "In Our Time / [GEOGRAPHIC_DATA] Discs Open Advanced New" at bounding box center [611, 36] width 726 height 45
paste input "How to Be a Better Human"
type input "How to Be a Better Human"
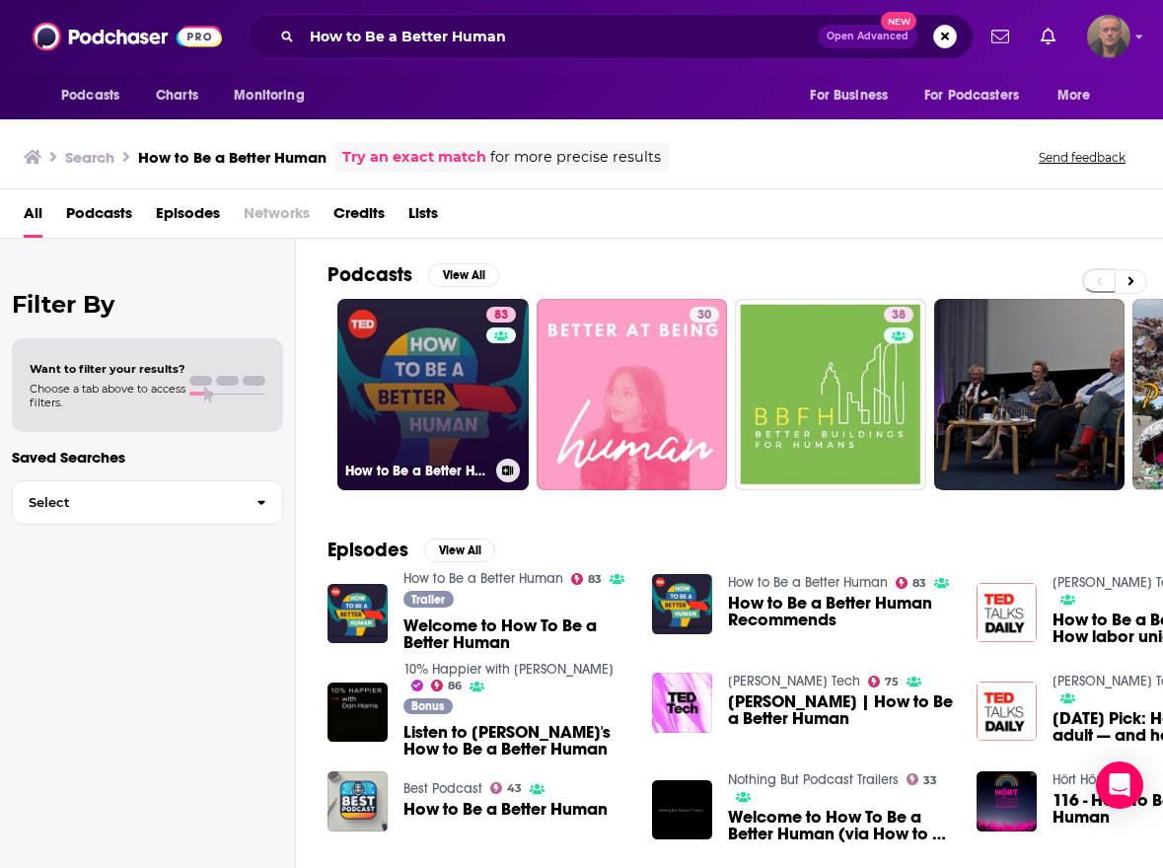
click at [434, 399] on link "83 How to Be a Better Human" at bounding box center [432, 394] width 191 height 191
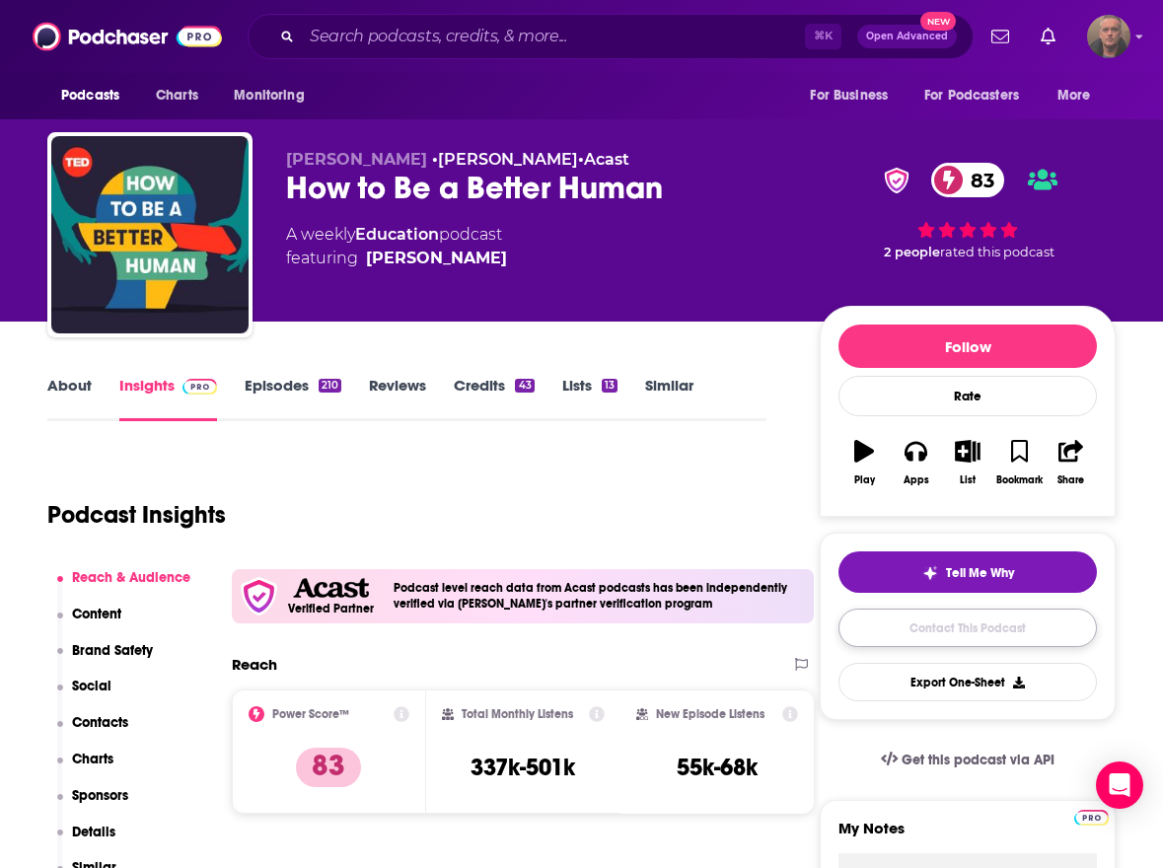
click at [875, 625] on link "Contact This Podcast" at bounding box center [967, 628] width 258 height 38
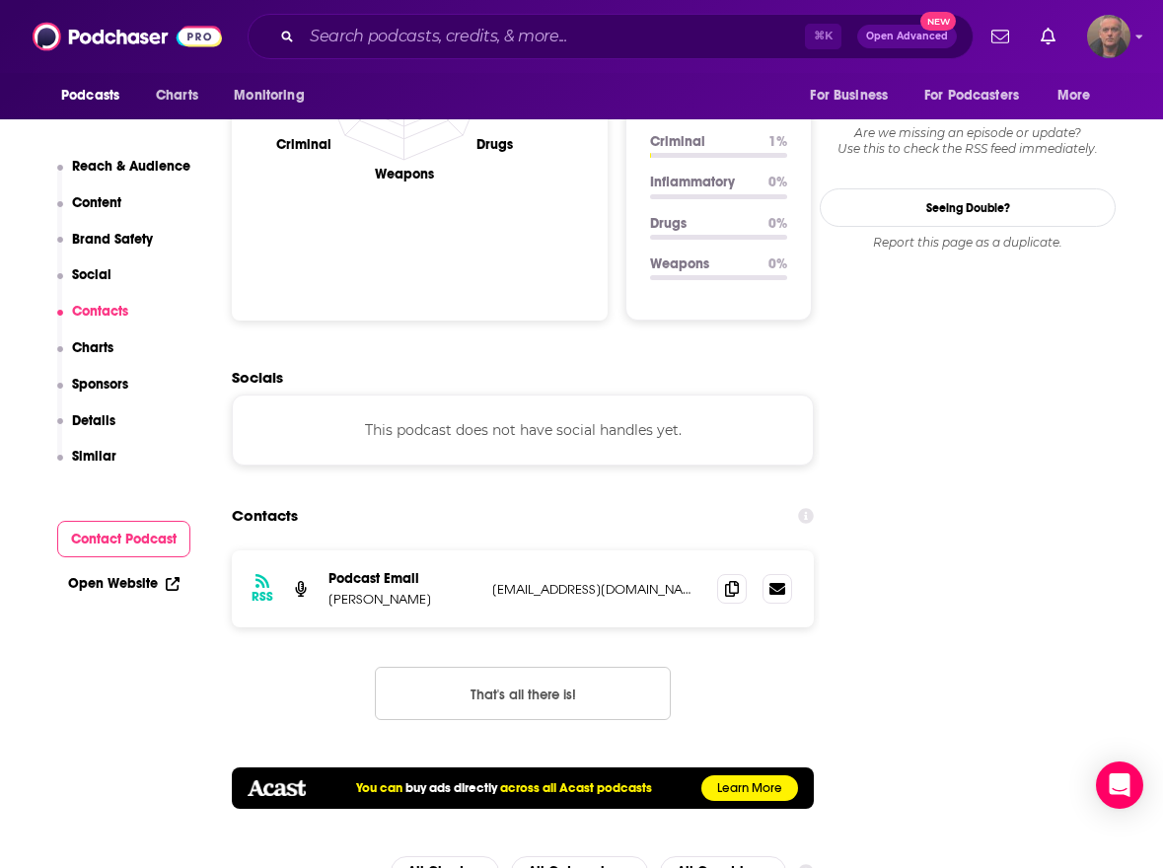
scroll to position [2404, 0]
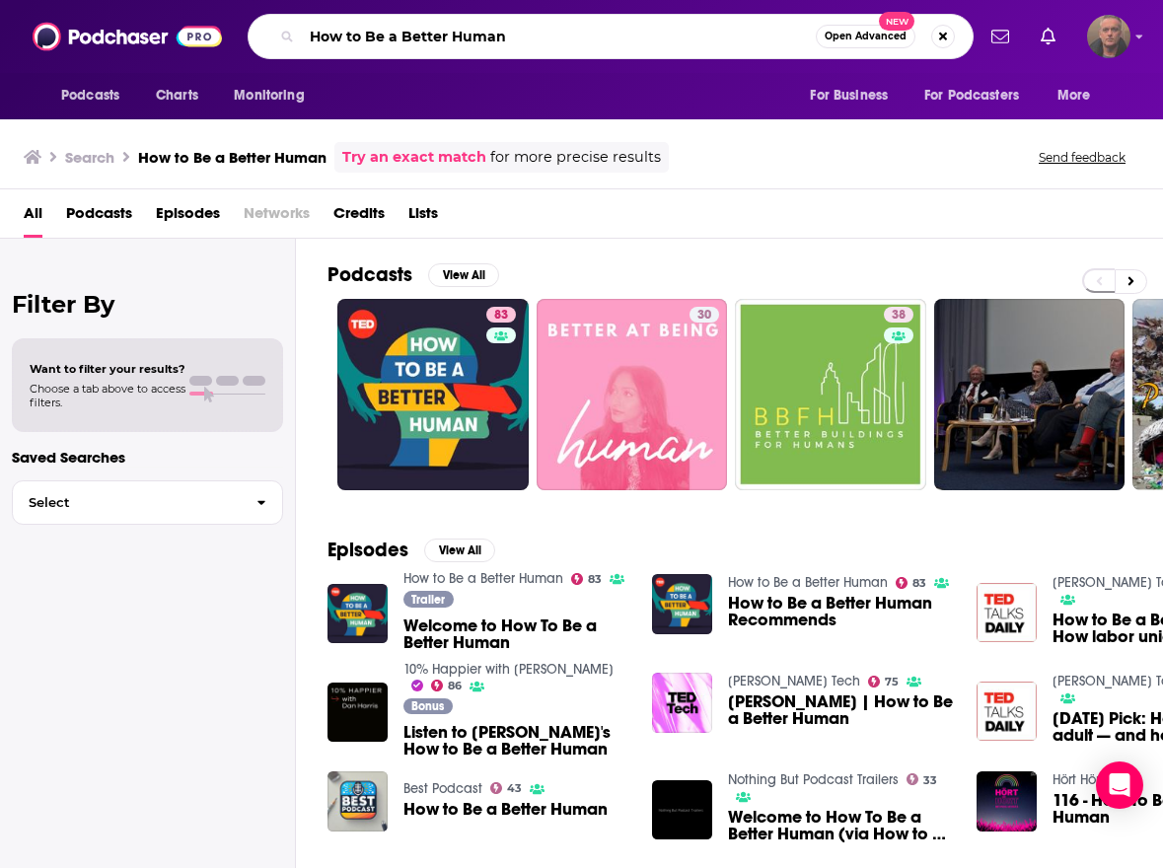
drag, startPoint x: 541, startPoint y: 33, endPoint x: 294, endPoint y: 31, distance: 246.6
click at [294, 31] on div "How to Be a Better Human Open Advanced New" at bounding box center [611, 36] width 726 height 45
paste input "[MEDICAL_DATA] Matters & Minding Memory"
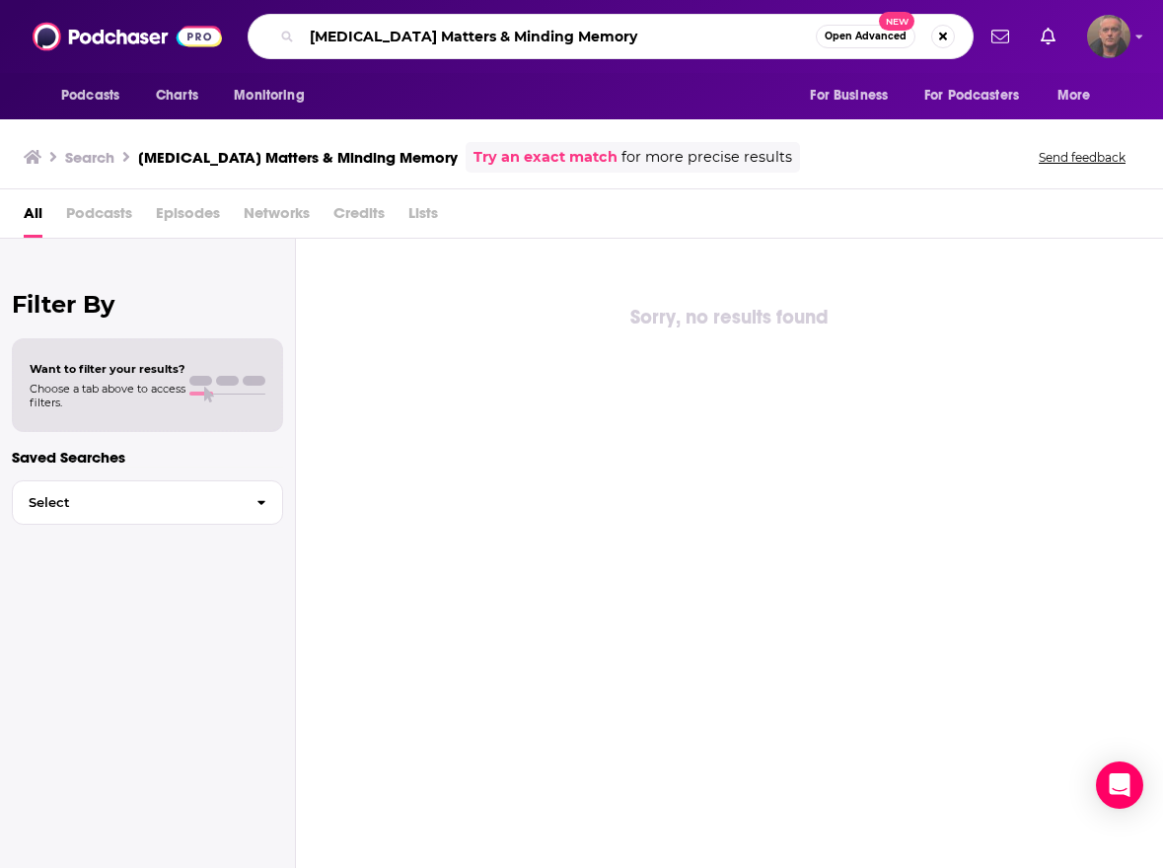
drag, startPoint x: 446, startPoint y: 36, endPoint x: 611, endPoint y: 38, distance: 164.8
click at [611, 38] on input "[MEDICAL_DATA] Matters & Minding Memory" at bounding box center [559, 37] width 514 height 32
type input "Dementia Matters"
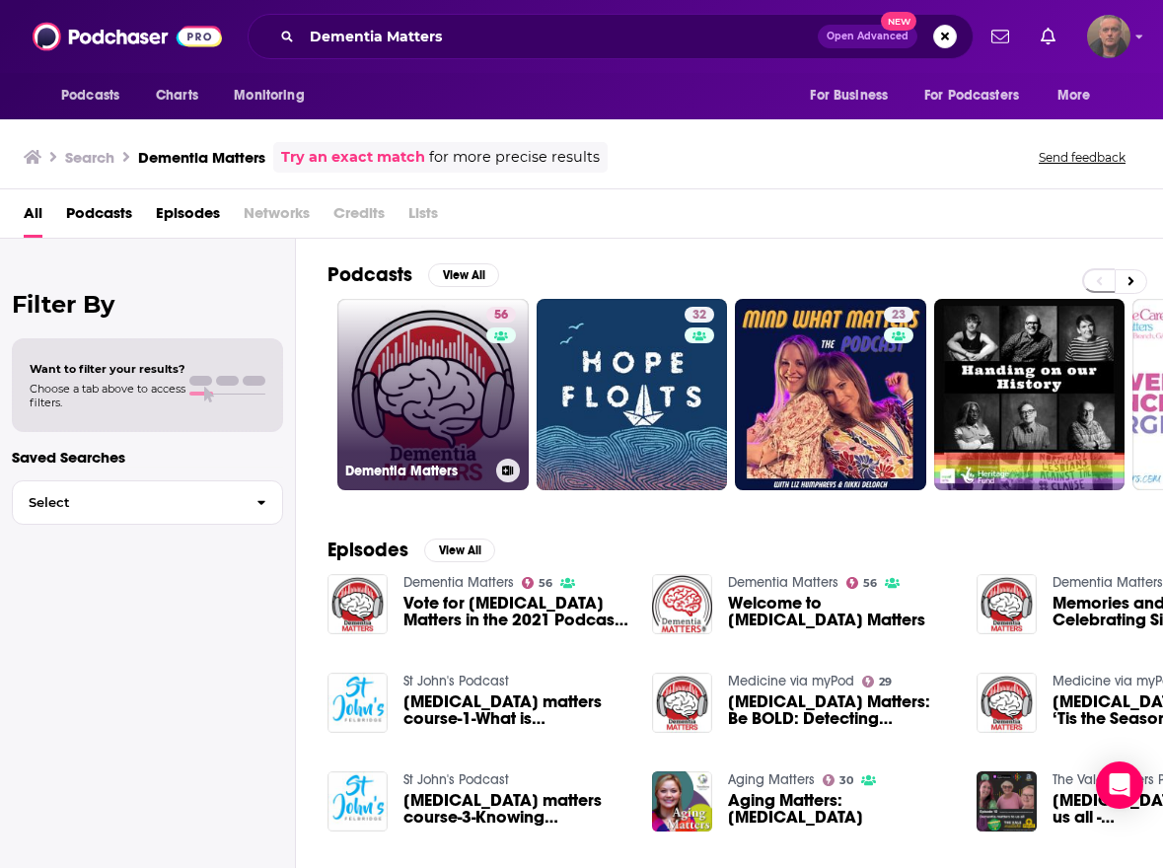
click at [413, 414] on link "56 [MEDICAL_DATA] Matters" at bounding box center [432, 394] width 191 height 191
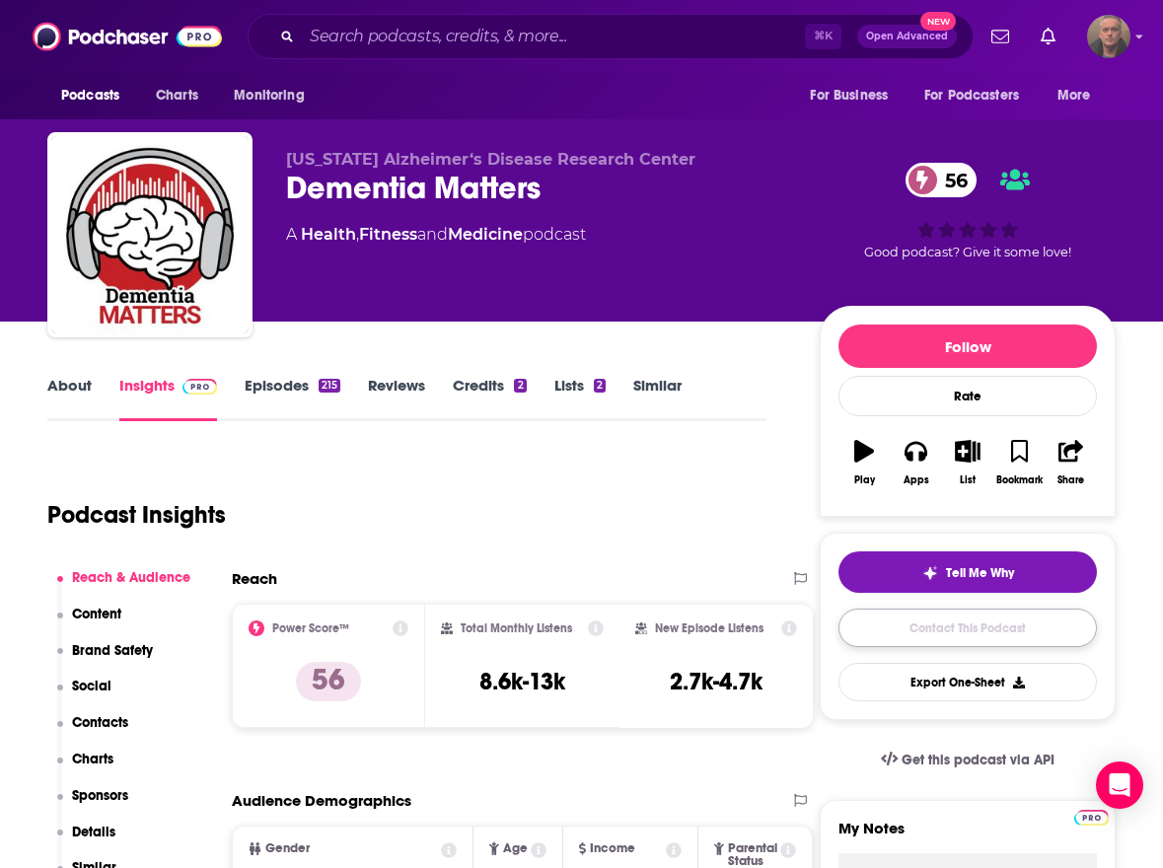
click at [938, 624] on link "Contact This Podcast" at bounding box center [967, 628] width 258 height 38
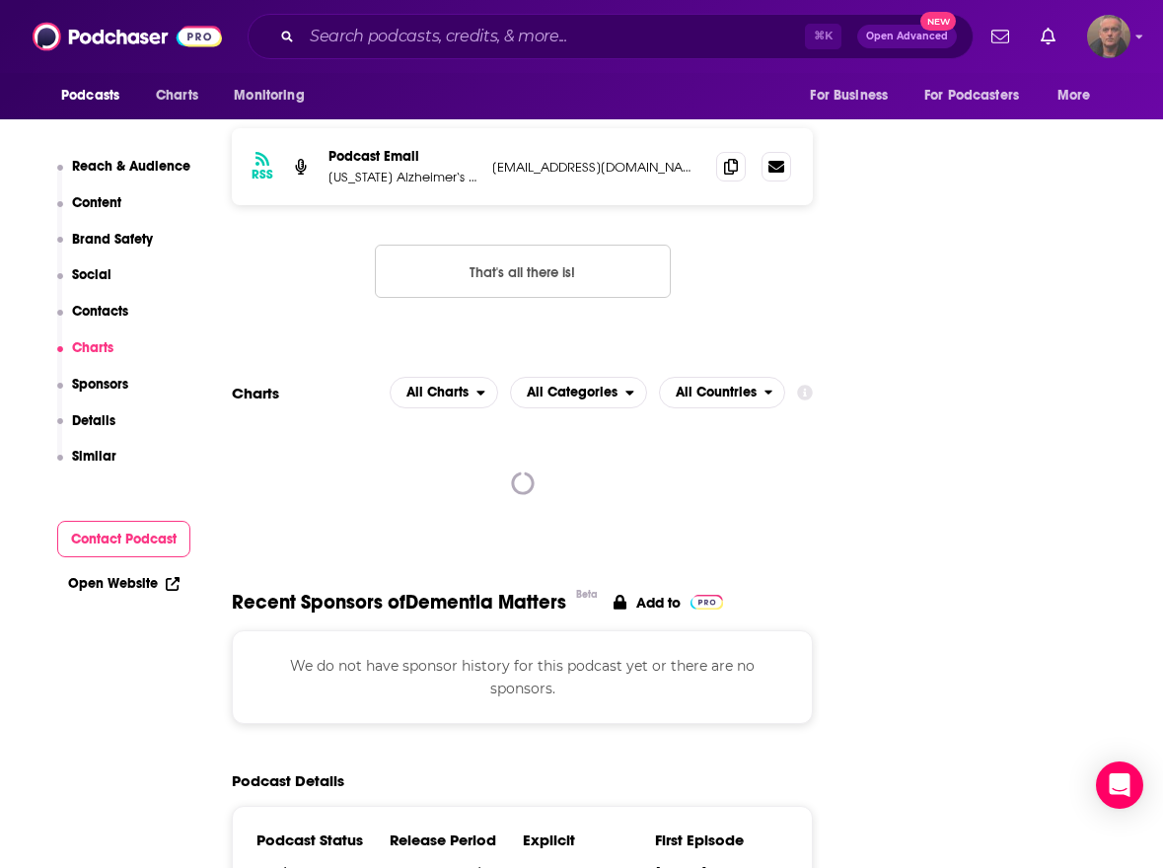
scroll to position [2278, 0]
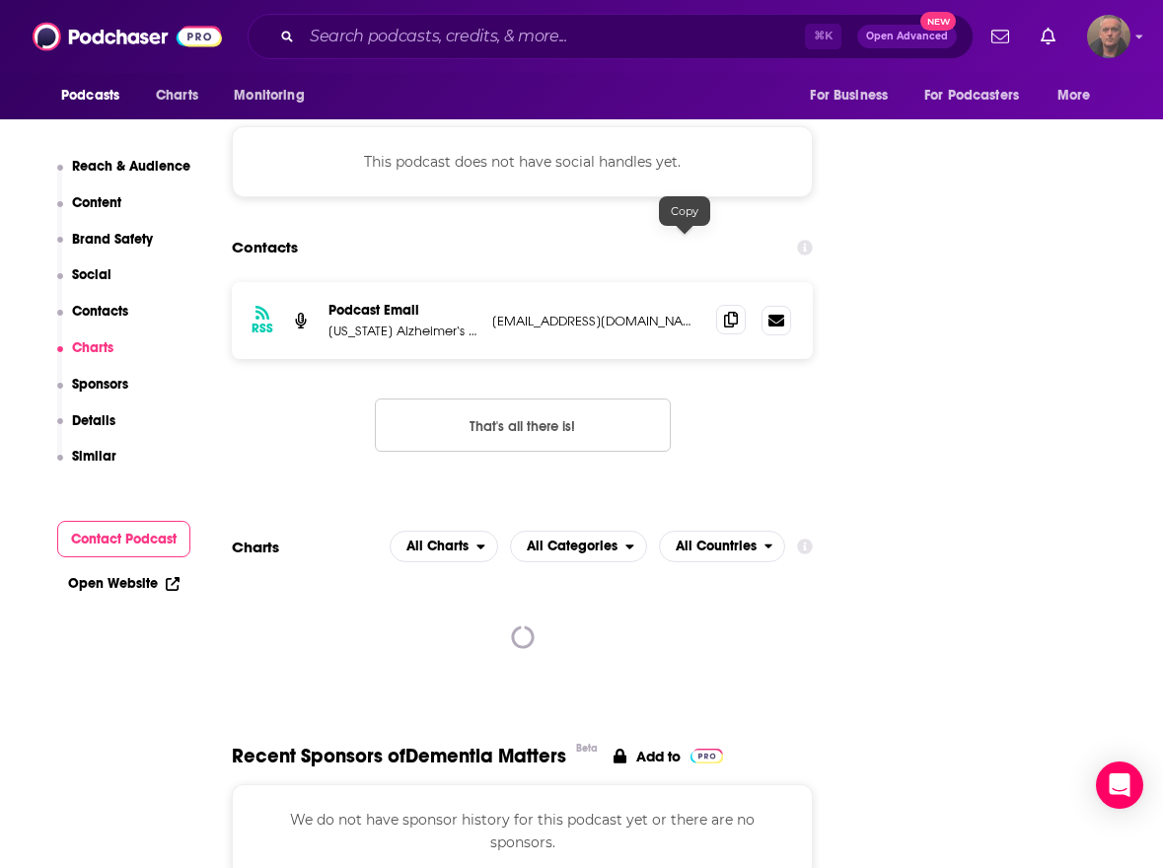
click at [724, 312] on icon at bounding box center [731, 320] width 14 height 16
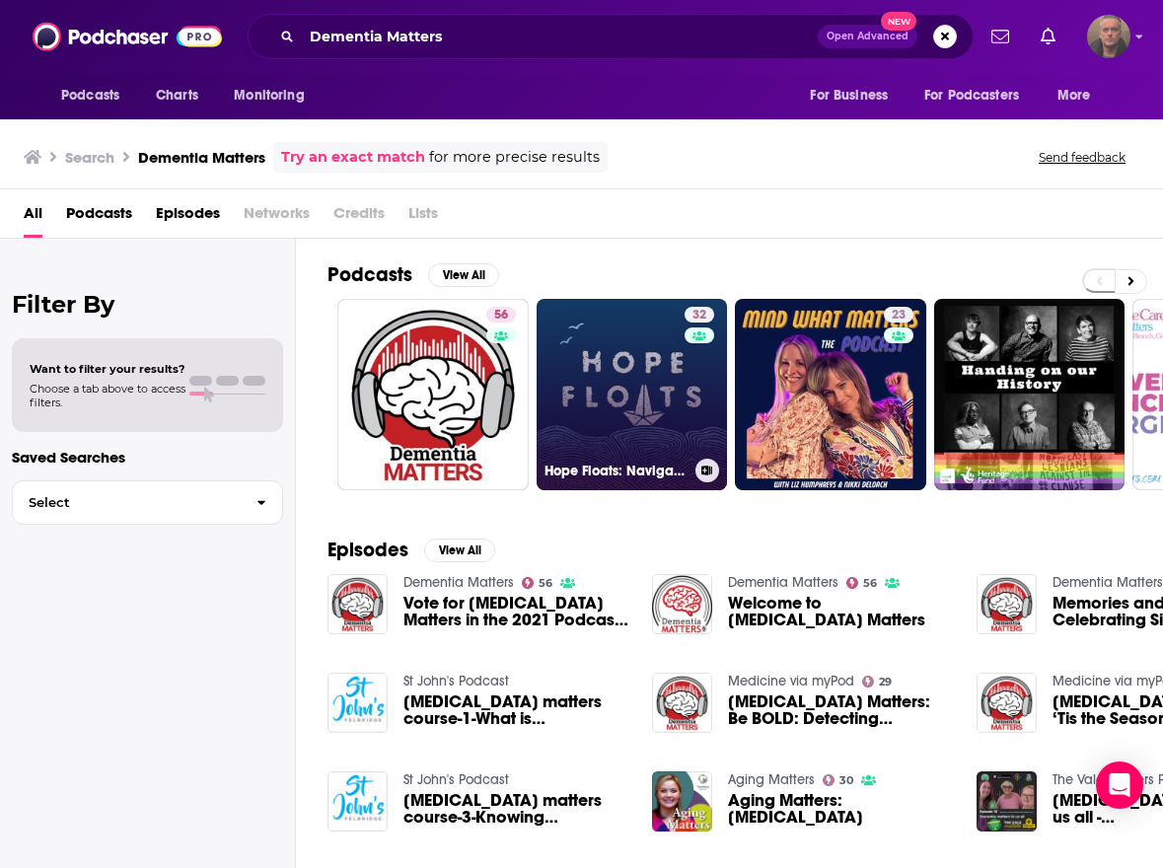
click at [665, 418] on link "32 Hope Floats: Navigating Caregiving in [MEDICAL_DATA]" at bounding box center [632, 394] width 191 height 191
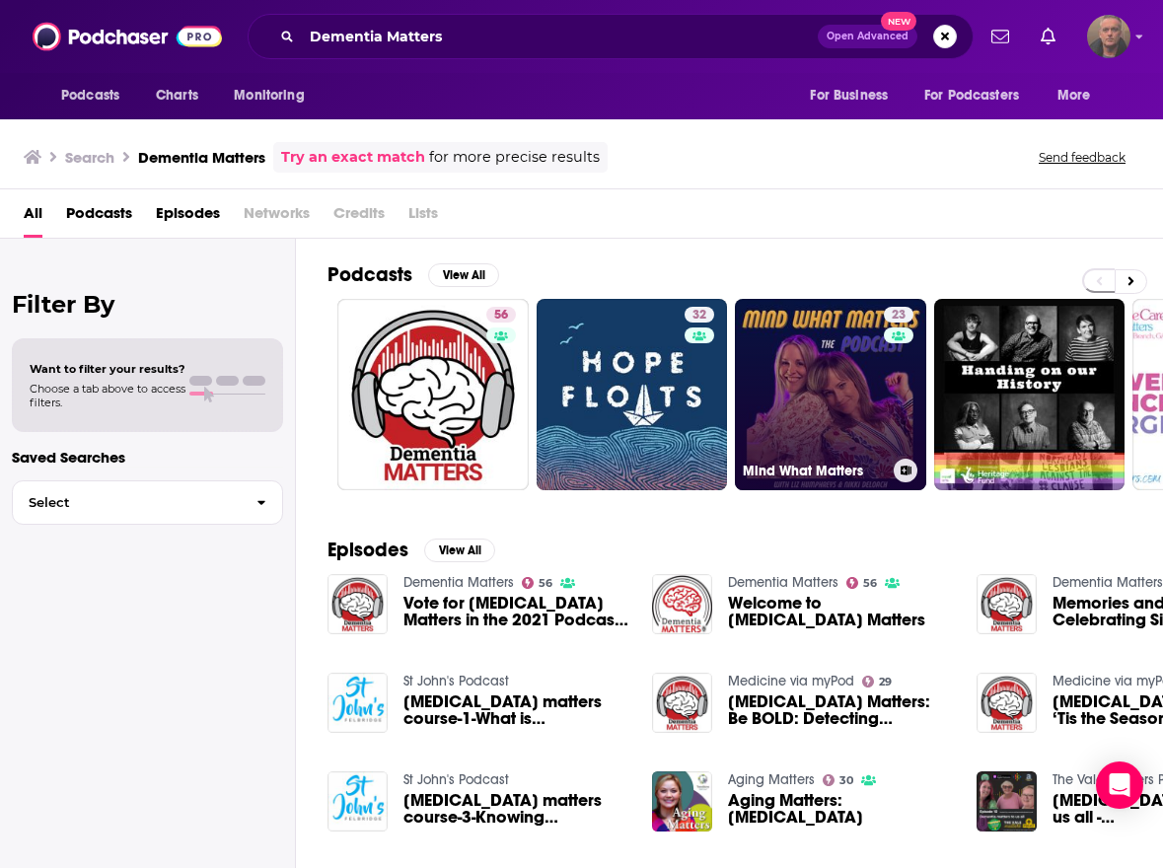
click at [807, 409] on link "23 Mind What Matters" at bounding box center [830, 394] width 191 height 191
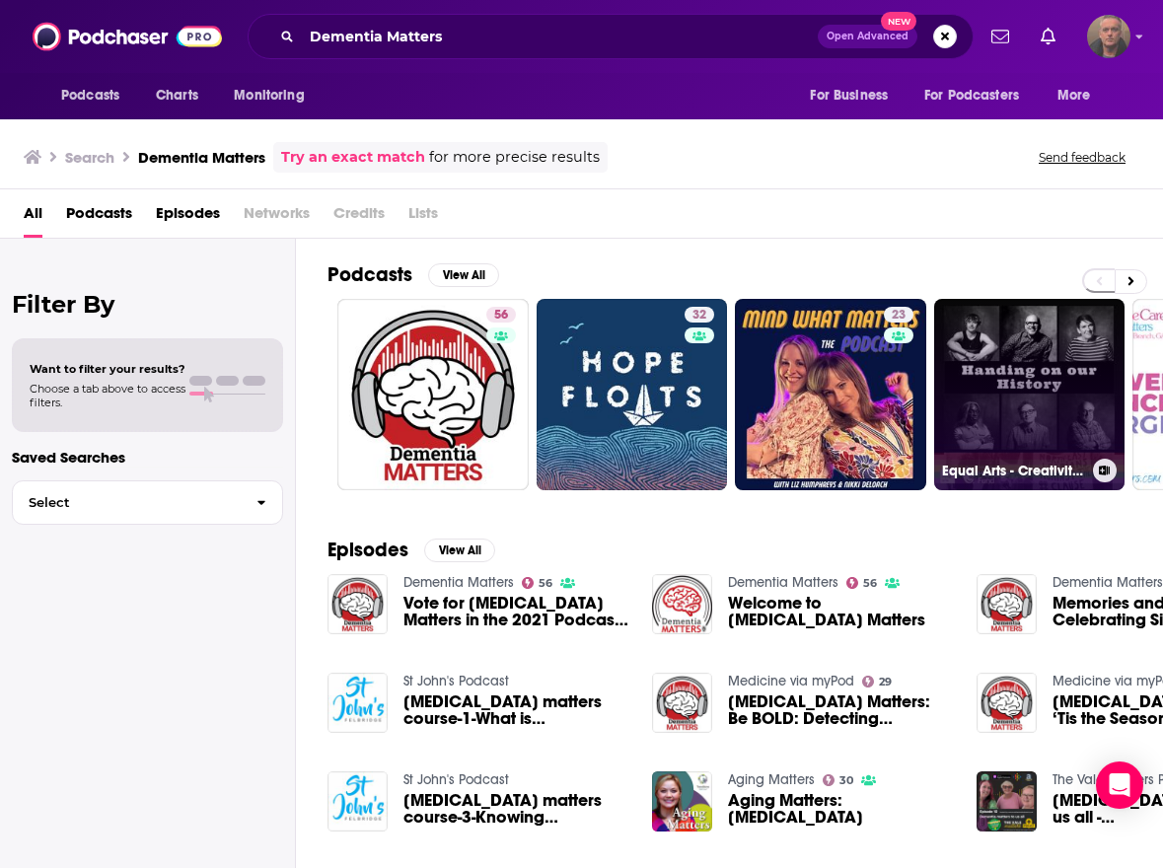
click at [983, 426] on link "Equal Arts - Creativity Matters" at bounding box center [1029, 394] width 191 height 191
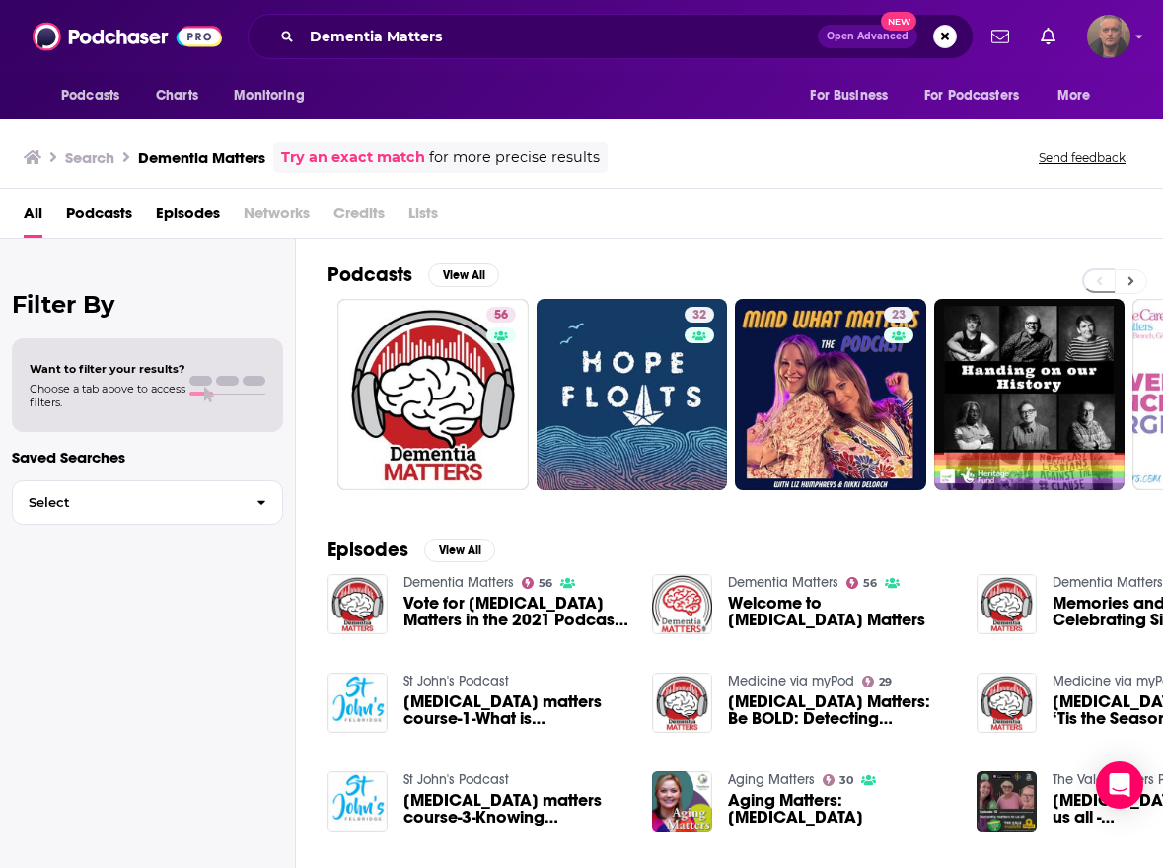
click at [1133, 278] on button at bounding box center [1131, 281] width 33 height 25
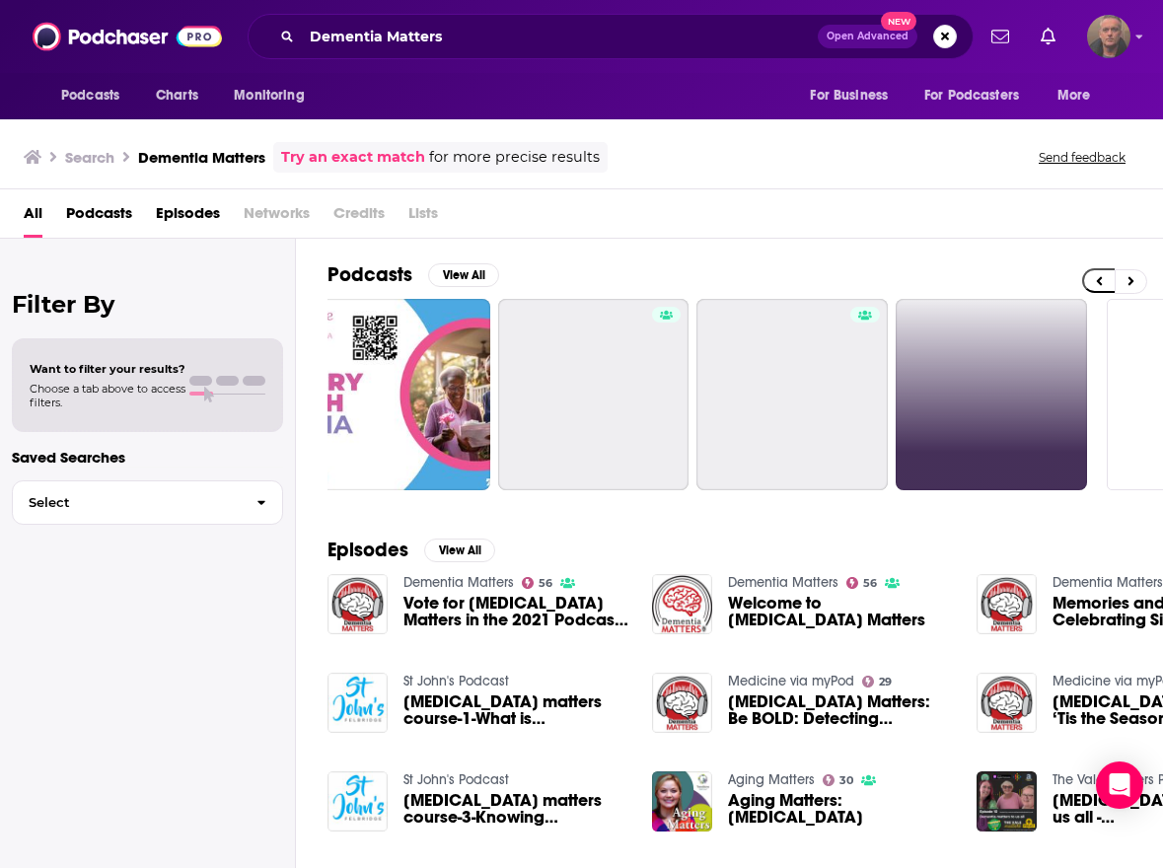
scroll to position [0, 835]
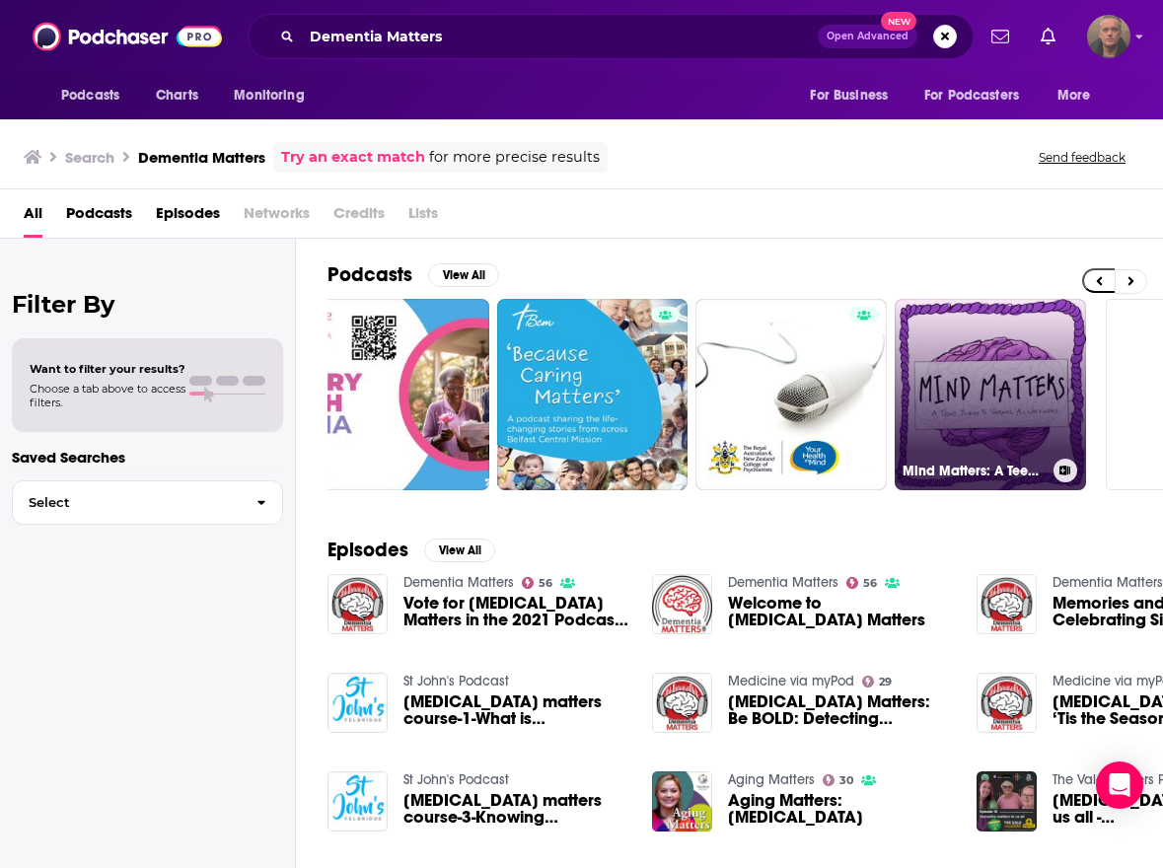
click at [918, 379] on link "Mind Matters: A Teen’s Journey to Unravel Alzheimer’s" at bounding box center [990, 394] width 191 height 191
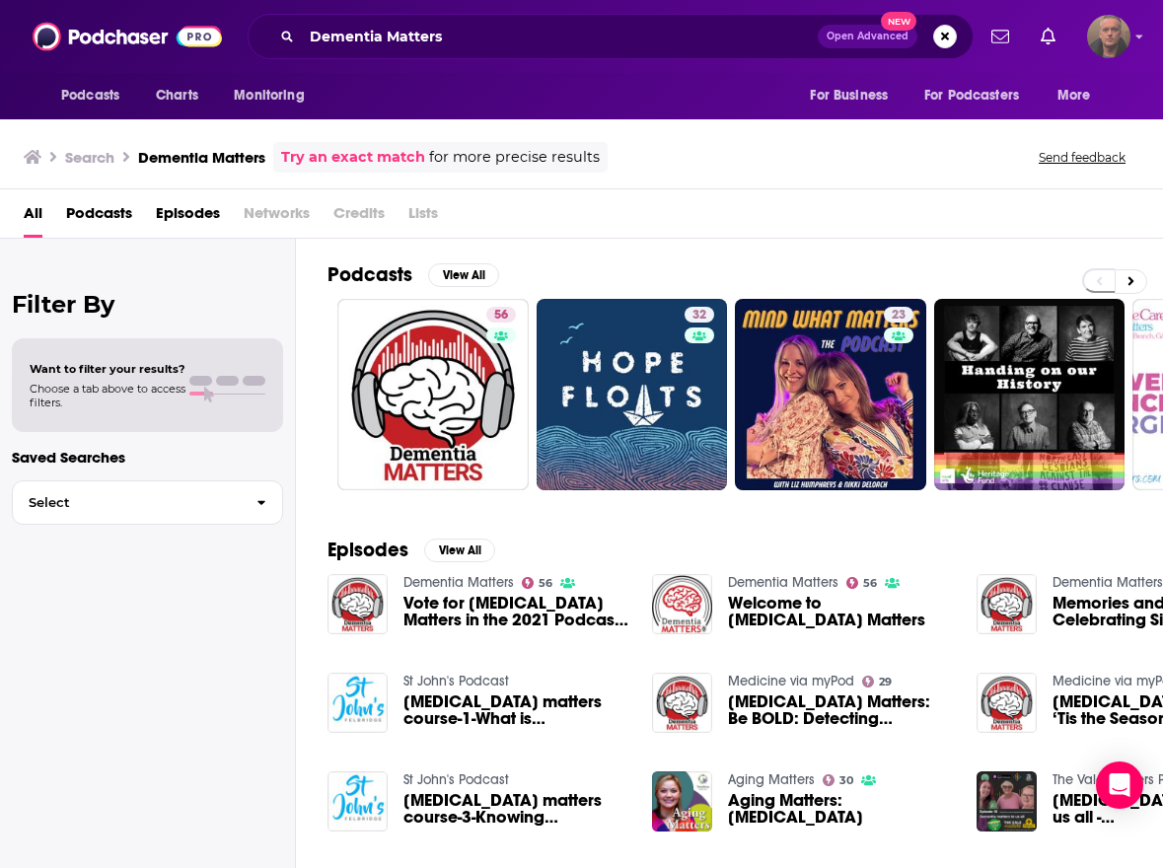
click at [442, 602] on span "Vote for [MEDICAL_DATA] Matters in the 2021 Podcast Awards!" at bounding box center [515, 612] width 225 height 34
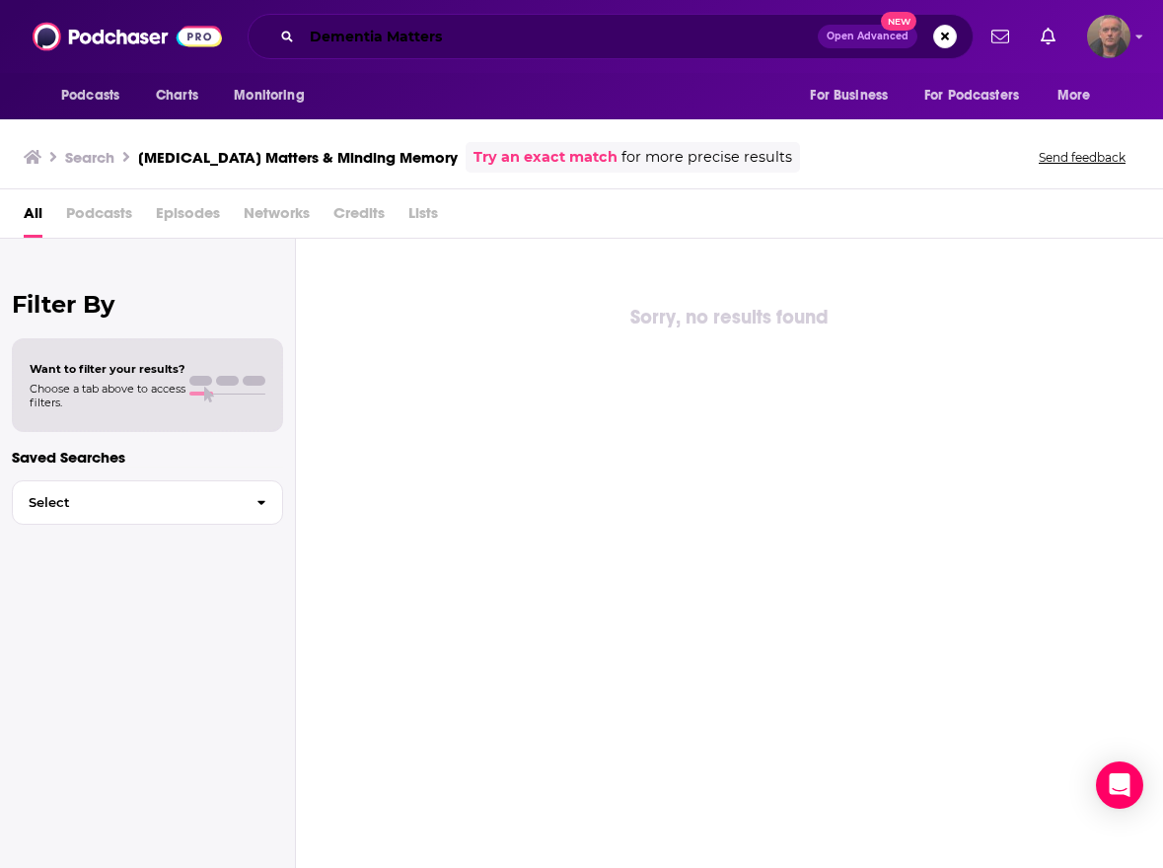
click at [400, 35] on input "Dementia Matters" at bounding box center [560, 37] width 516 height 32
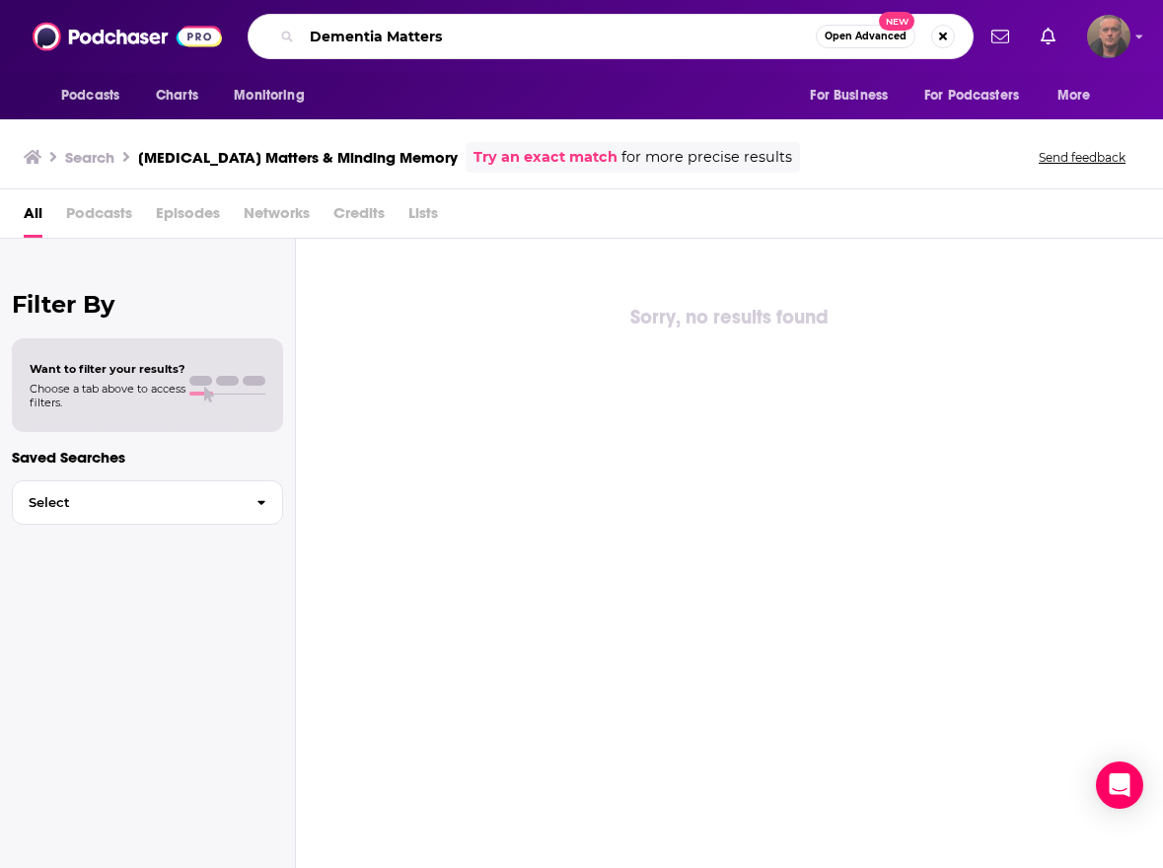
click at [400, 35] on input "Dementia Matters" at bounding box center [559, 37] width 514 height 32
type input "Dementia"
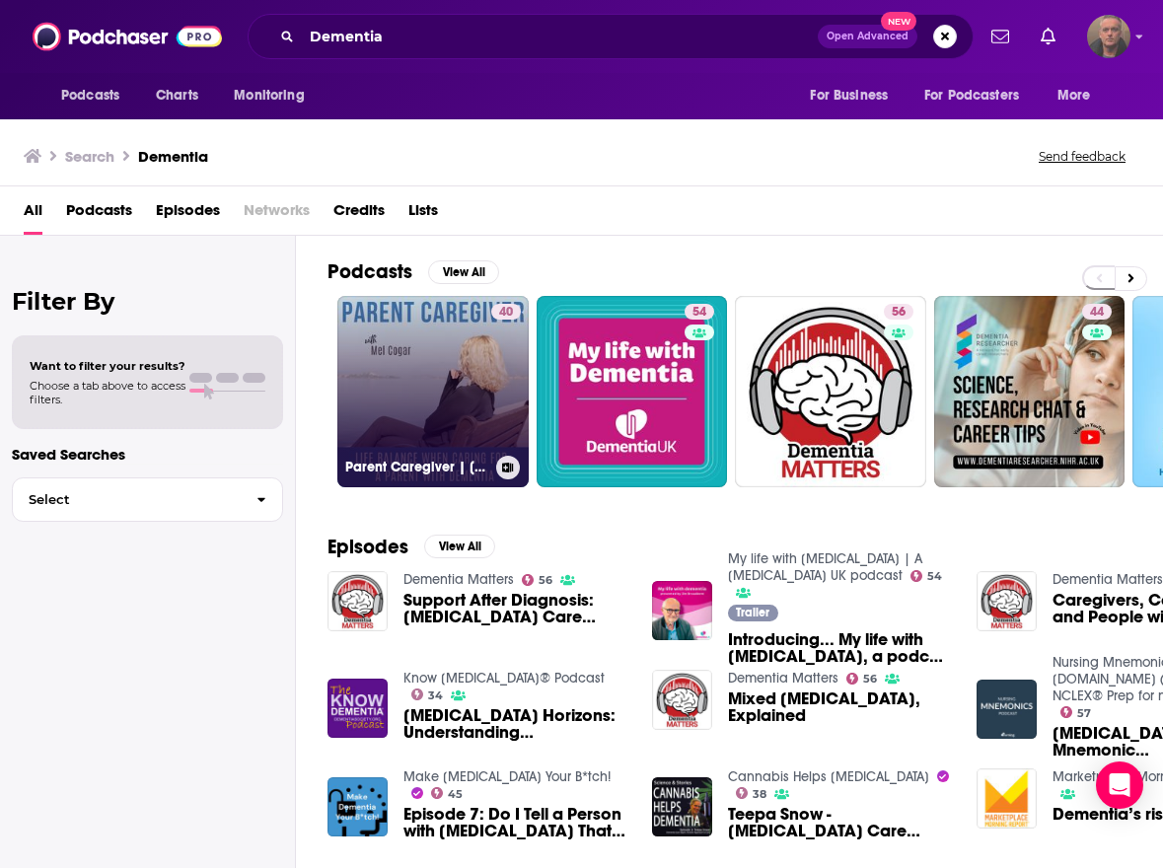
click at [460, 355] on link "40 Parent Caregiver | [MEDICAL_DATA] caregiver, parent with [MEDICAL_DATA], [ME…" at bounding box center [432, 391] width 191 height 191
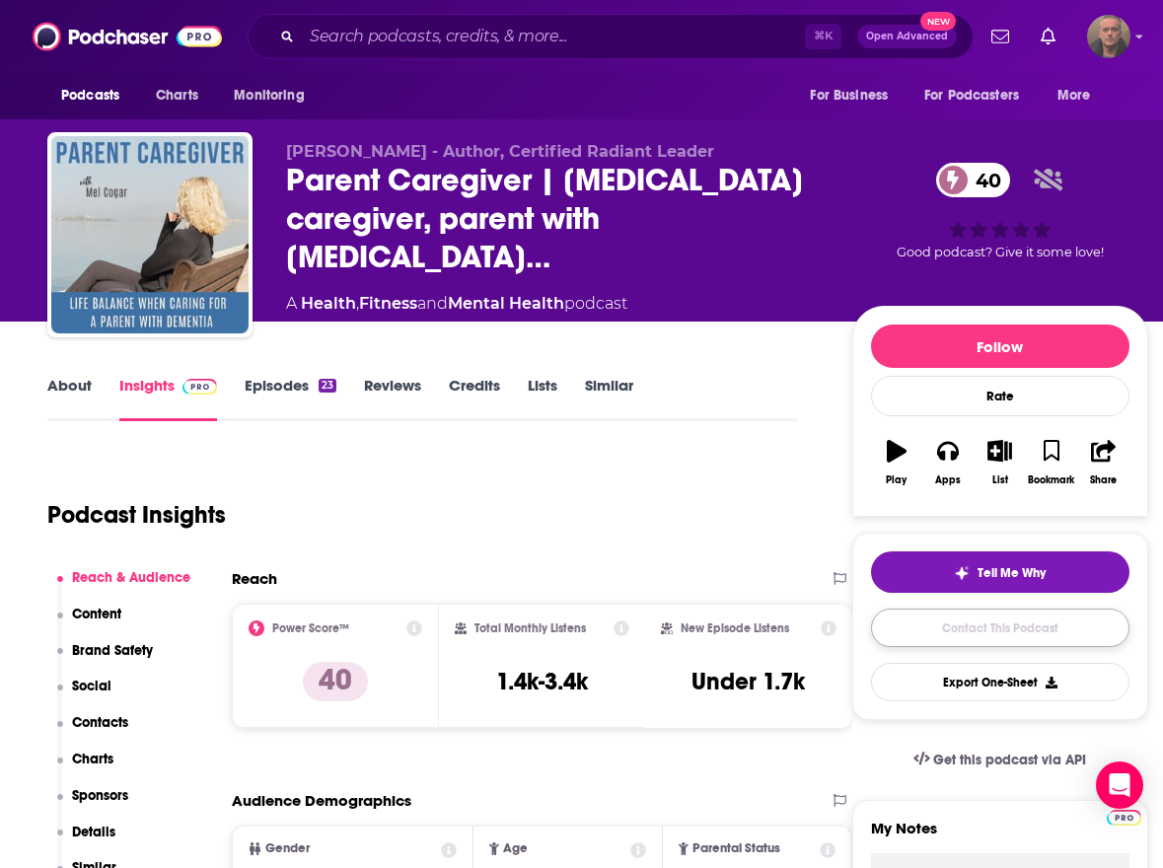
click at [991, 623] on link "Contact This Podcast" at bounding box center [1000, 628] width 258 height 38
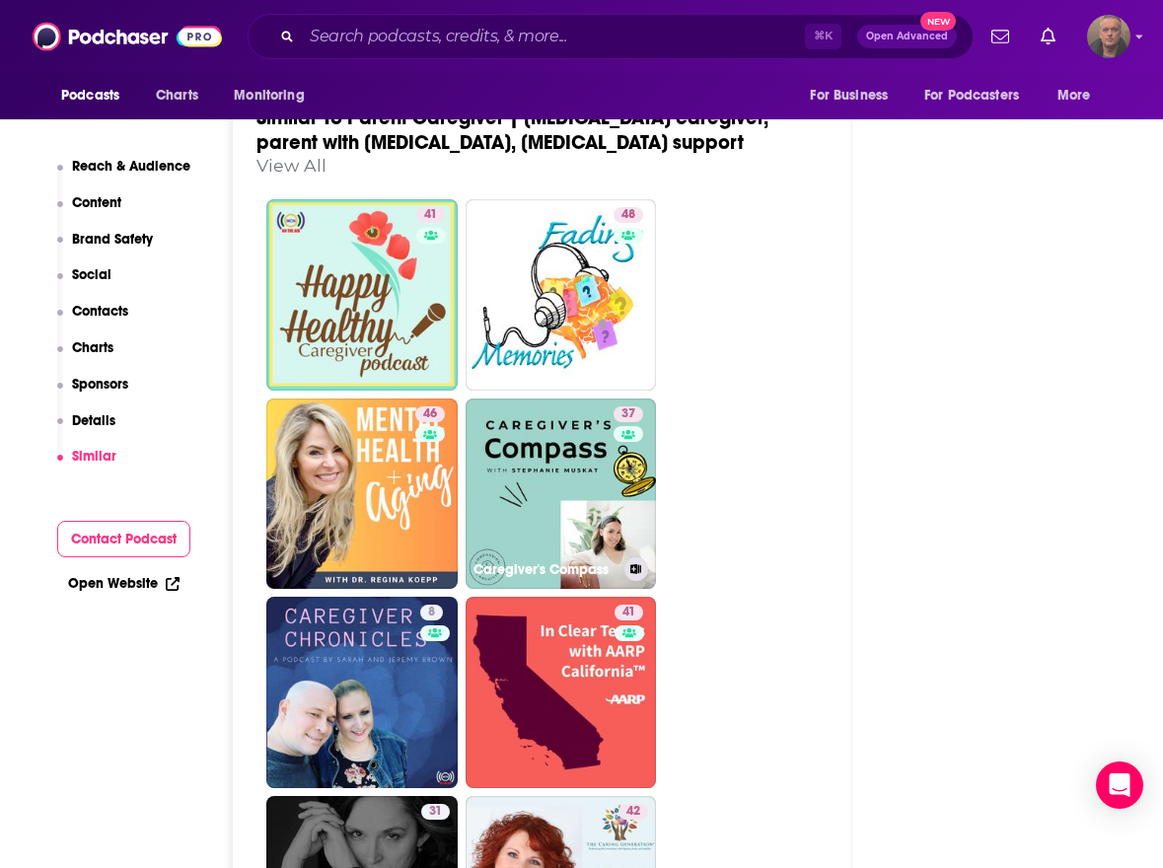
scroll to position [2777, 0]
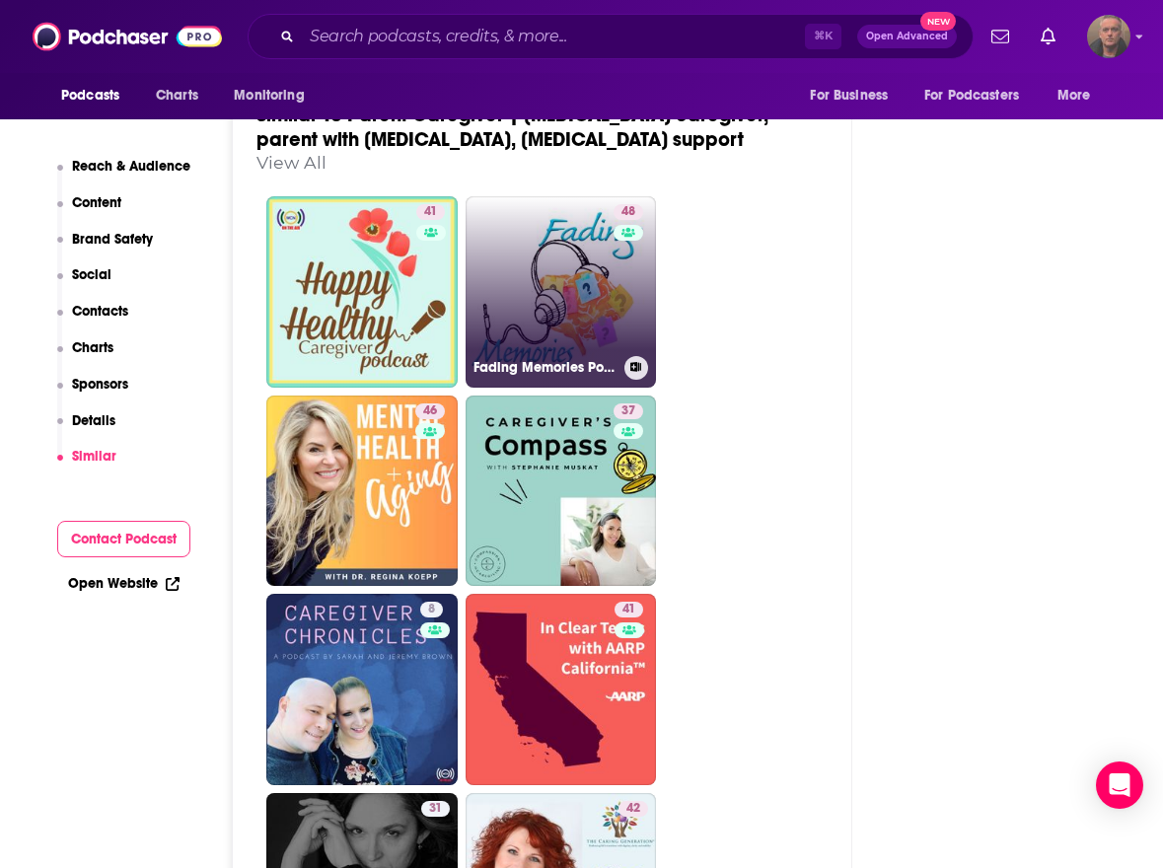
click at [590, 305] on link "48 Fading Memories Podcast" at bounding box center [561, 291] width 191 height 191
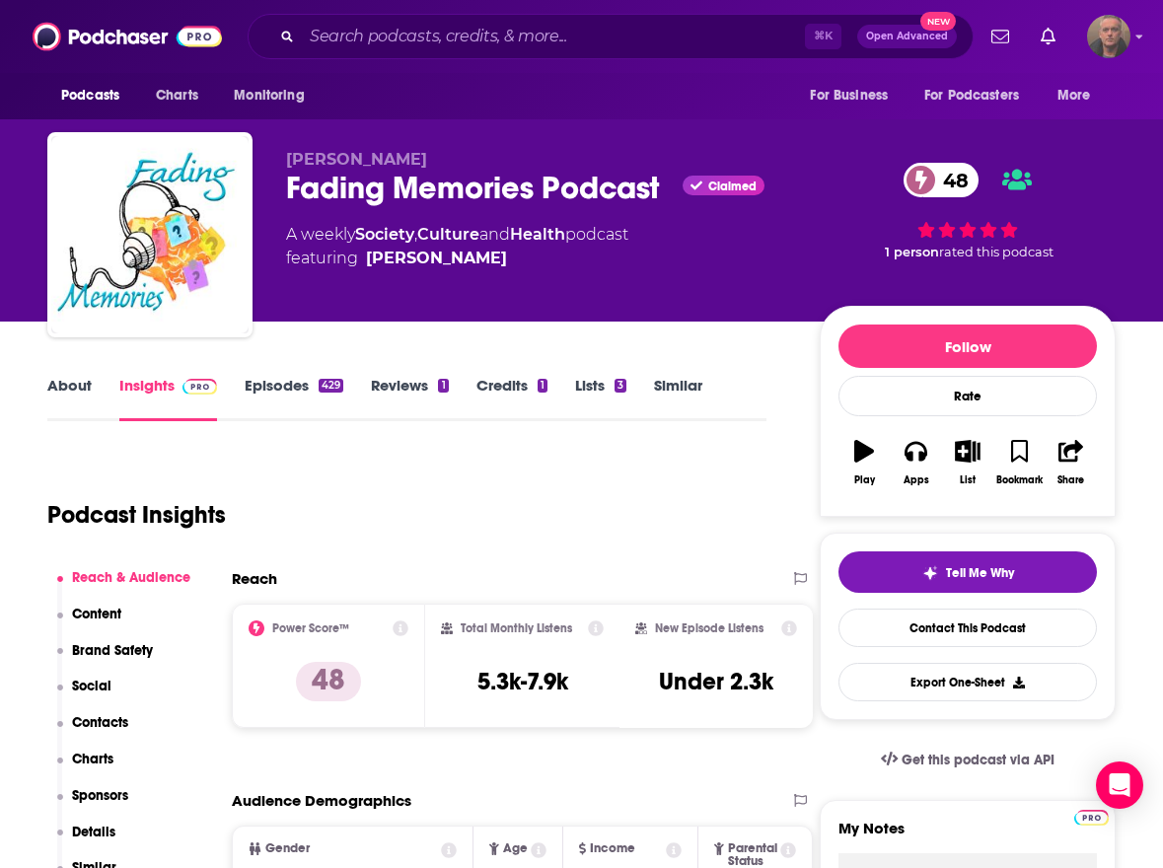
scroll to position [150, 0]
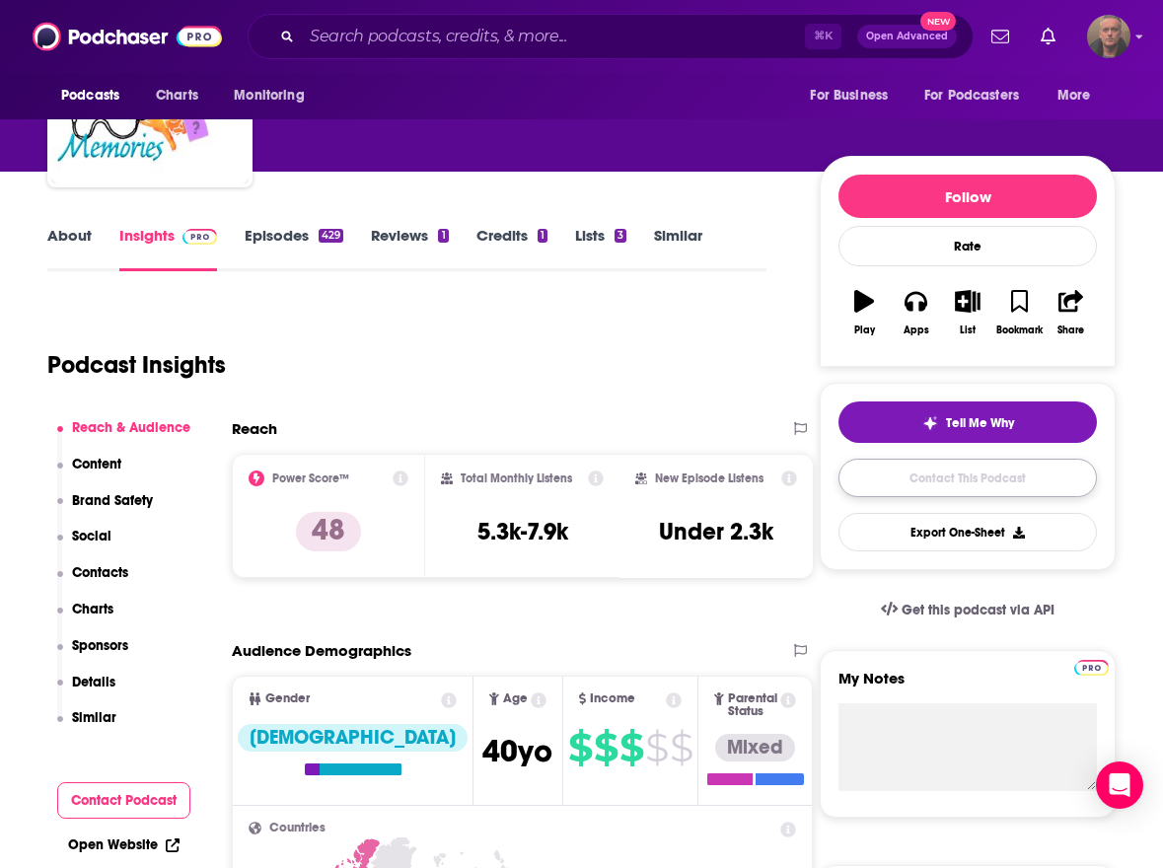
click at [927, 494] on link "Contact This Podcast" at bounding box center [967, 478] width 258 height 38
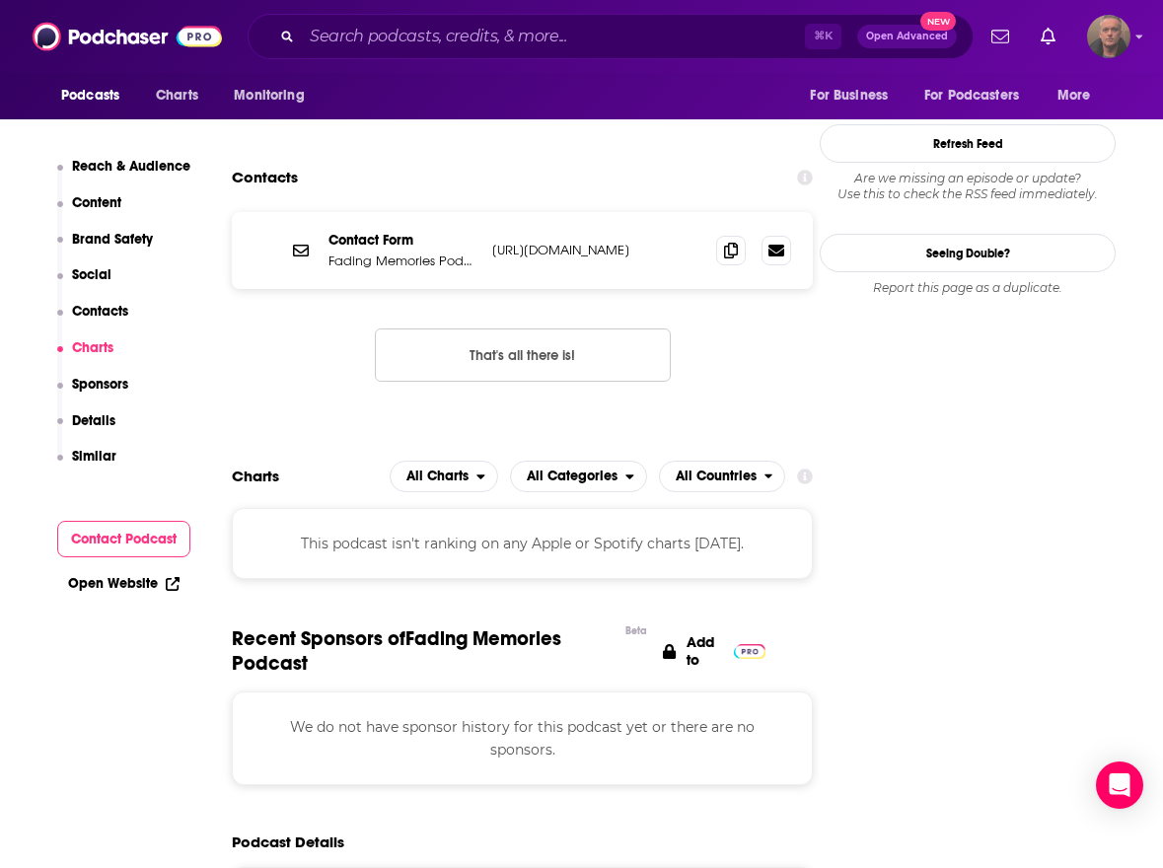
scroll to position [2065, 0]
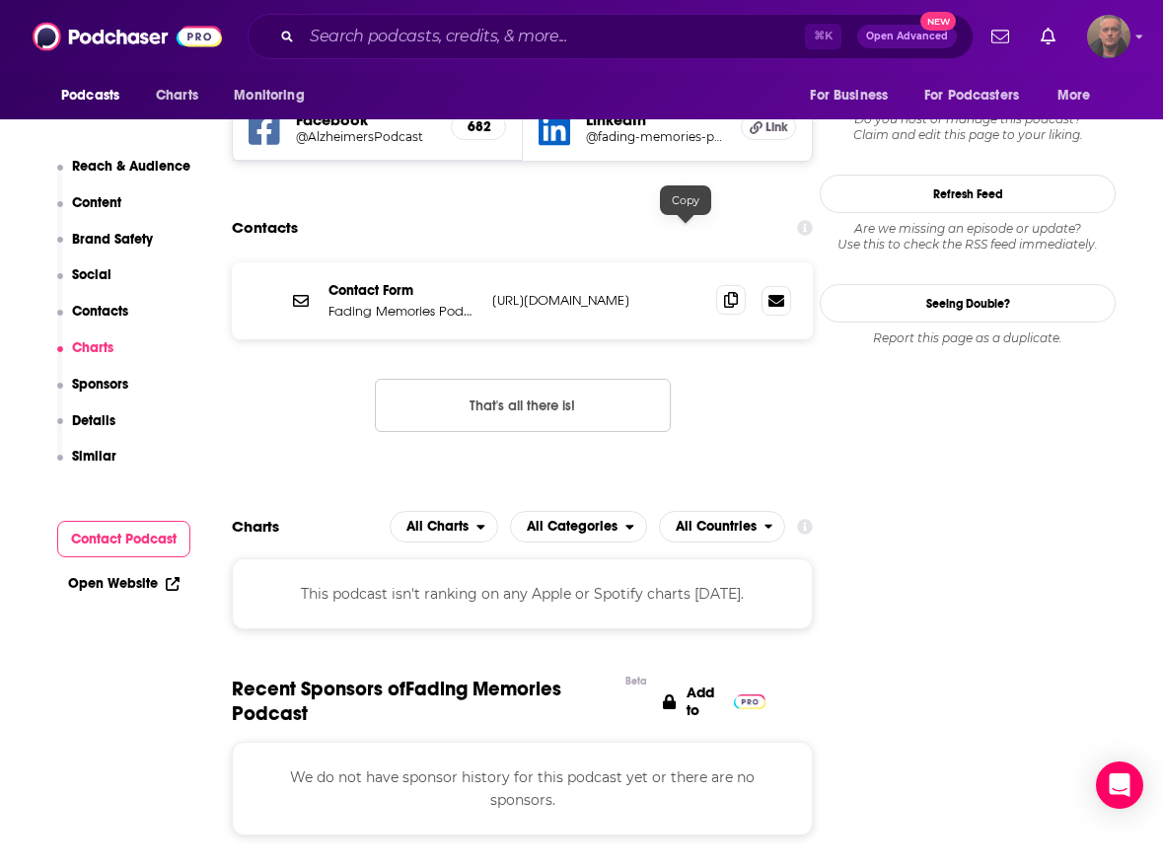
click at [724, 292] on icon at bounding box center [731, 300] width 14 height 16
type input "[URL][DOMAIN_NAME][MEDICAL_DATA]"
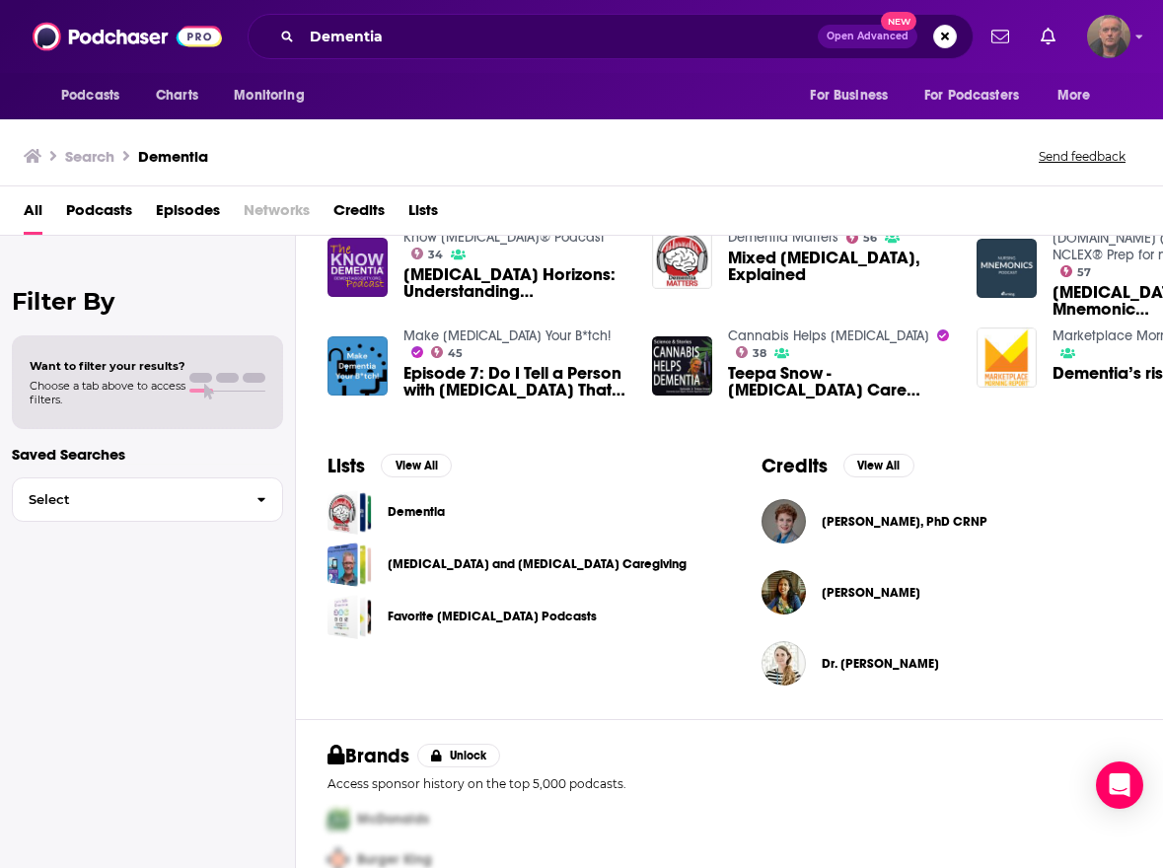
scroll to position [516, 0]
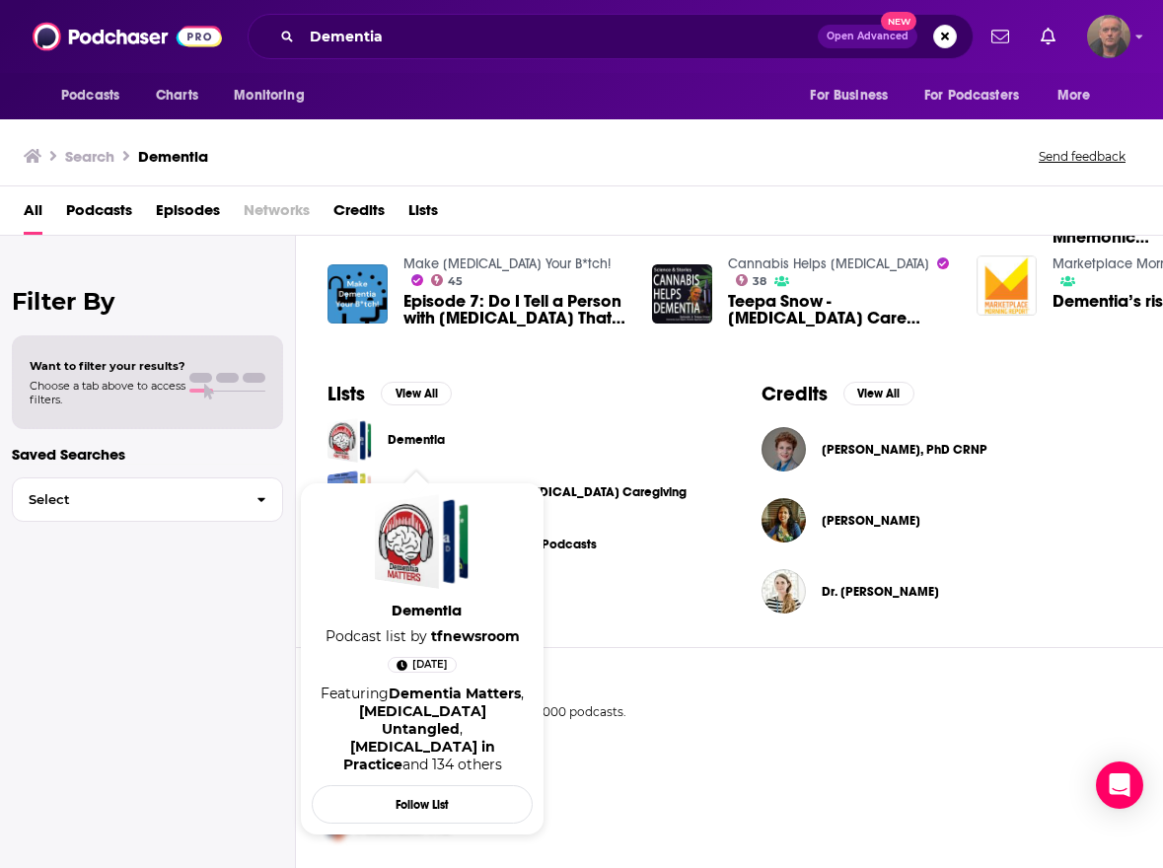
click at [427, 440] on link "Dementia" at bounding box center [416, 440] width 57 height 22
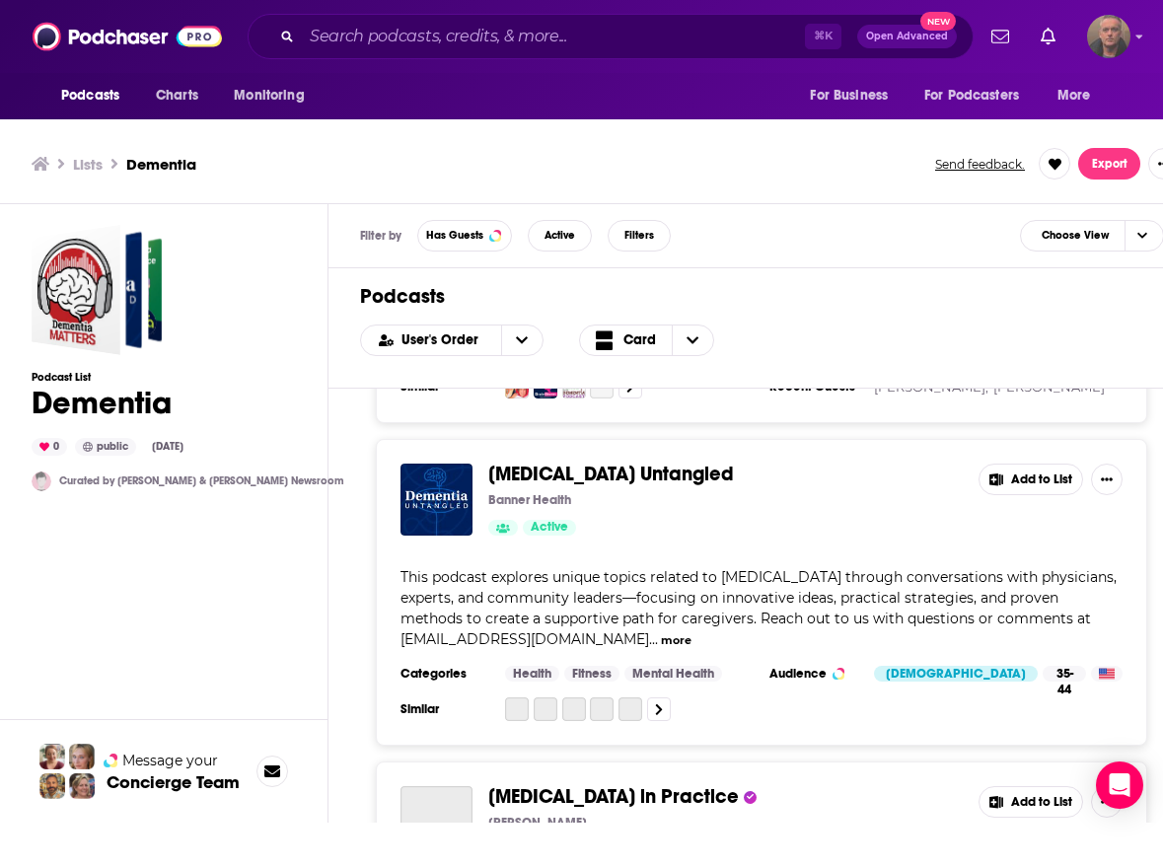
scroll to position [265, 0]
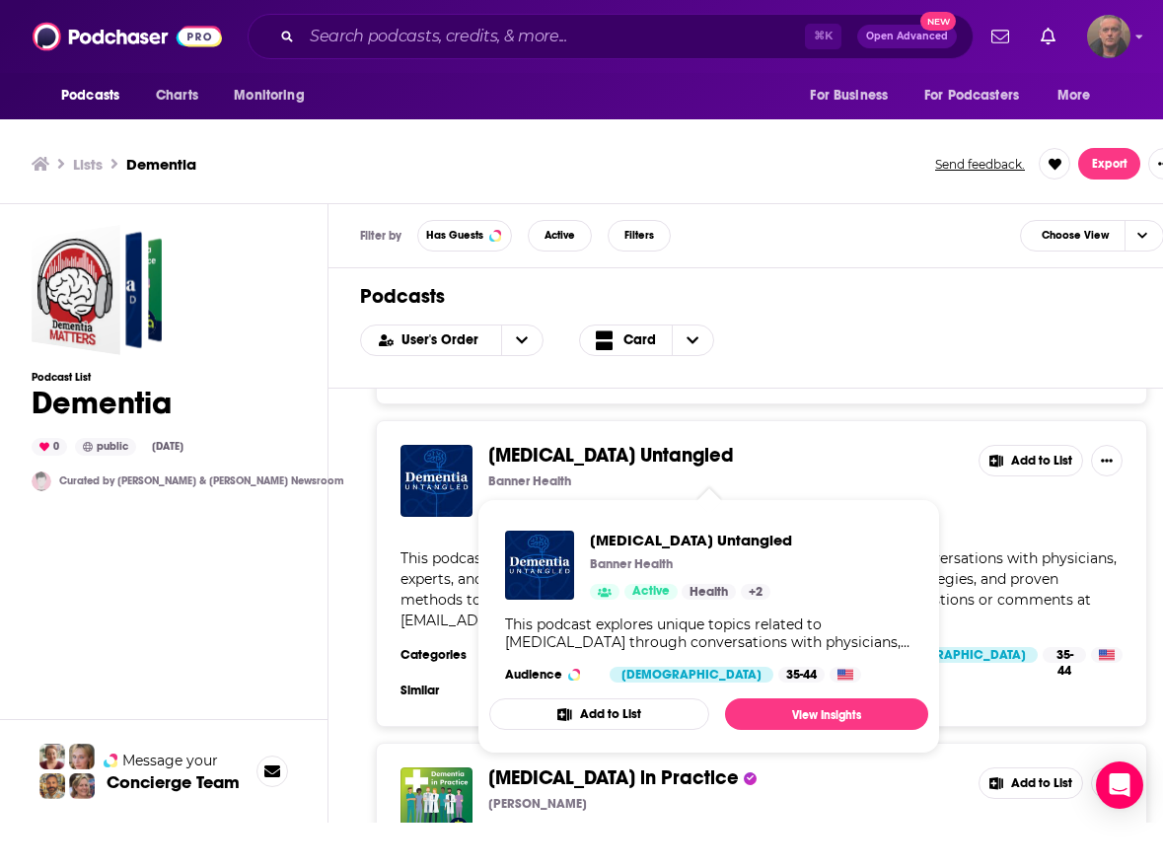
click at [586, 465] on span "[MEDICAL_DATA] Untangled" at bounding box center [611, 455] width 246 height 25
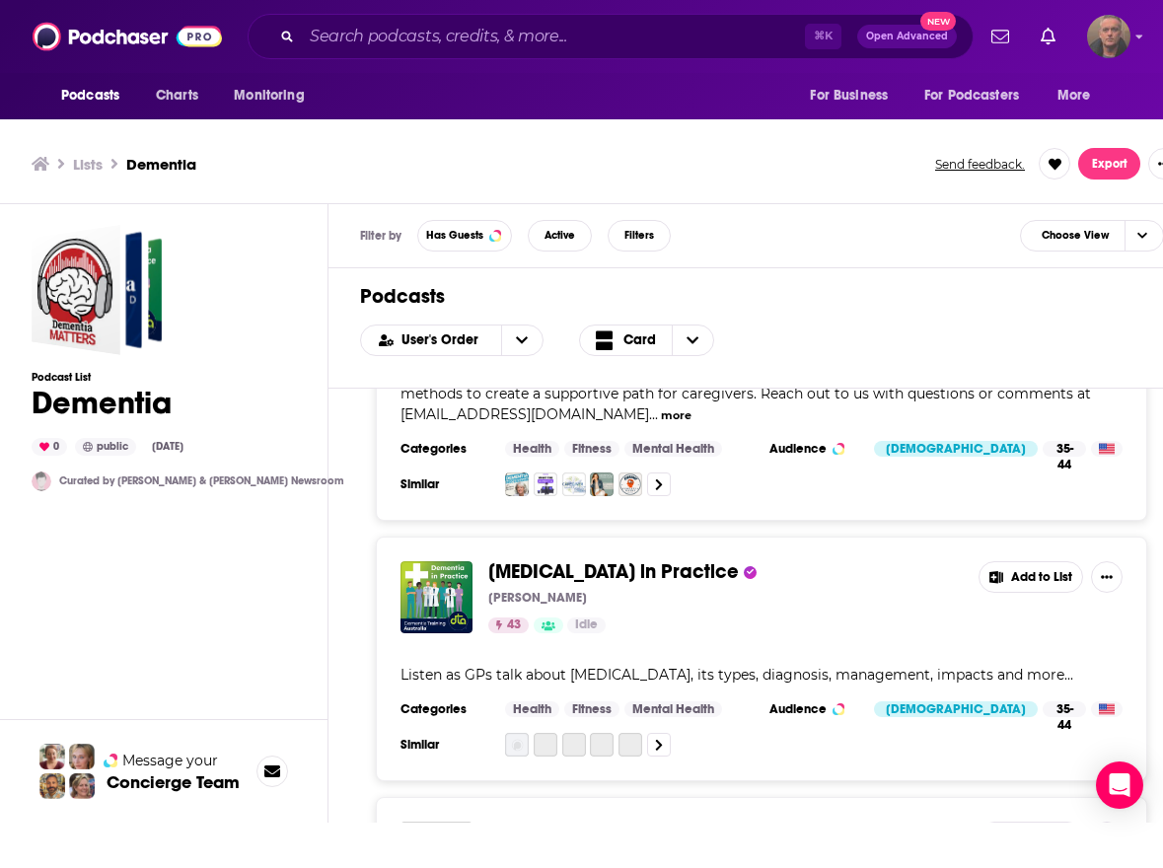
scroll to position [473, 0]
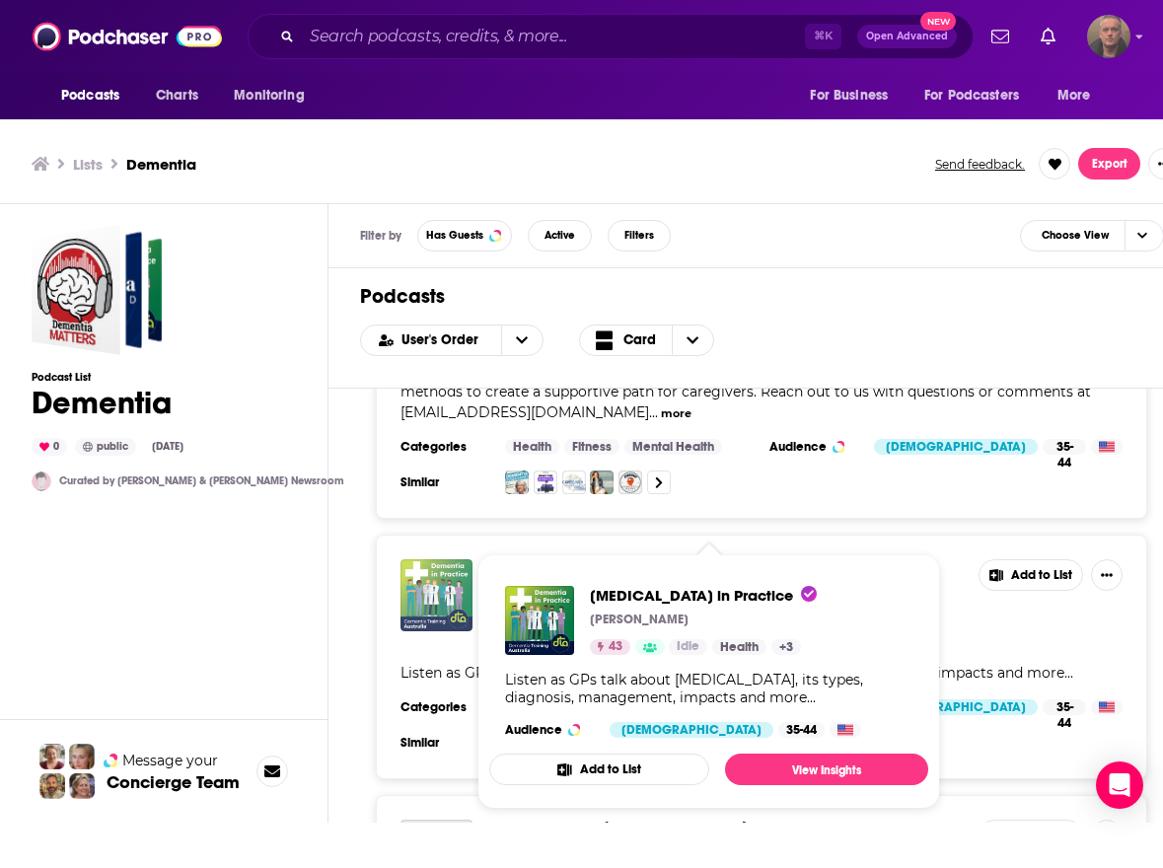
click at [440, 602] on img "Dementia in Practice" at bounding box center [436, 595] width 72 height 72
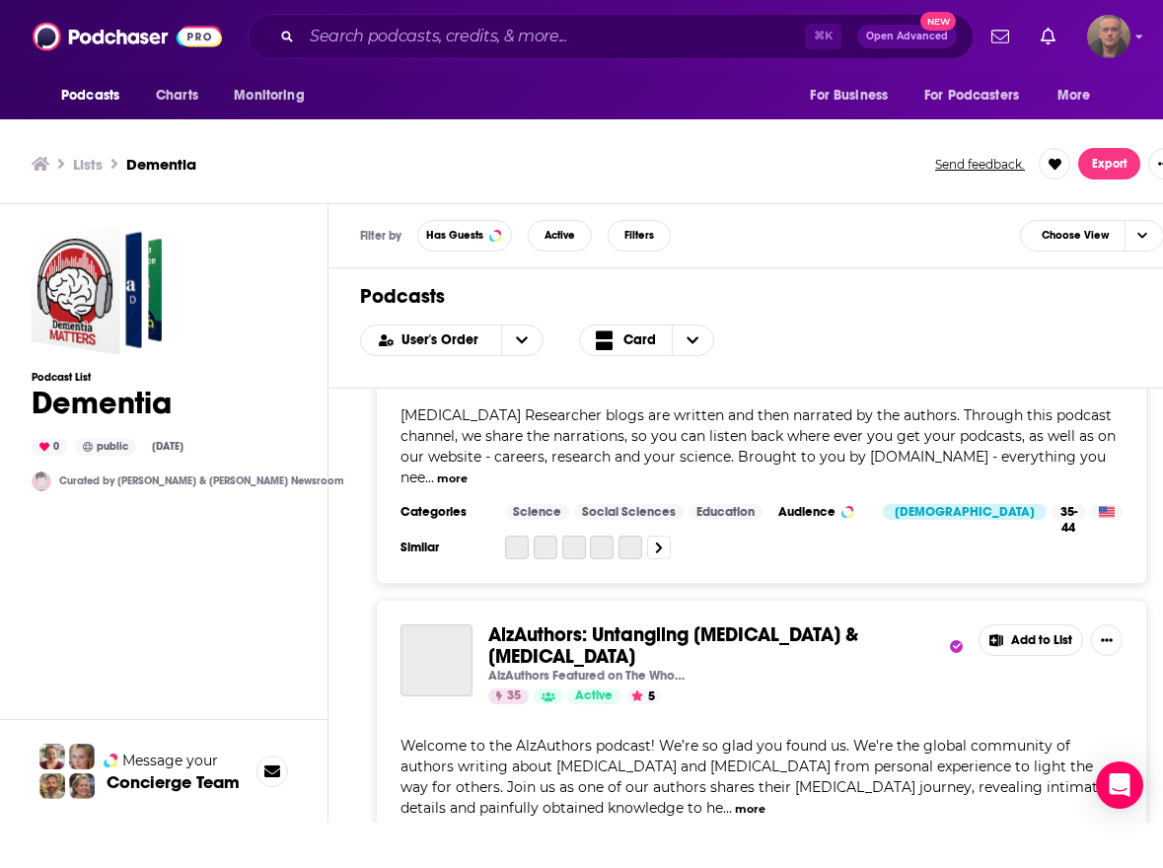
scroll to position [1312, 0]
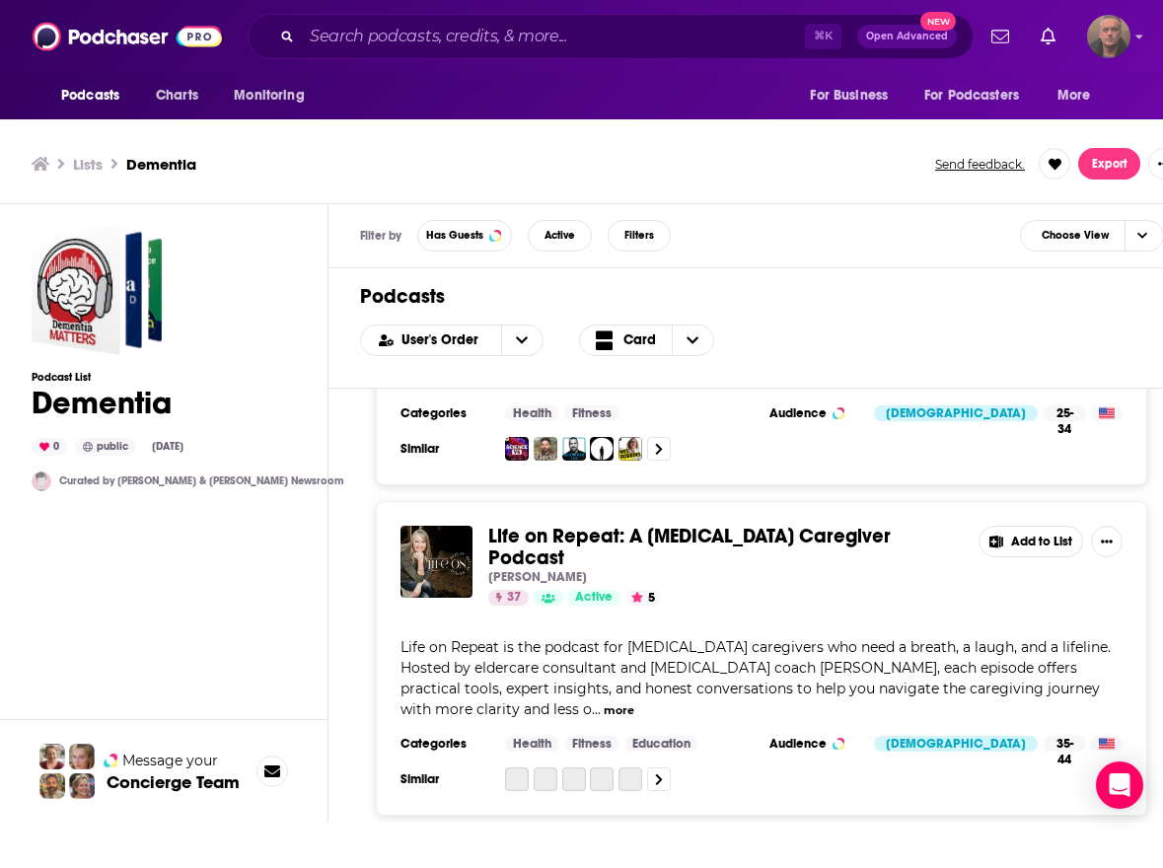
scroll to position [2377, 0]
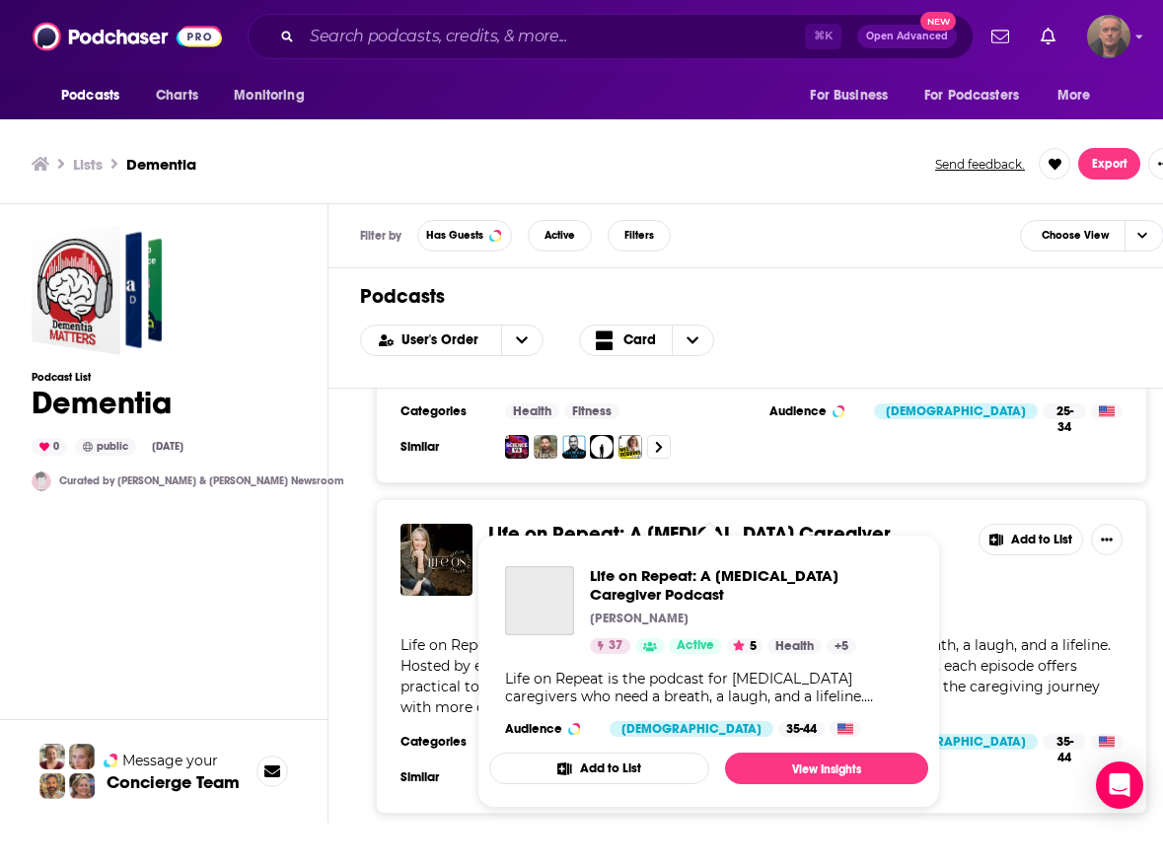
click at [539, 542] on span "Life on Repeat: A [MEDICAL_DATA] Caregiver Podcast [PERSON_NAME] 37 Active 5 He…" at bounding box center [708, 671] width 439 height 273
click at [456, 564] on img "Life on Repeat: A Dementia Caregiver Podcast" at bounding box center [436, 560] width 72 height 72
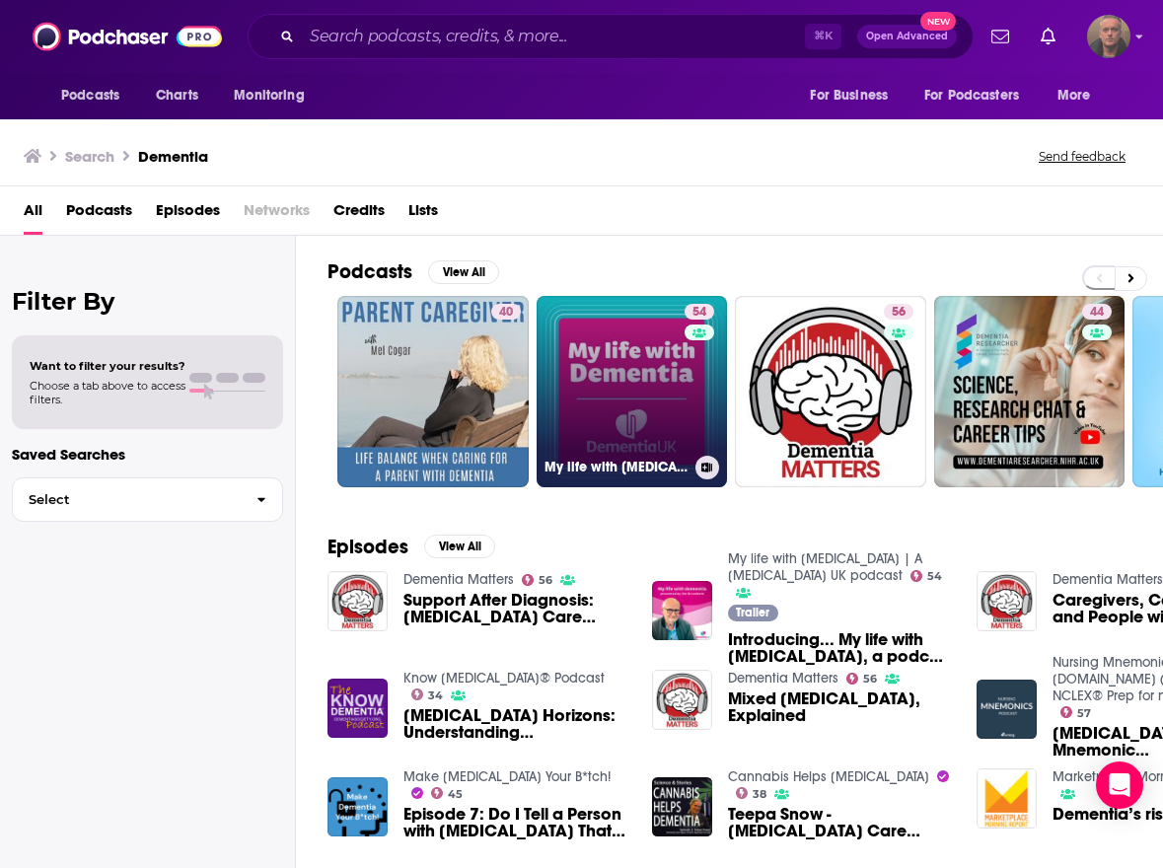
click at [677, 411] on link "54 My life with [MEDICAL_DATA] | A [MEDICAL_DATA] UK podcast" at bounding box center [632, 391] width 191 height 191
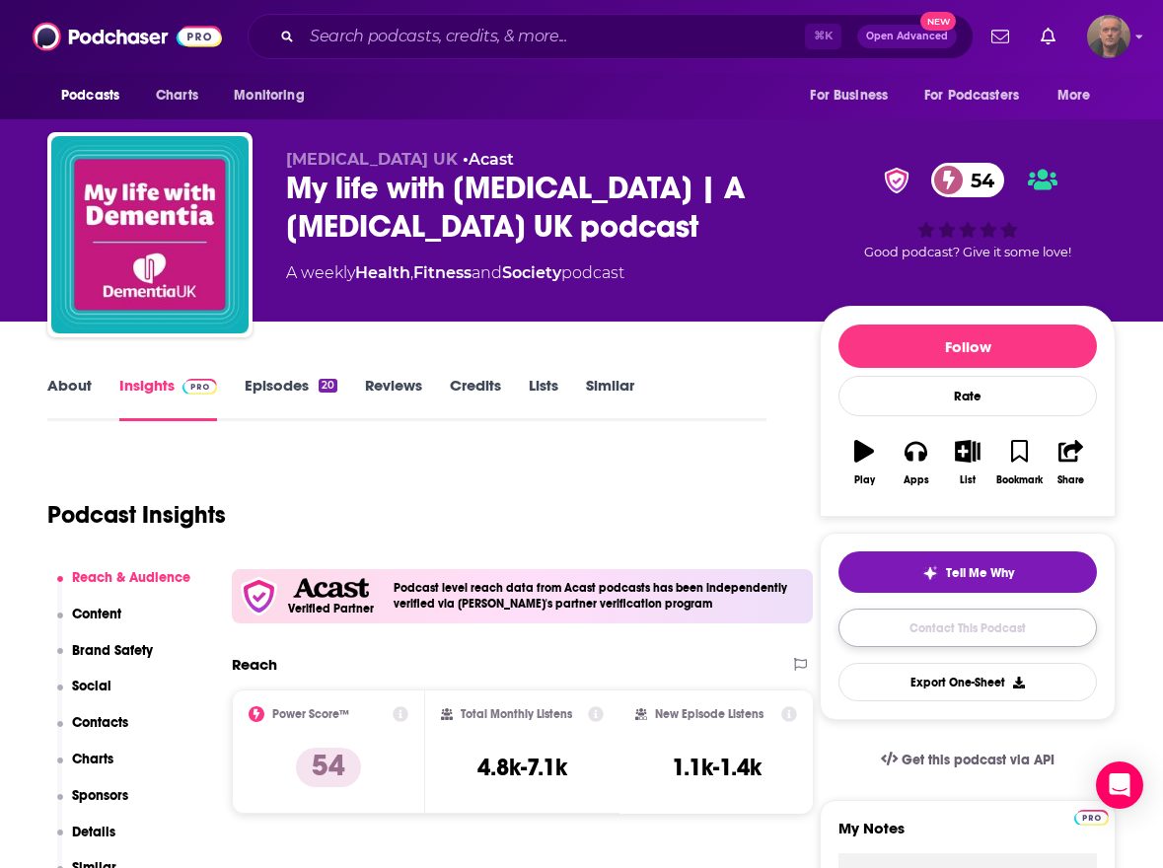
click at [983, 625] on link "Contact This Podcast" at bounding box center [967, 628] width 258 height 38
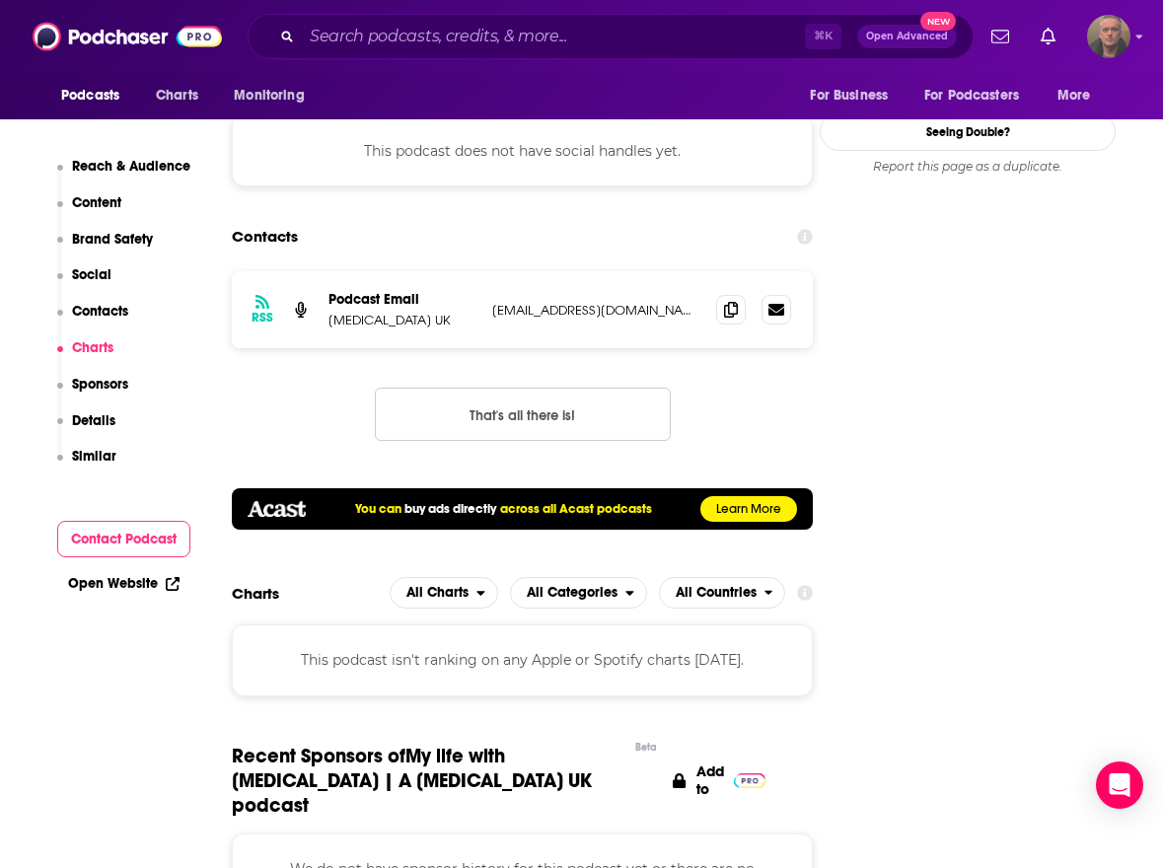
scroll to position [1964, 0]
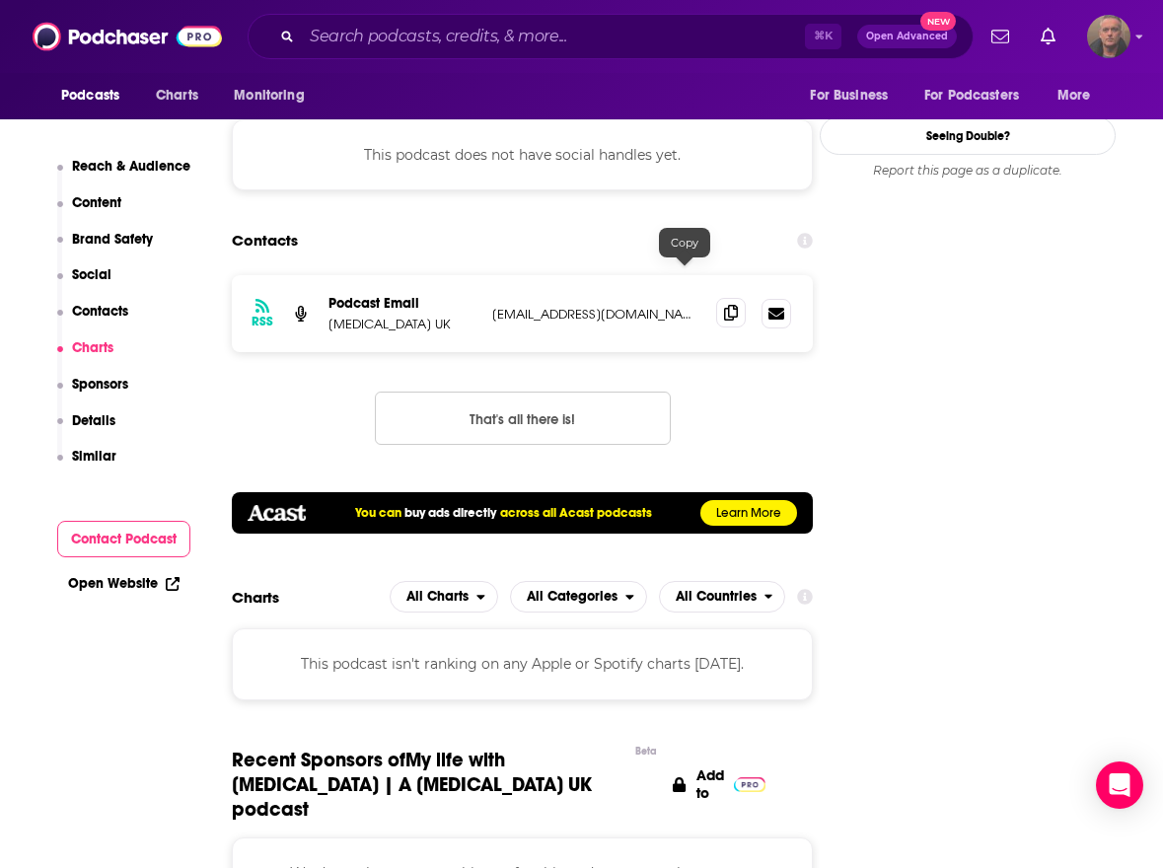
click at [724, 305] on icon at bounding box center [731, 313] width 14 height 16
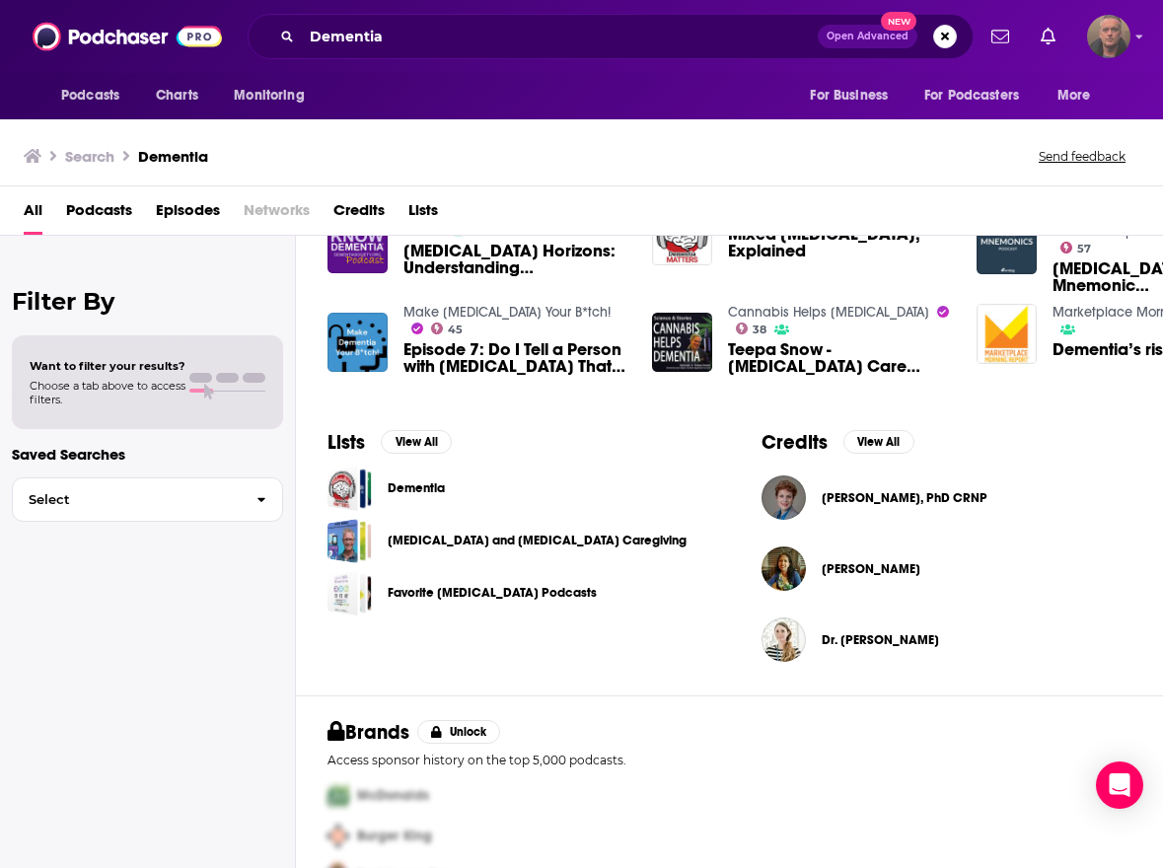
scroll to position [456, 0]
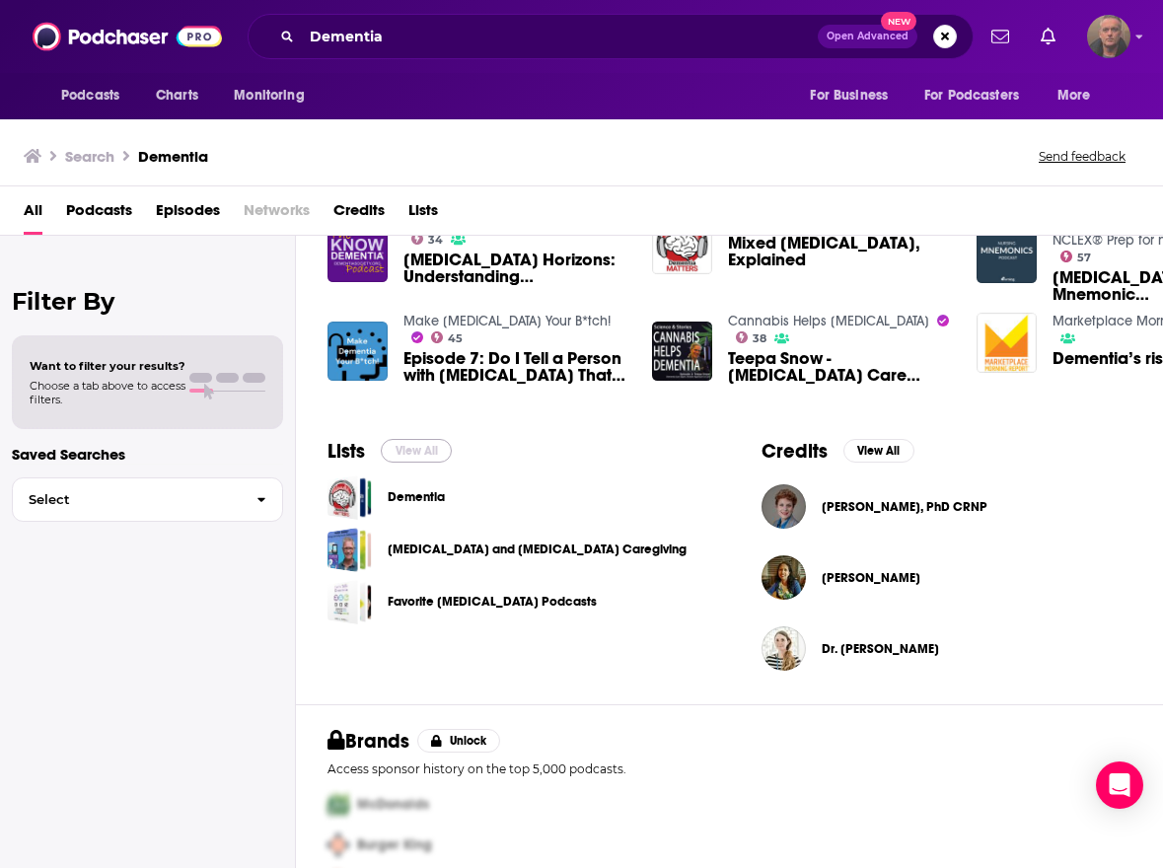
click at [427, 458] on button "View All" at bounding box center [416, 451] width 71 height 24
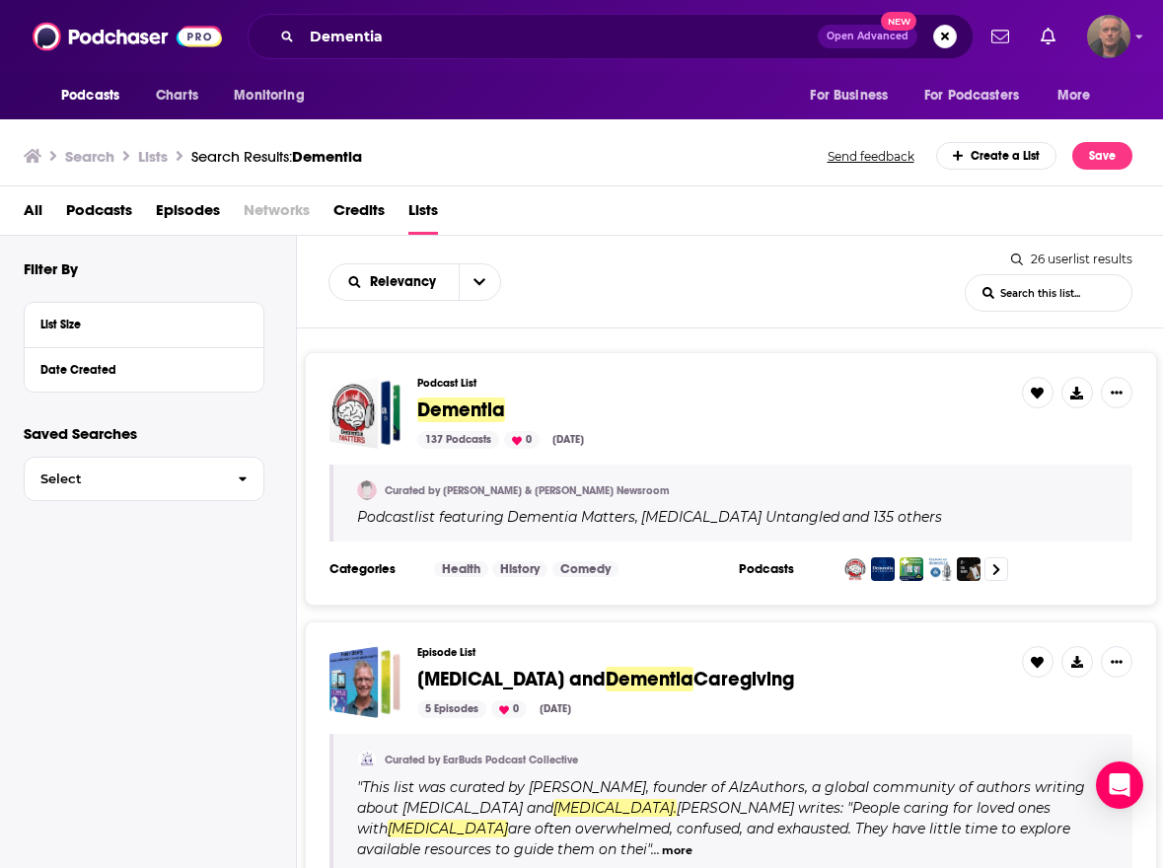
click at [455, 408] on span "Dementia" at bounding box center [461, 410] width 88 height 25
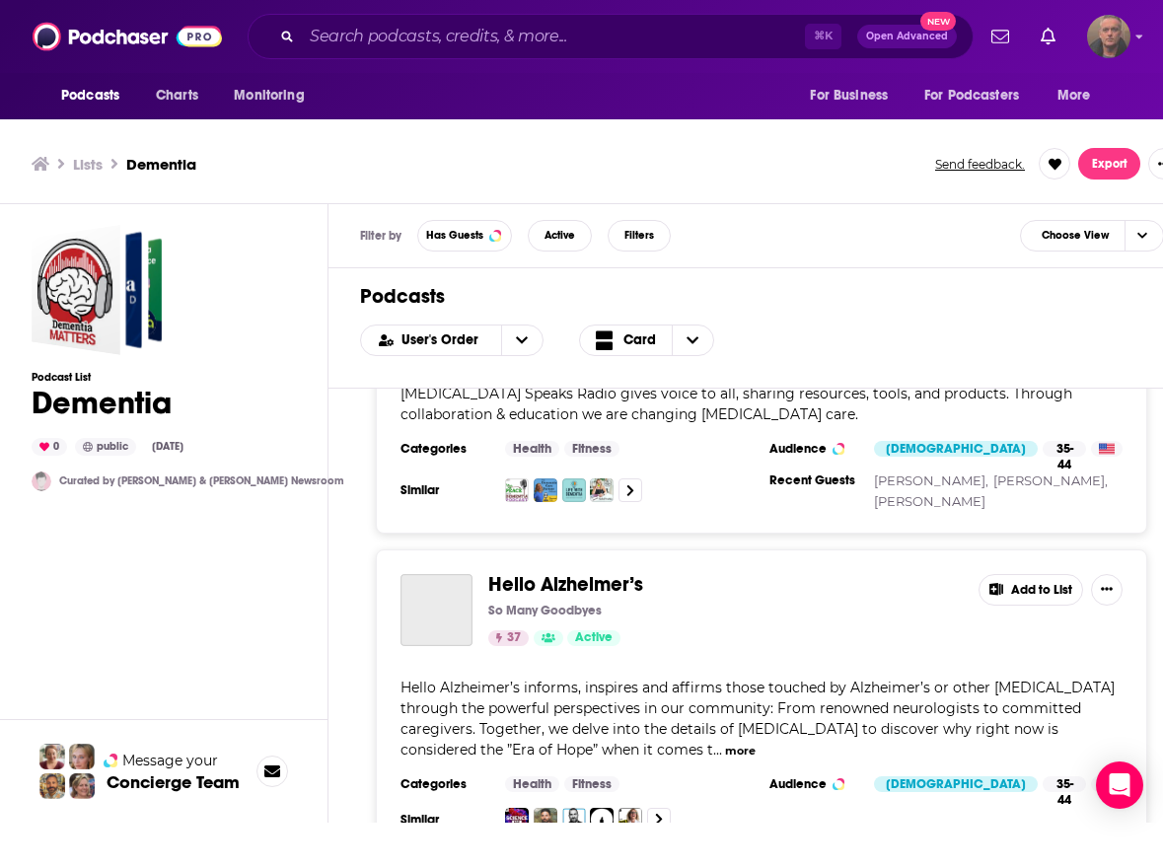
scroll to position [3966, 0]
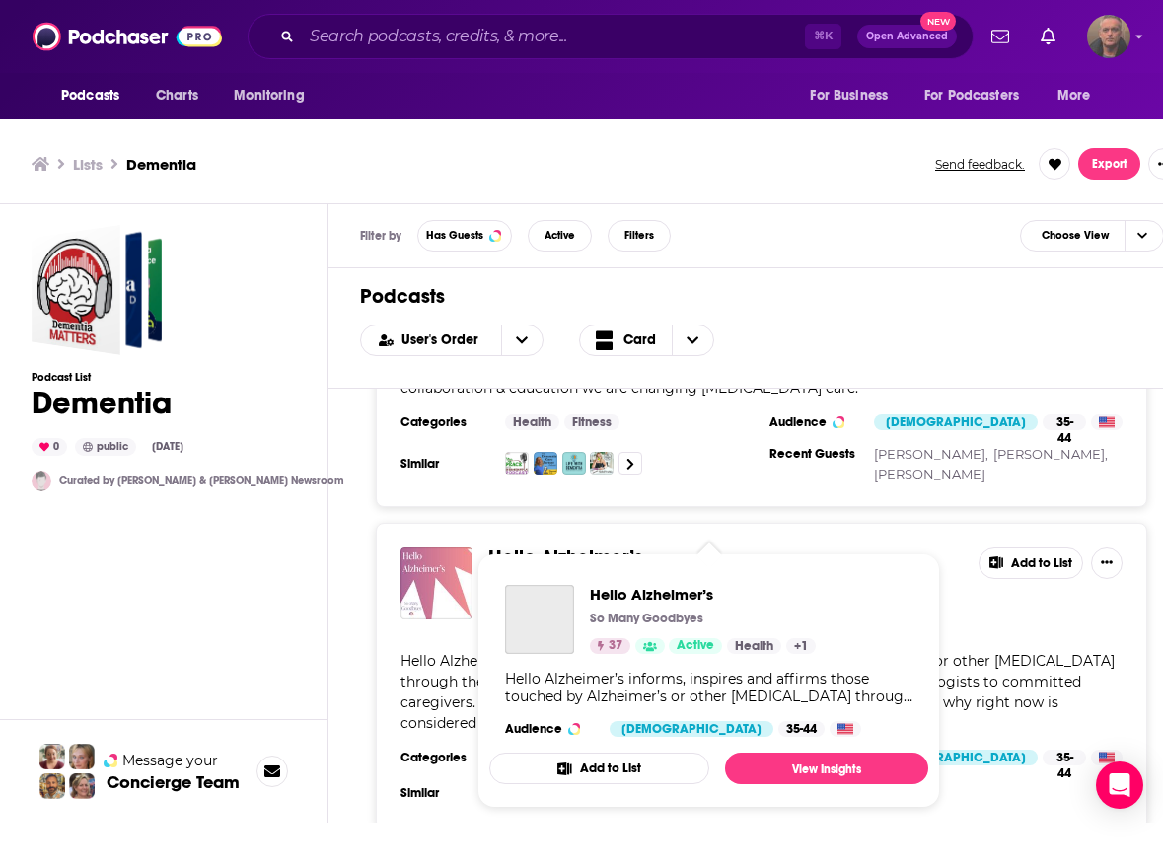
click at [558, 559] on span "Hello Alzheimer’s So Many Goodbyes 37 Active Health + 1 Hello Alzheimer’s infor…" at bounding box center [708, 680] width 439 height 255
click at [536, 551] on span "Hello Alzheimer’s So Many Goodbyes 37 Active Health + 1 Hello Alzheimer’s infor…" at bounding box center [708, 681] width 463 height 278
click at [455, 567] on img "Hello Alzheimer’s" at bounding box center [436, 583] width 72 height 72
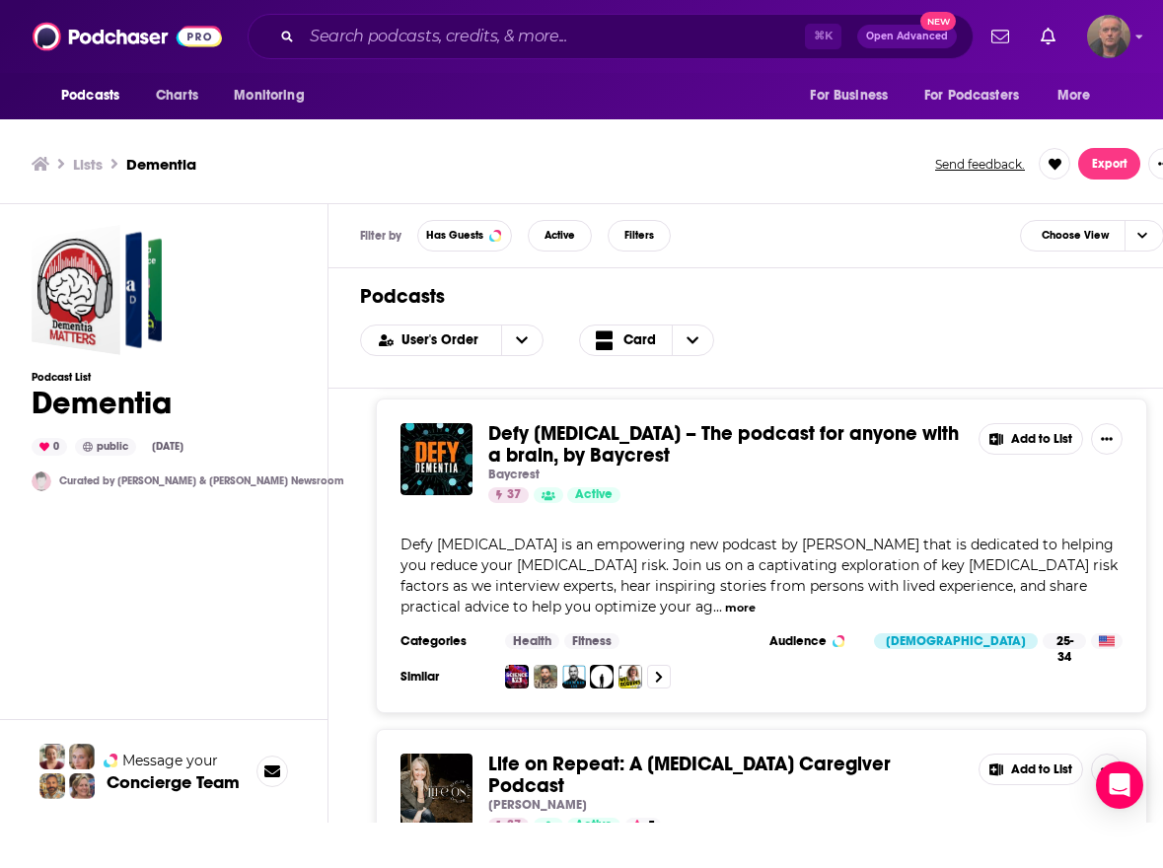
scroll to position [2087, 0]
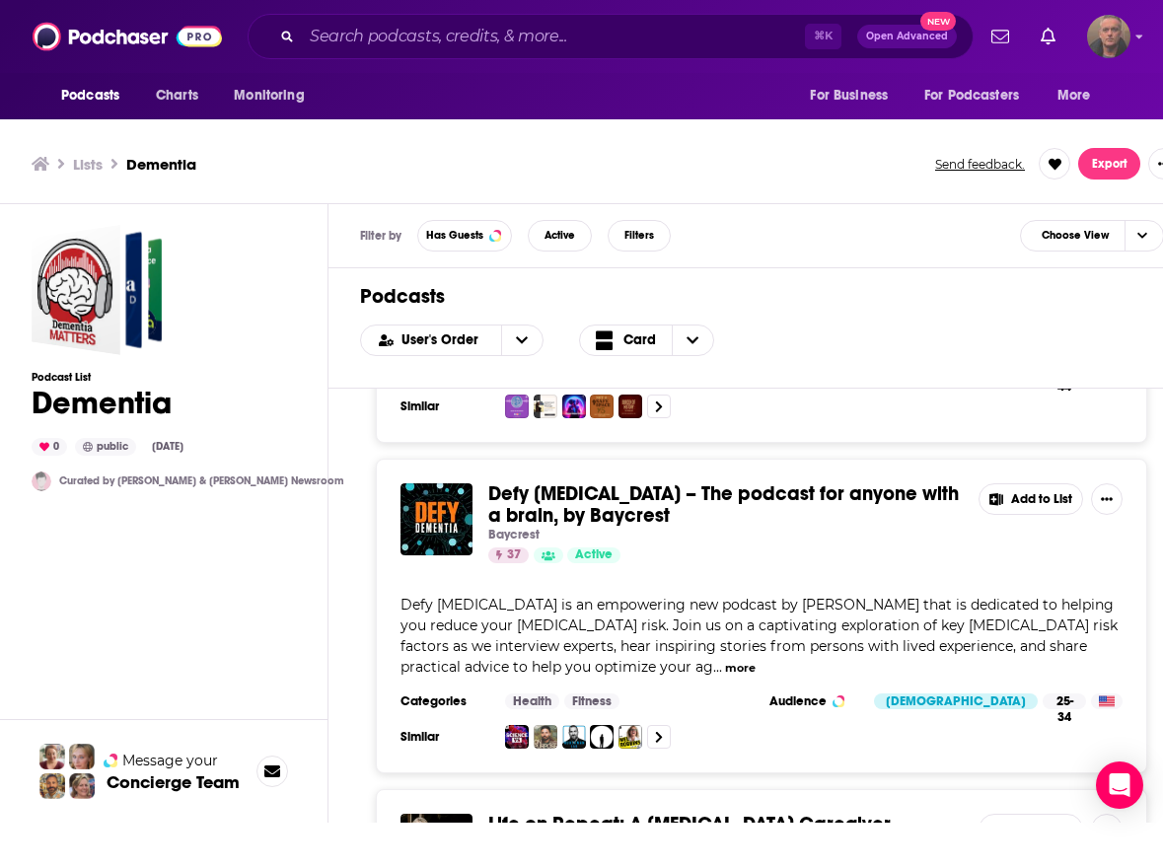
click at [486, 549] on div "Defy [MEDICAL_DATA] – The podcast for anyone with a brain, by Baycrest Baycrest…" at bounding box center [761, 523] width 722 height 80
click at [429, 531] on img "Defy Dementia – The podcast for anyone with a brain, by Baycrest" at bounding box center [436, 519] width 72 height 72
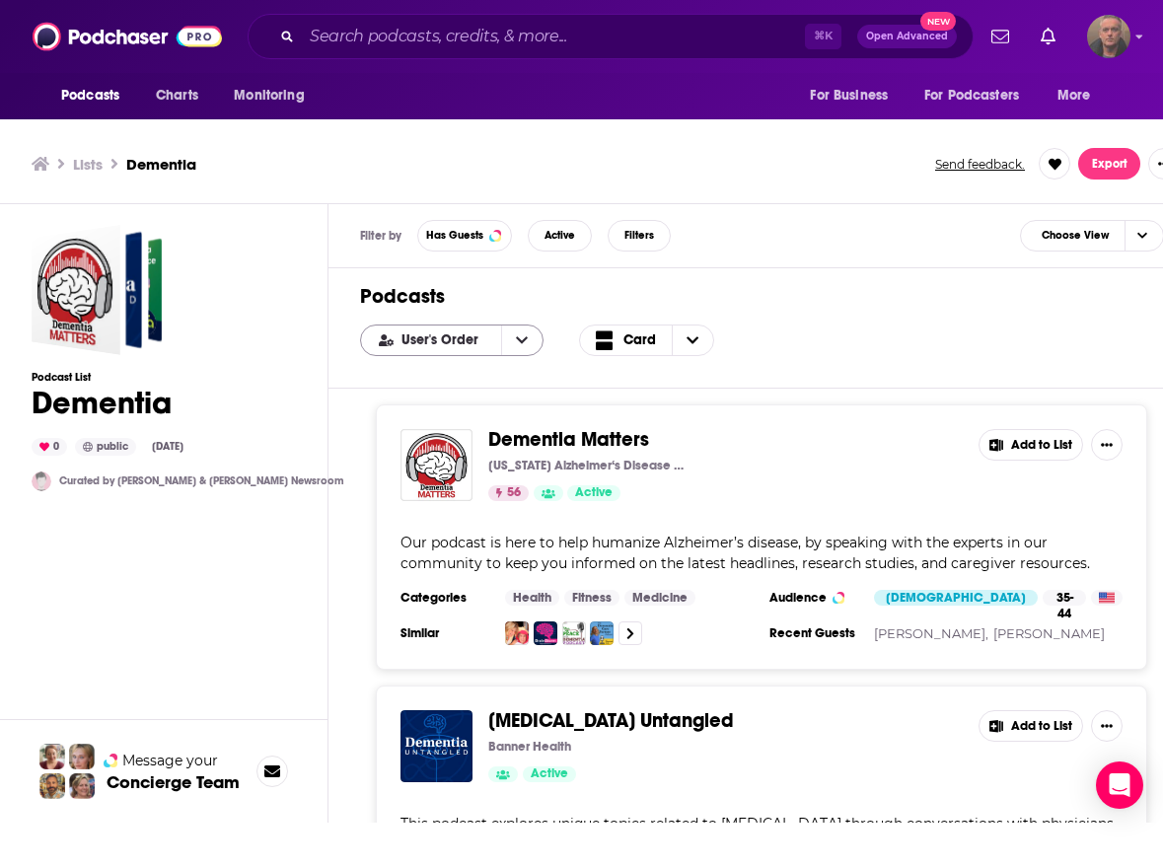
click at [516, 343] on icon "open menu" at bounding box center [522, 340] width 12 height 14
click at [440, 435] on span "Power Score" at bounding box center [463, 438] width 127 height 11
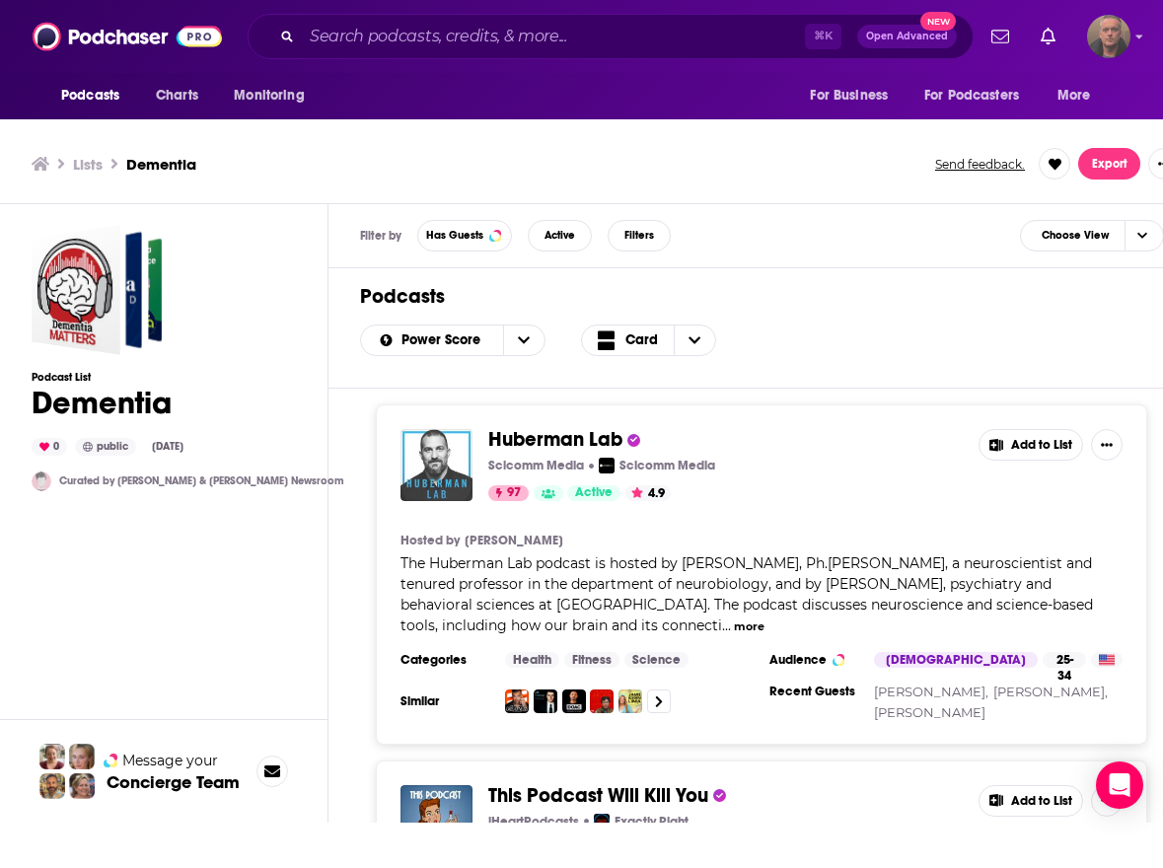
click at [440, 454] on img "Huberman Lab" at bounding box center [436, 465] width 72 height 72
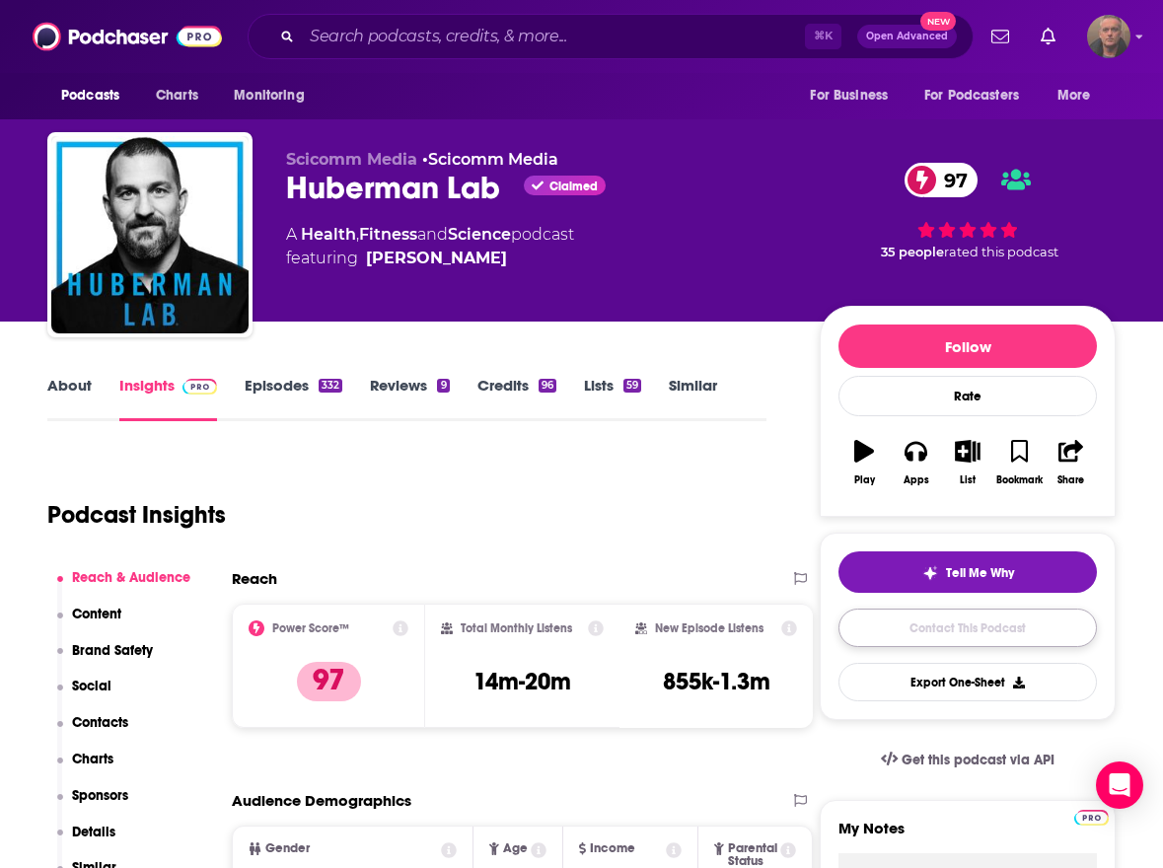
click at [1015, 628] on link "Contact This Podcast" at bounding box center [967, 628] width 258 height 38
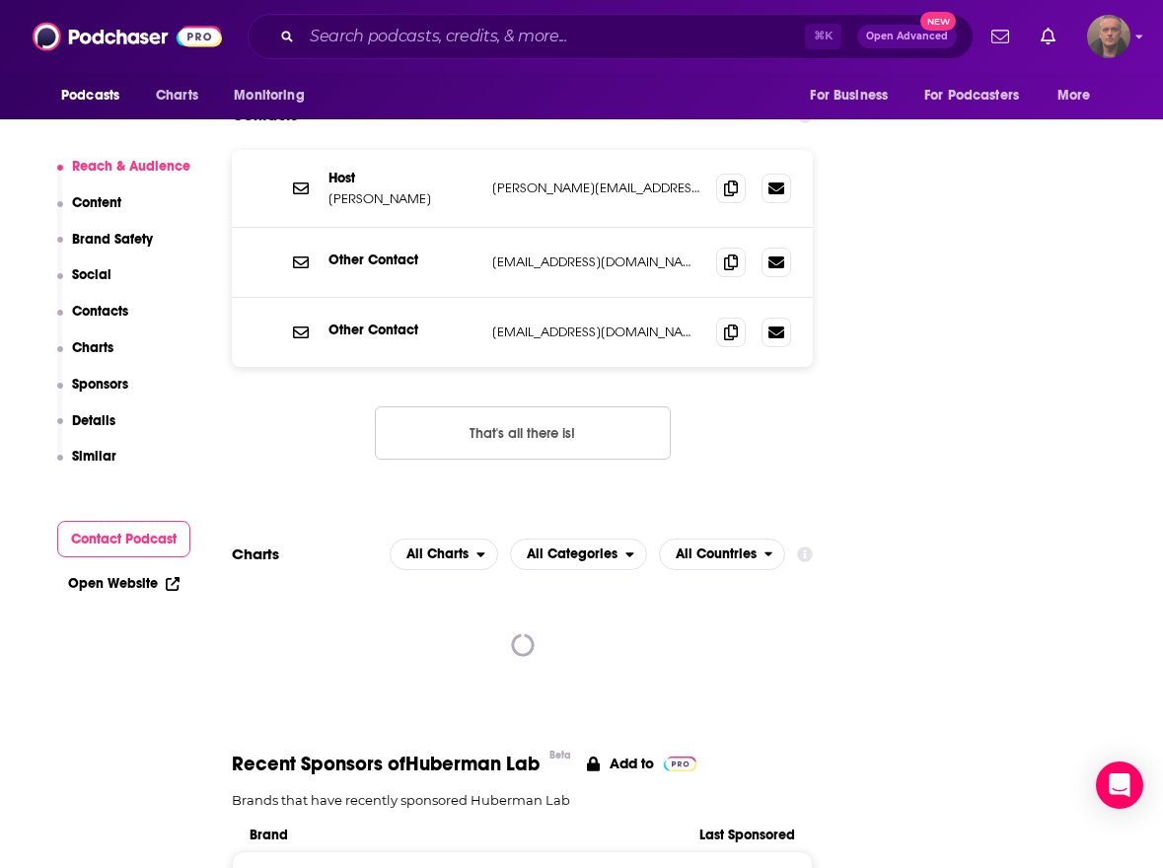
scroll to position [2407, 0]
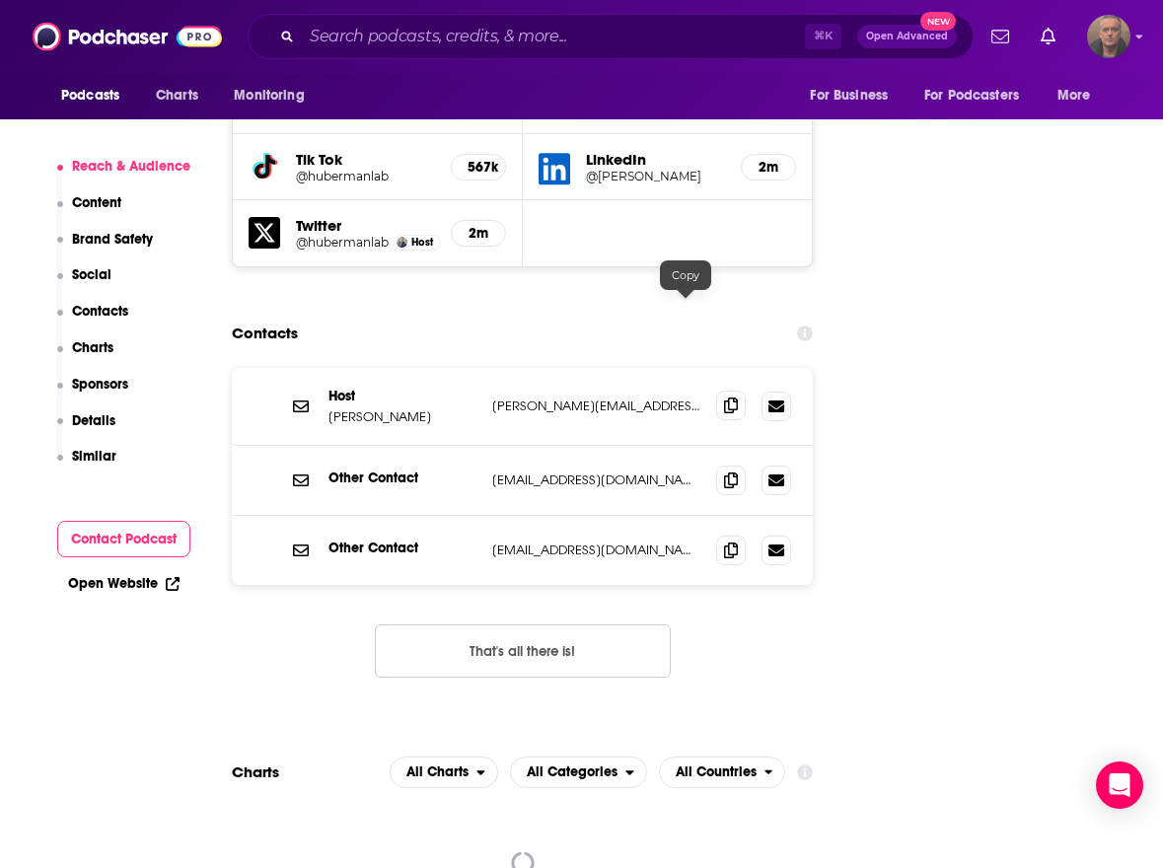
click at [724, 398] on icon at bounding box center [731, 406] width 14 height 16
click at [724, 472] on icon at bounding box center [731, 480] width 14 height 16
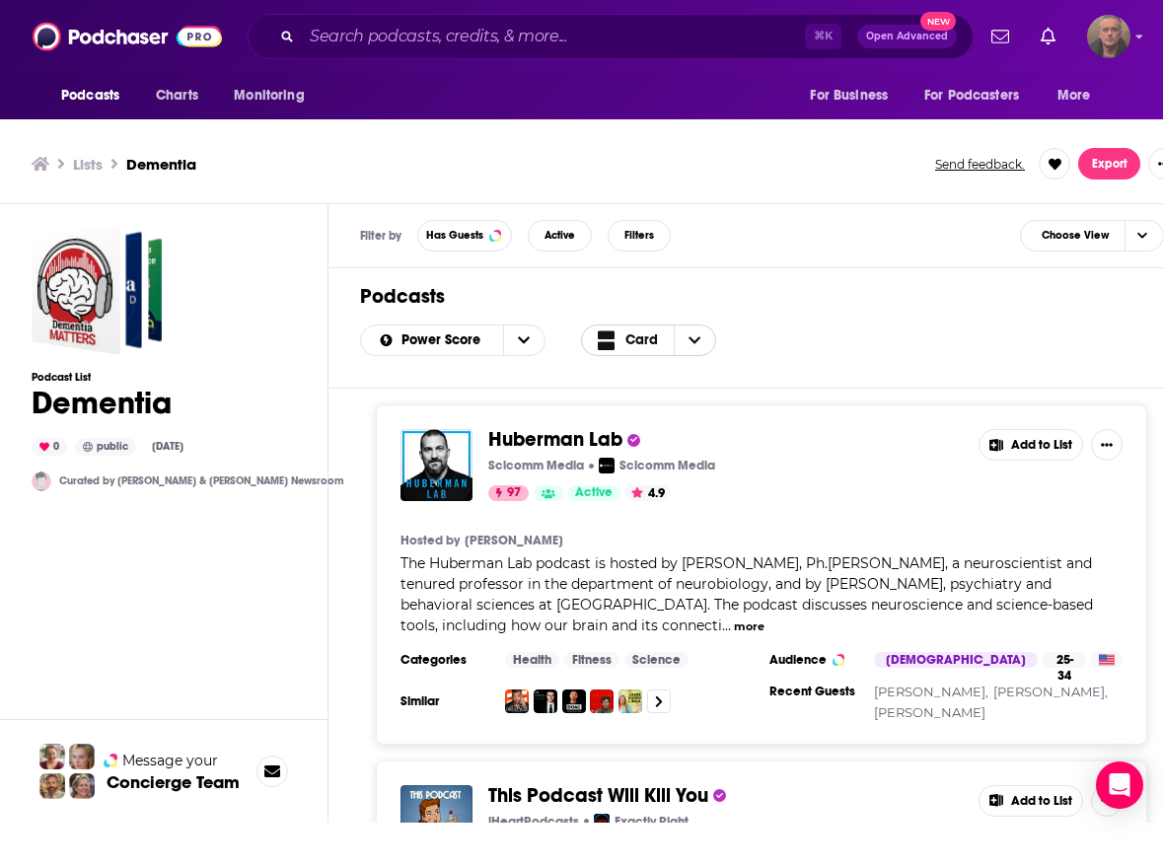
click at [676, 342] on span "Choose View" at bounding box center [694, 341] width 41 height 30
click at [652, 404] on span "Table" at bounding box center [660, 405] width 79 height 11
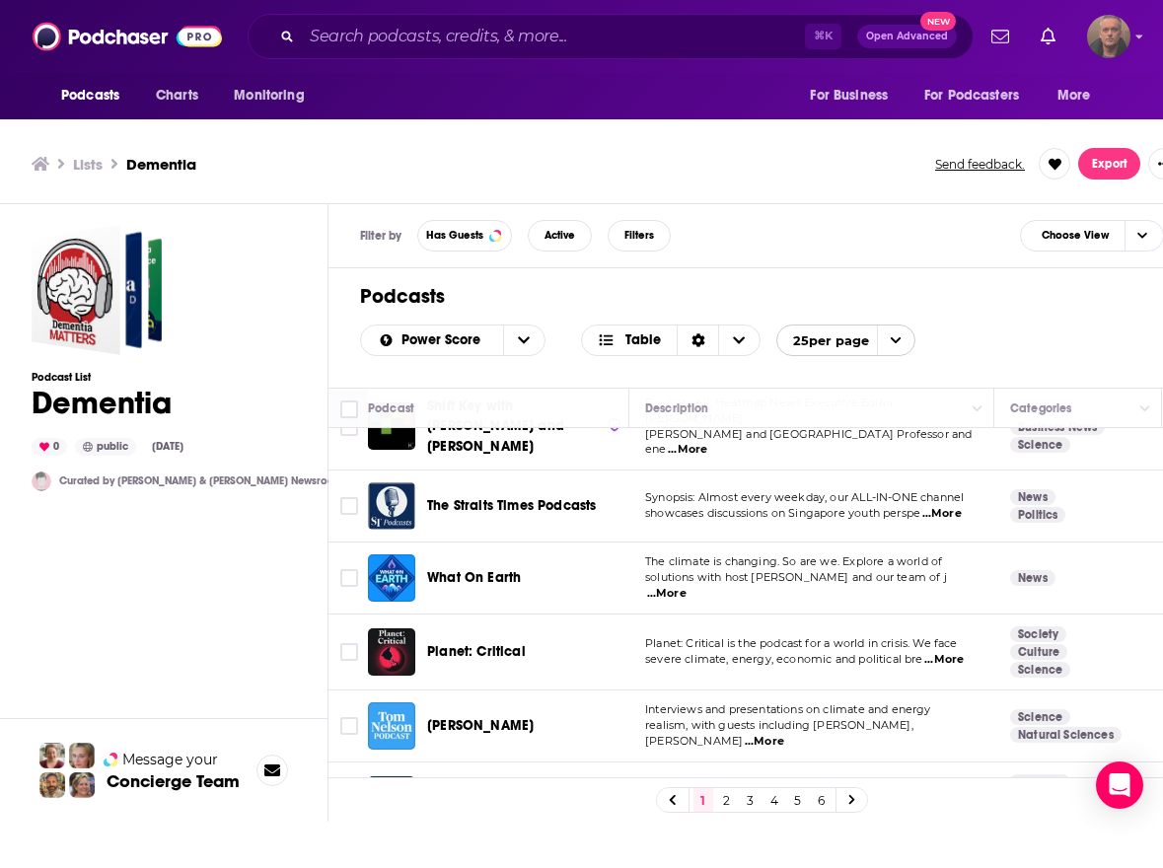
scroll to position [49, 0]
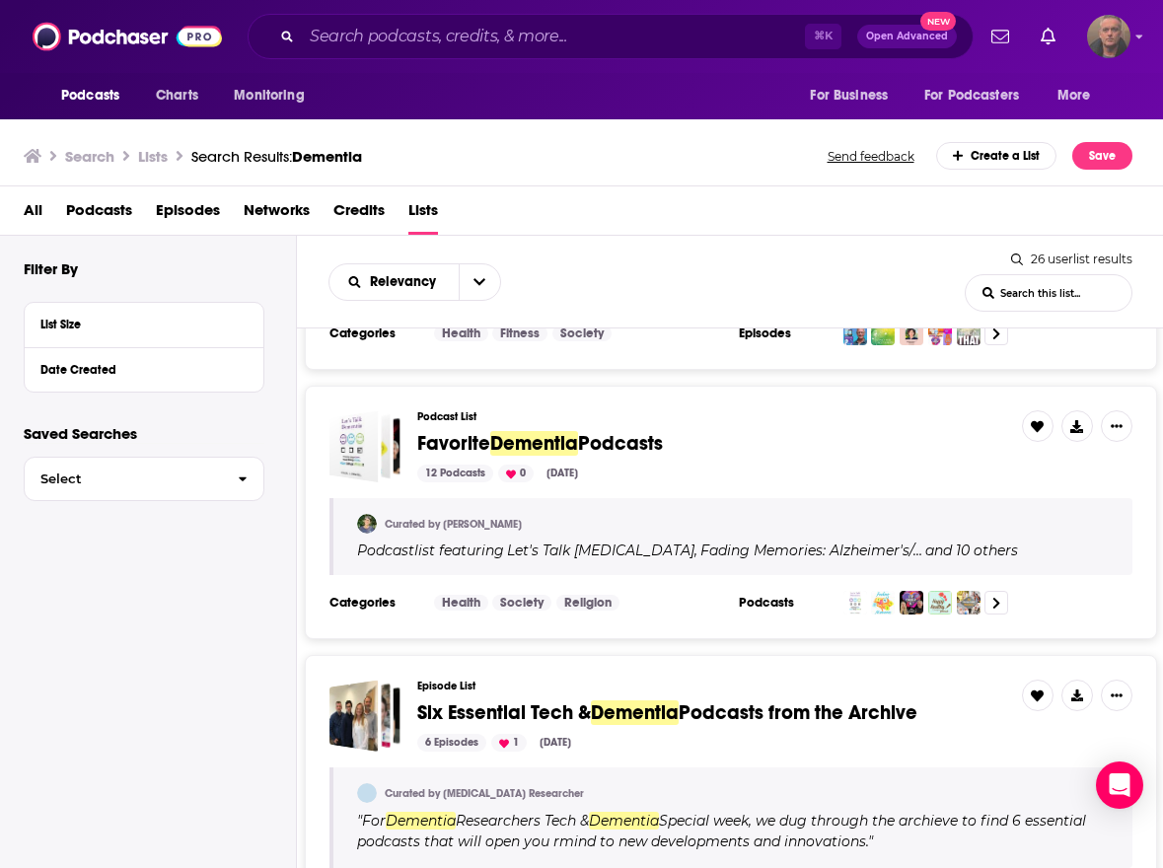
scroll to position [573, 0]
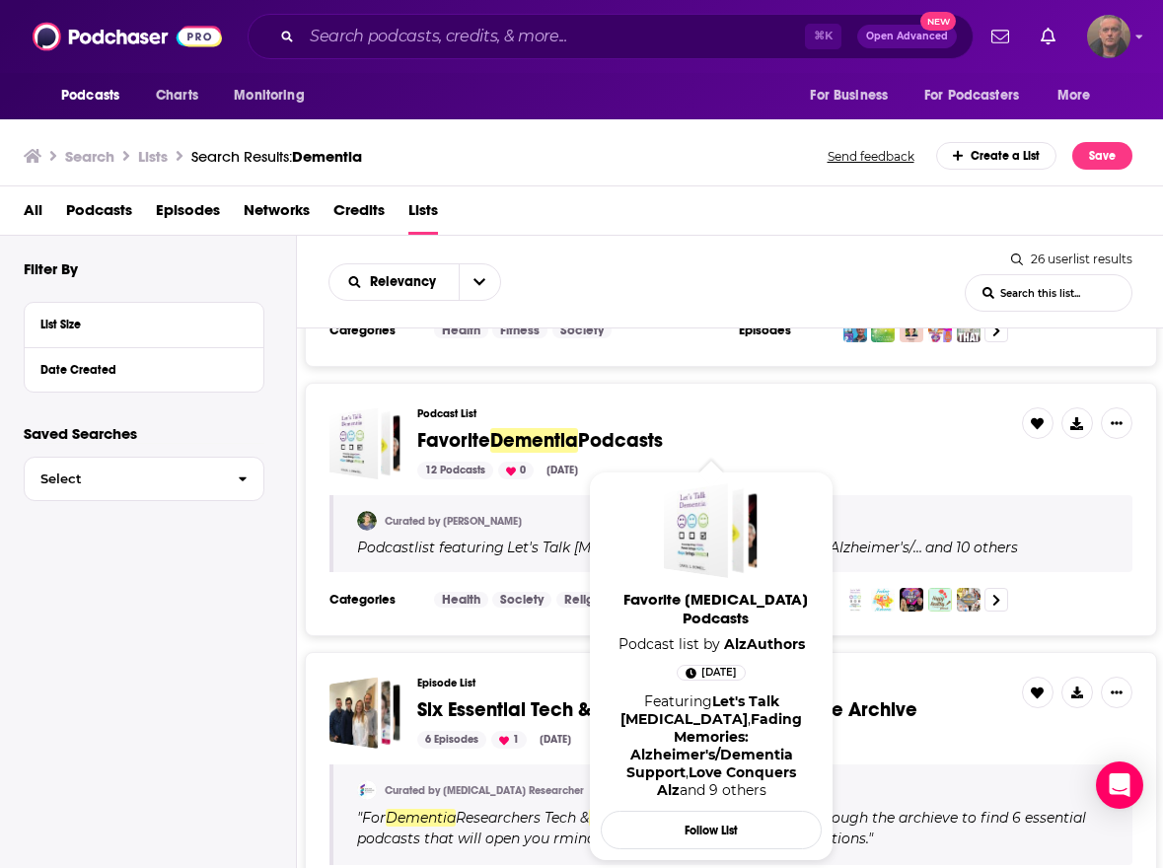
click at [442, 440] on span "Favorite" at bounding box center [453, 440] width 73 height 25
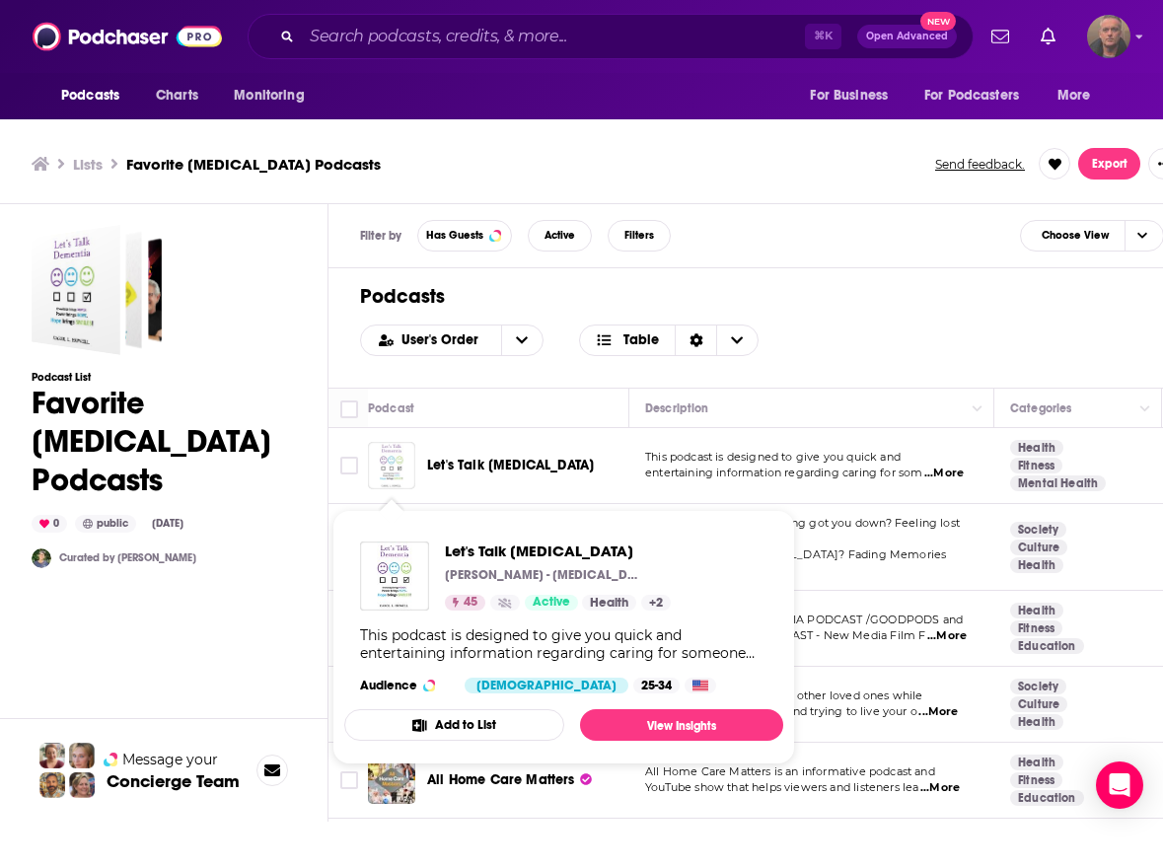
click at [395, 466] on img "Let's Talk Dementia" at bounding box center [391, 465] width 47 height 47
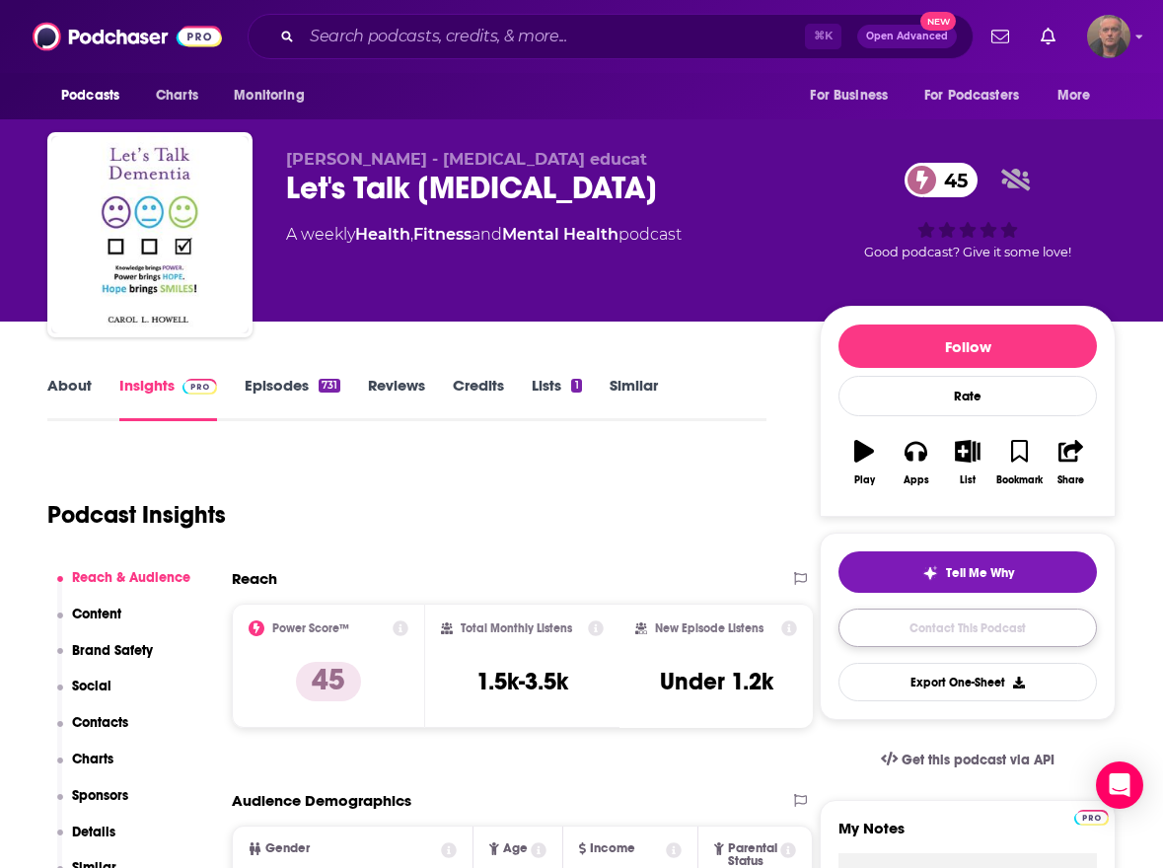
click at [928, 636] on link "Contact This Podcast" at bounding box center [967, 628] width 258 height 38
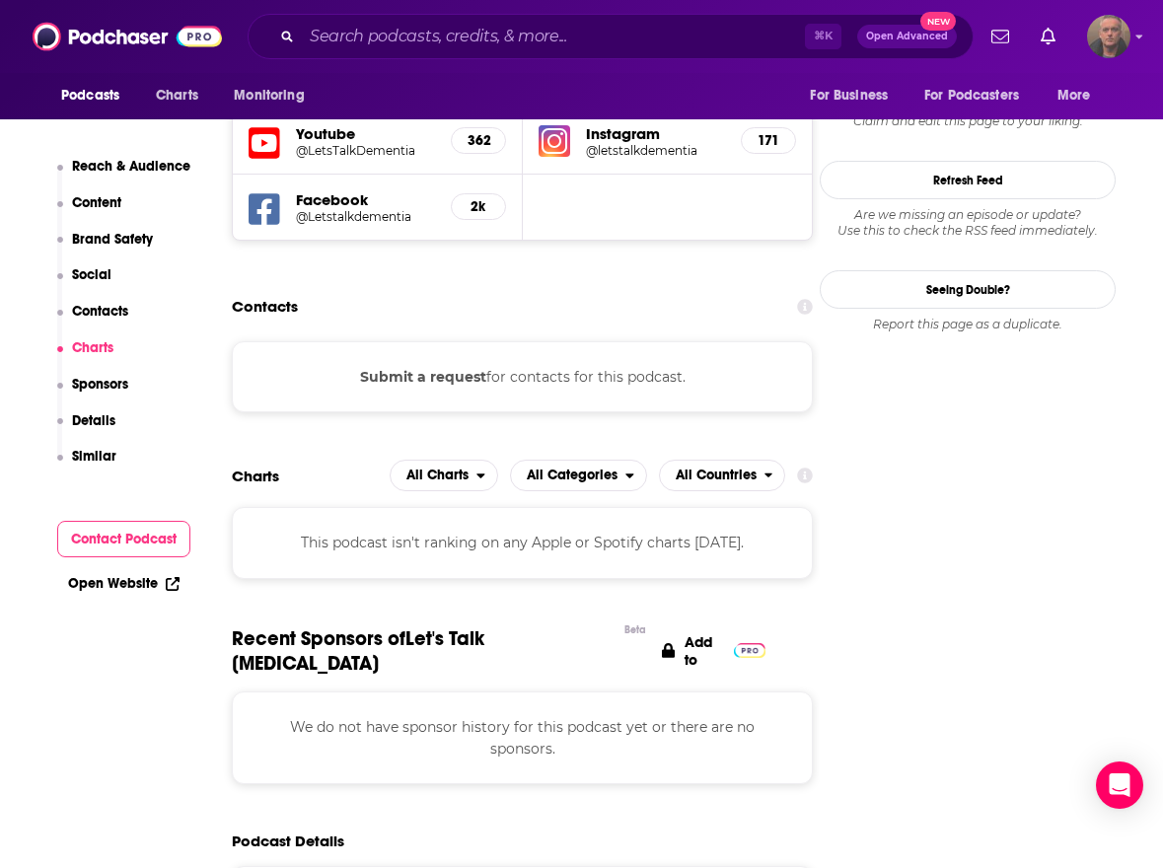
scroll to position [1724, 0]
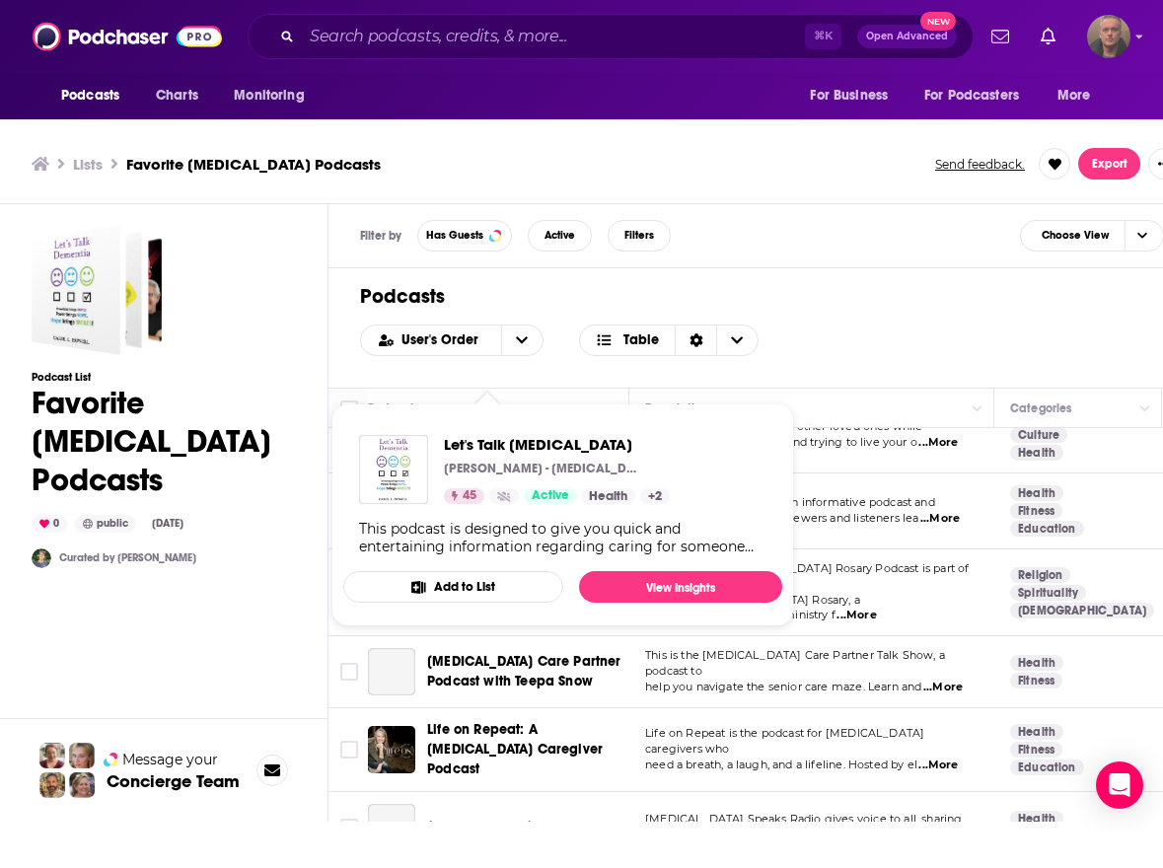
scroll to position [255, 0]
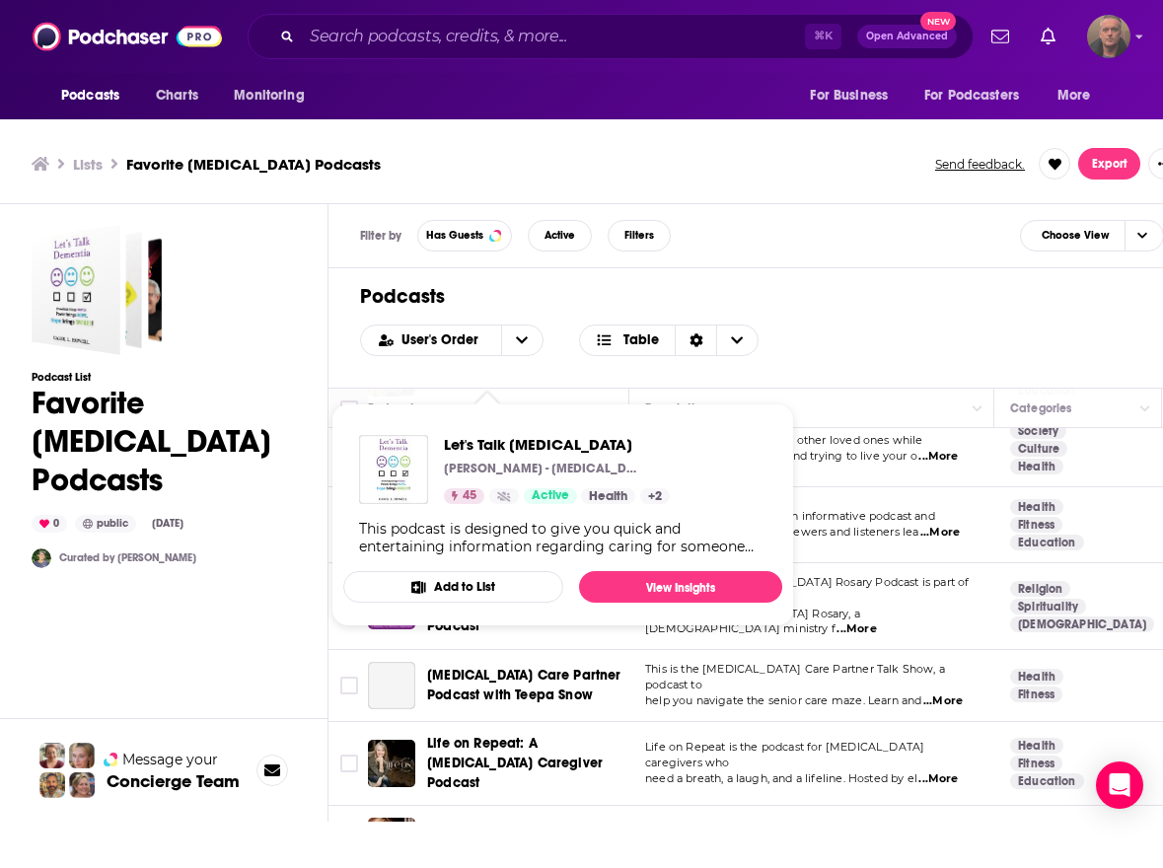
click at [859, 296] on h1 "Podcasts" at bounding box center [761, 296] width 803 height 25
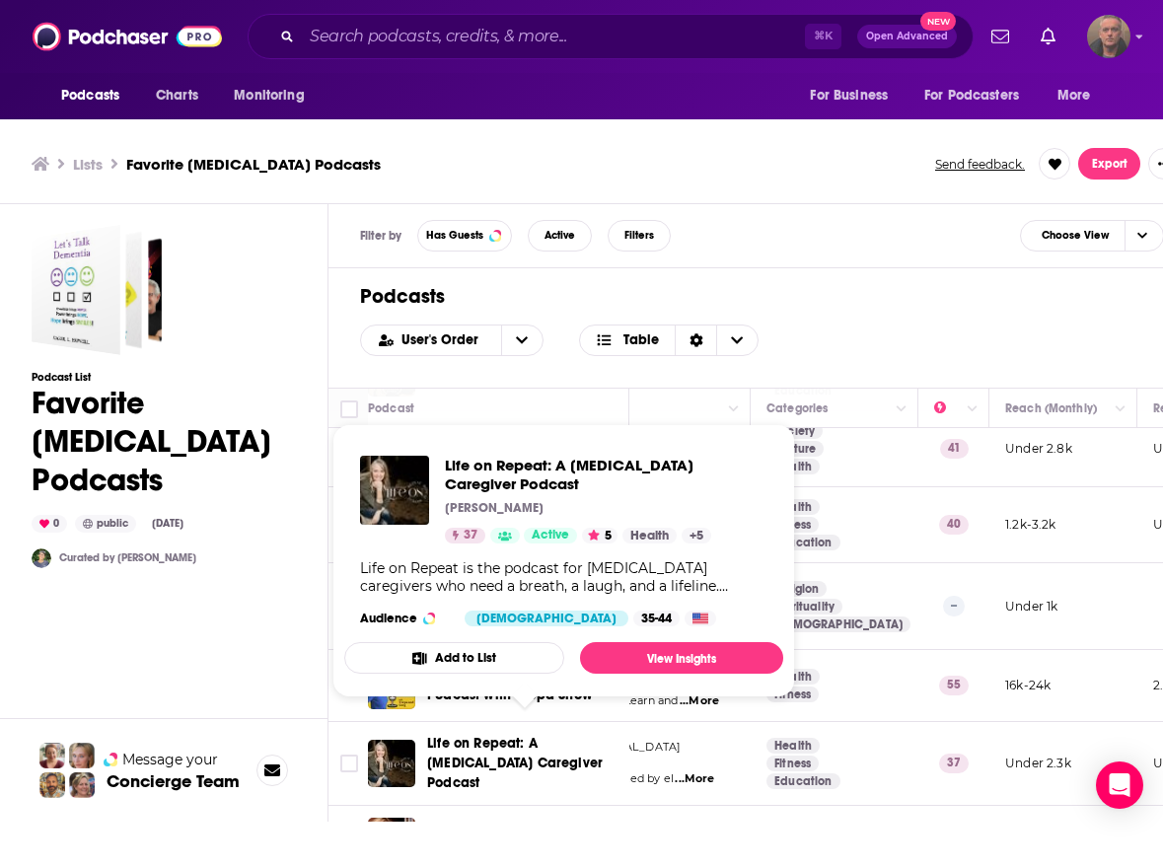
scroll to position [255, 274]
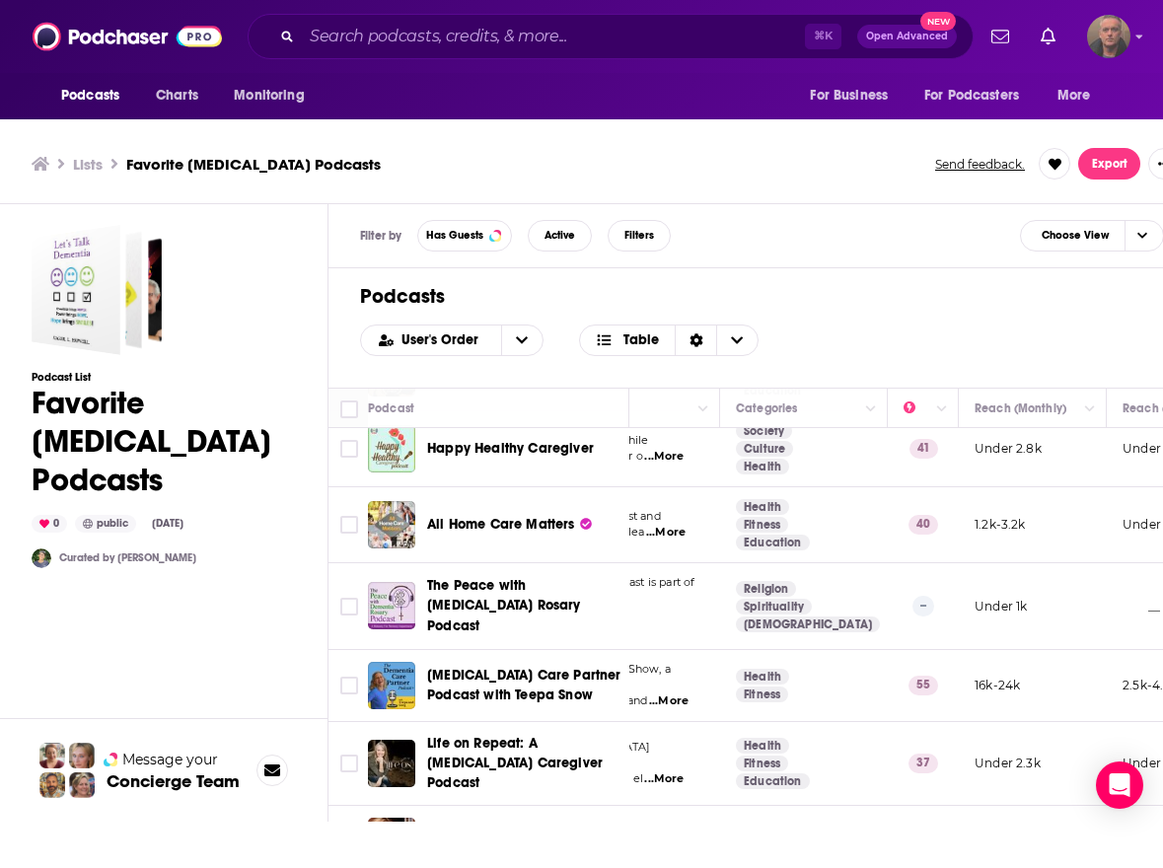
click at [878, 664] on td "Health Fitness" at bounding box center [804, 686] width 168 height 72
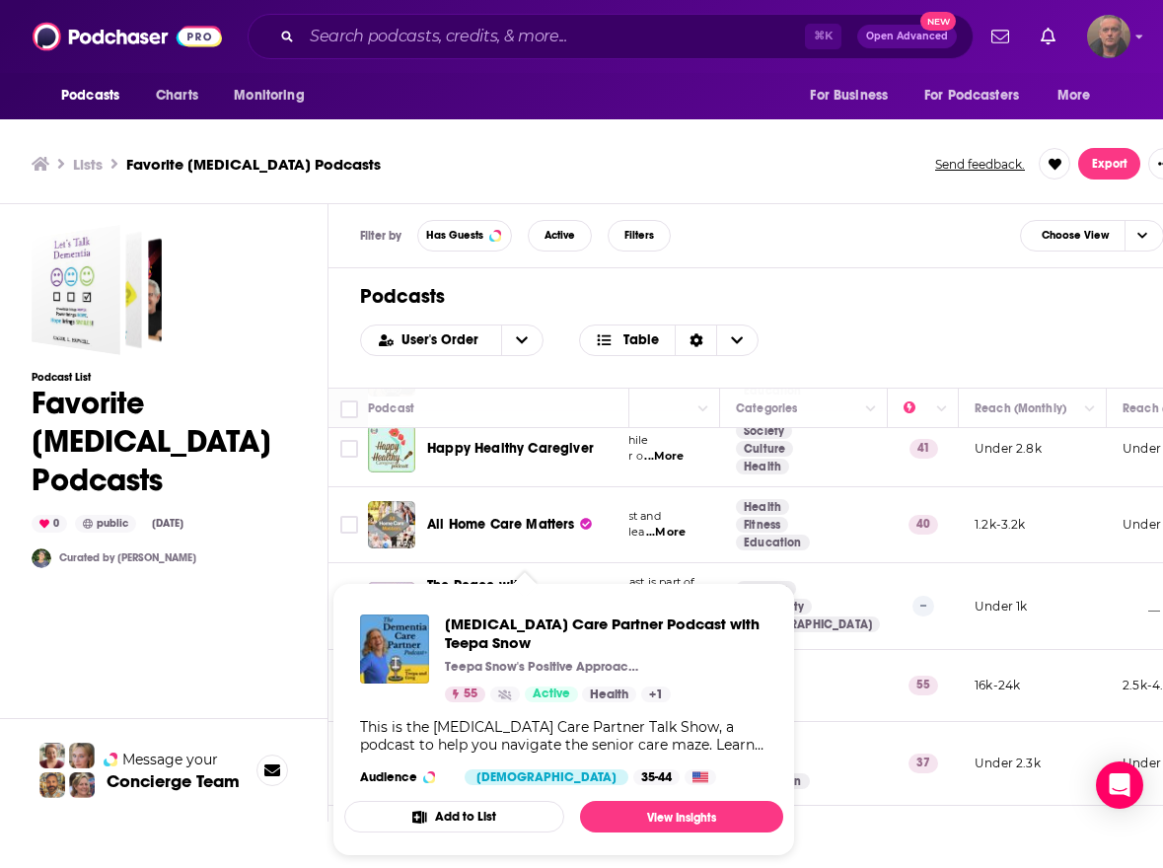
click at [538, 657] on div "Dementia Care Partner Podcast with Teepa Snow Teepa Snow's Positive Approach to…" at bounding box center [606, 659] width 323 height 88
click at [336, 643] on span "Dementia Care Partner Podcast with Teepa Snow Teepa Snow's Positive Approach to…" at bounding box center [563, 719] width 463 height 297
click at [387, 637] on img "Dementia Care Partner Podcast with Teepa Snow" at bounding box center [394, 649] width 69 height 69
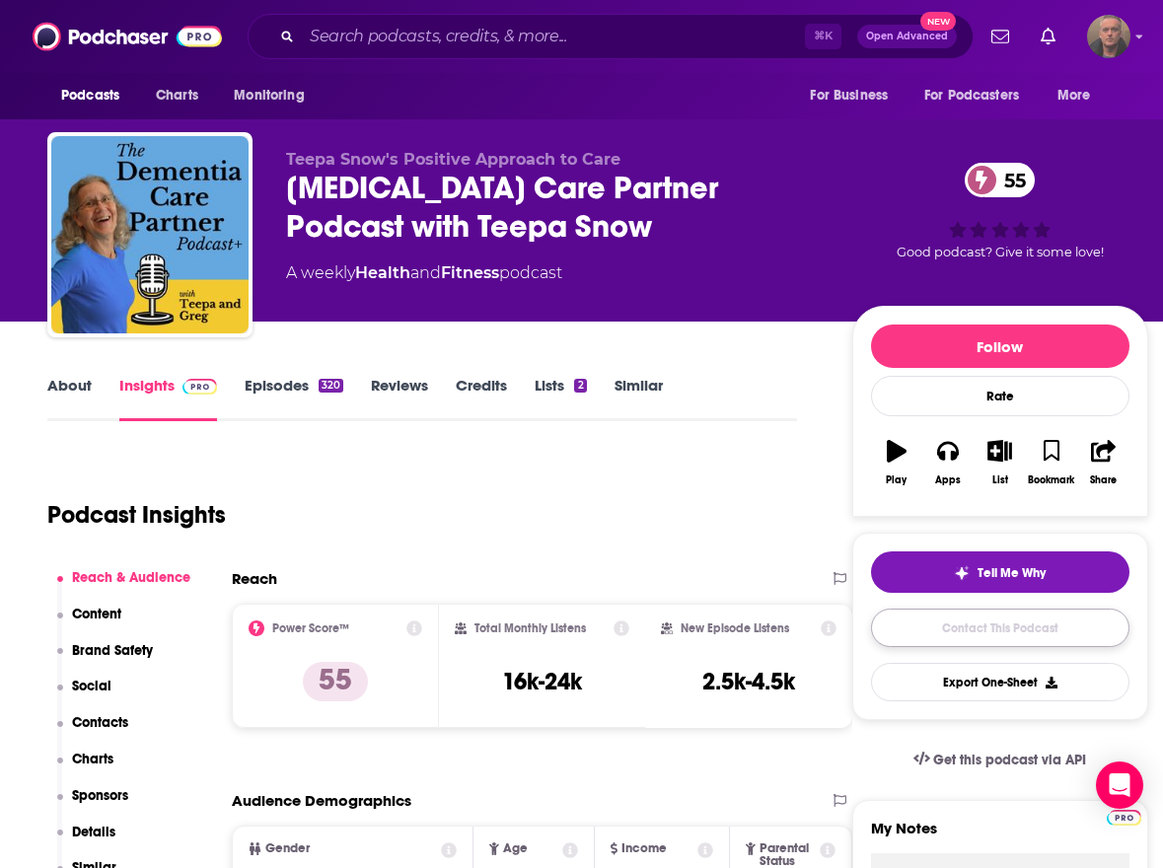
click at [906, 623] on link "Contact This Podcast" at bounding box center [1000, 628] width 258 height 38
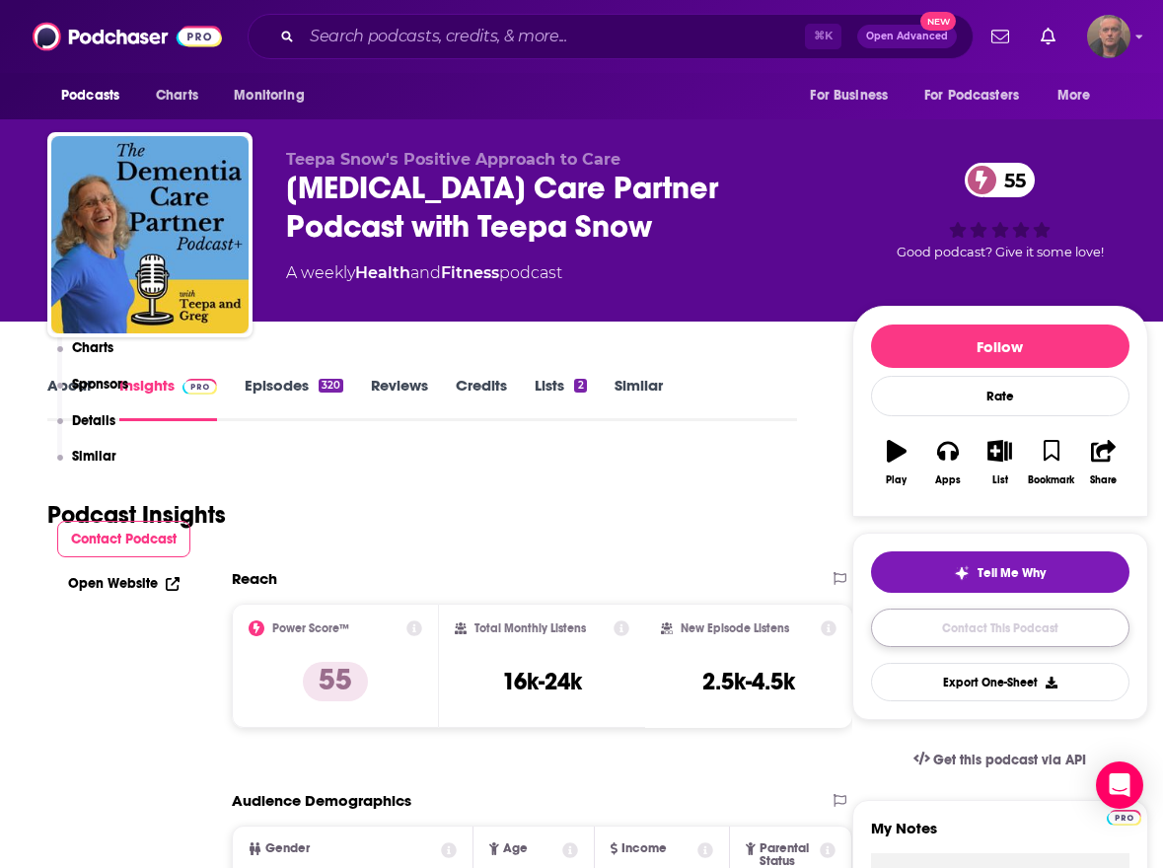
scroll to position [2071, 0]
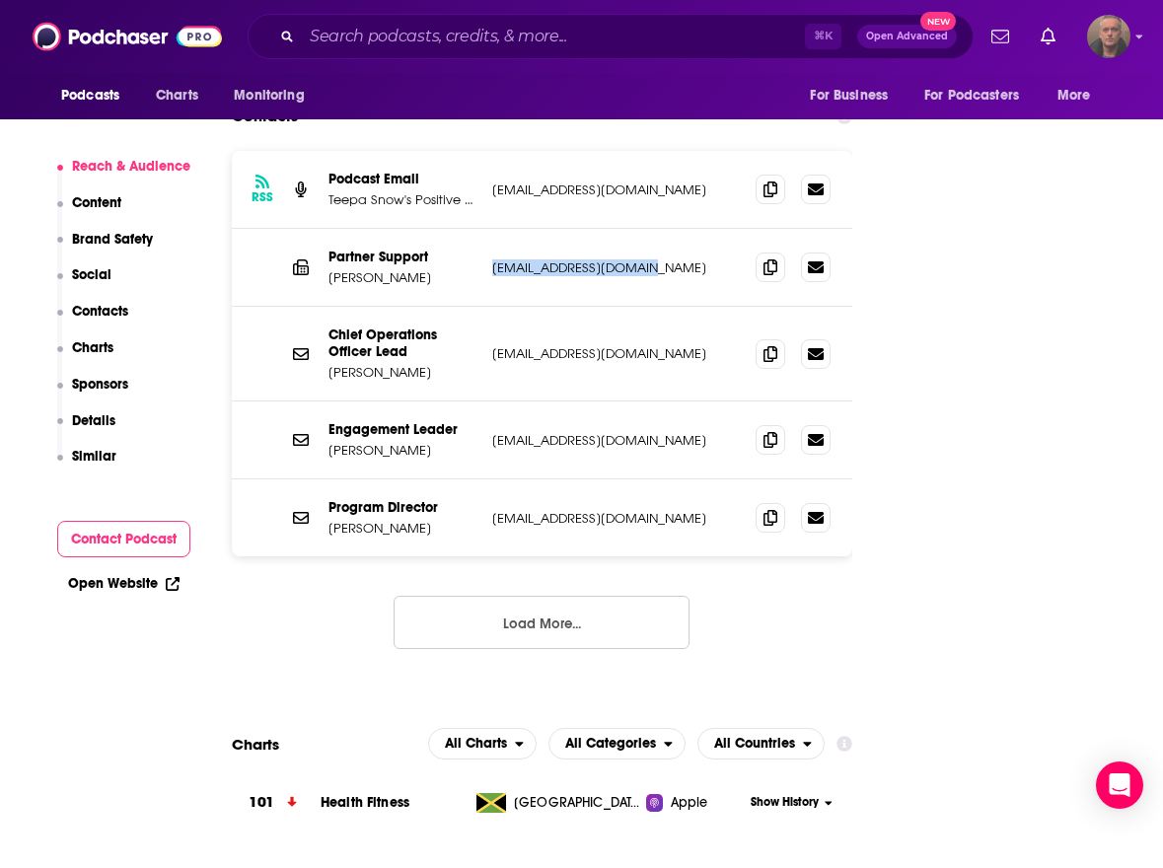
drag, startPoint x: 660, startPoint y: 174, endPoint x: 492, endPoint y: 171, distance: 167.7
click at [492, 259] on p "carolynl@teepasnow.com" at bounding box center [616, 267] width 248 height 17
copy p "carolynl@teepasnow.com"
drag, startPoint x: 675, startPoint y: 255, endPoint x: 484, endPoint y: 255, distance: 190.4
click at [484, 307] on div "Chief Operations Officer Lead Amanda Bulgarelli amandab@teepasnow.com amandab@t…" at bounding box center [542, 354] width 620 height 95
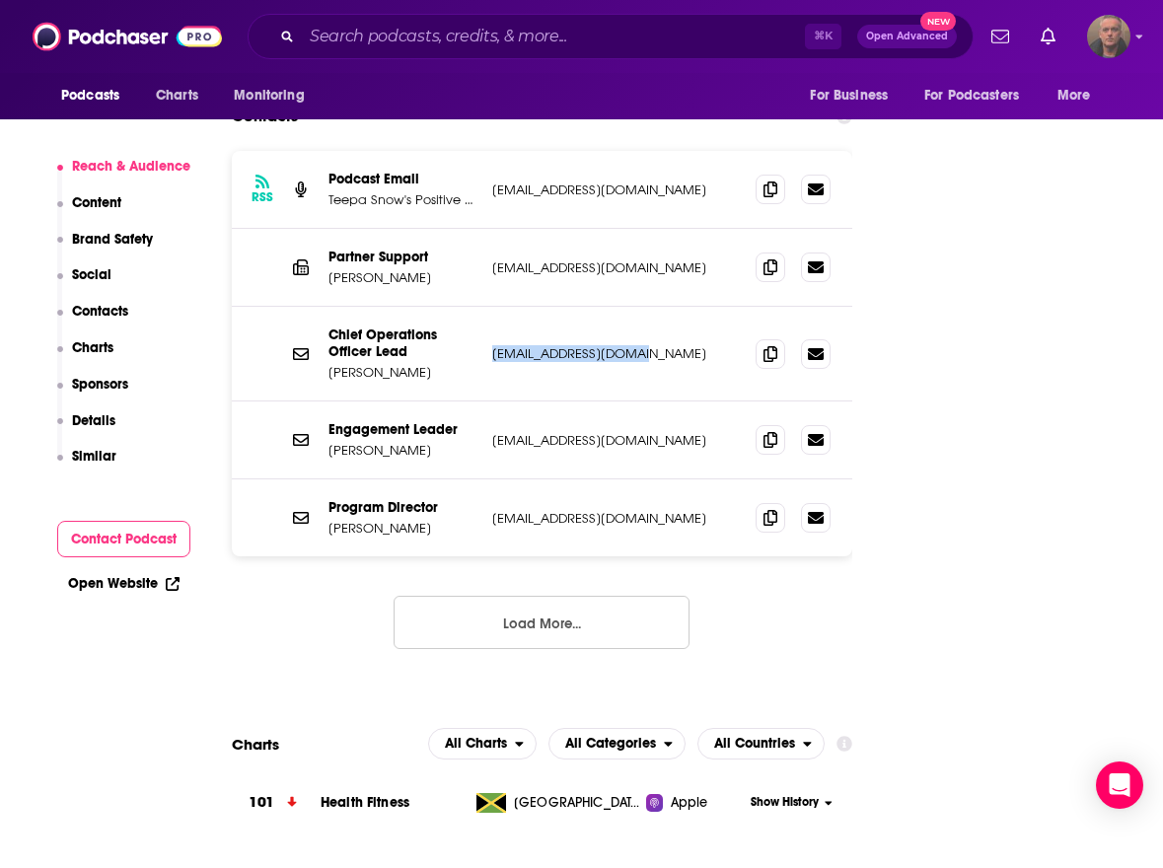
copy p "amandab@teepasnow.com"
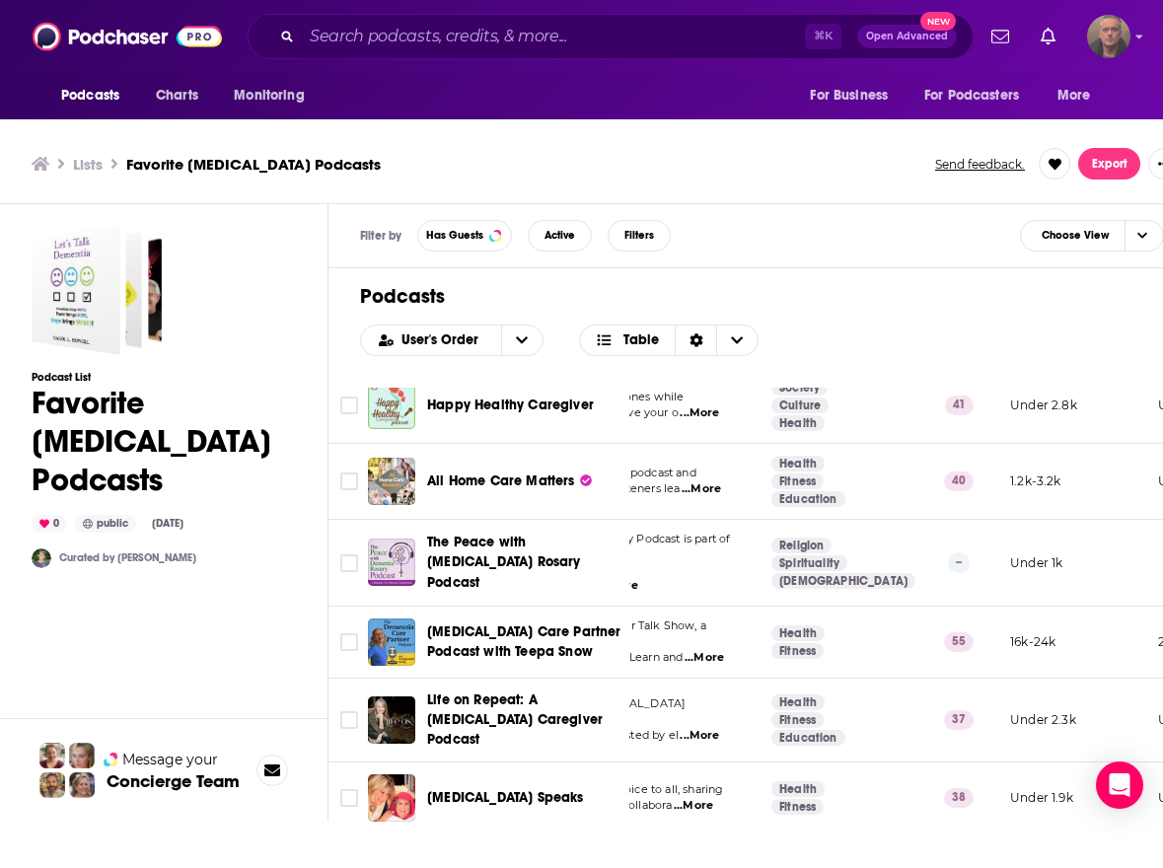
scroll to position [0, 239]
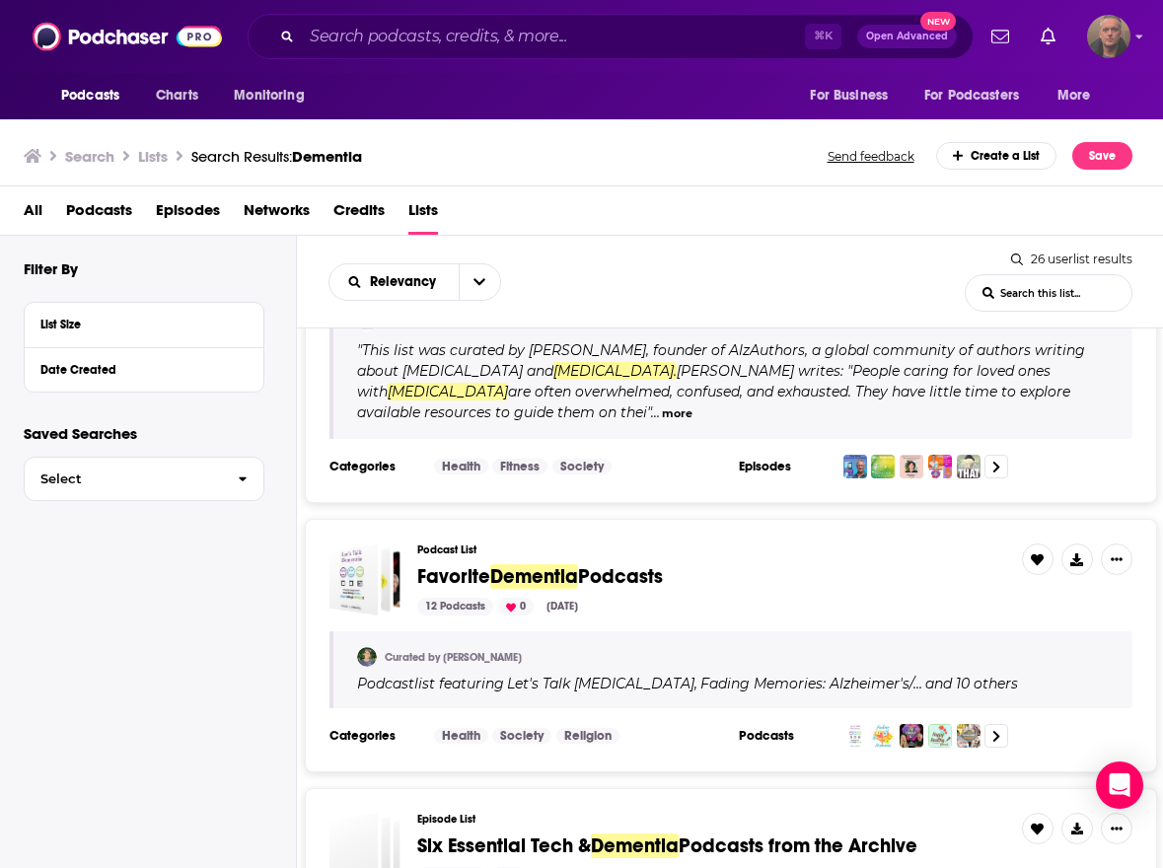
scroll to position [897, 0]
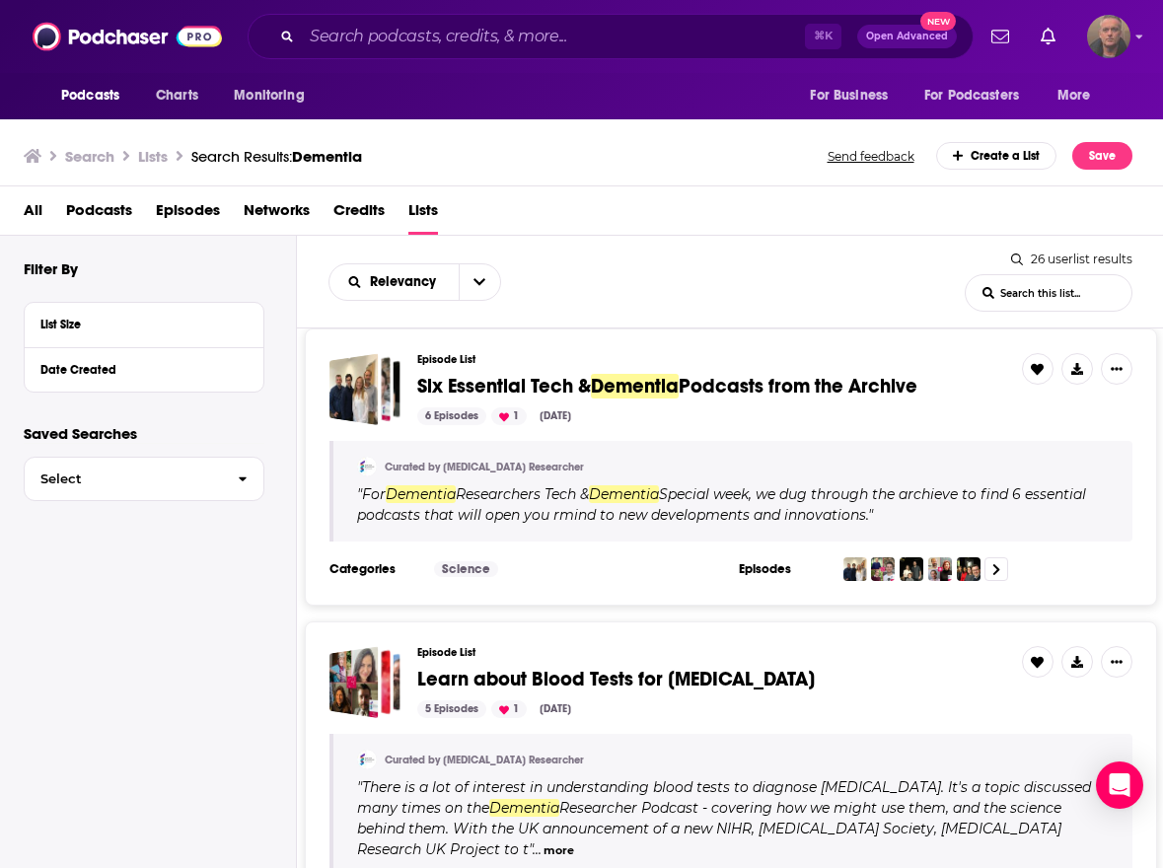
click at [759, 388] on span "Podcasts from the Archive" at bounding box center [798, 386] width 239 height 25
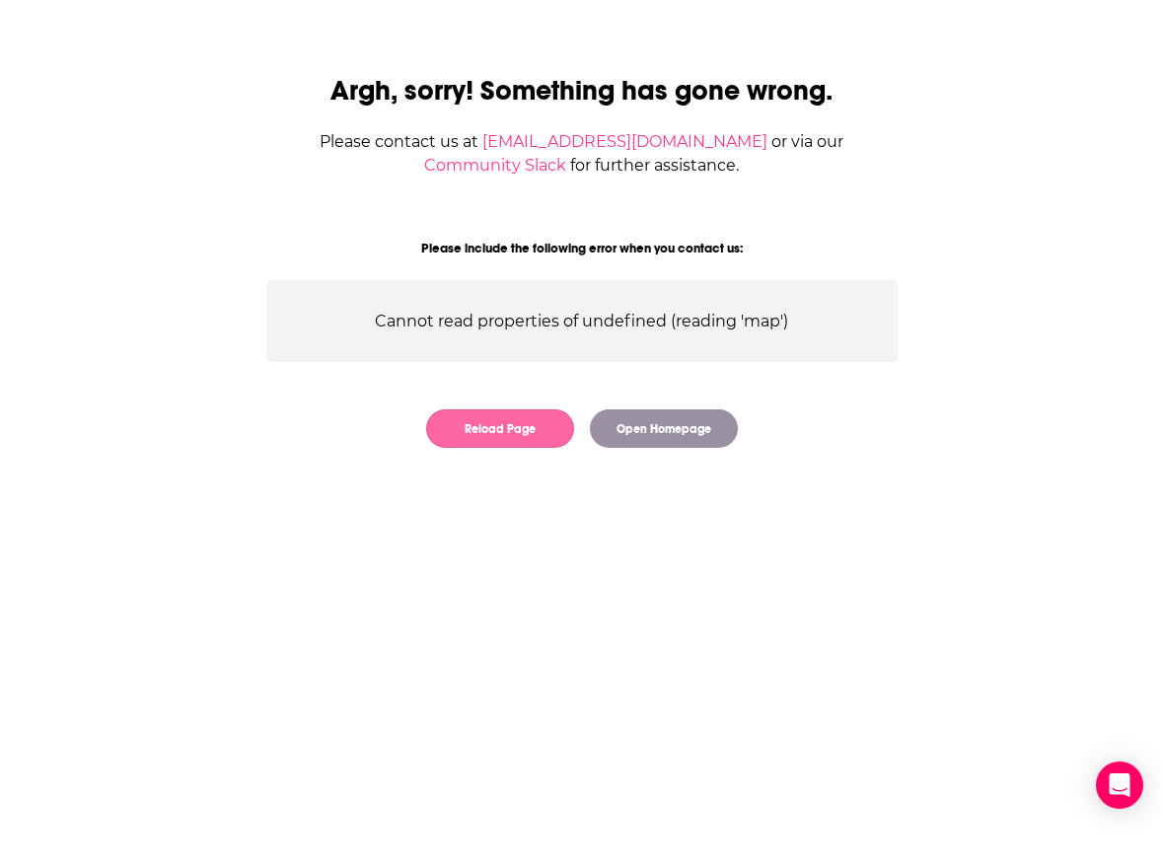
click at [553, 430] on button "Reload Page" at bounding box center [500, 428] width 148 height 38
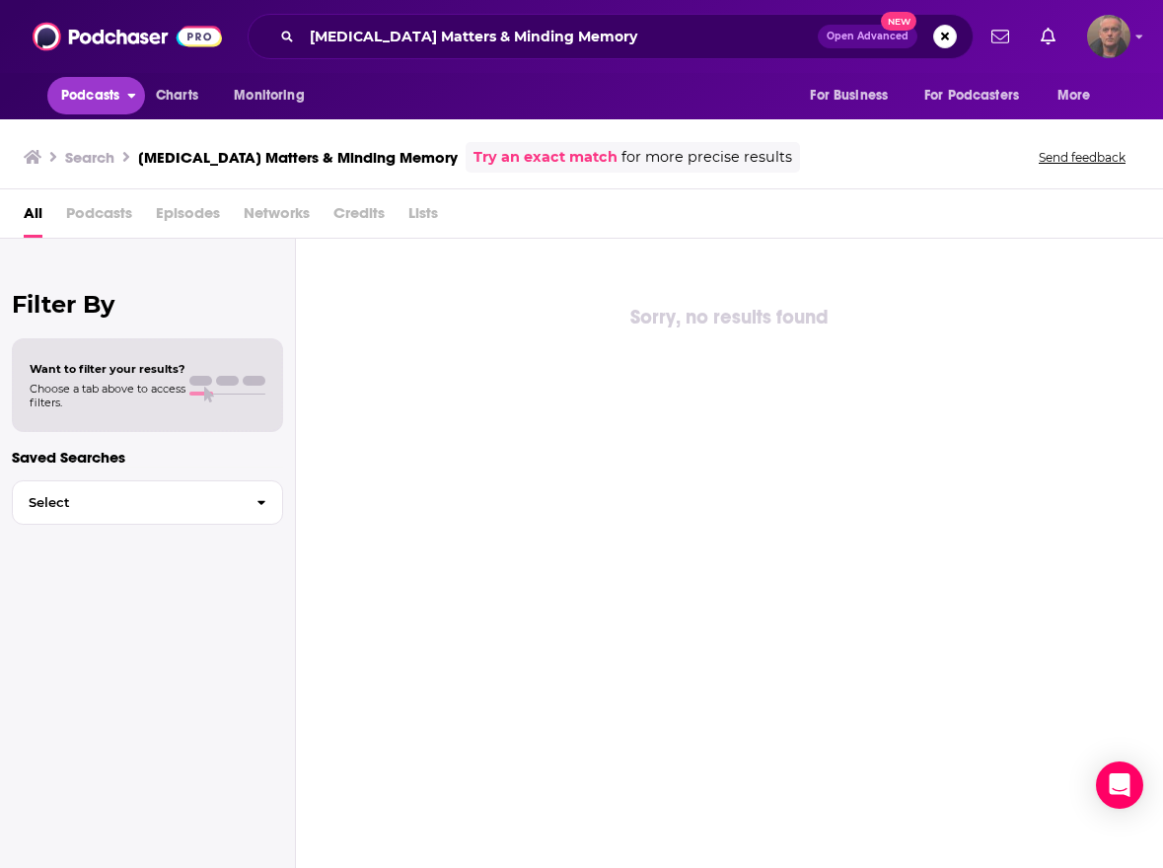
click at [95, 91] on span "Podcasts" at bounding box center [90, 96] width 58 height 28
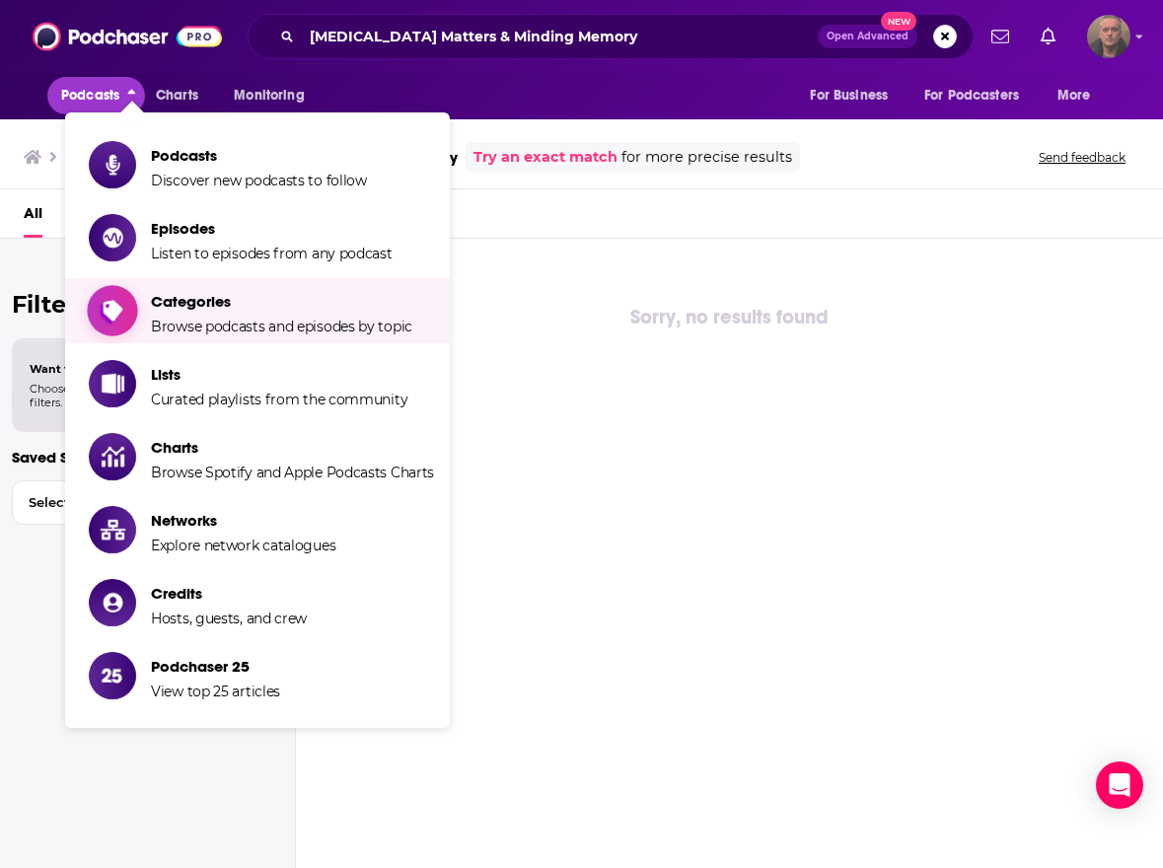
click at [213, 318] on span "Browse podcasts and episodes by topic" at bounding box center [281, 327] width 261 height 18
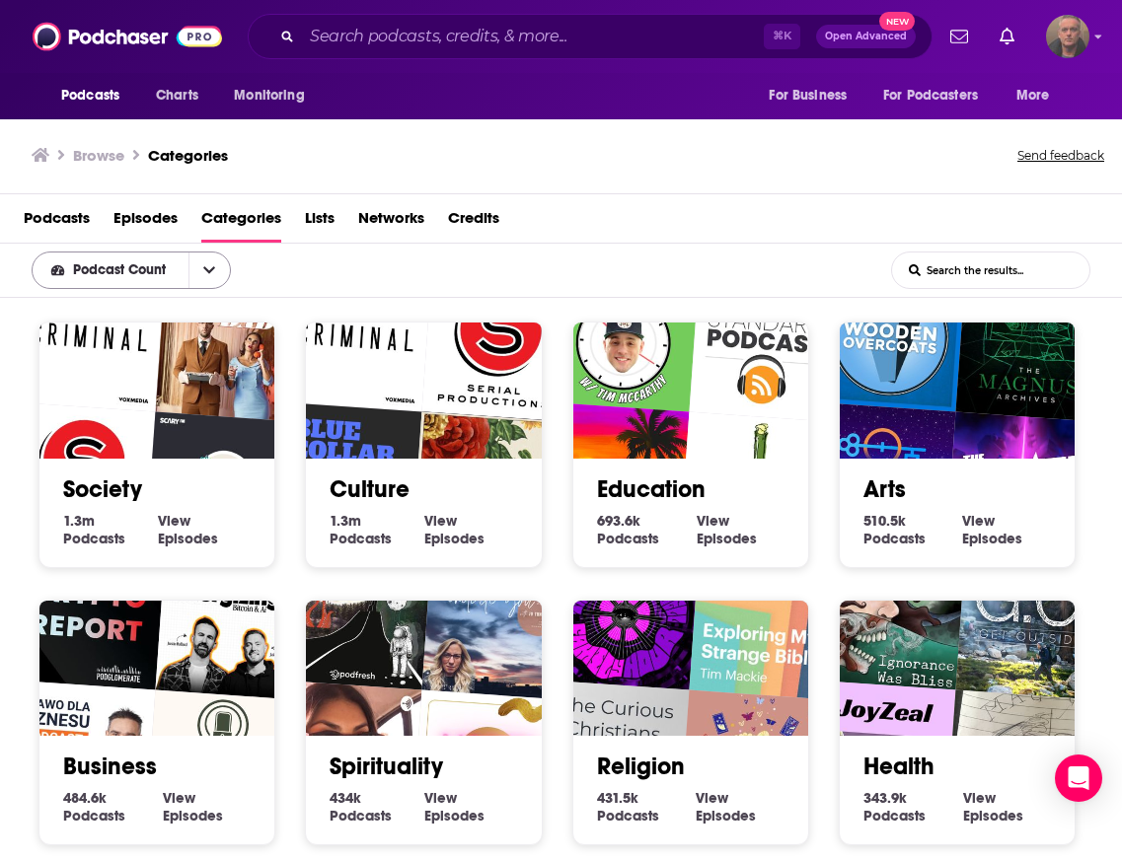
click at [164, 271] on span "Podcast Count" at bounding box center [123, 270] width 100 height 14
click at [241, 215] on span "Categories" at bounding box center [241, 222] width 80 height 40
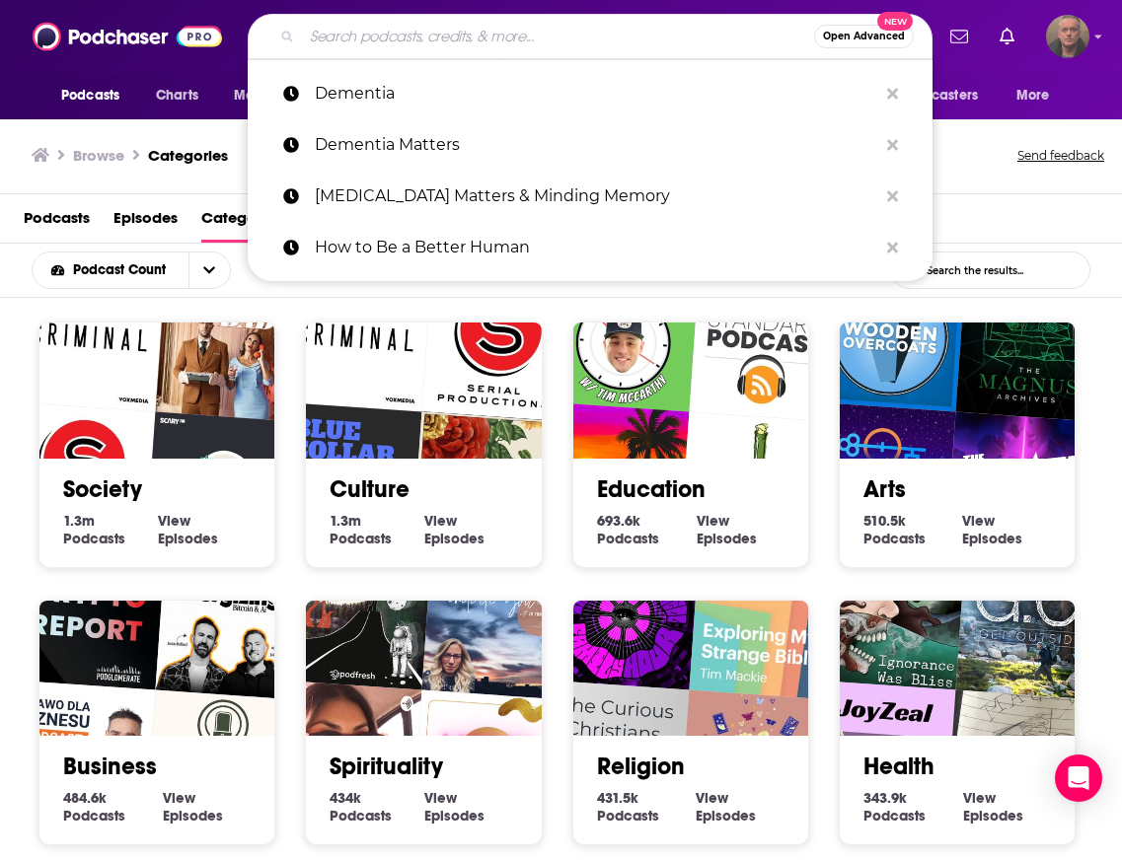
click at [393, 37] on input "Search podcasts, credits, & more..." at bounding box center [558, 37] width 512 height 32
paste input "The Diary of a CEO"
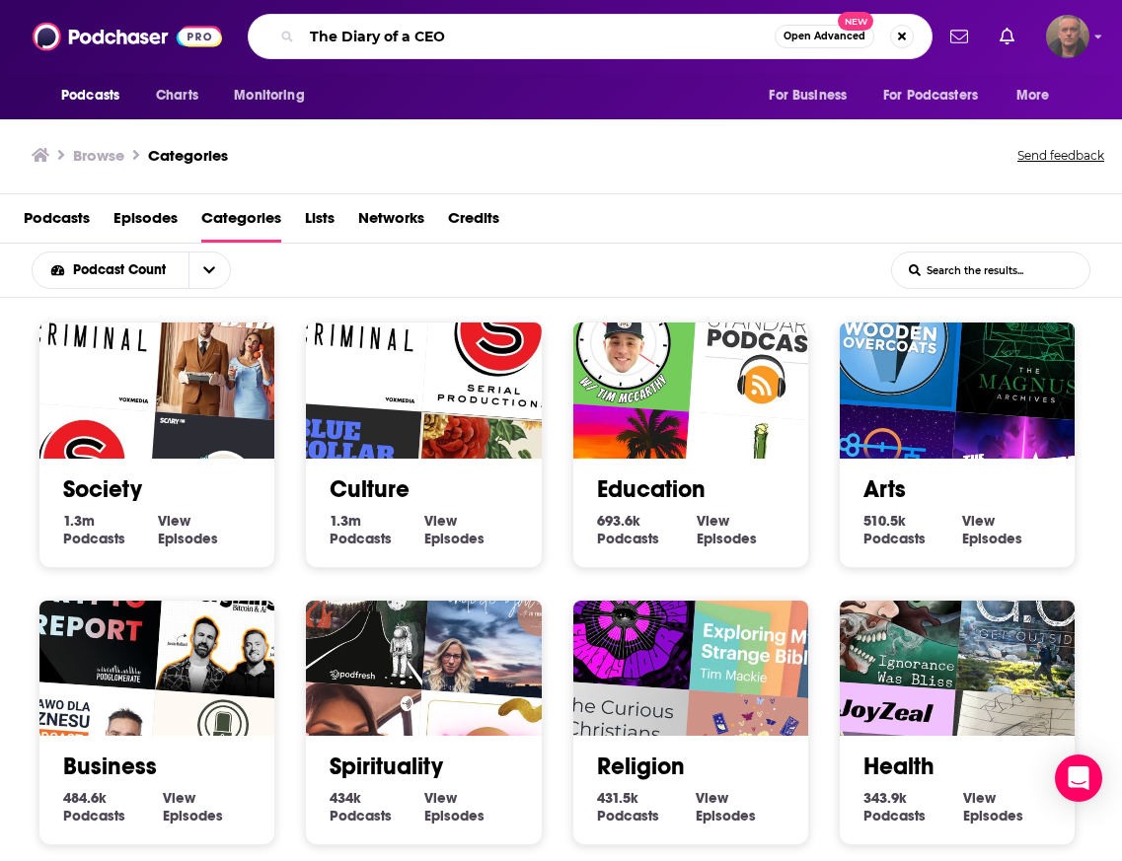
type input "The Diary of a CEO"
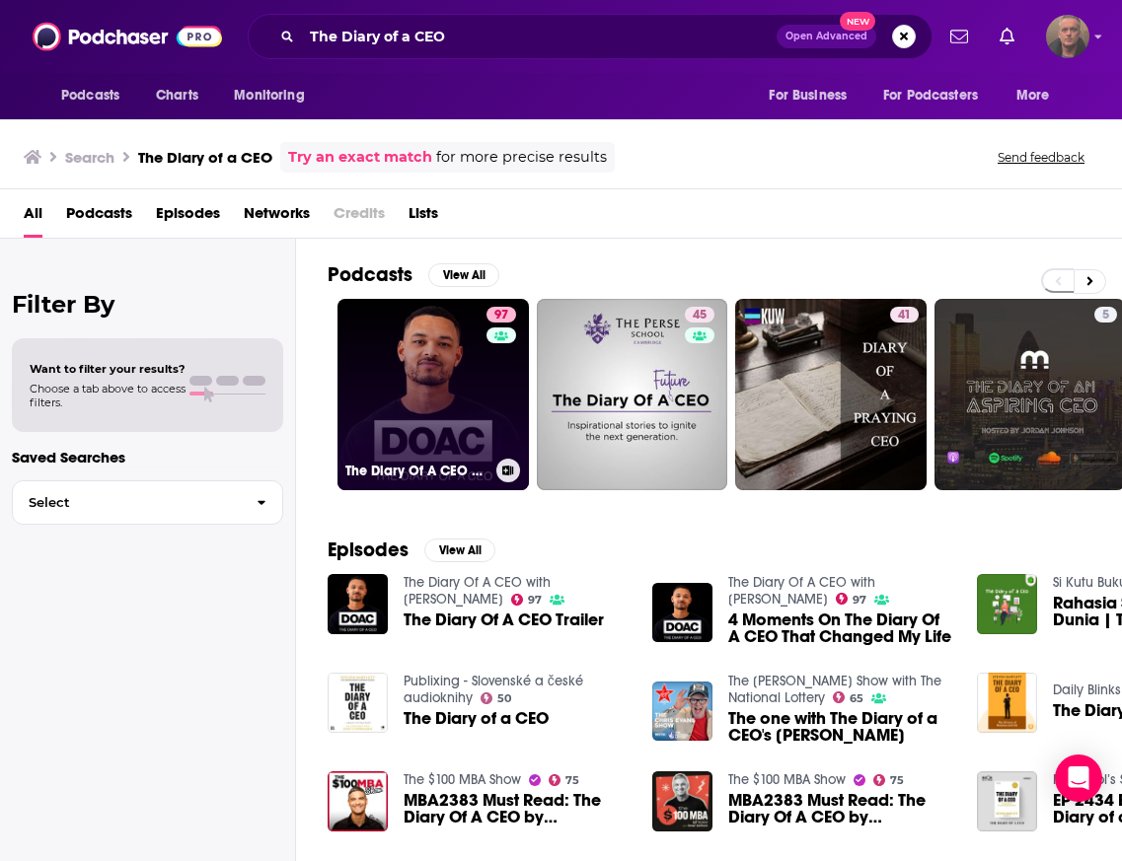
click at [442, 361] on link "97 The Diary Of A CEO with [PERSON_NAME]" at bounding box center [432, 394] width 191 height 191
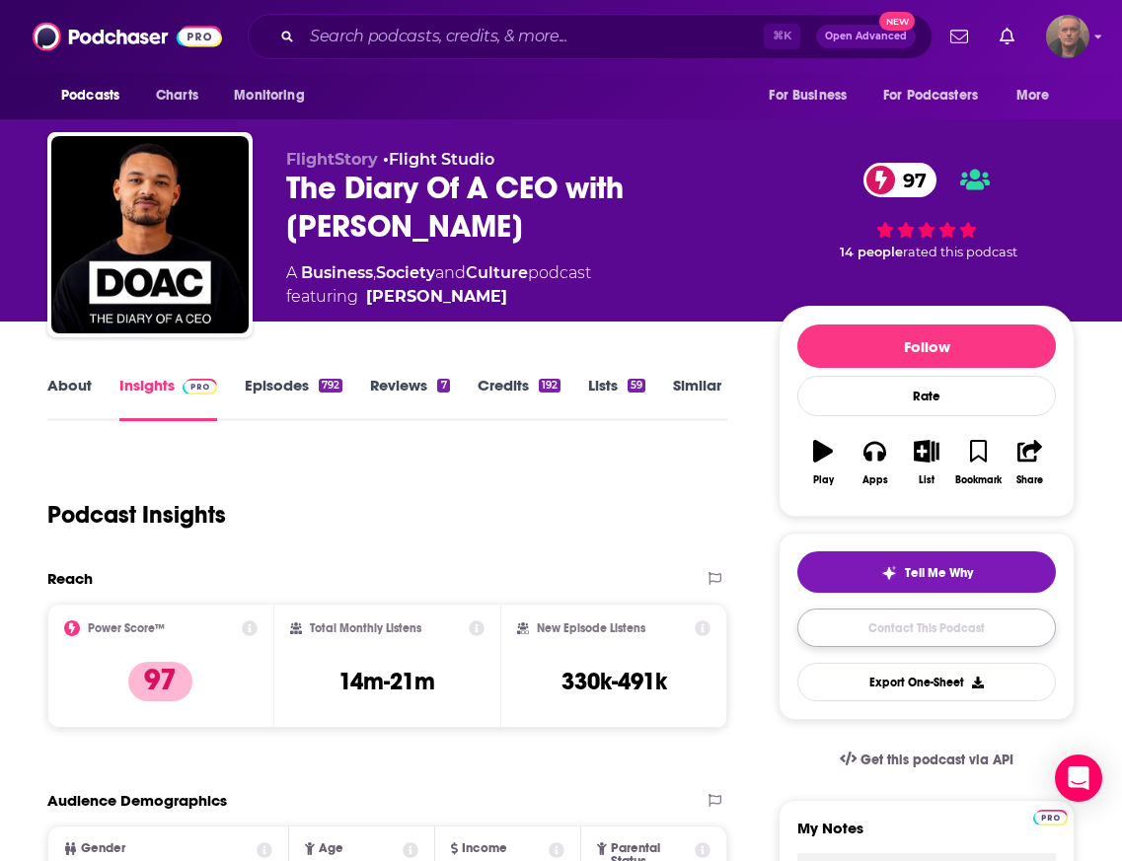
click at [858, 620] on link "Contact This Podcast" at bounding box center [926, 628] width 258 height 38
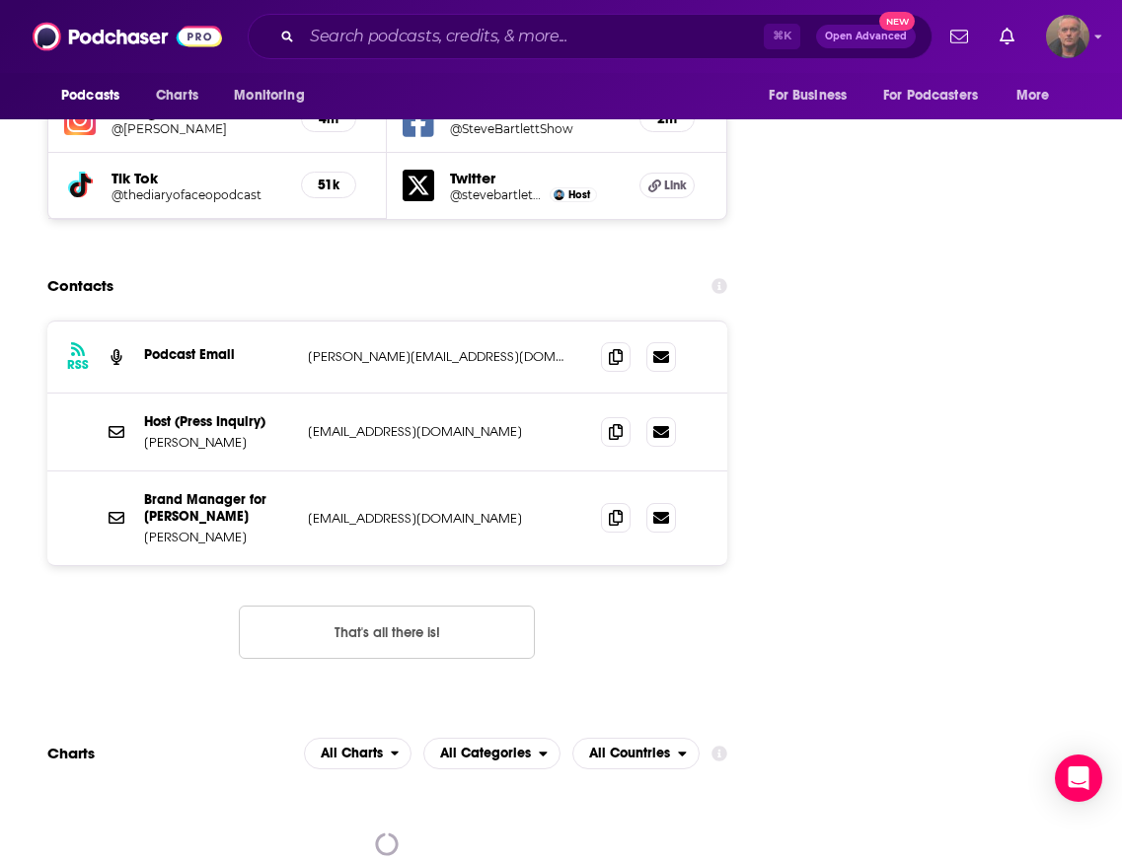
scroll to position [2432, 0]
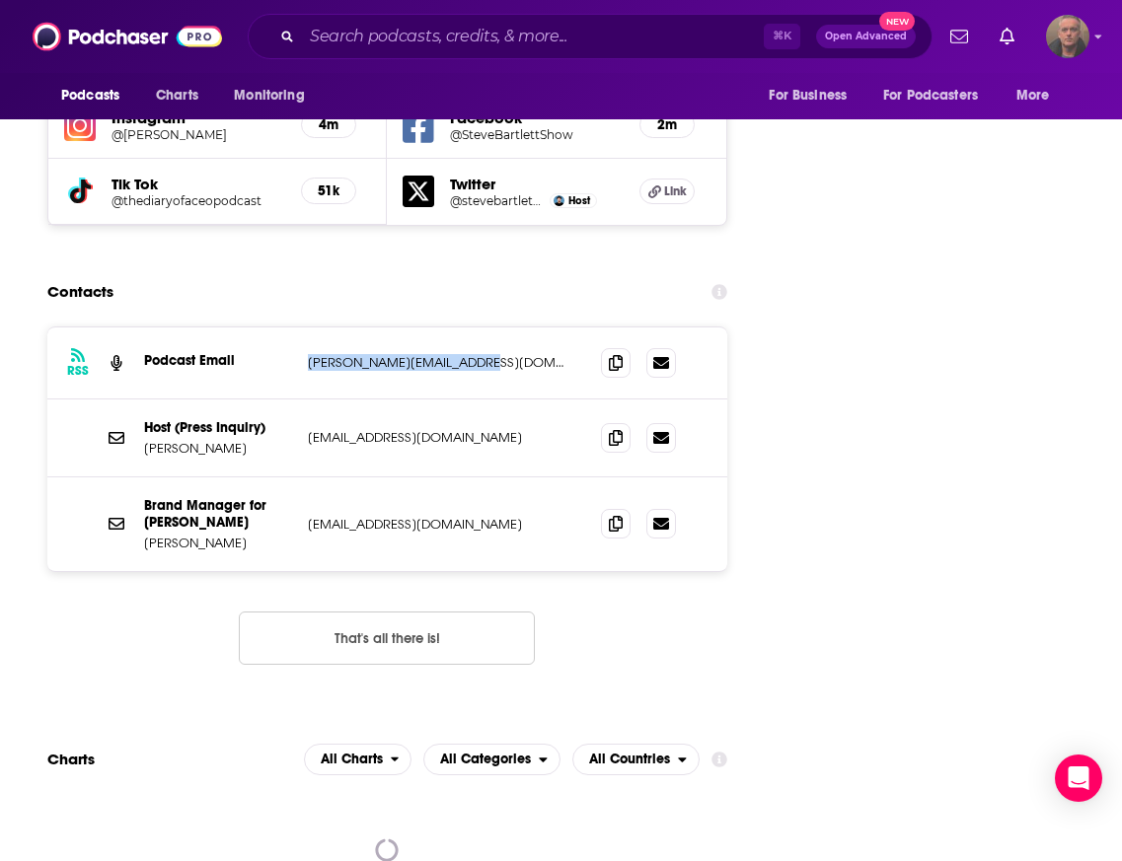
drag, startPoint x: 489, startPoint y: 292, endPoint x: 305, endPoint y: 289, distance: 184.5
click at [305, 327] on div "RSS Podcast Email steven@stevenbartlett.com steven@stevenbartlett.com" at bounding box center [387, 363] width 680 height 72
copy p "steven@stevenbartlett.com"
drag, startPoint x: 476, startPoint y: 366, endPoint x: 306, endPoint y: 364, distance: 170.7
click at [306, 400] on div "Host (Press Inquiry) Steven Bartlett press@stevenbartlett.com press@stevenbartl…" at bounding box center [387, 439] width 680 height 78
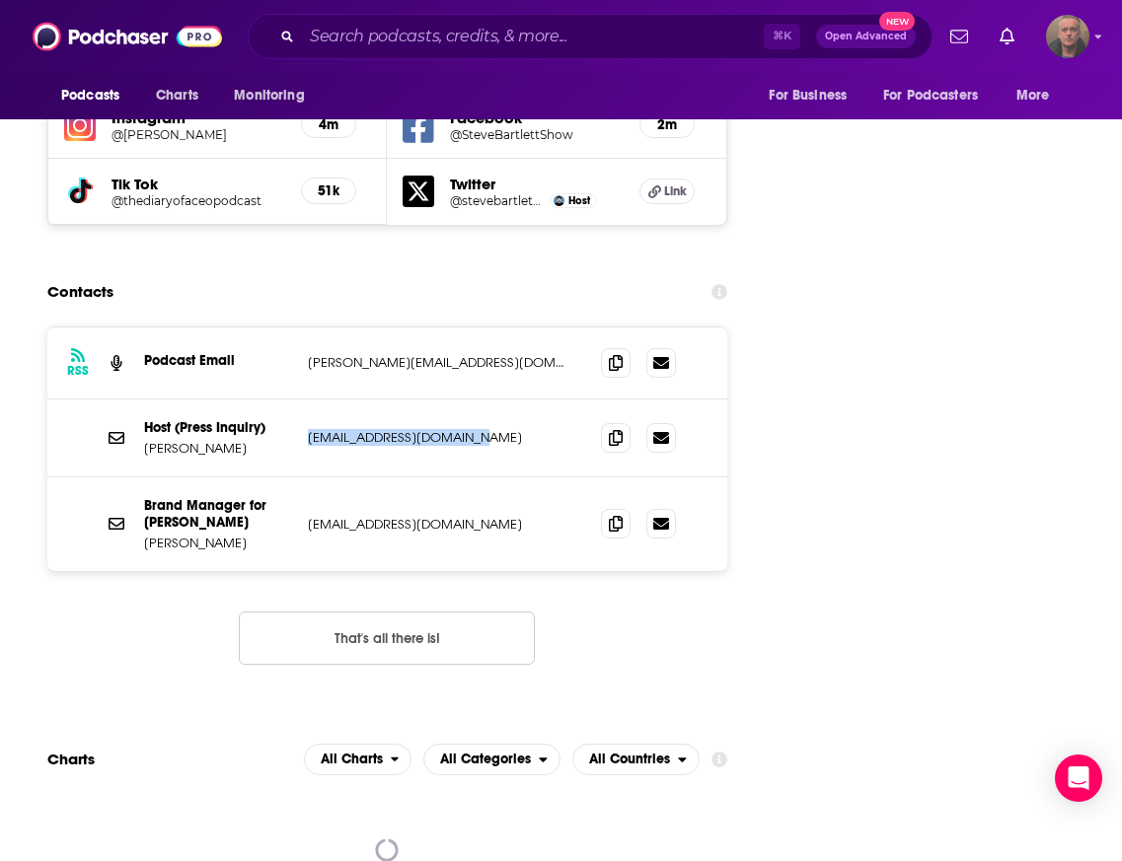
copy p "press@stevenbartlett.com"
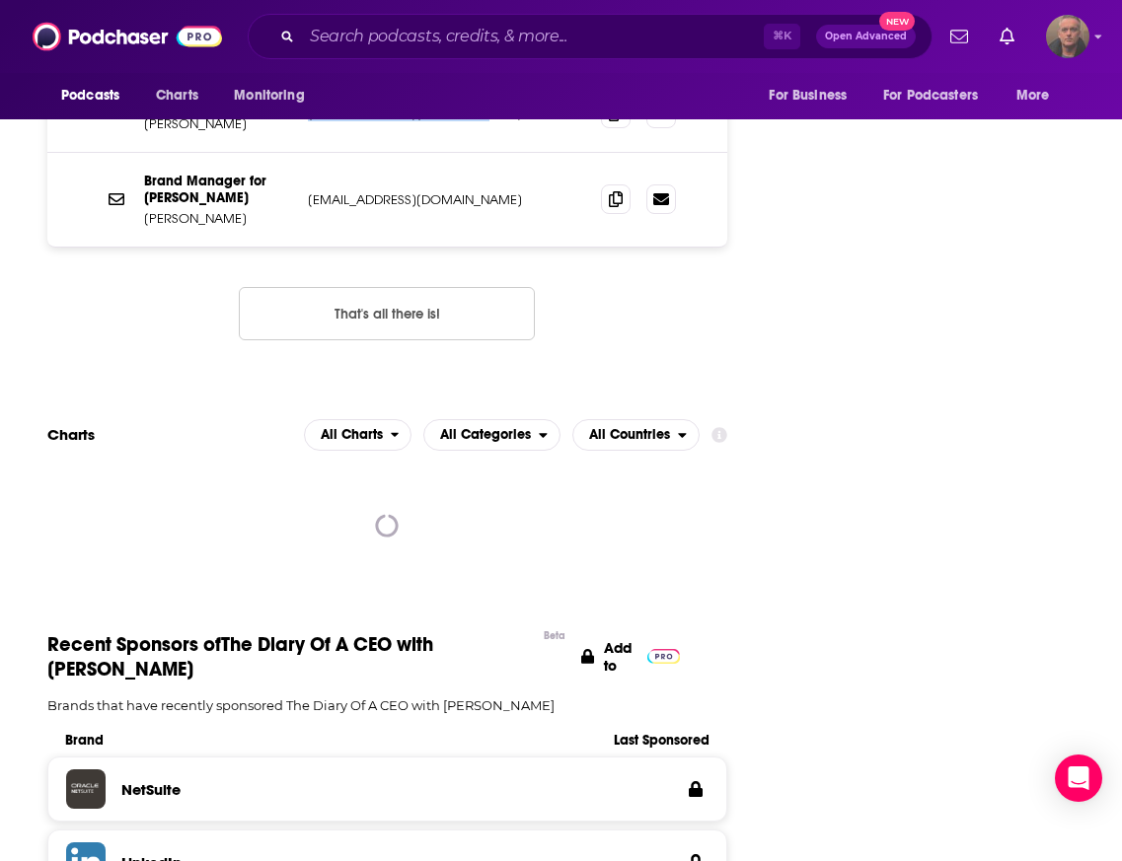
scroll to position [2744, 0]
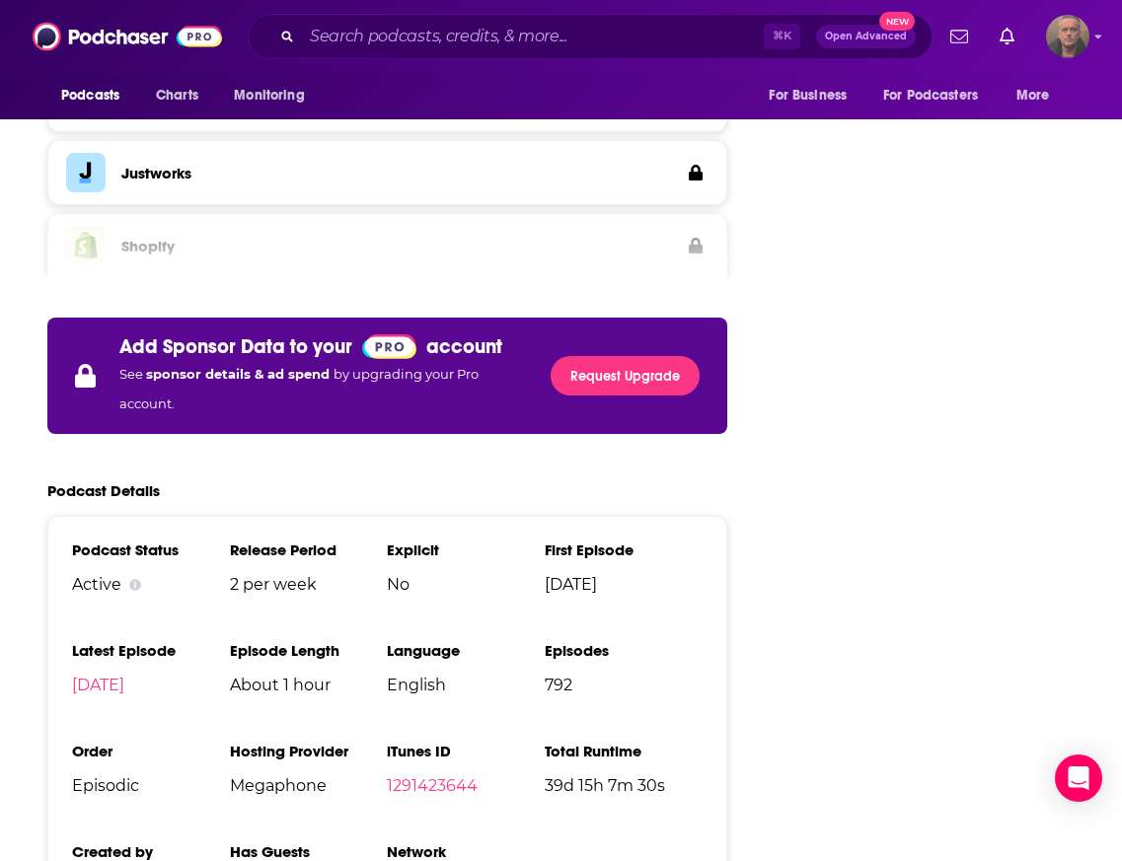
scroll to position [3621, 0]
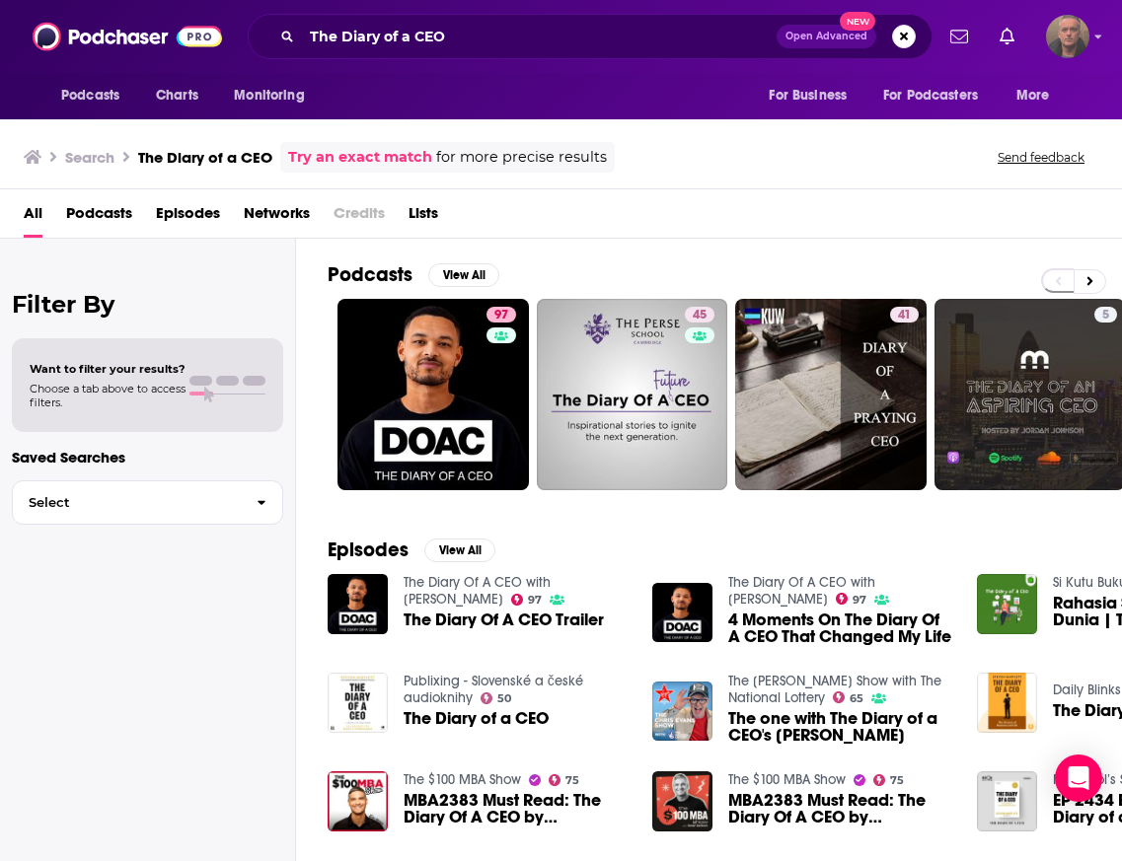
click at [113, 217] on span "Podcasts" at bounding box center [99, 217] width 66 height 40
click at [41, 221] on span "All" at bounding box center [33, 217] width 19 height 40
click at [80, 154] on h3 "Search" at bounding box center [89, 157] width 49 height 19
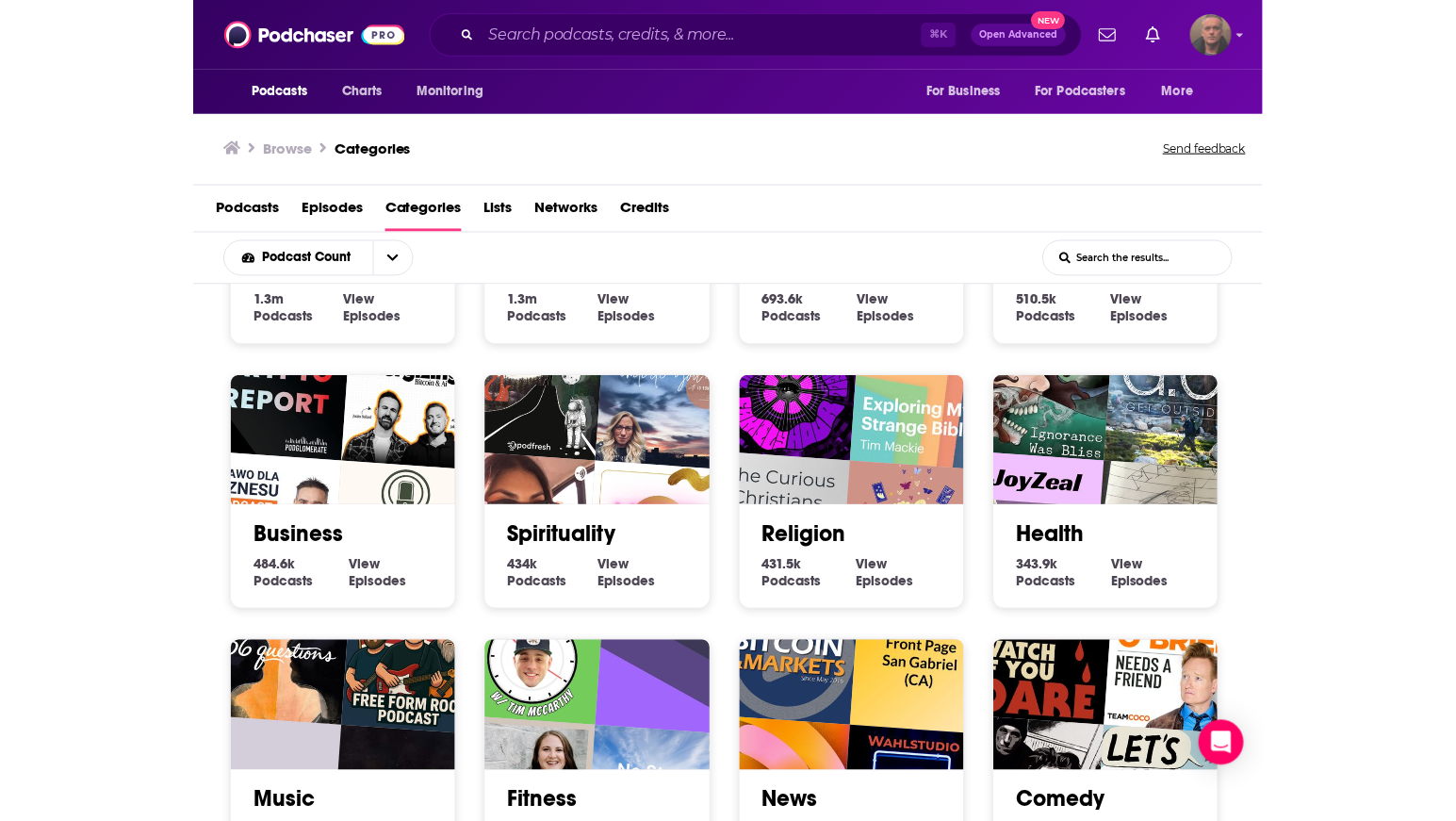
scroll to position [210, 0]
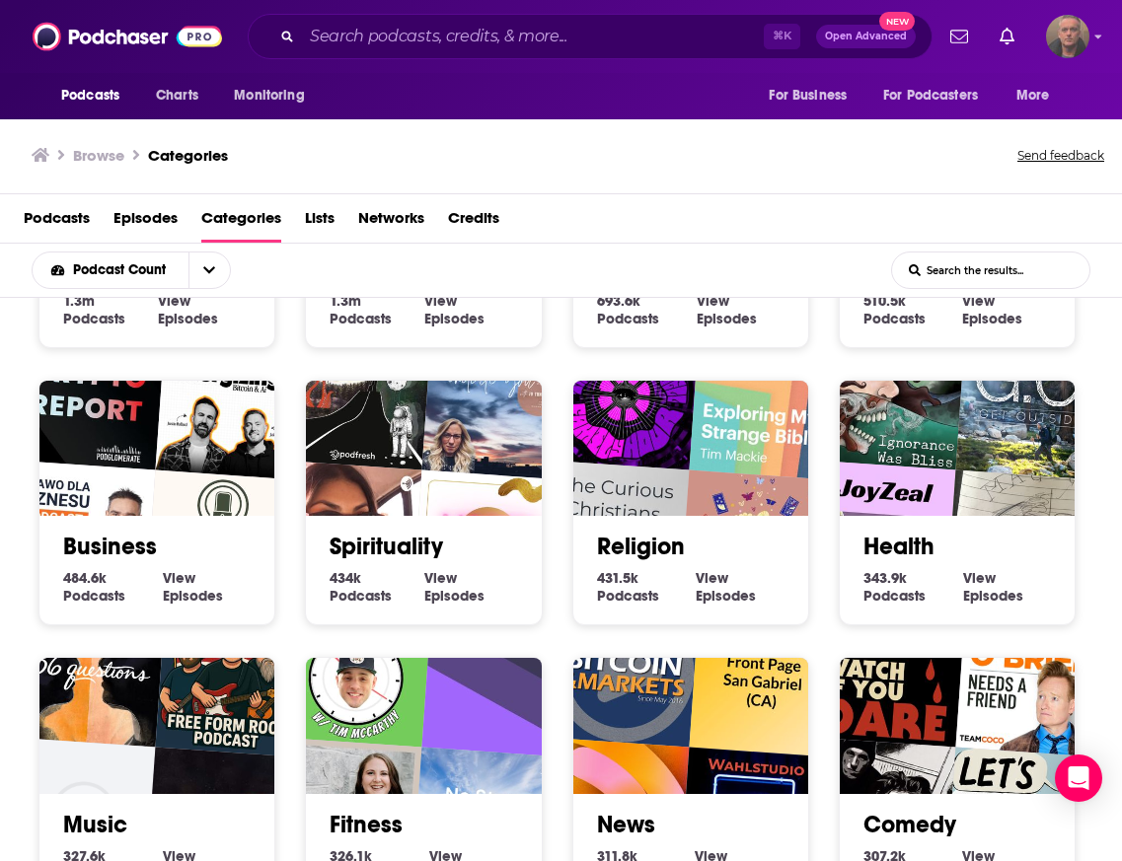
click at [724, 461] on img "Exploring My Strange Bible" at bounding box center [764, 404] width 151 height 151
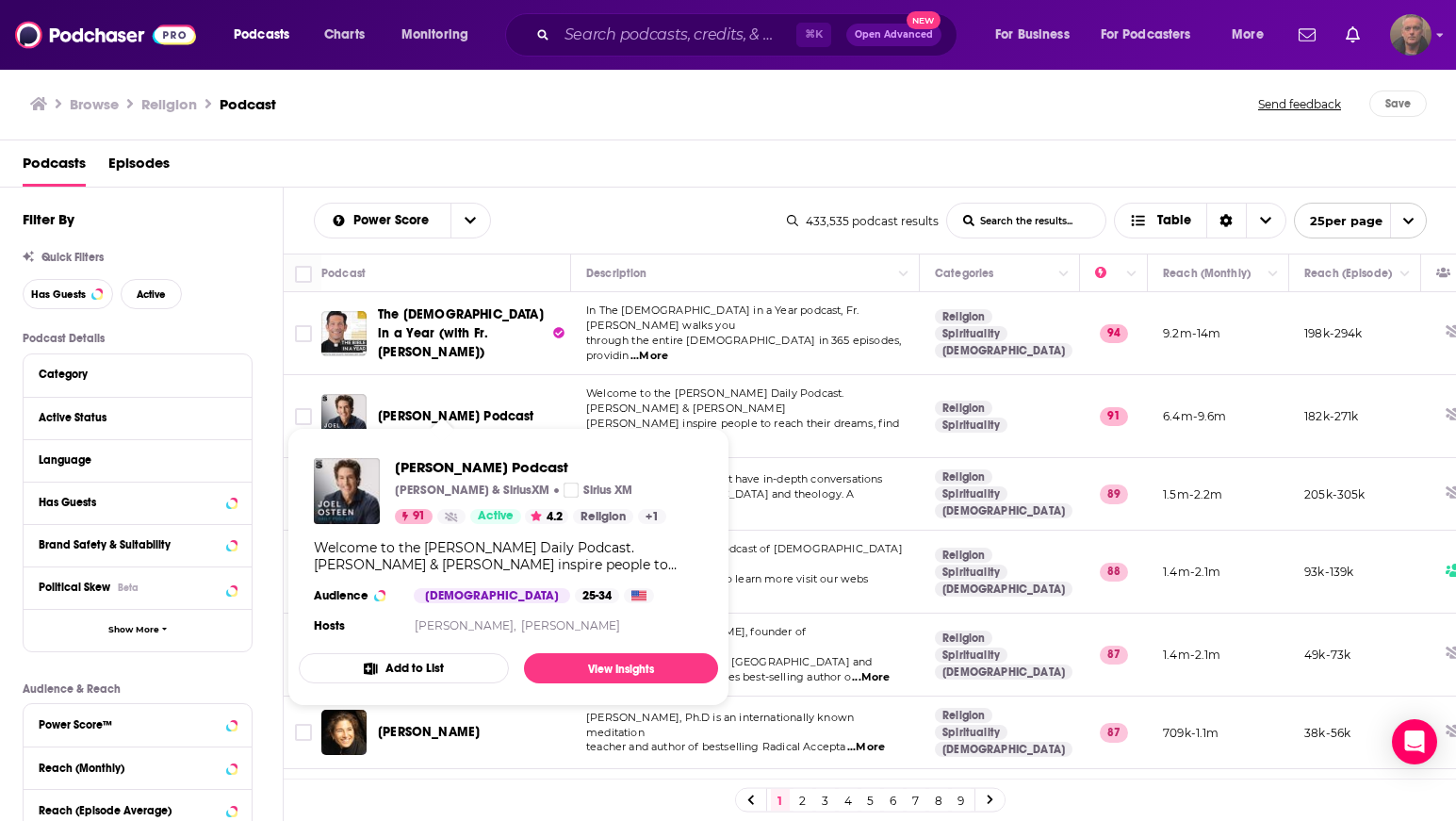
click at [405, 408] on span "Joel Osteen Podcast" at bounding box center [457, 416] width 157 height 16
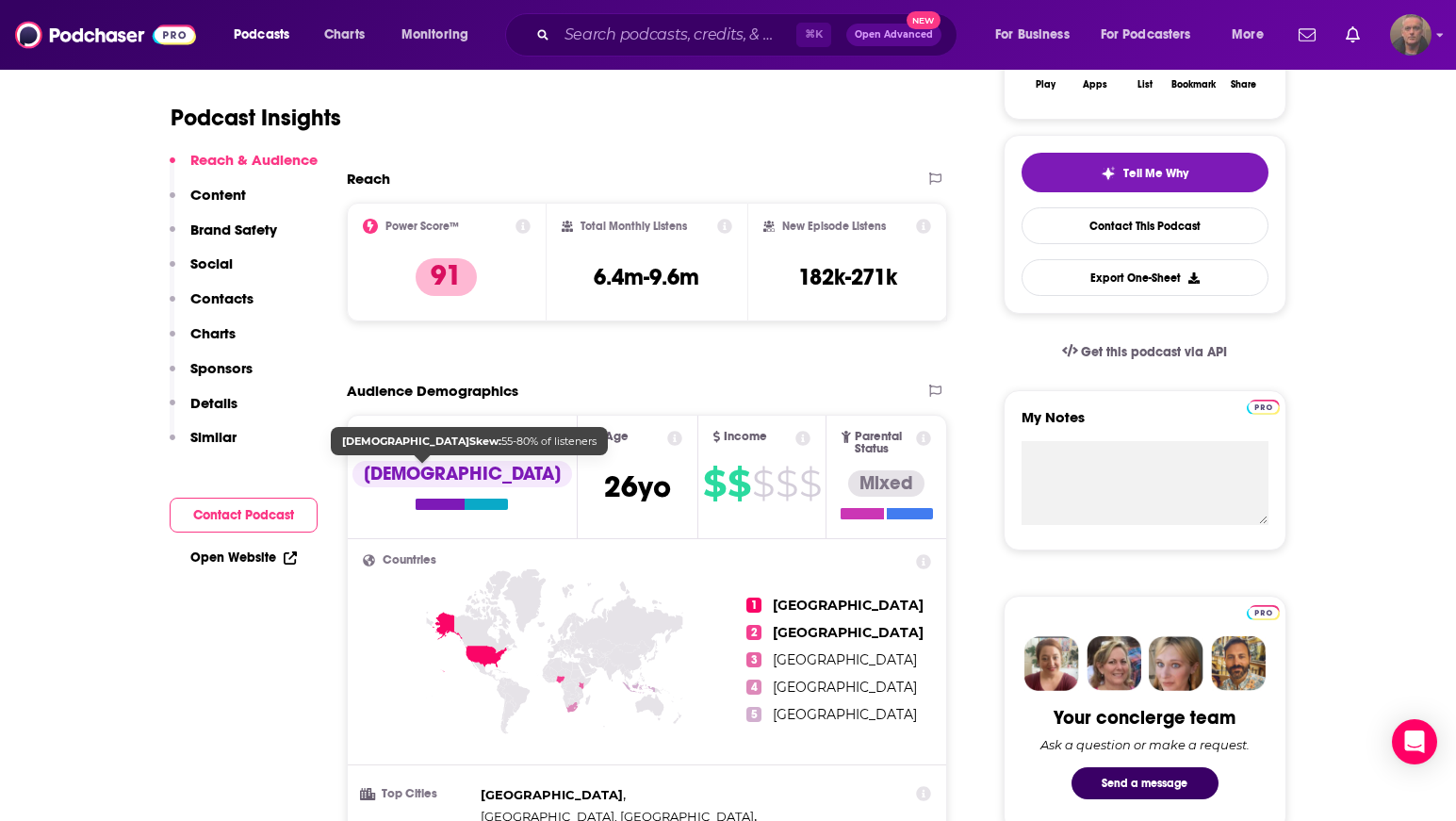
scroll to position [378, 0]
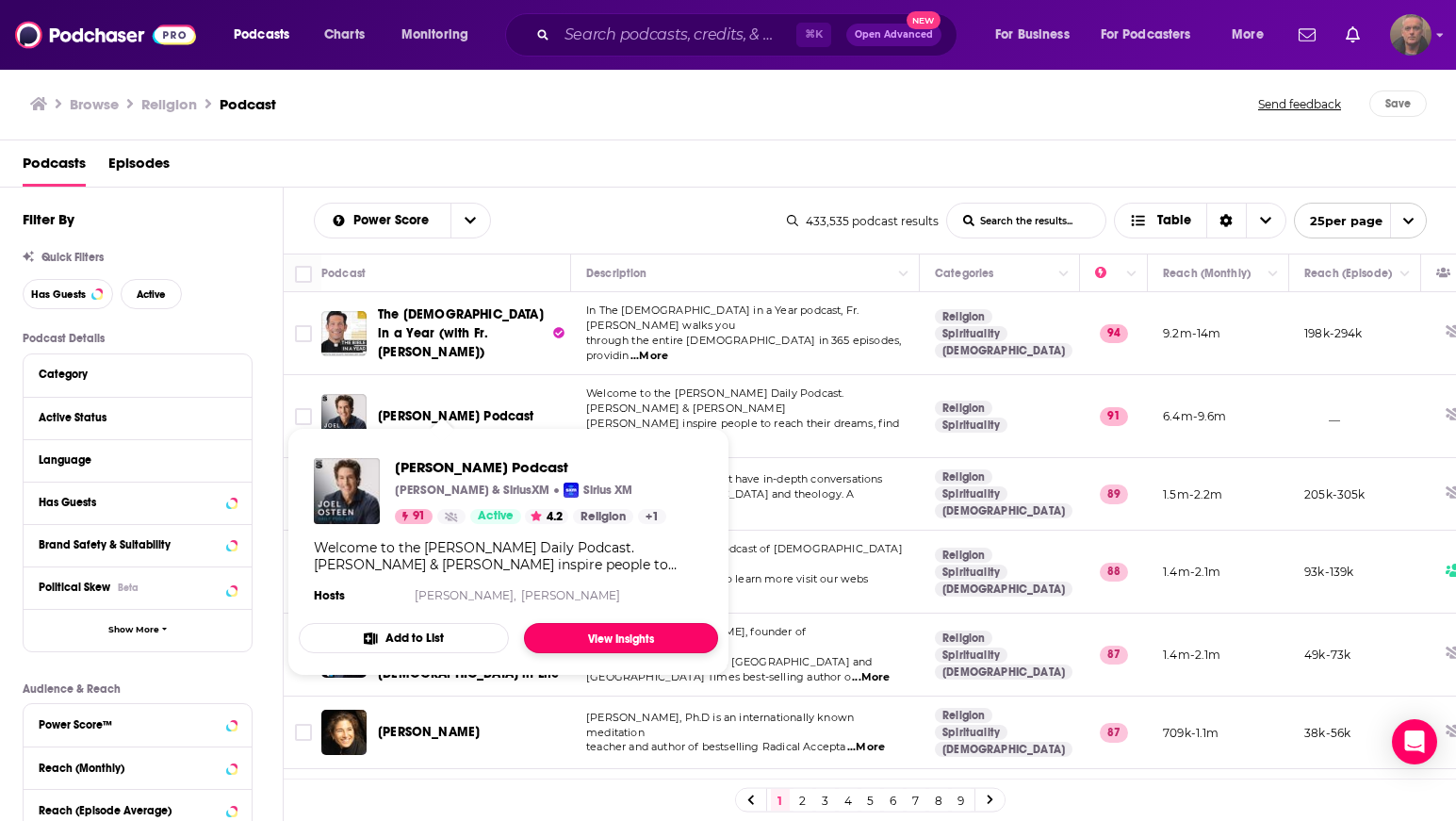
click at [631, 637] on link "View Insights" at bounding box center [620, 638] width 194 height 31
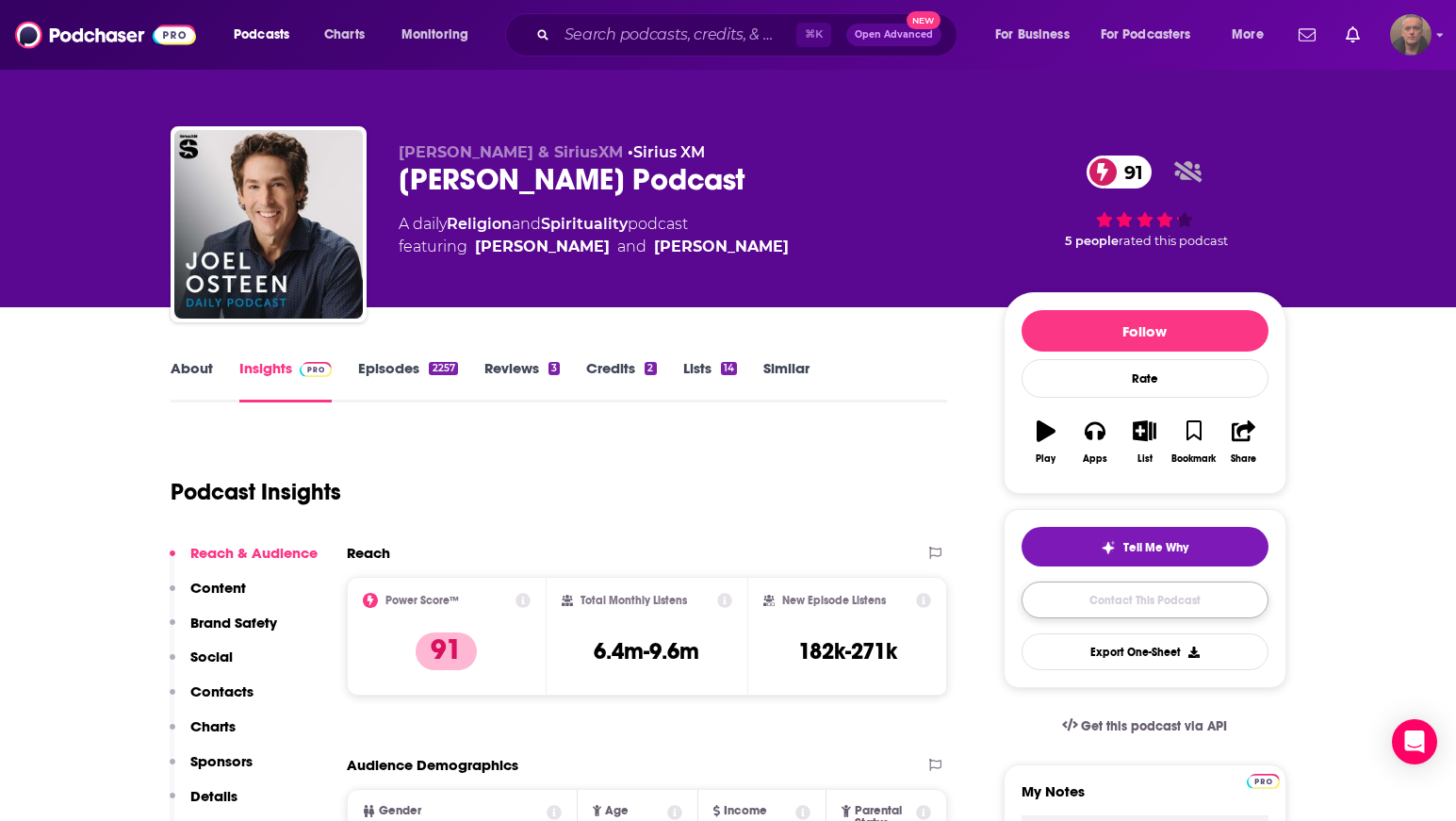
click at [1110, 598] on link "Contact This Podcast" at bounding box center [1145, 600] width 246 height 36
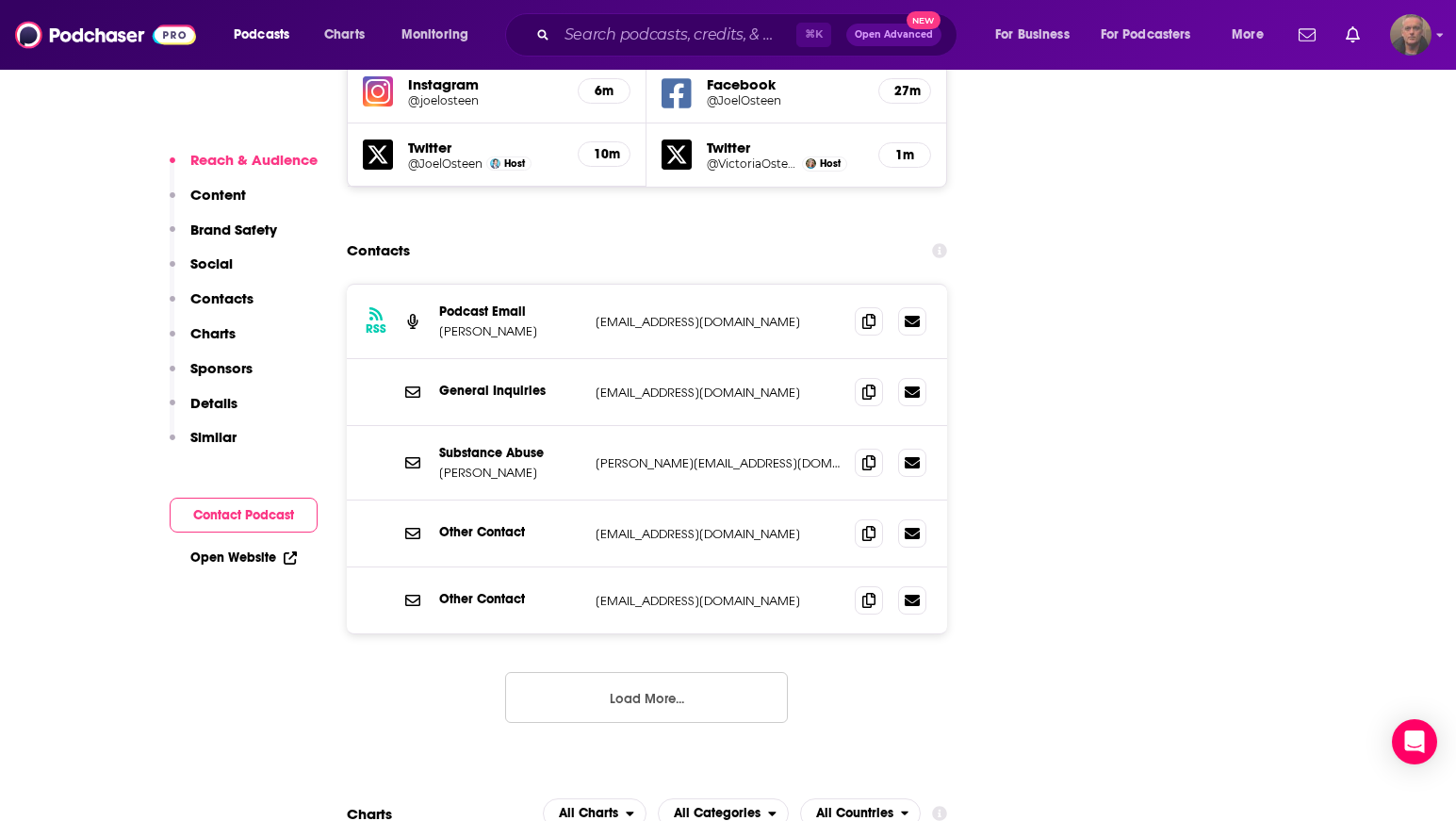
scroll to position [2255, 0]
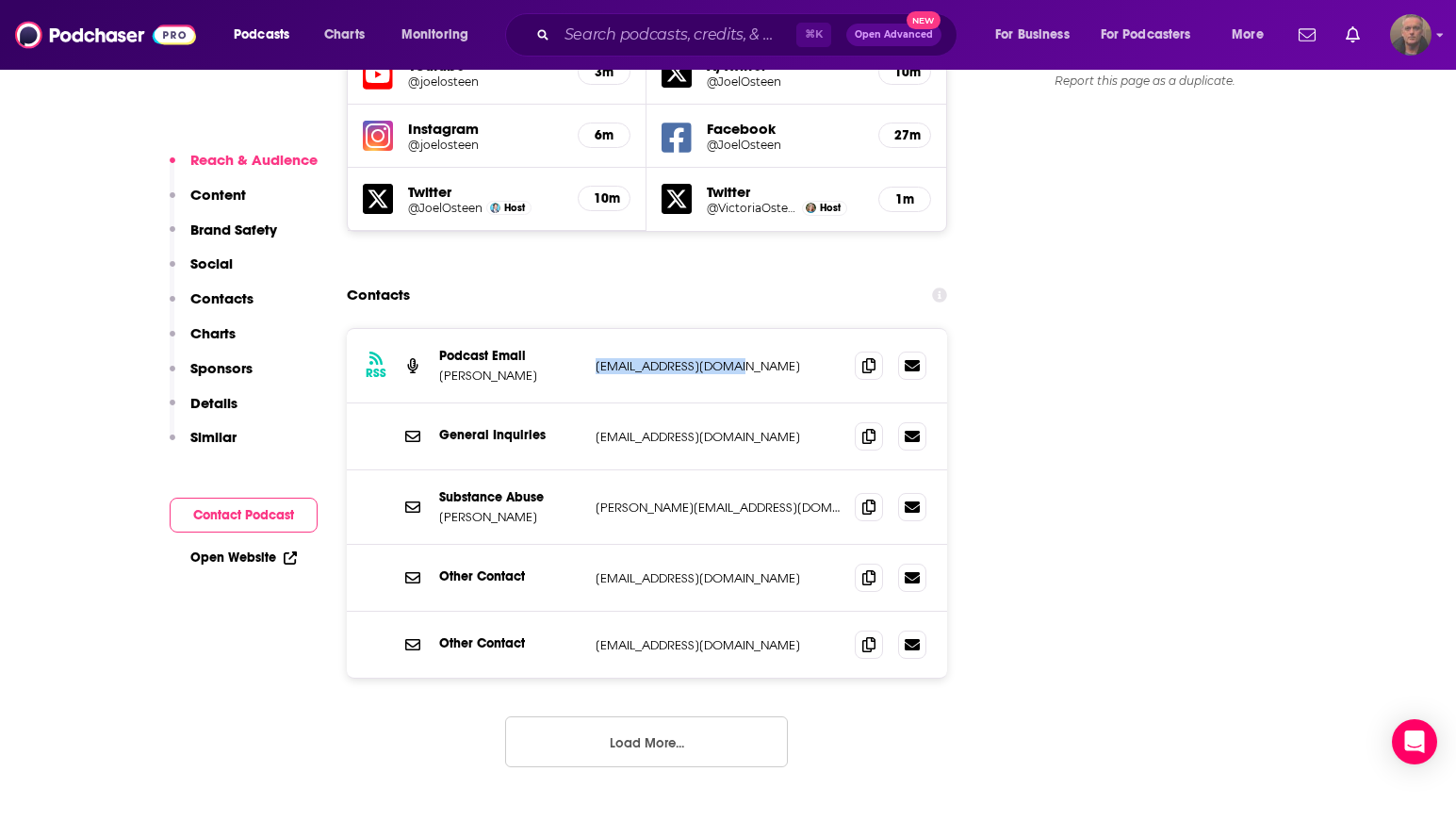
drag, startPoint x: 753, startPoint y: 251, endPoint x: 590, endPoint y: 256, distance: 163.1
click at [590, 329] on div "RSS Podcast Email Alie Ward podcasts@siriusxm.com podcasts@siriusxm.com" at bounding box center [647, 366] width 601 height 75
copy p "podcasts@siriusxm.com"
drag, startPoint x: 731, startPoint y: 322, endPoint x: 589, endPoint y: 324, distance: 142.0
click at [589, 403] on div "General Inquiries info@joelosteen.com info@joelosteen.com" at bounding box center [647, 437] width 601 height 67
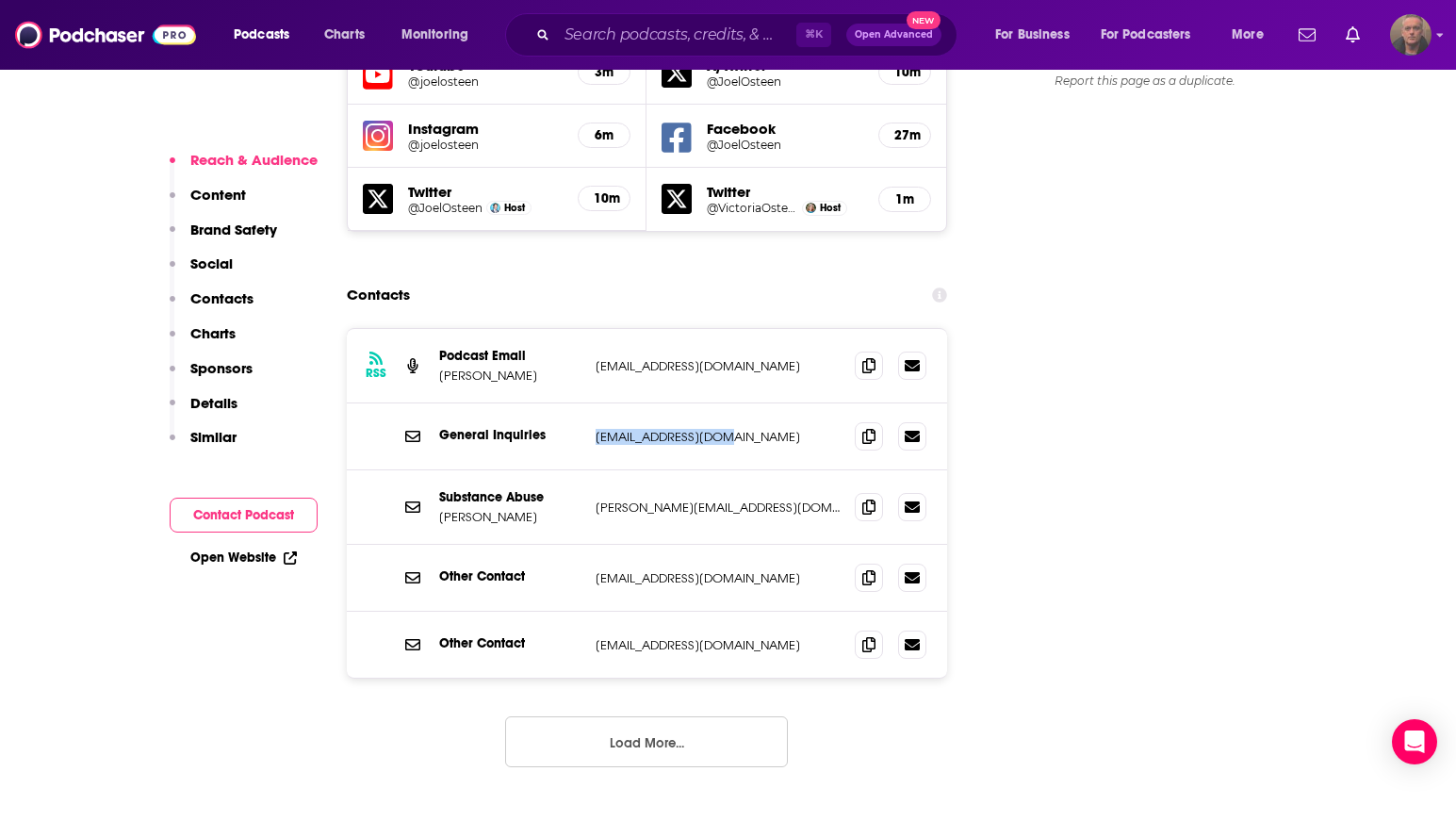
copy p "info@joelosteen.com"
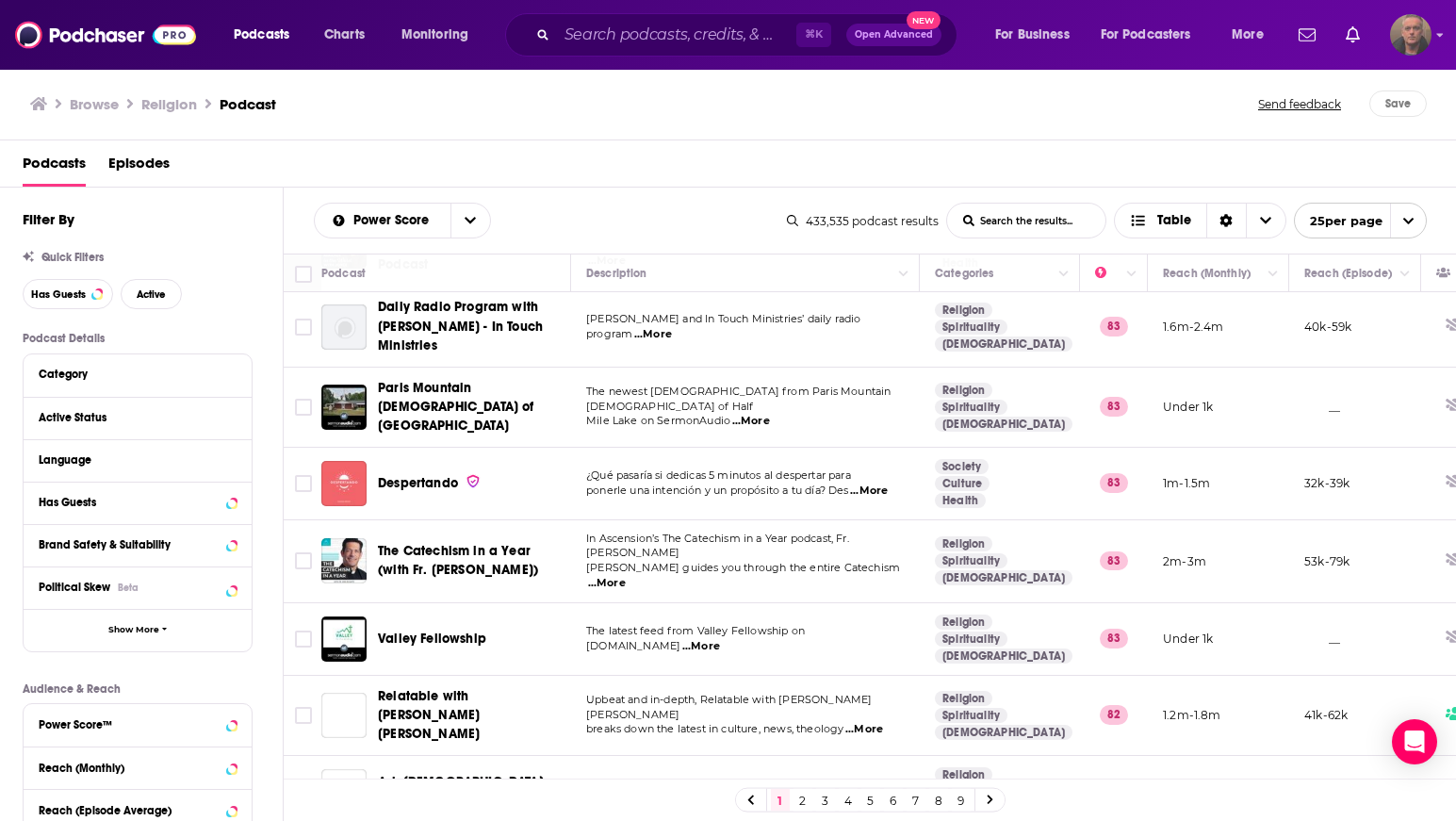
scroll to position [1048, 0]
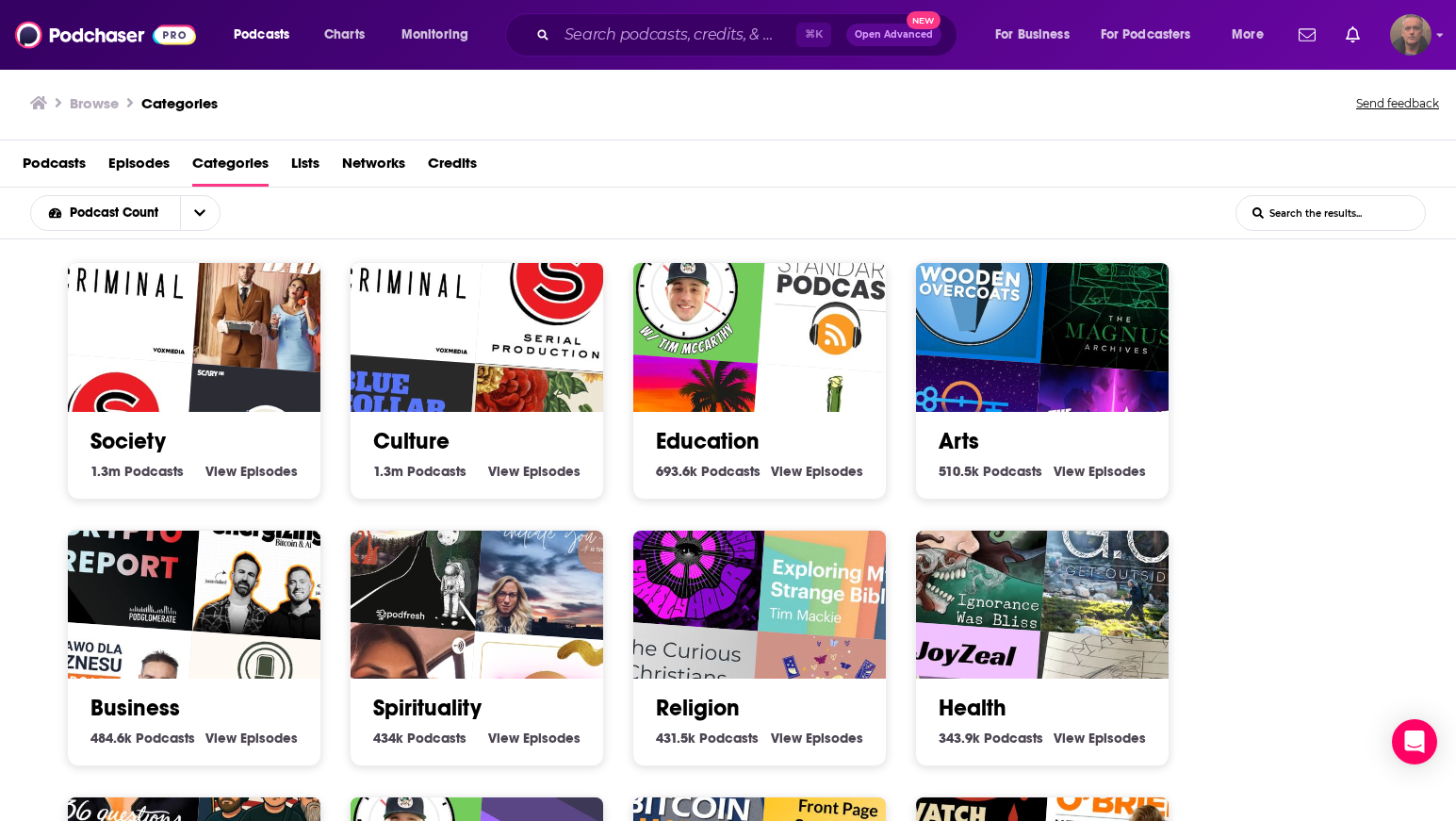
click at [772, 364] on img "Drinkipedia: A Tipsy Conversation Game" at bounding box center [828, 445] width 162 height 162
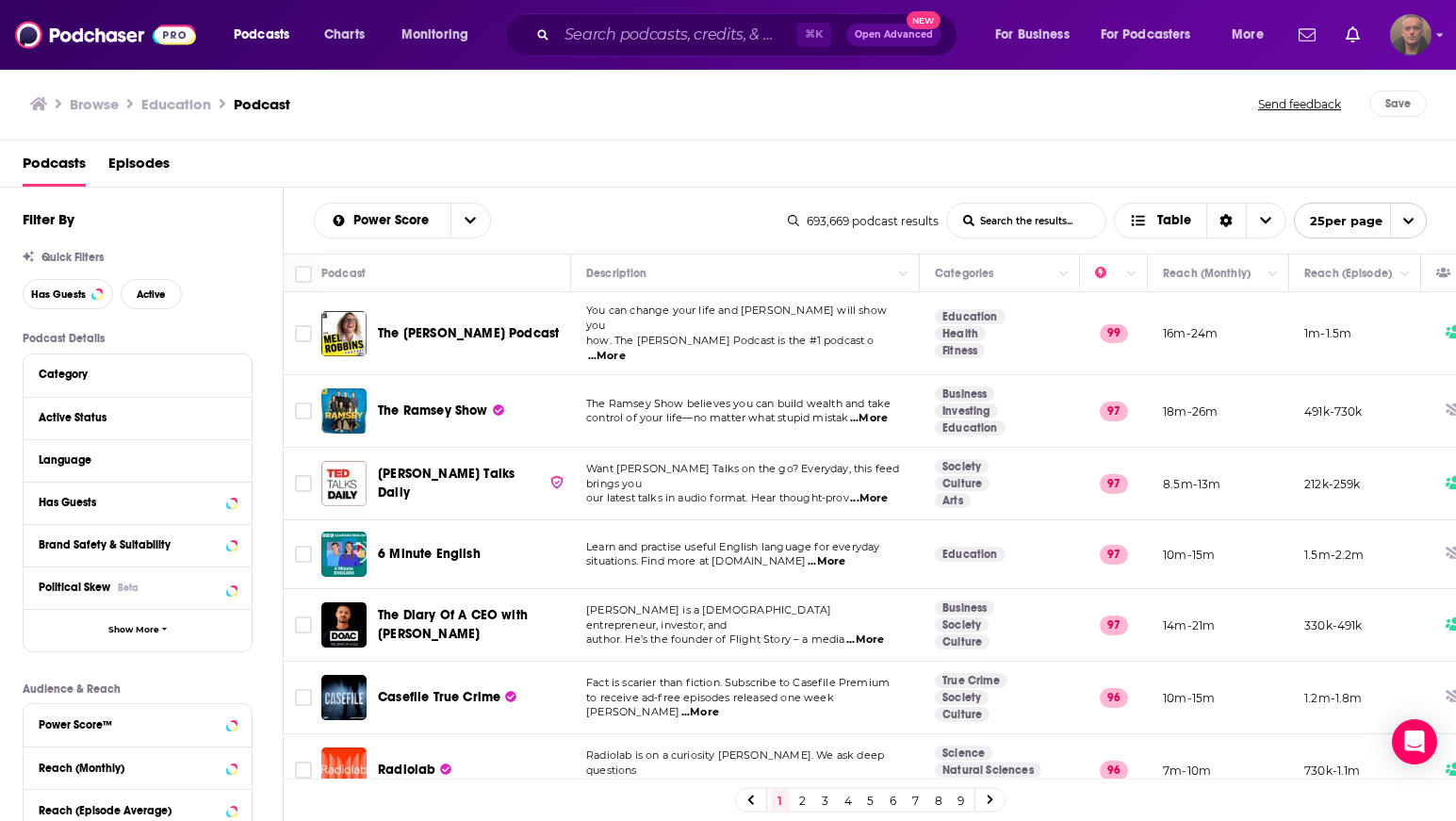
click at [699, 335] on span "how. The Mel Robbins Podcast is the #1 podcast o" at bounding box center [731, 340] width 289 height 13
click at [497, 325] on span "The Mel Robbins Podcast" at bounding box center [468, 333] width 181 height 16
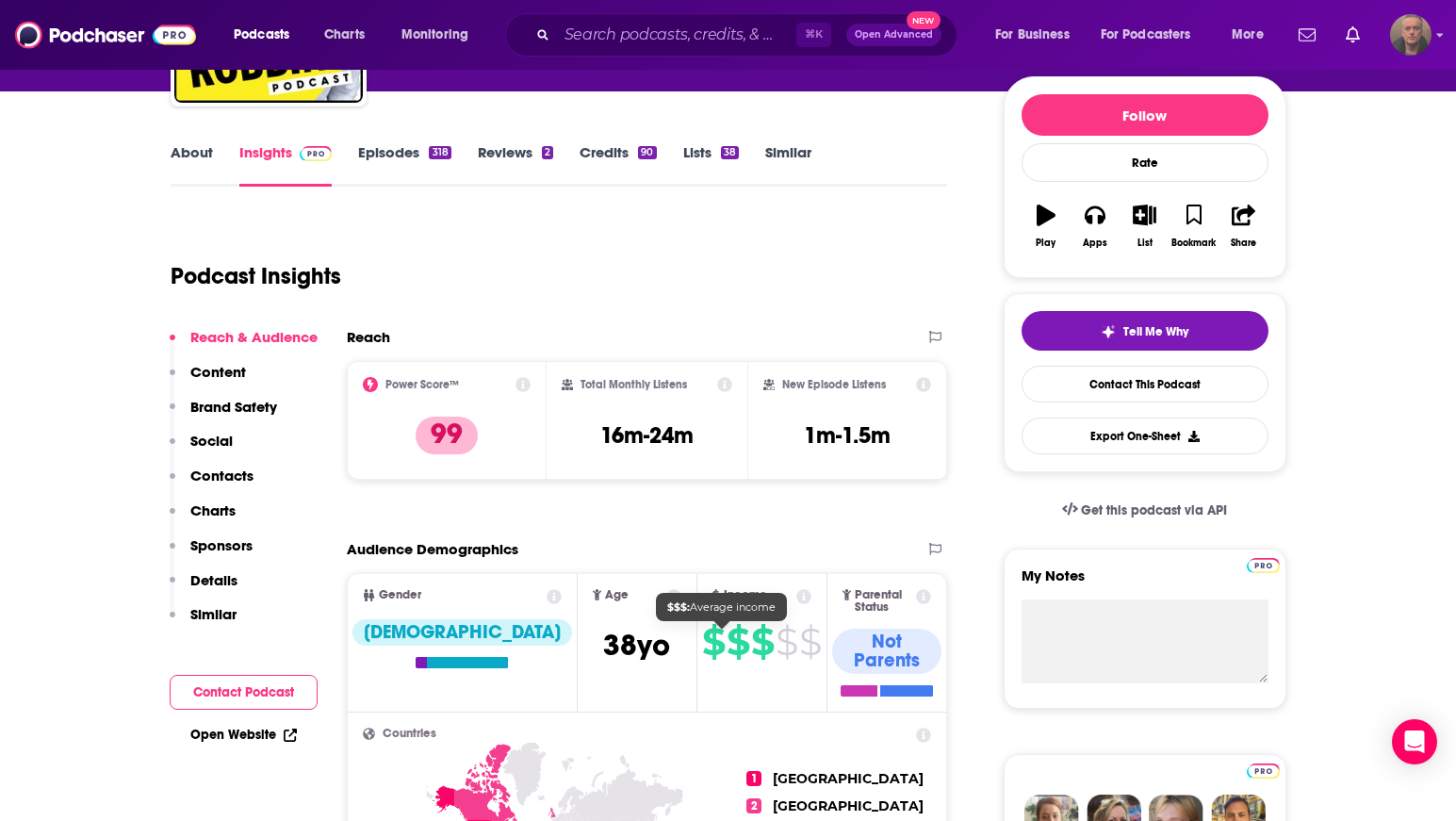
scroll to position [218, 0]
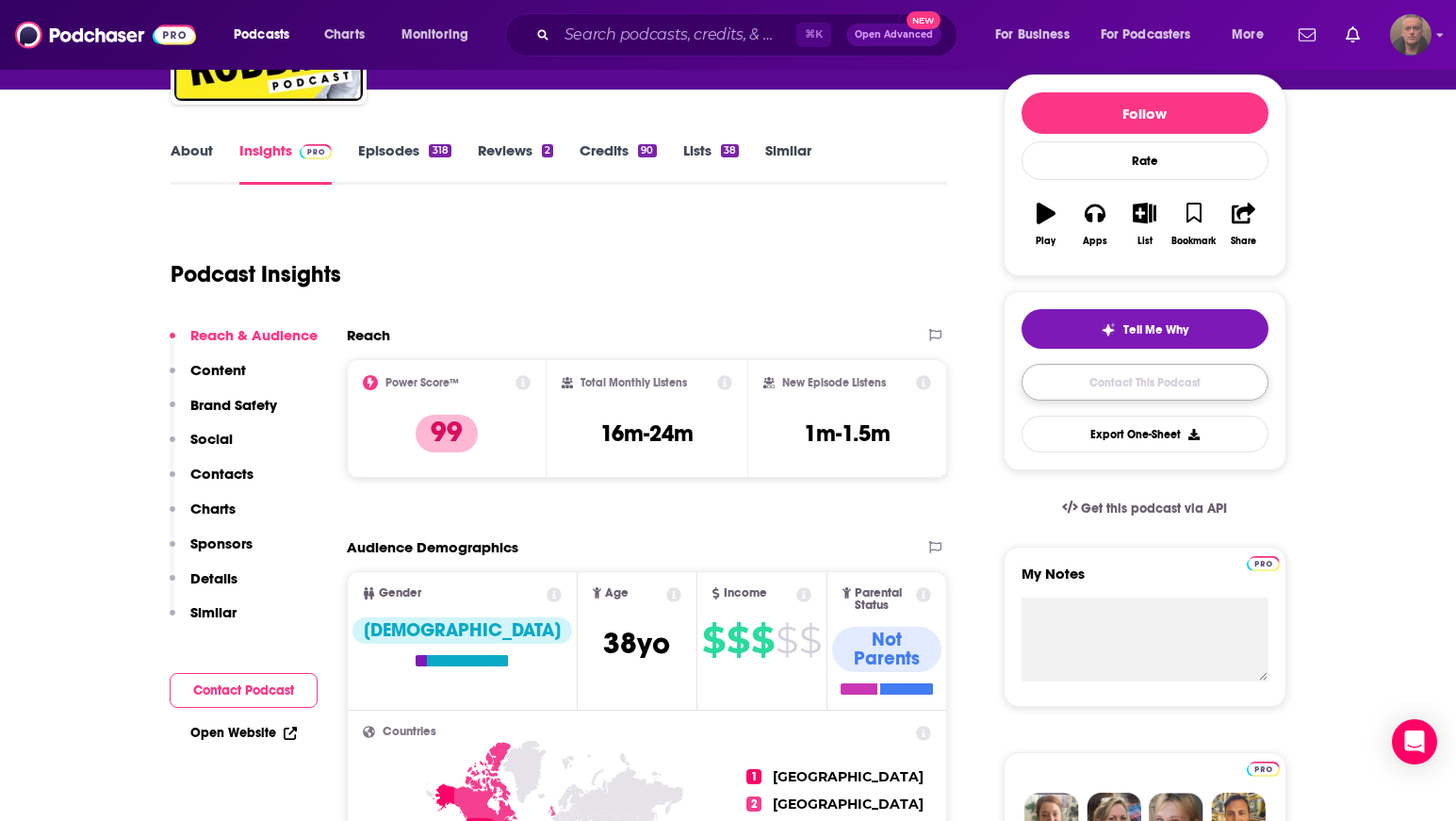
click at [1064, 396] on link "Contact This Podcast" at bounding box center [1145, 382] width 246 height 36
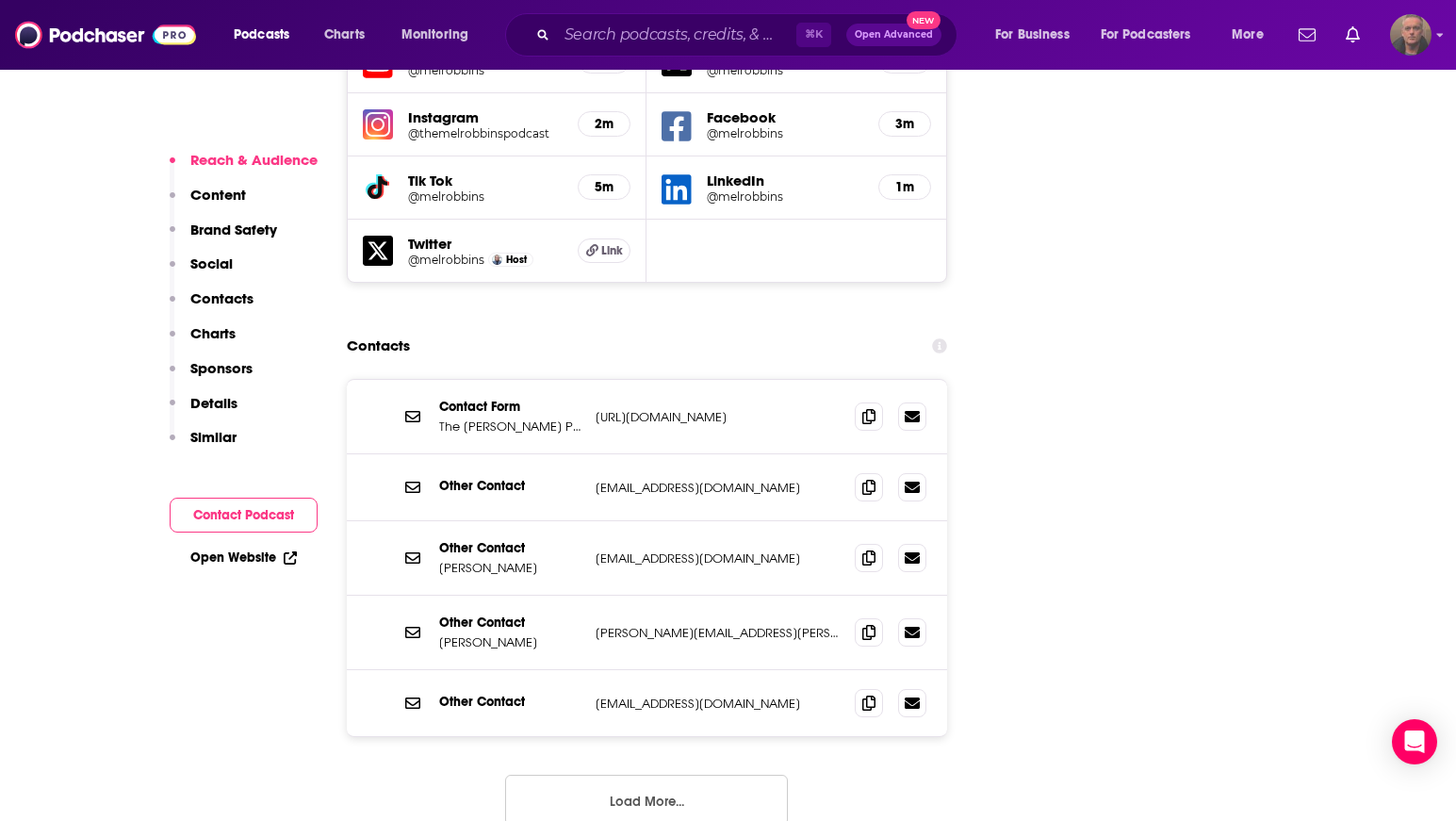
scroll to position [2295, 0]
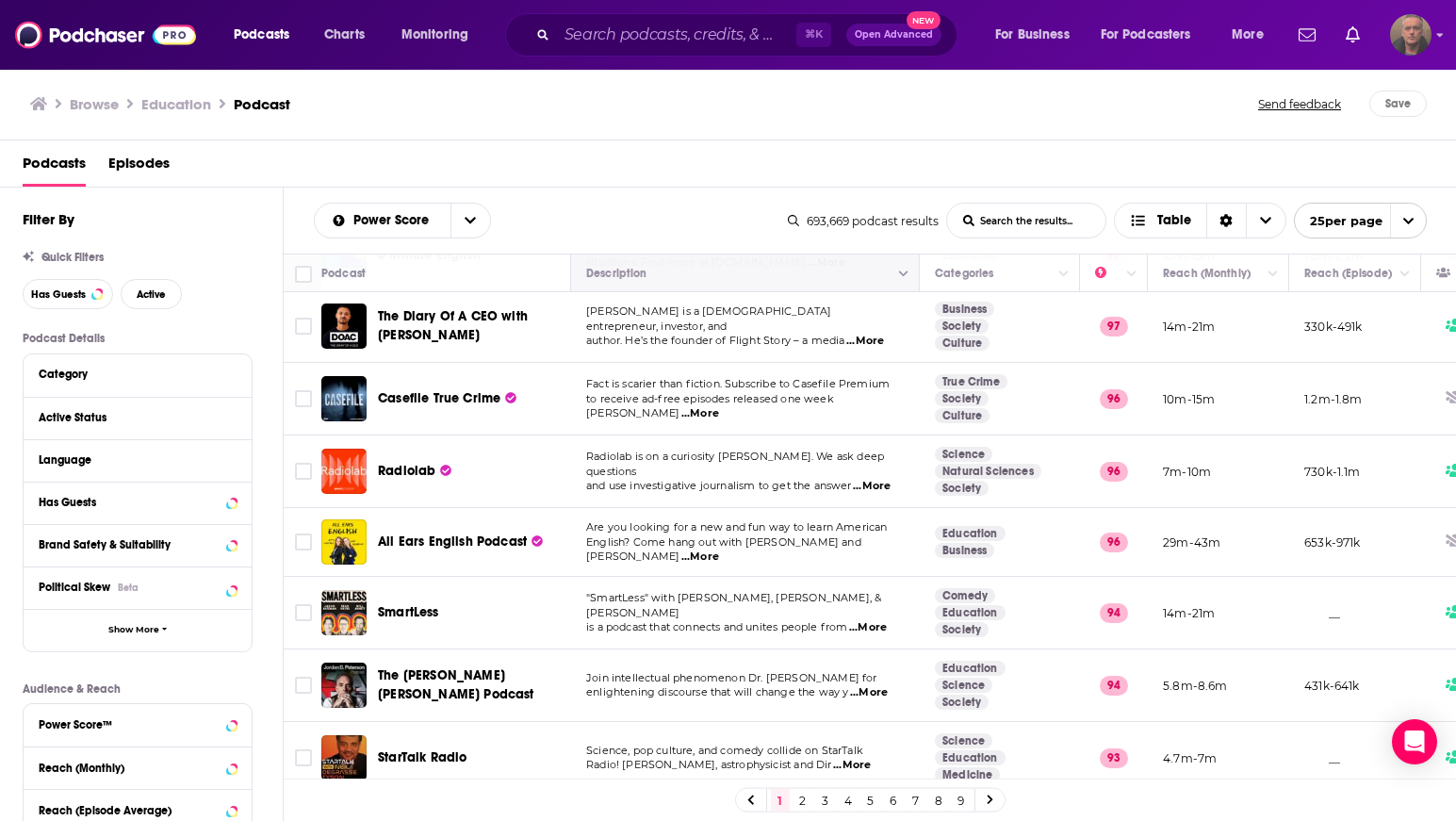
scroll to position [303, 0]
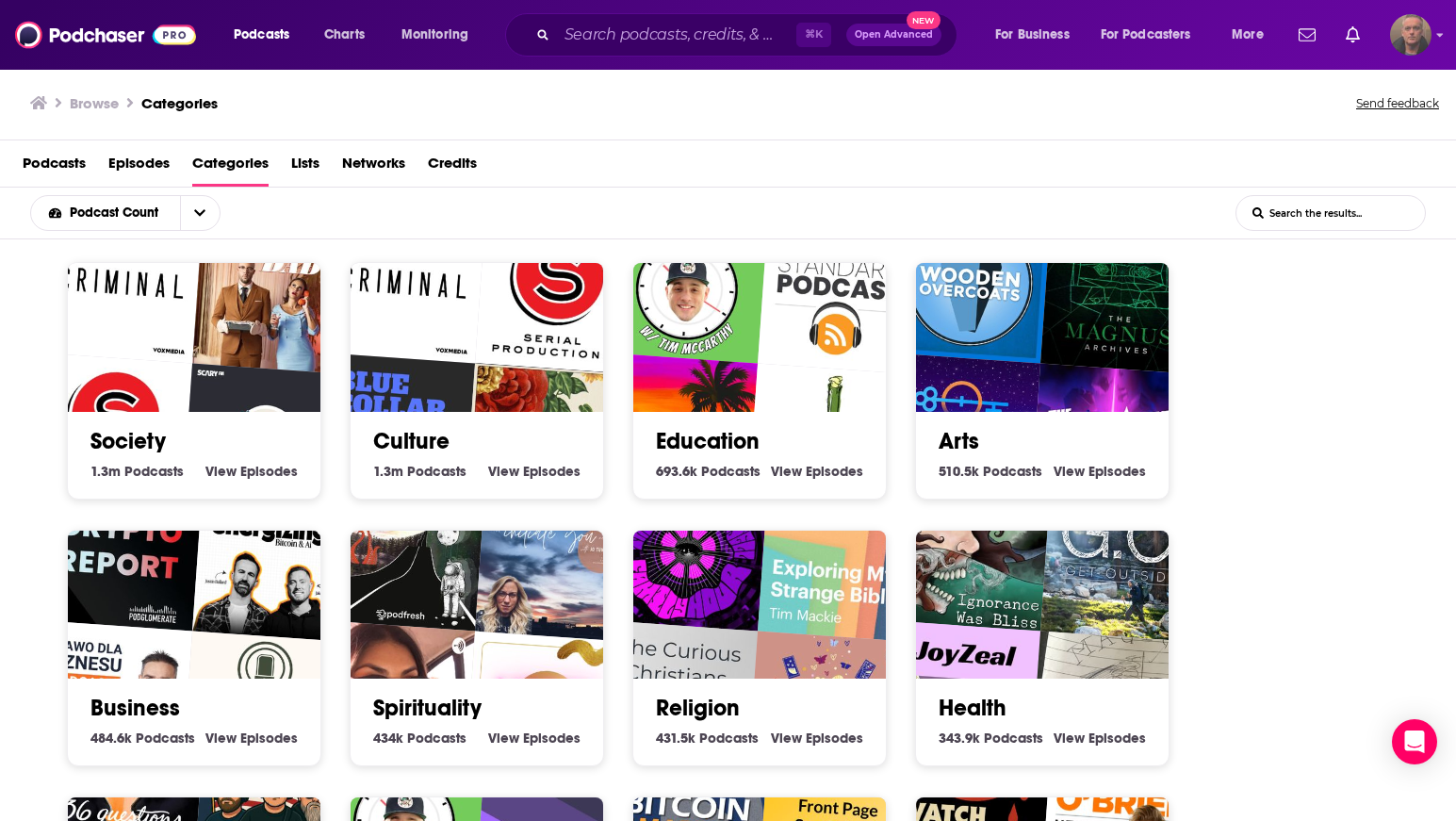
click at [482, 610] on img "Initiate You" at bounding box center [556, 561] width 162 height 162
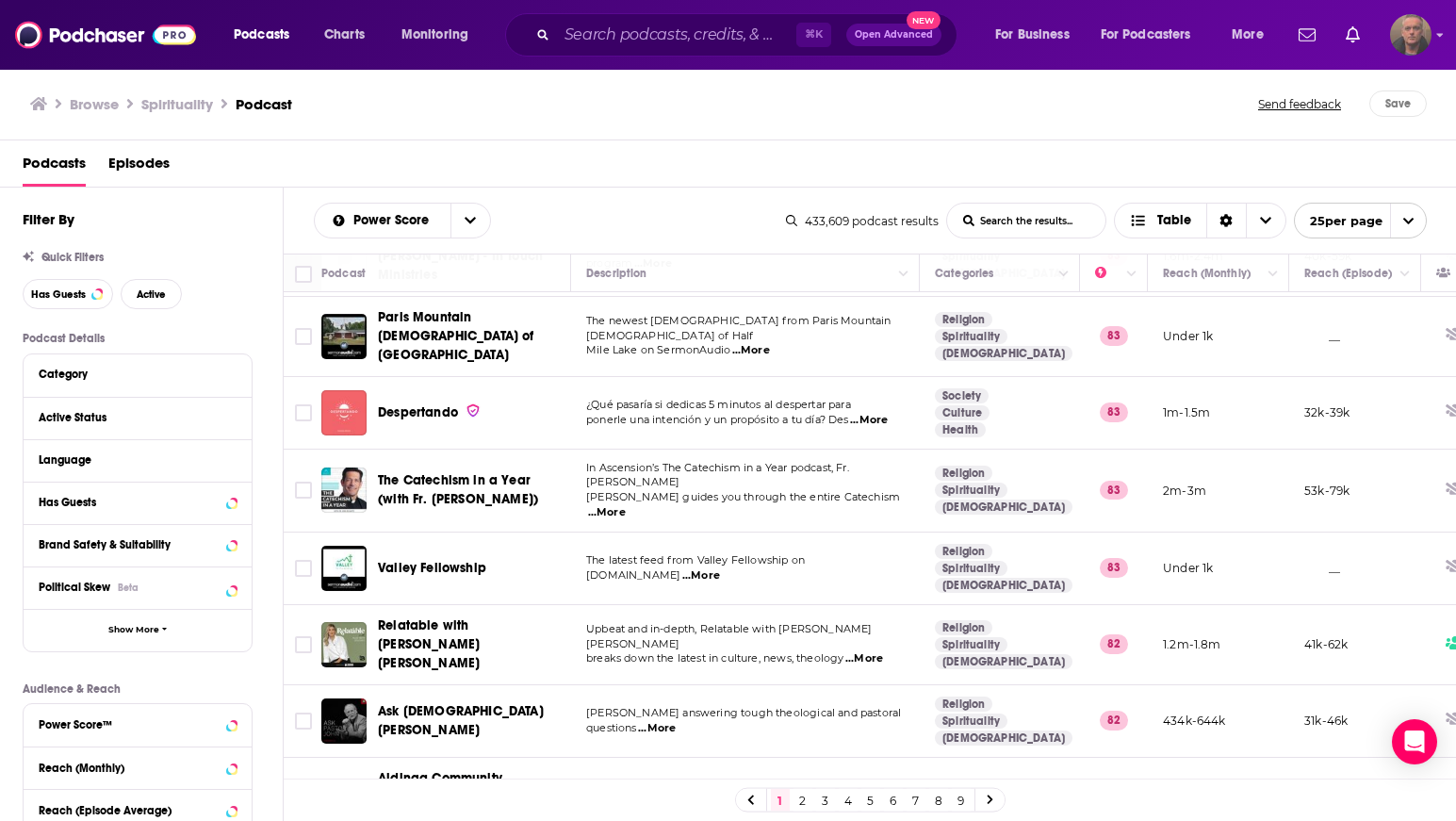
scroll to position [1335, 0]
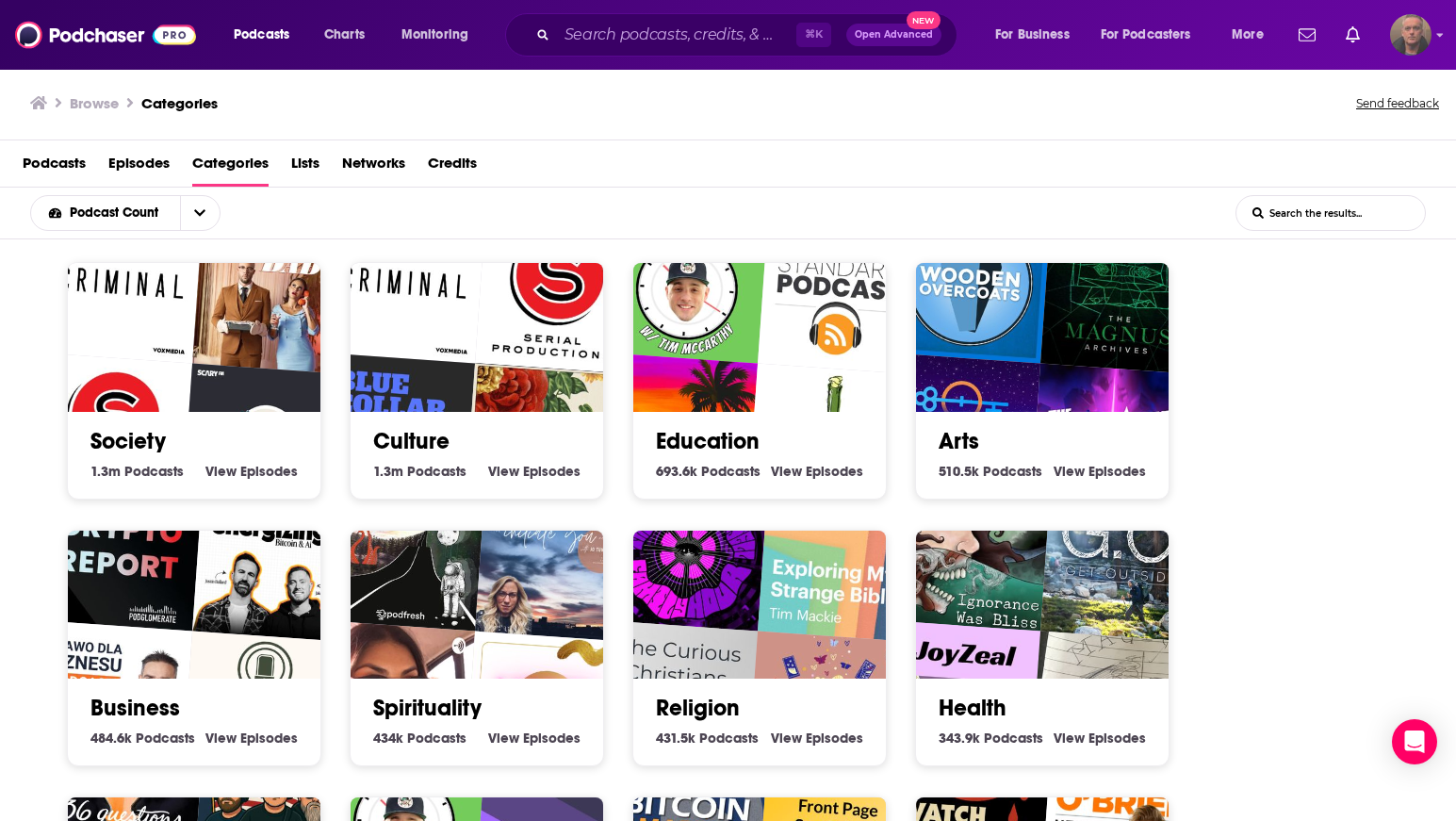
click at [993, 368] on img "Imaginary Worlds" at bounding box center [959, 435] width 162 height 162
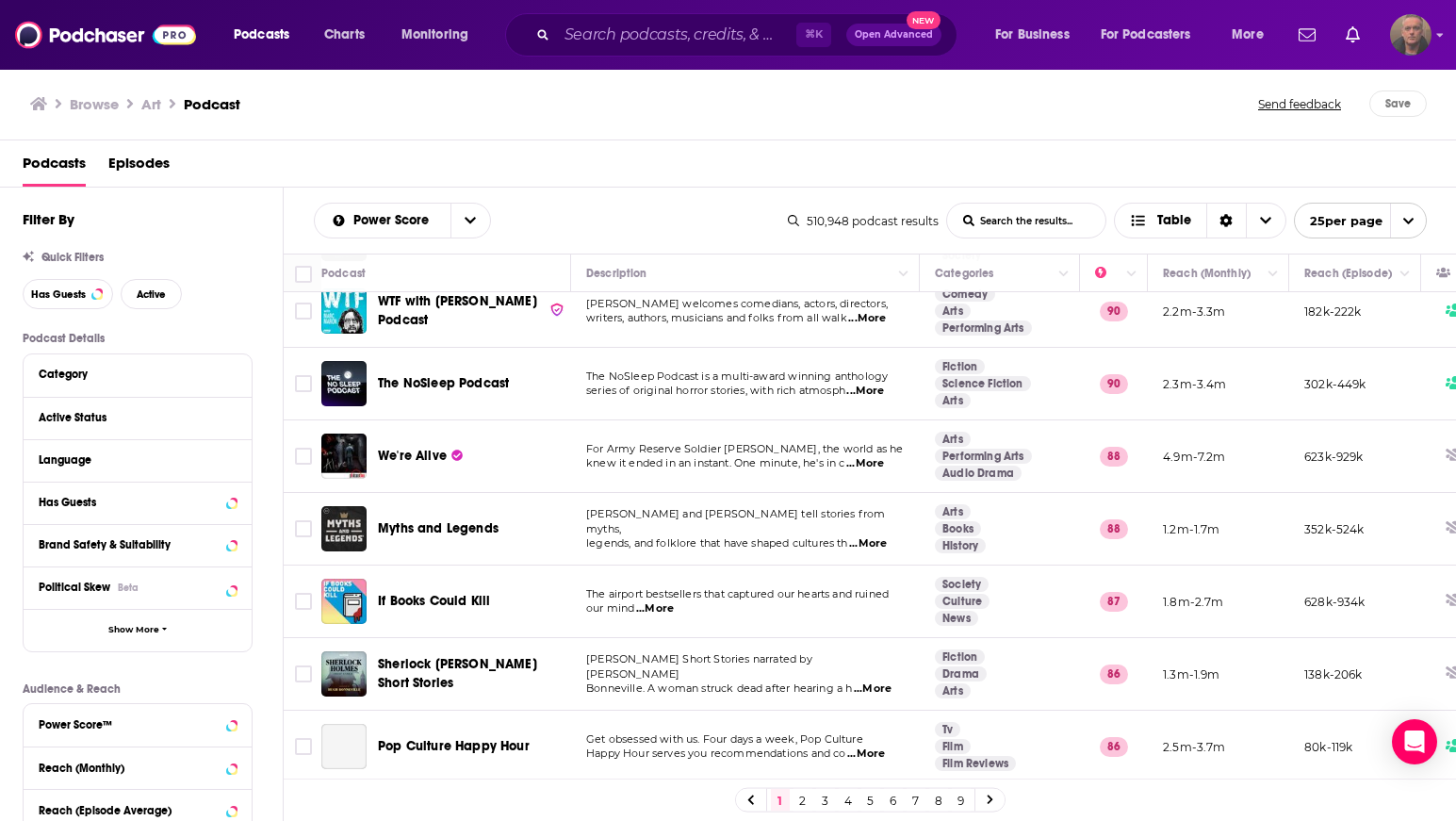
scroll to position [831, 0]
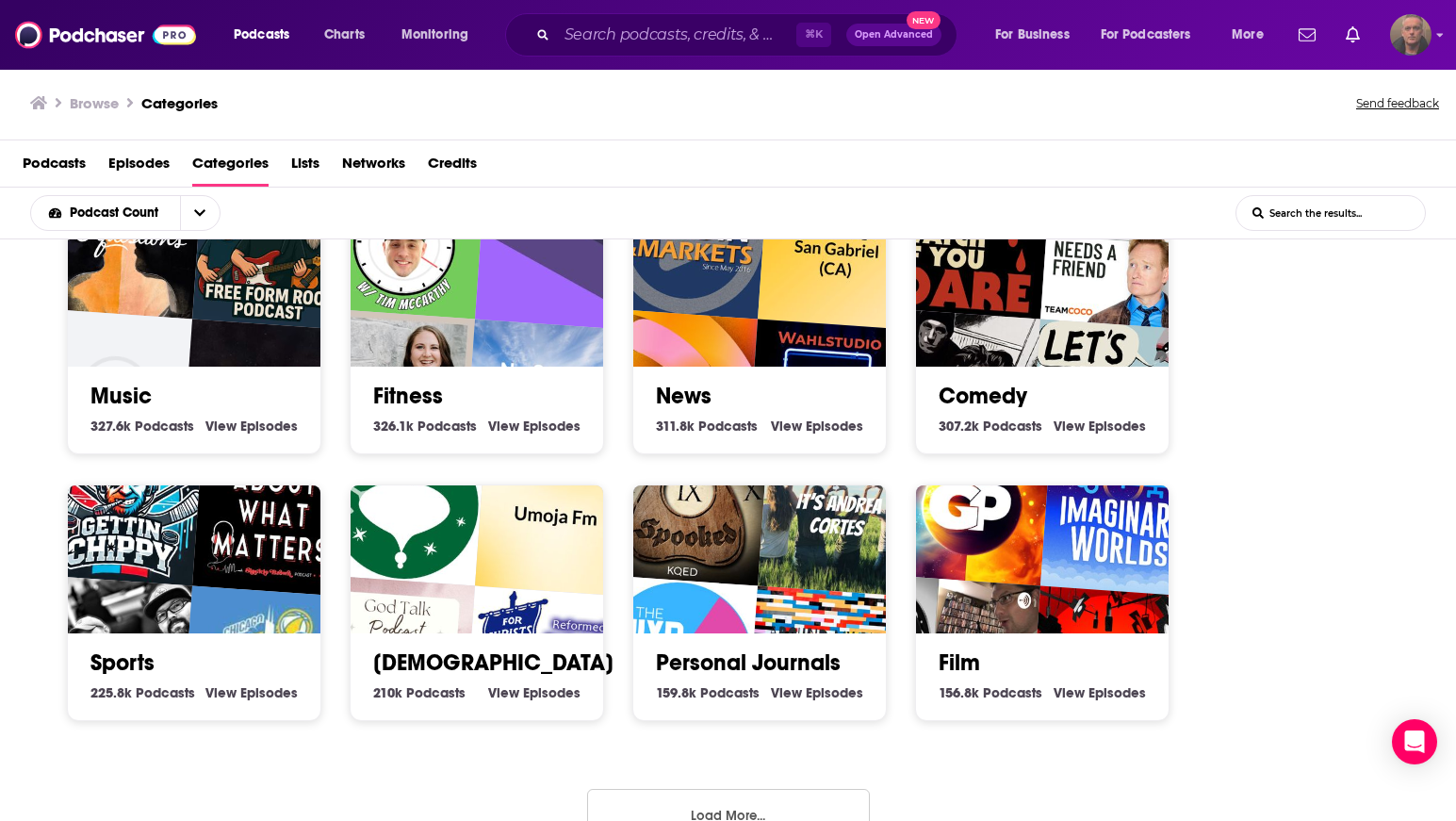
scroll to position [620, 0]
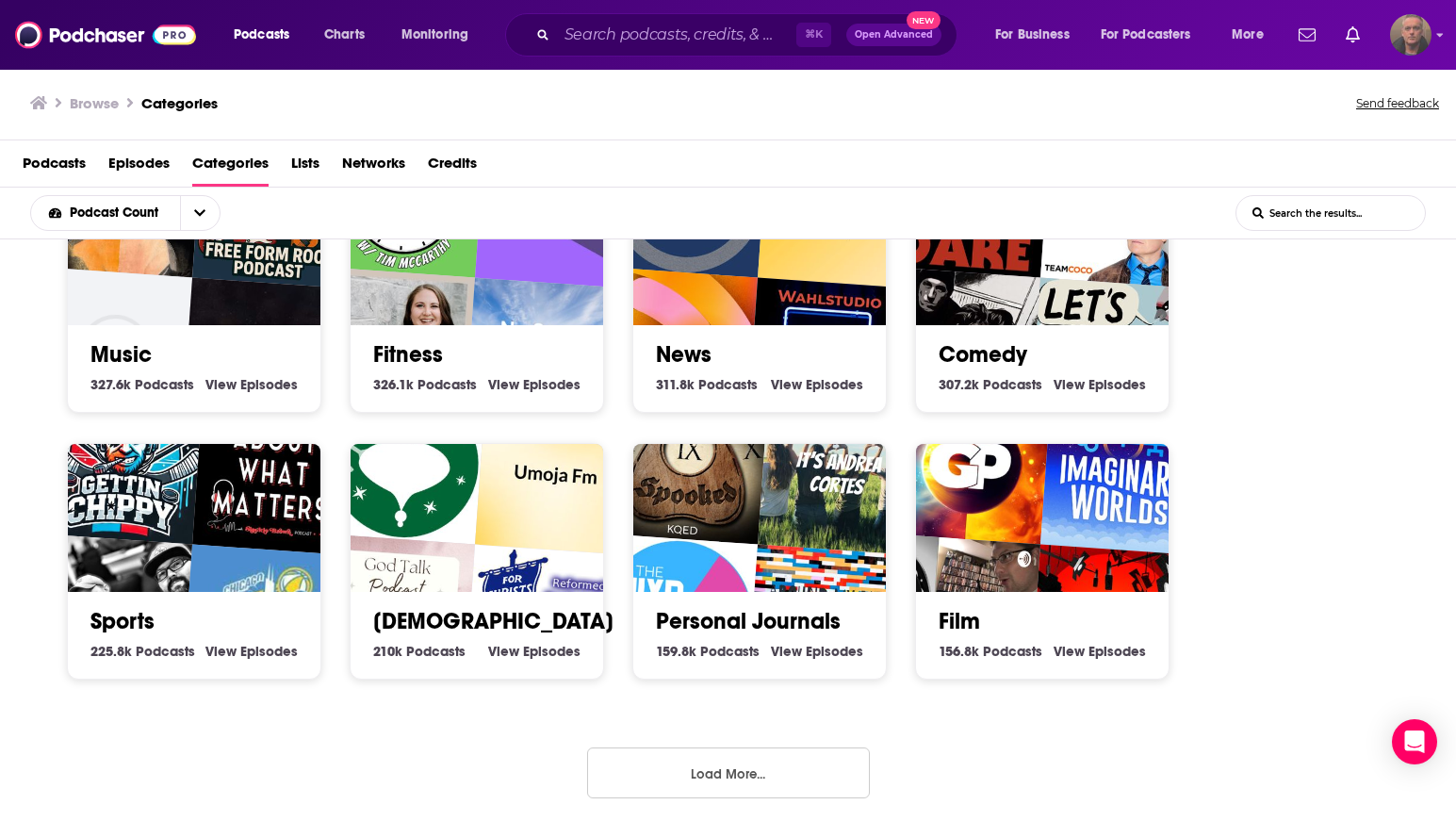
click at [696, 547] on img "MixdGen" at bounding box center [676, 616] width 162 height 162
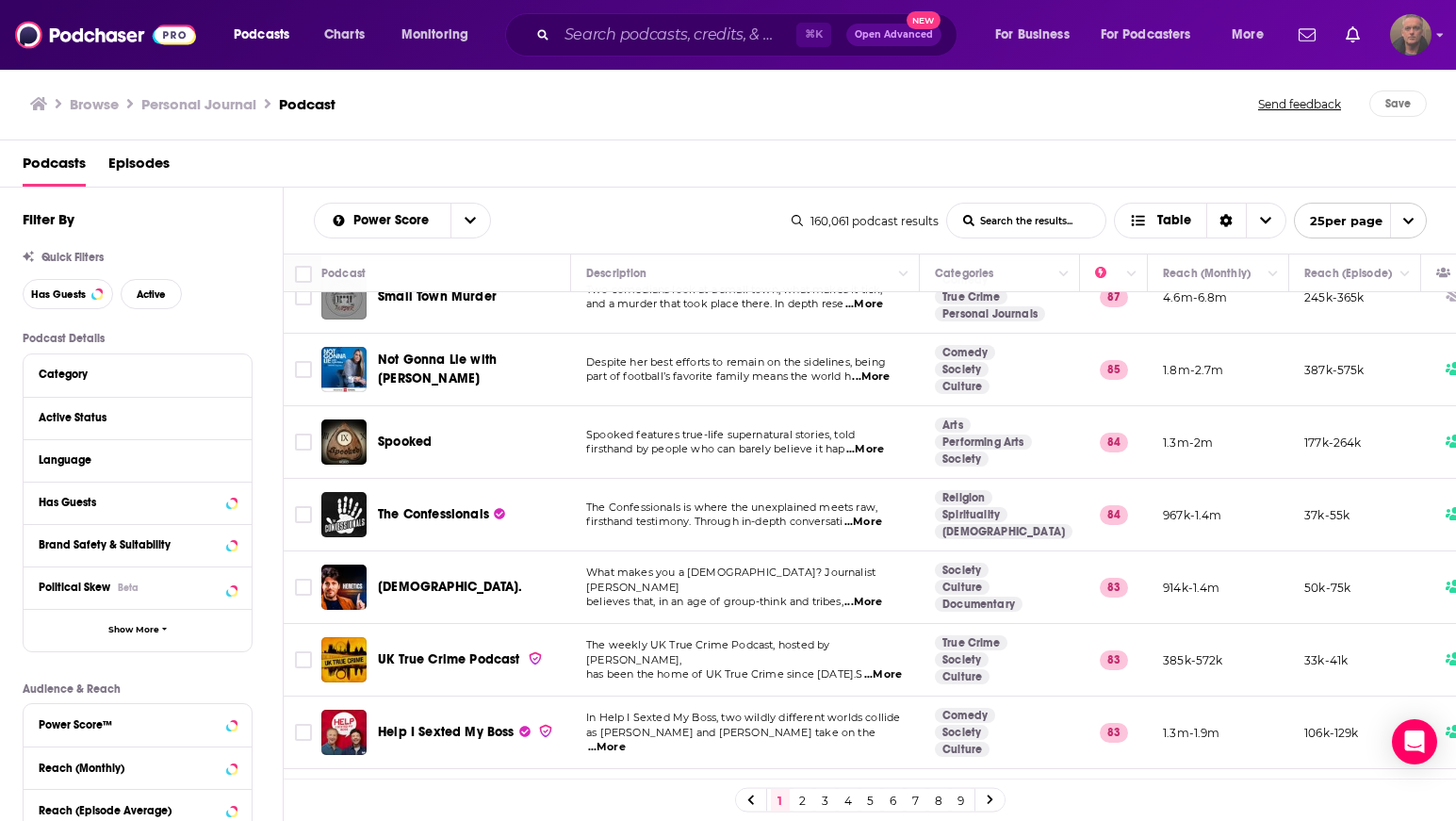
scroll to position [468, 0]
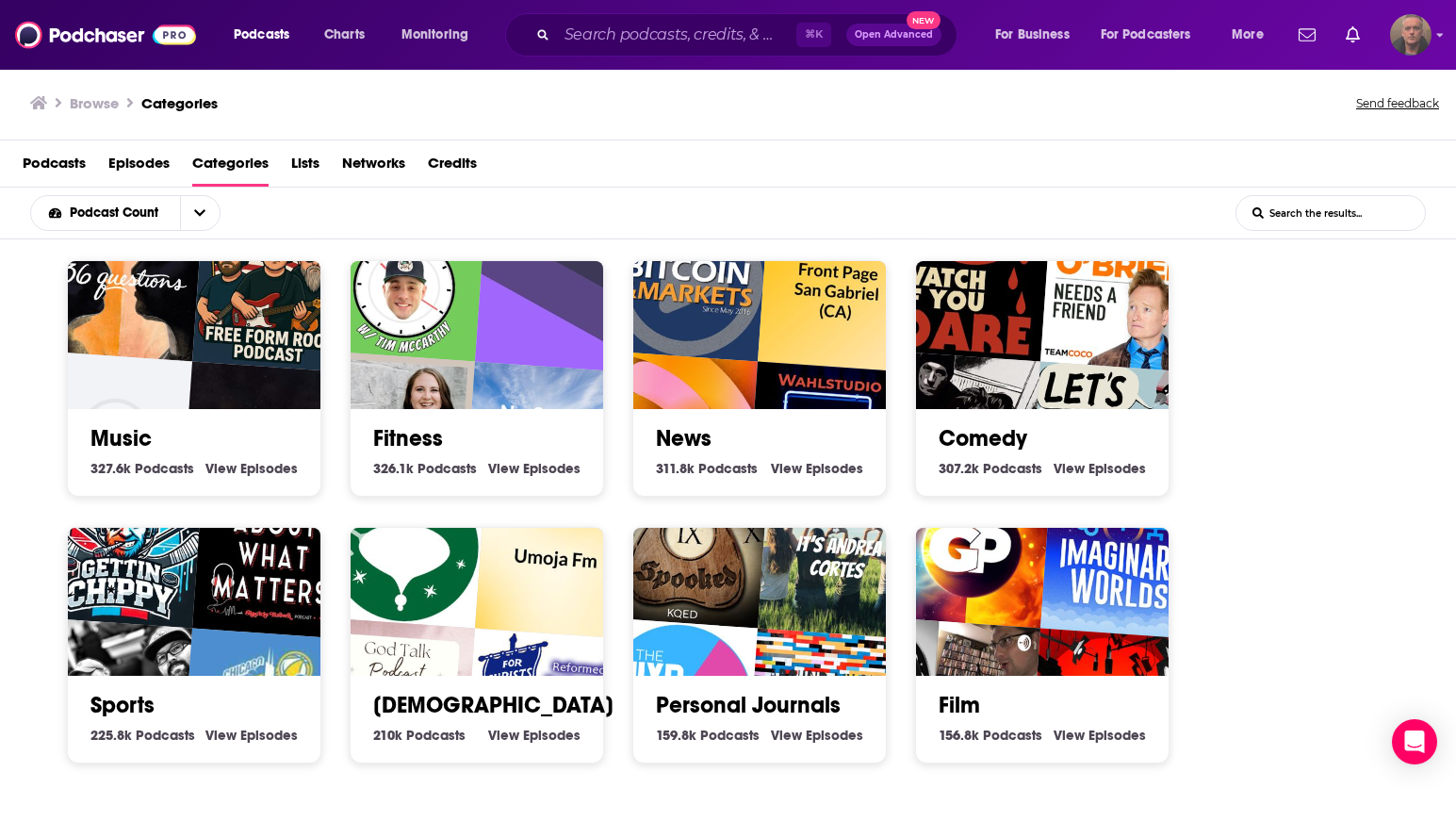
scroll to position [620, 0]
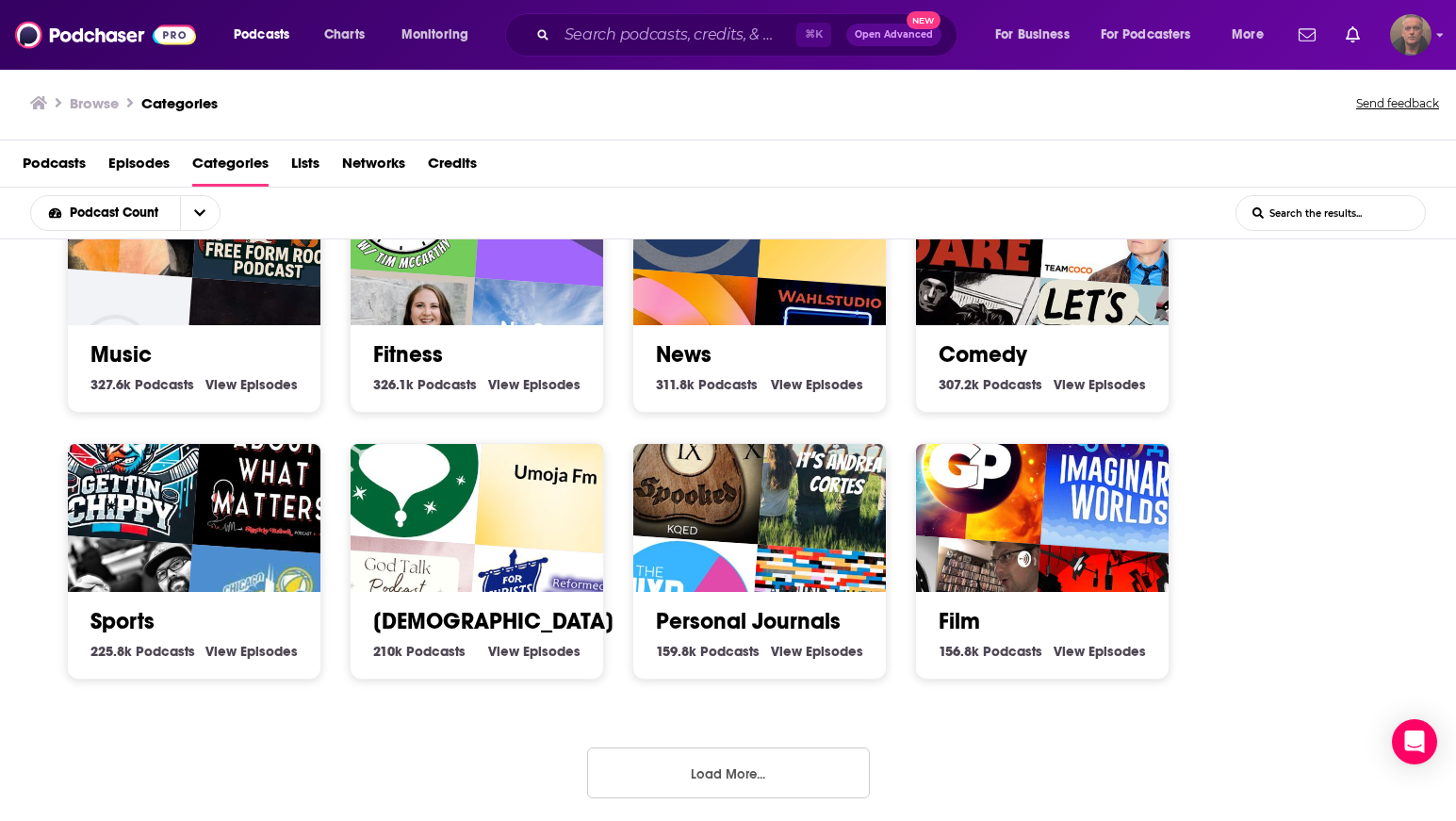
click at [653, 779] on button "Load More..." at bounding box center [729, 772] width 283 height 51
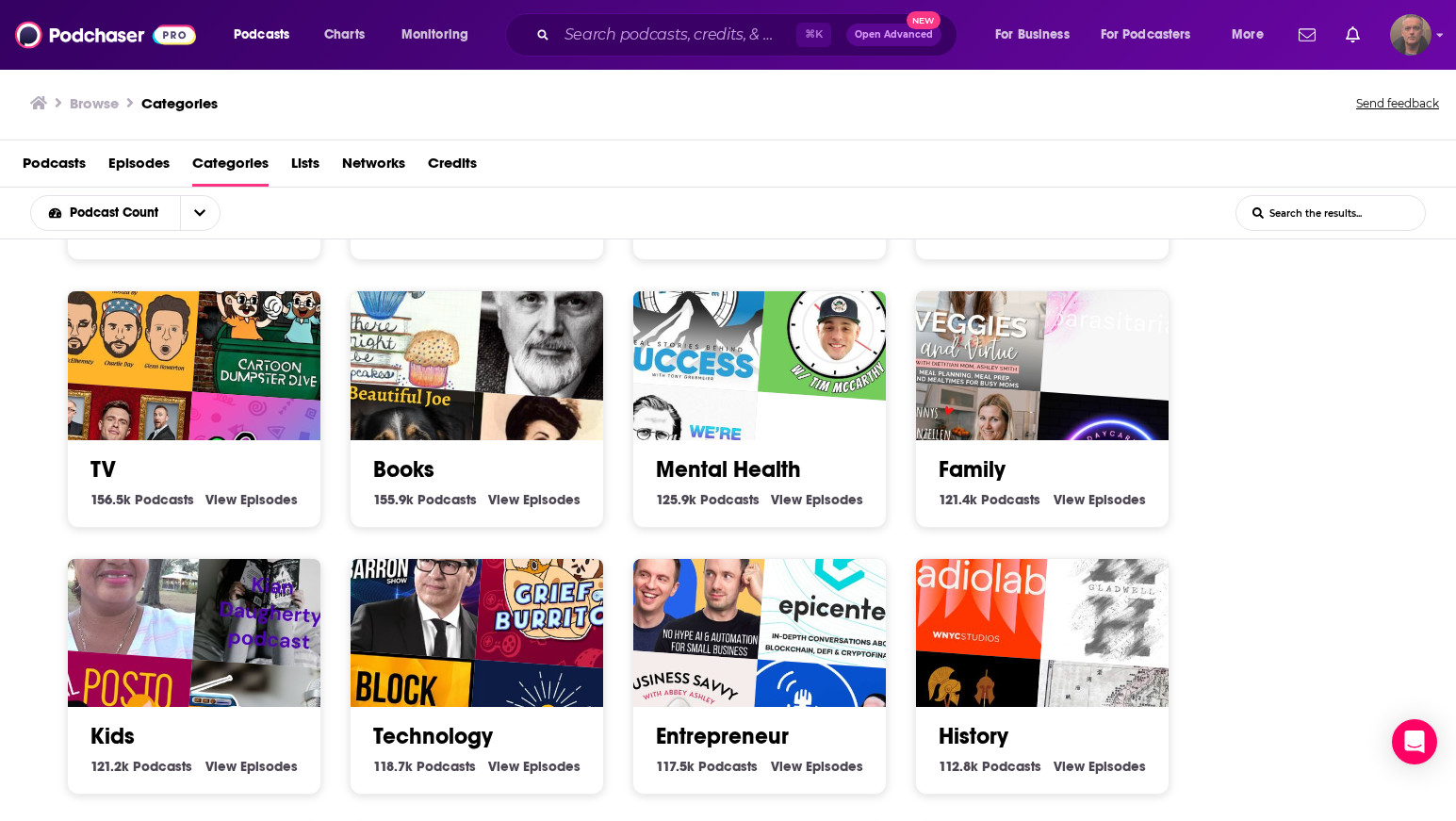
scroll to position [1087, 0]
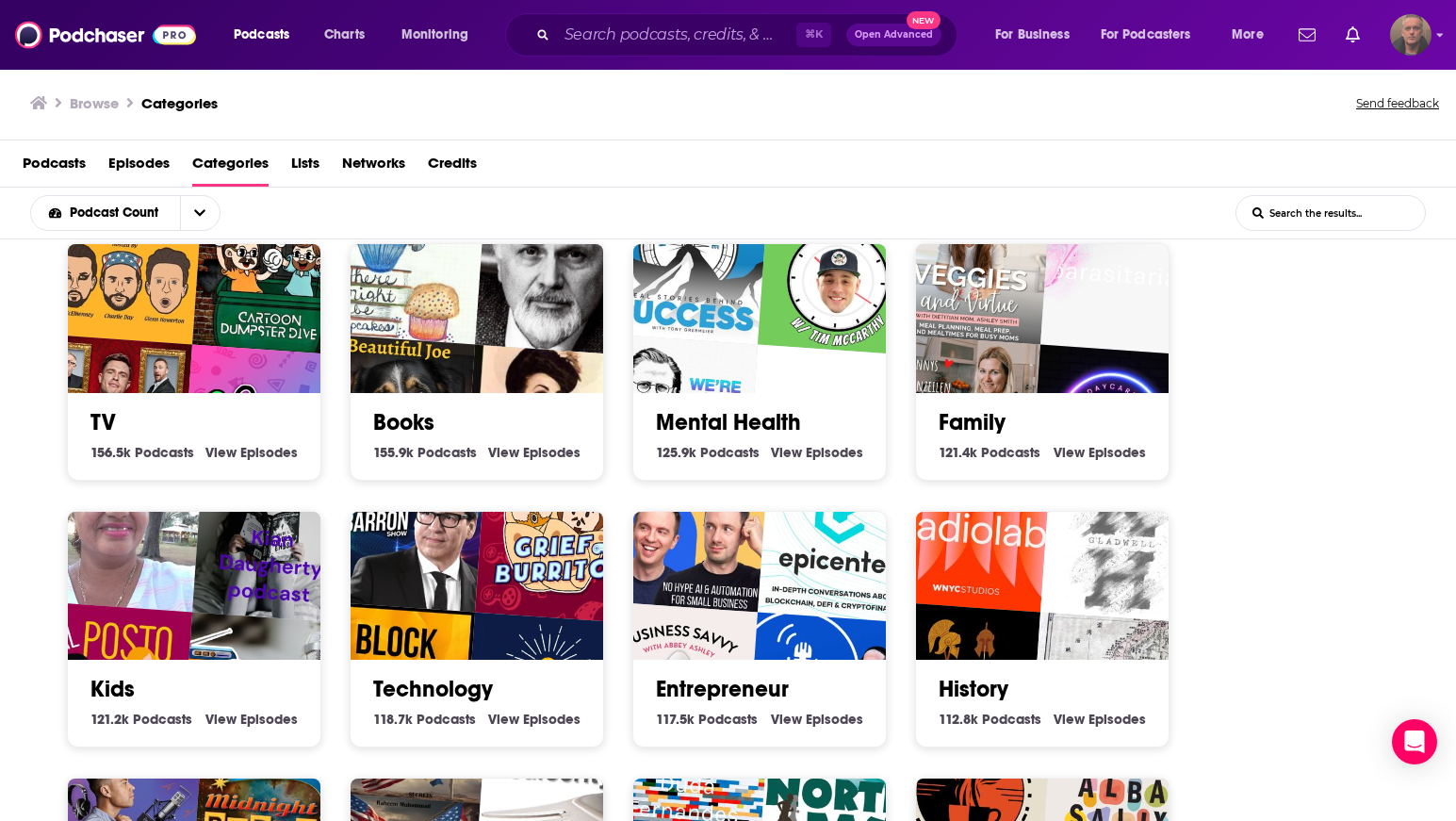
click at [1022, 295] on img "Veggies & Virtue" at bounding box center [971, 264] width 162 height 162
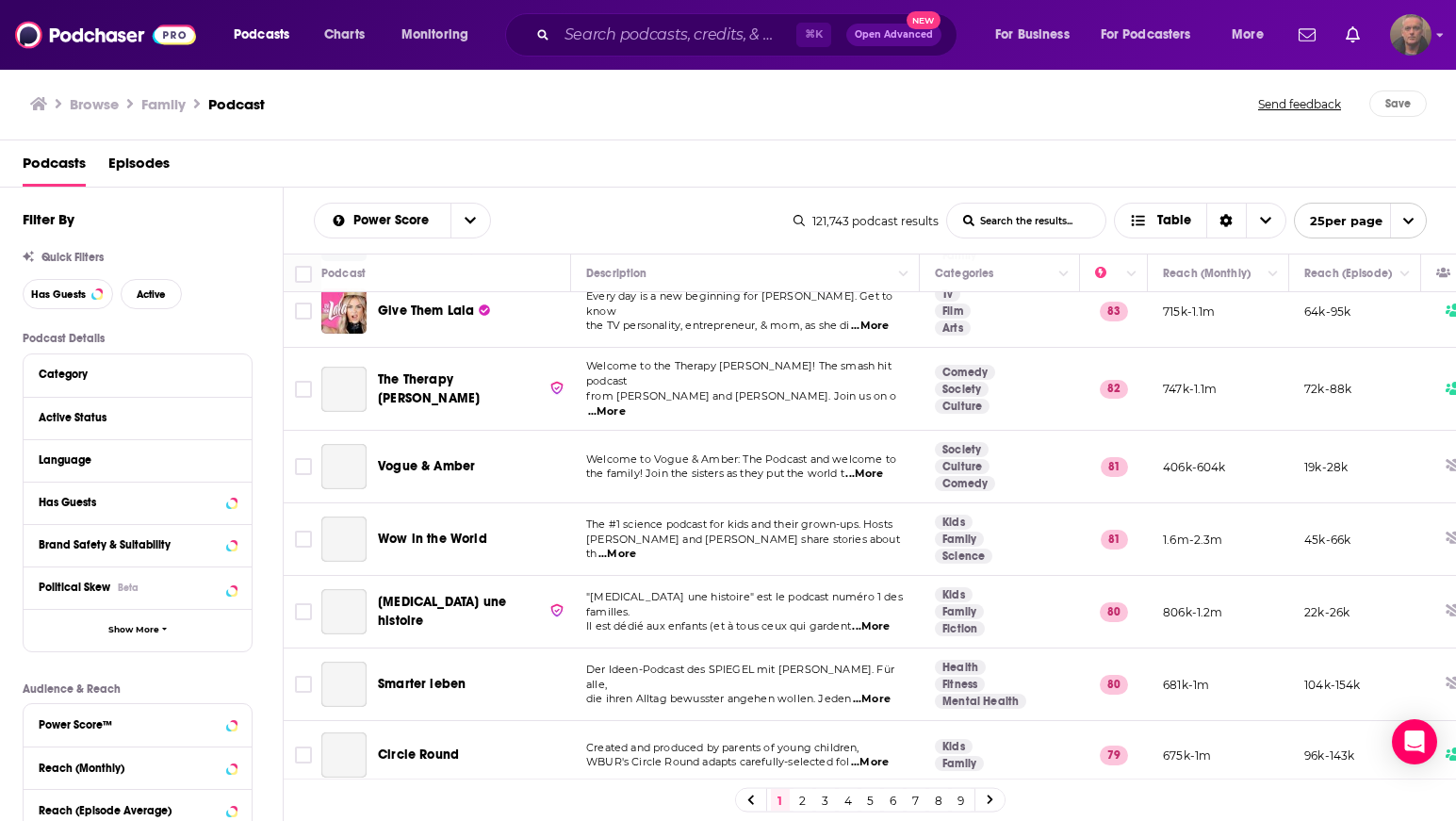
scroll to position [872, 0]
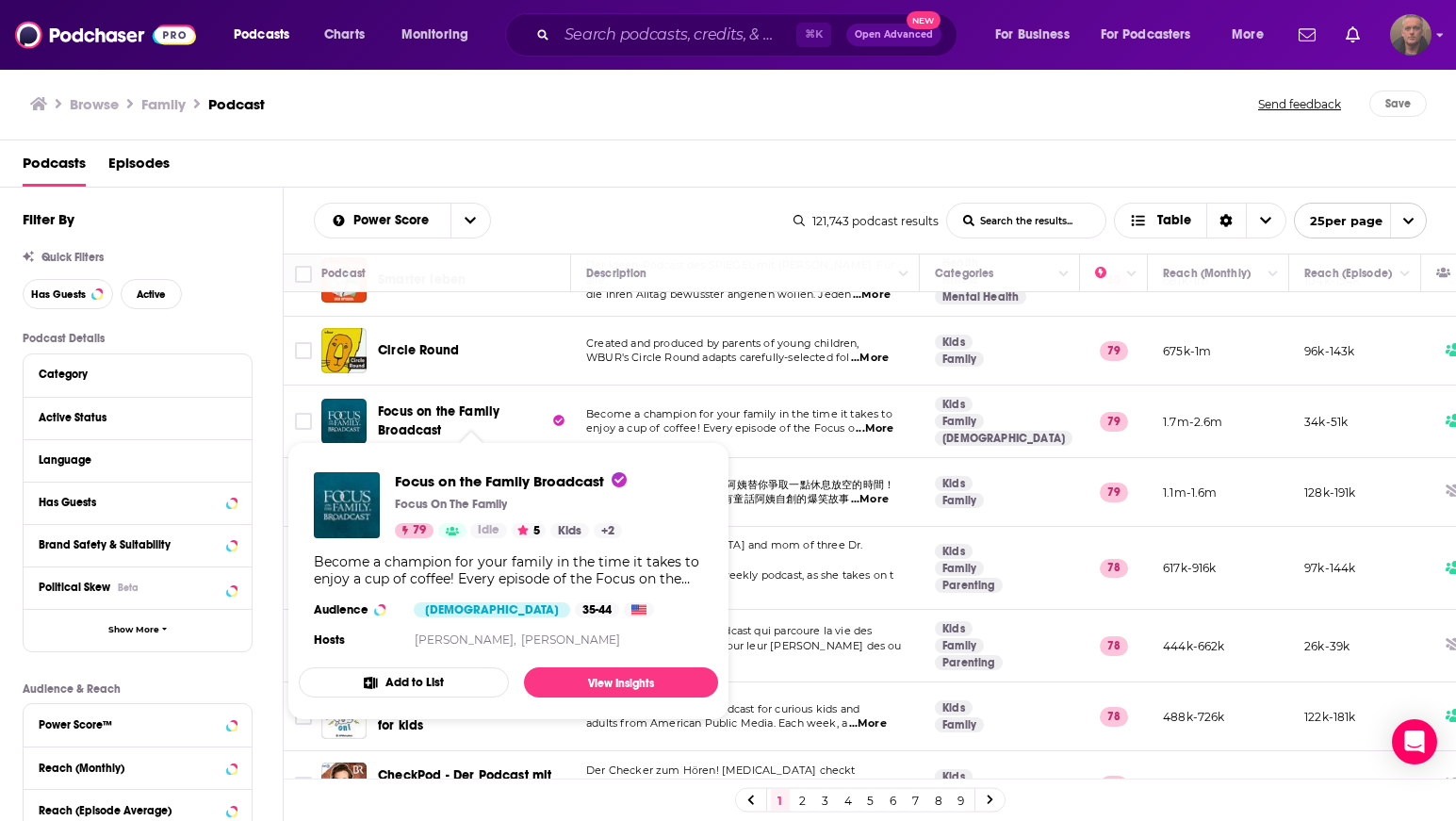
click at [454, 407] on span "Focus on the Family Broadcast" at bounding box center [463, 421] width 171 height 37
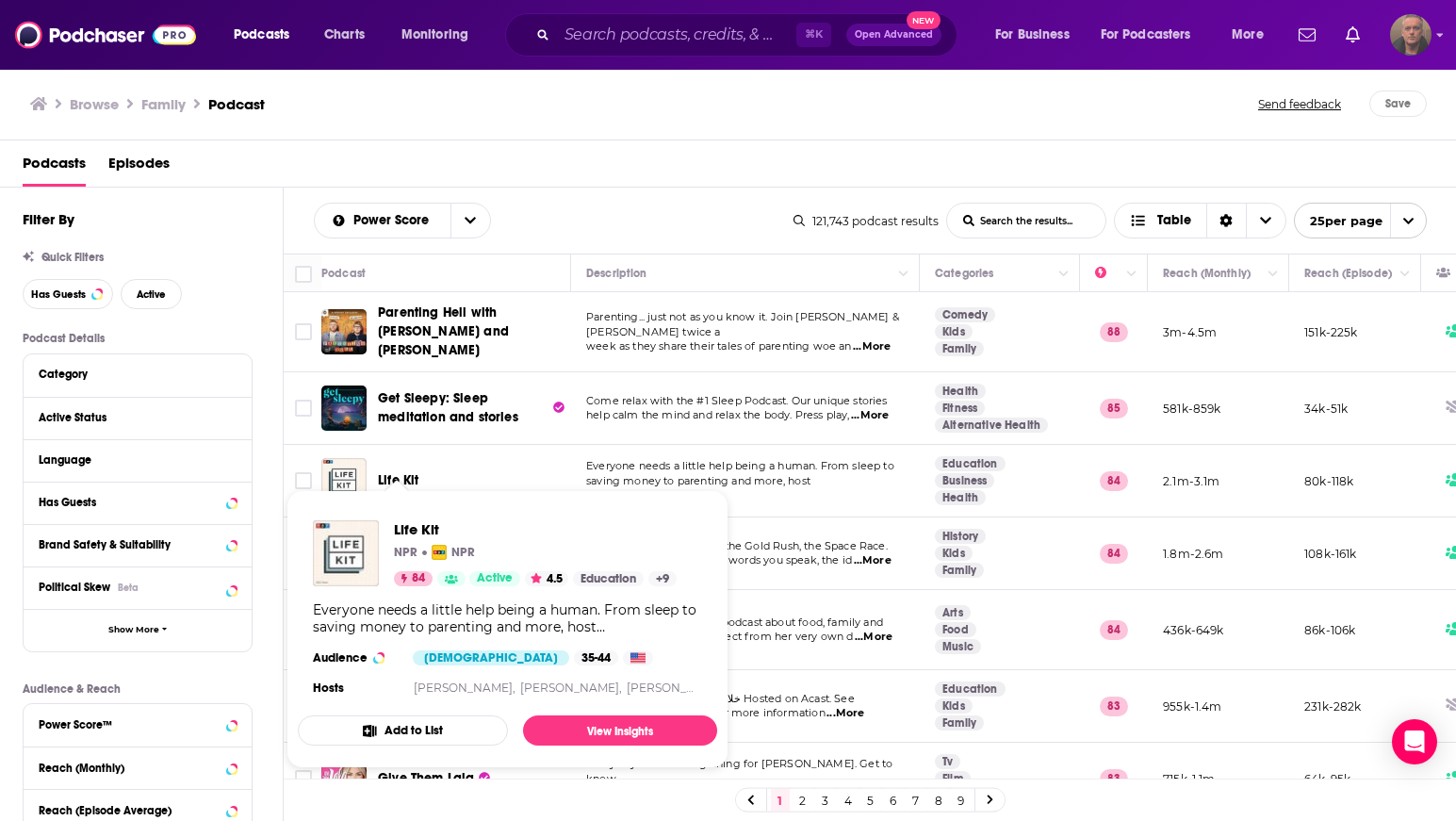
click at [398, 483] on div "Podcasts Charts Monitoring ⌘ K Open Advanced New For Business For Podcasters Mo…" at bounding box center [728, 410] width 1456 height 821
click at [655, 724] on link "View Insights" at bounding box center [619, 731] width 194 height 31
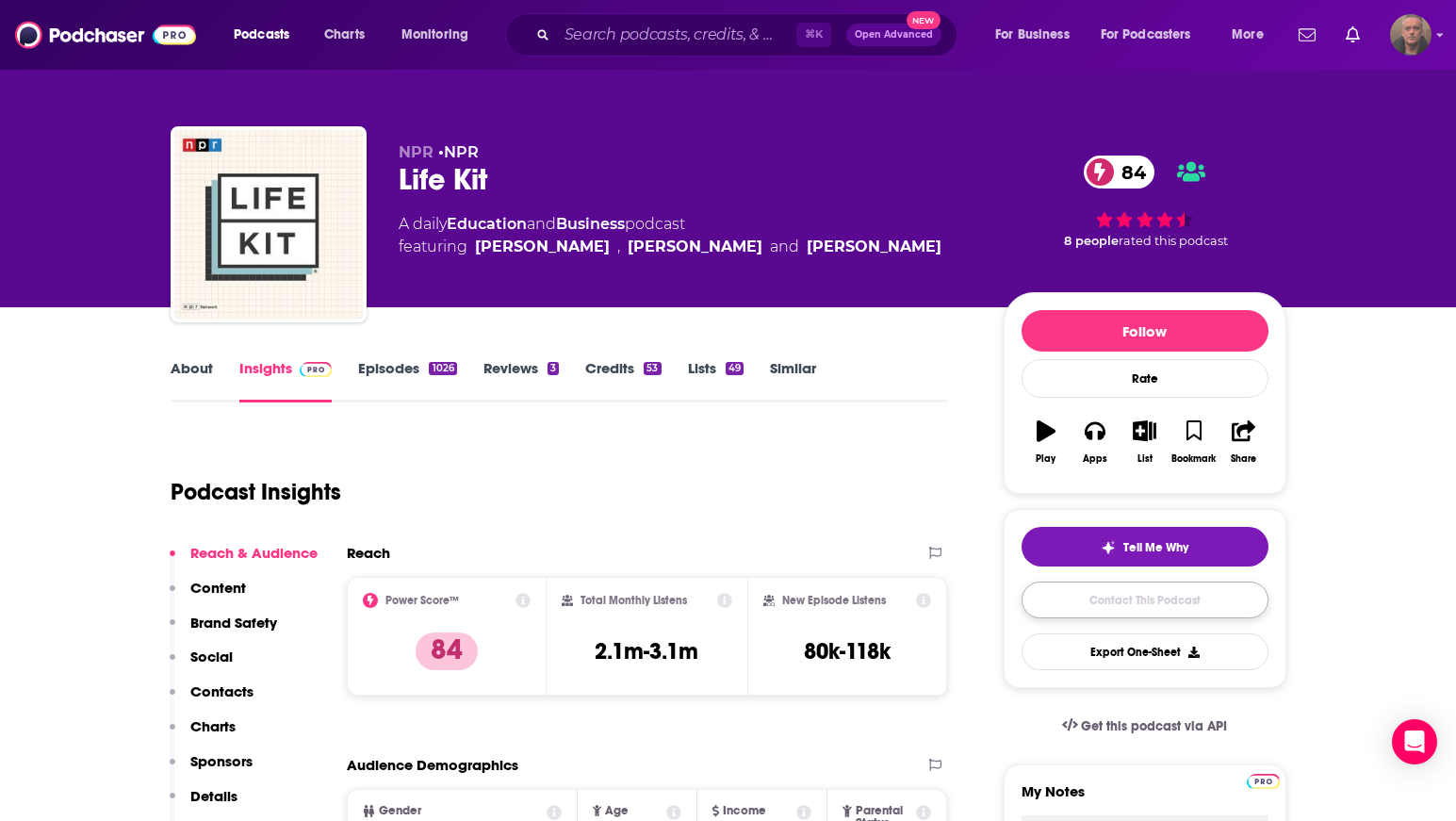
click at [1107, 598] on link "Contact This Podcast" at bounding box center [1145, 600] width 246 height 36
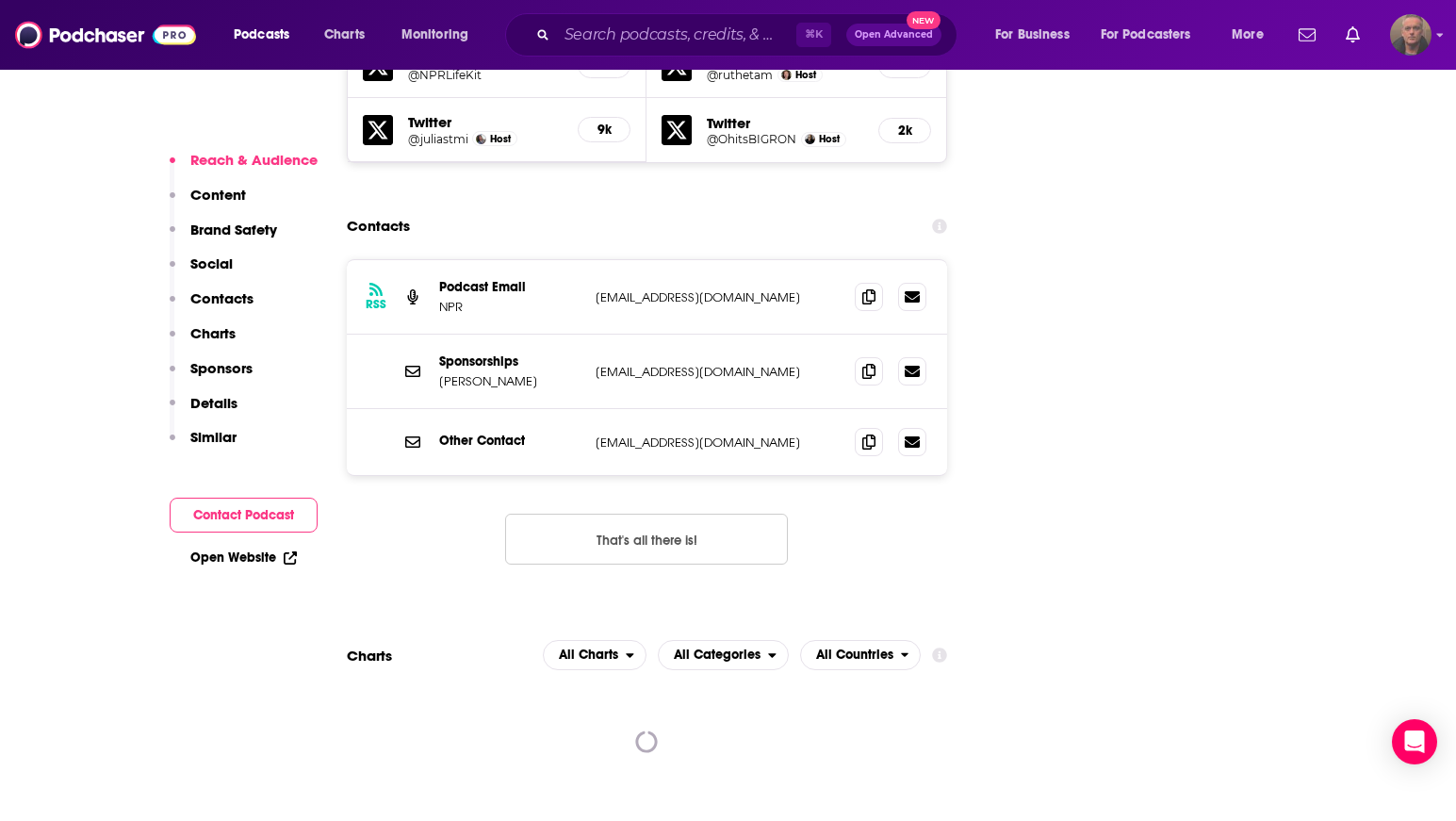
scroll to position [2184, 0]
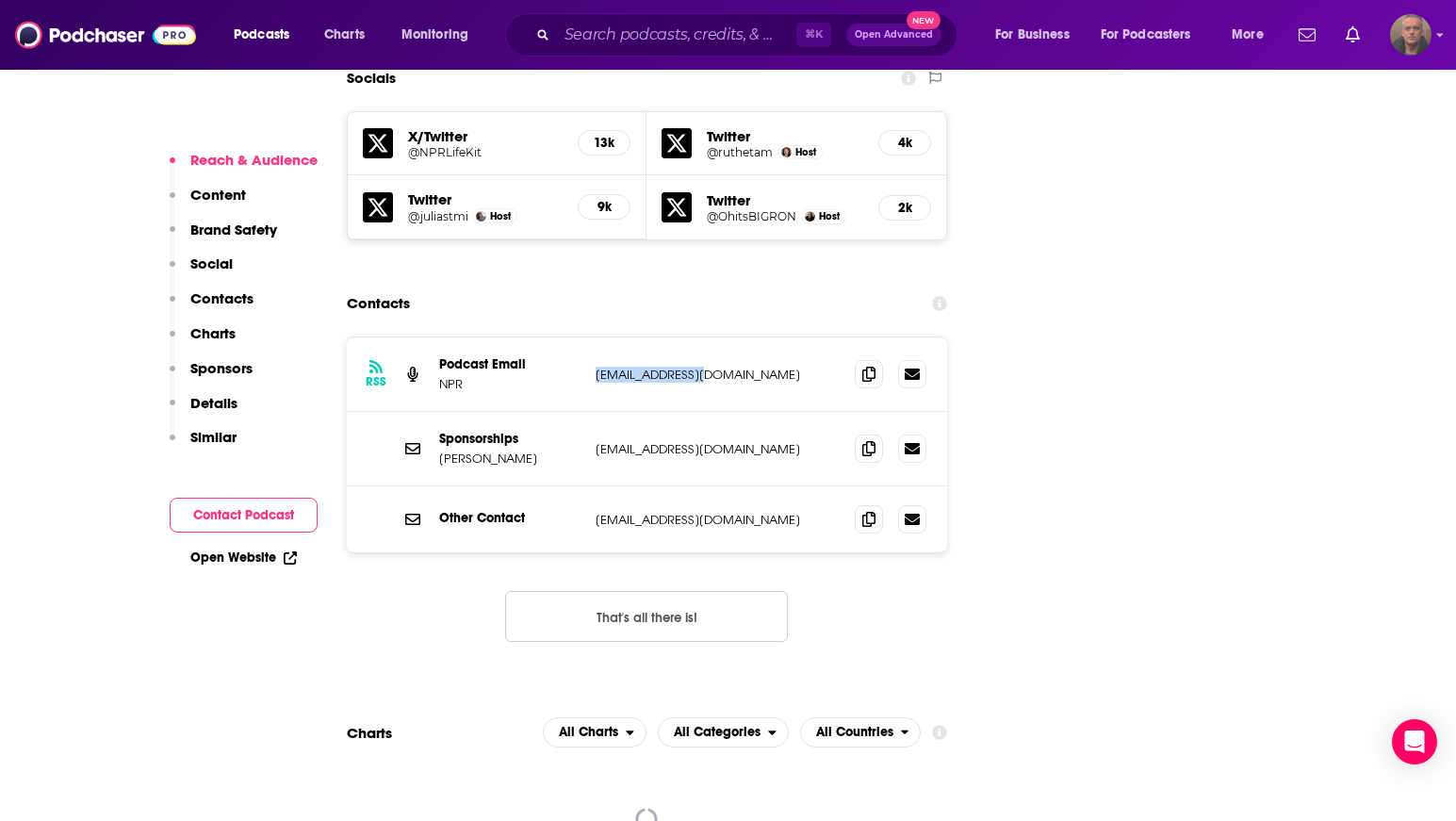
drag, startPoint x: 714, startPoint y: 258, endPoint x: 593, endPoint y: 258, distance: 121.0
click at [593, 337] on div "RSS Podcast Email NPR PodCasts@npr.org PodCasts@npr.org" at bounding box center [647, 375] width 601 height 75
copy p "PodCasts@npr.org"
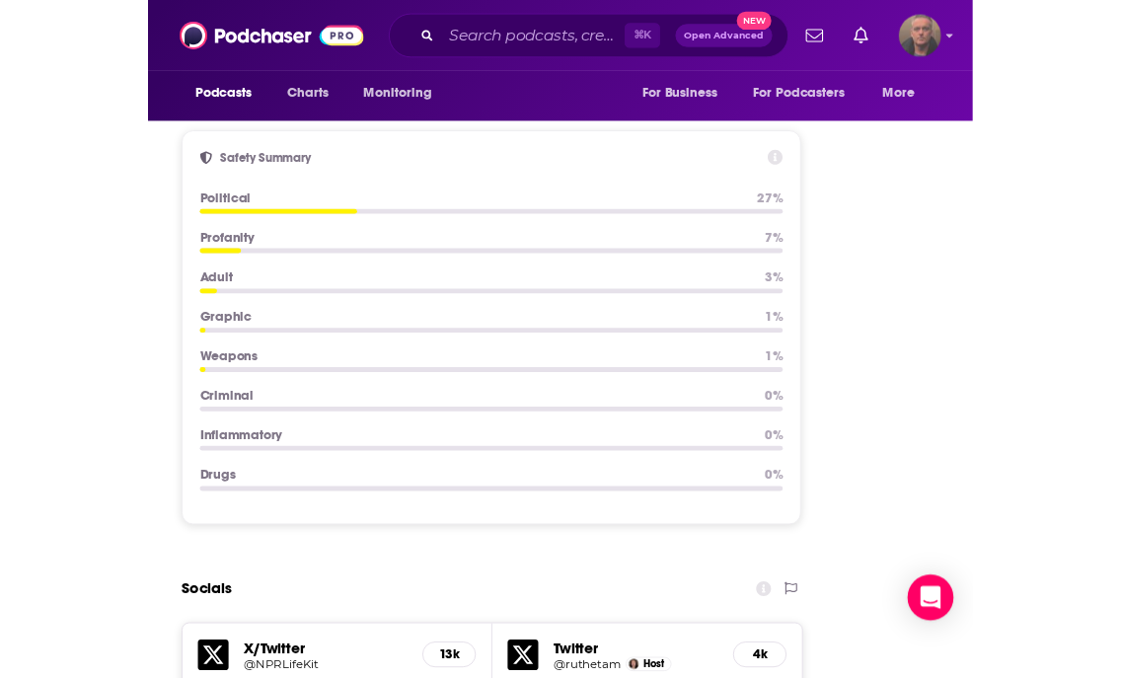
scroll to position [2392, 0]
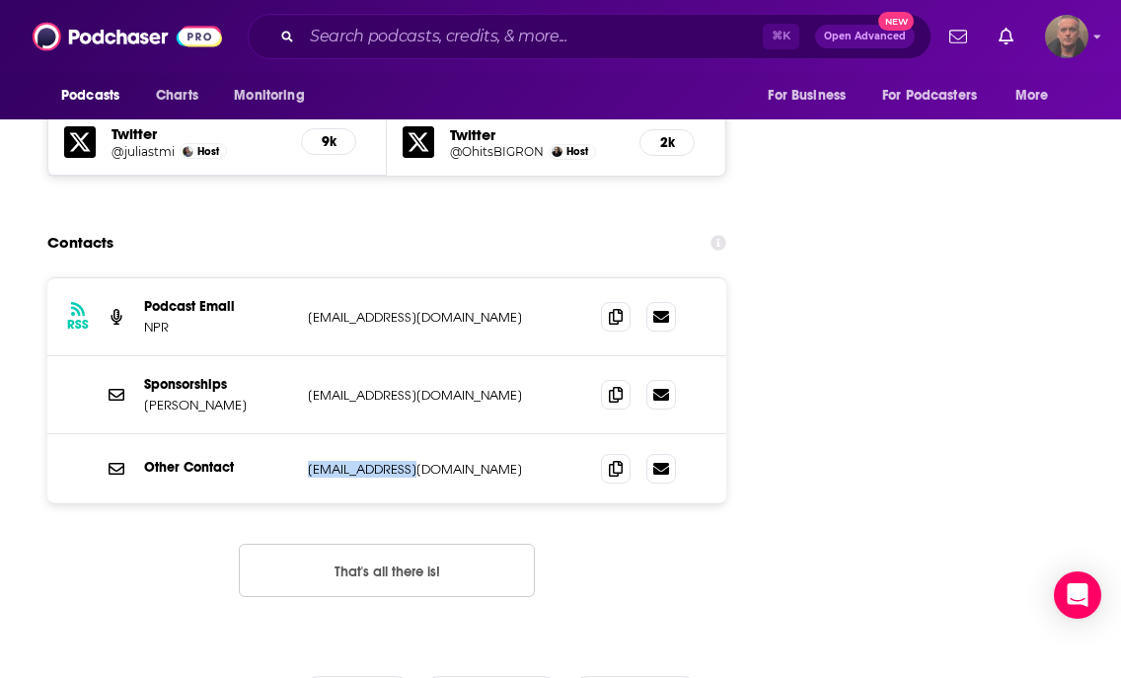
drag, startPoint x: 416, startPoint y: 351, endPoint x: 299, endPoint y: 352, distance: 117.4
click at [299, 434] on div "Other Contact LifeKit@npr.org LifeKit@npr.org" at bounding box center [386, 468] width 679 height 69
copy div "LifeKit@npr.org"
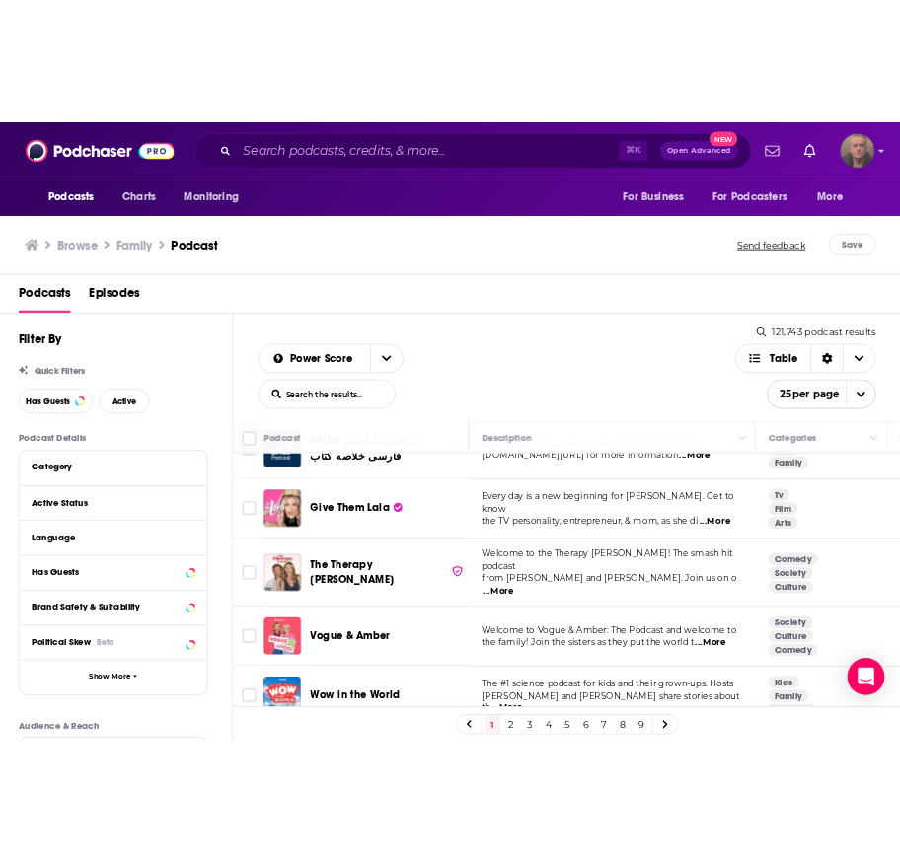
scroll to position [443, 0]
